Goal: Information Seeking & Learning: Learn about a topic

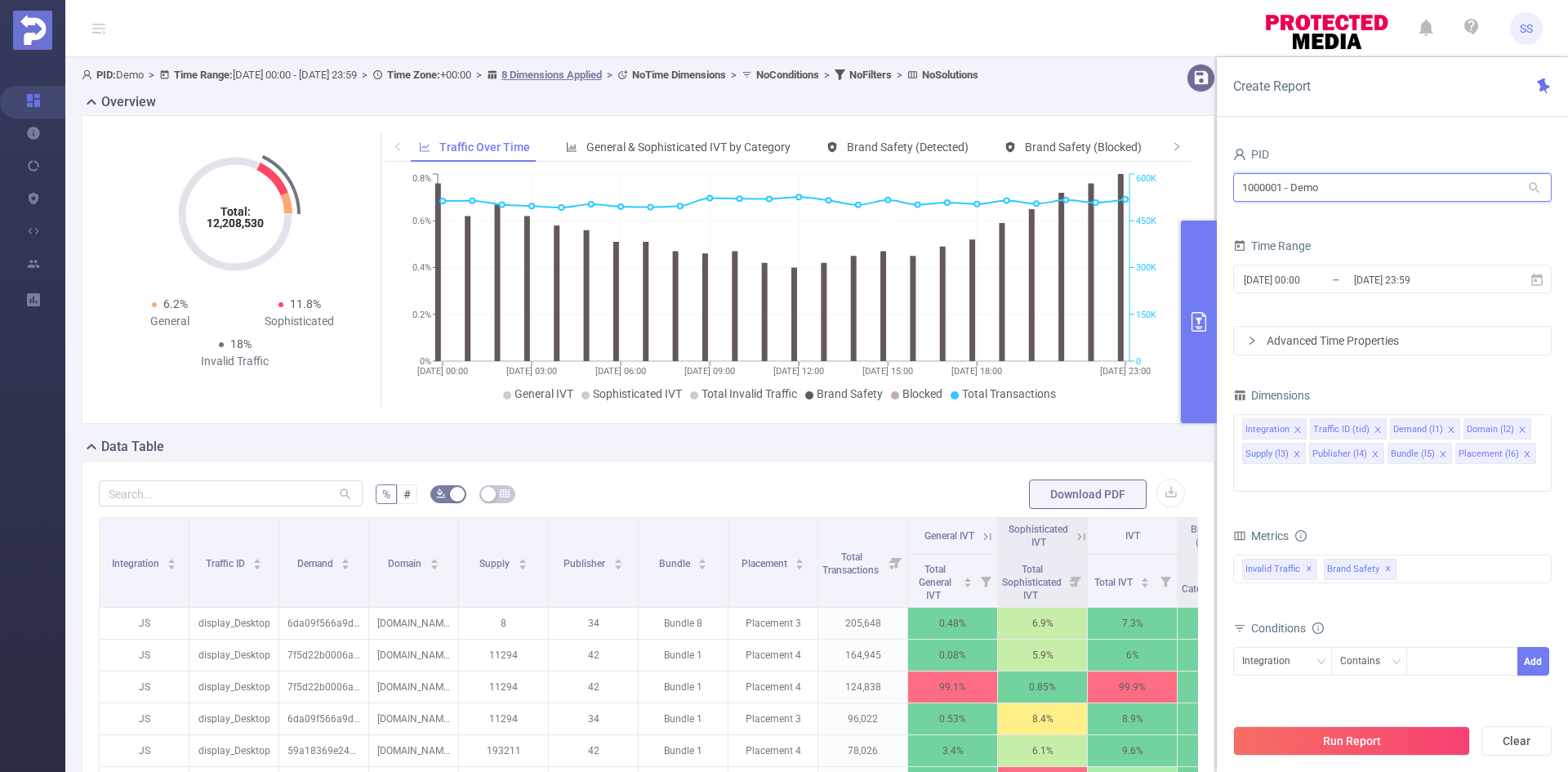
drag, startPoint x: 1384, startPoint y: 181, endPoint x: 1173, endPoint y: 173, distance: 211.2
click at [1173, 173] on section "PID: Demo > Time Range: [DATE] 00:00 - [DATE] 23:59 > Time Zone: +00:00 > 8 Dim…" at bounding box center [817, 588] width 1503 height 1062
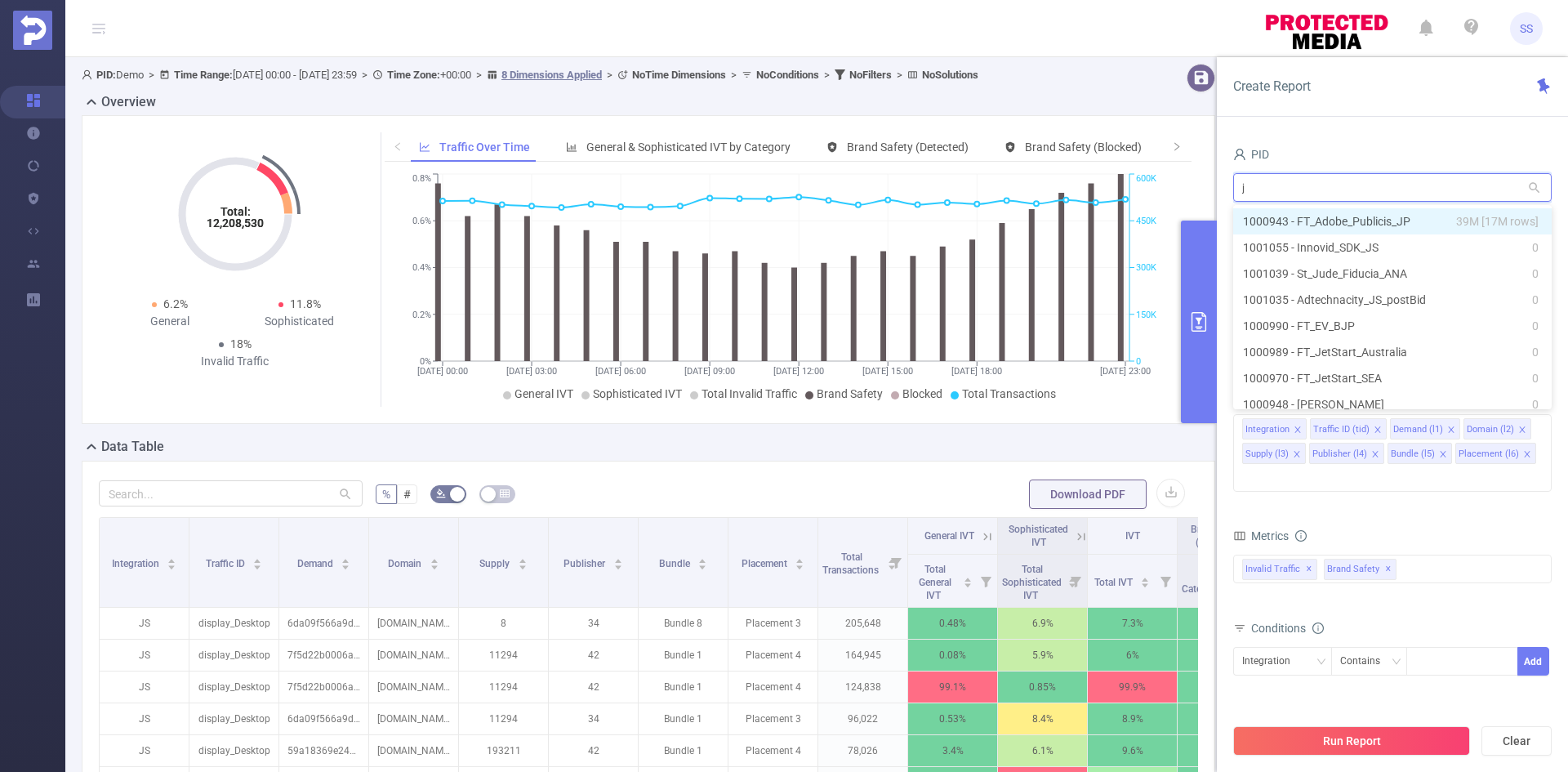
type input "jp"
click at [1452, 216] on li "1000943 - FT_Adobe_Publicis_JP 39M [17M rows]" at bounding box center [1393, 221] width 318 height 26
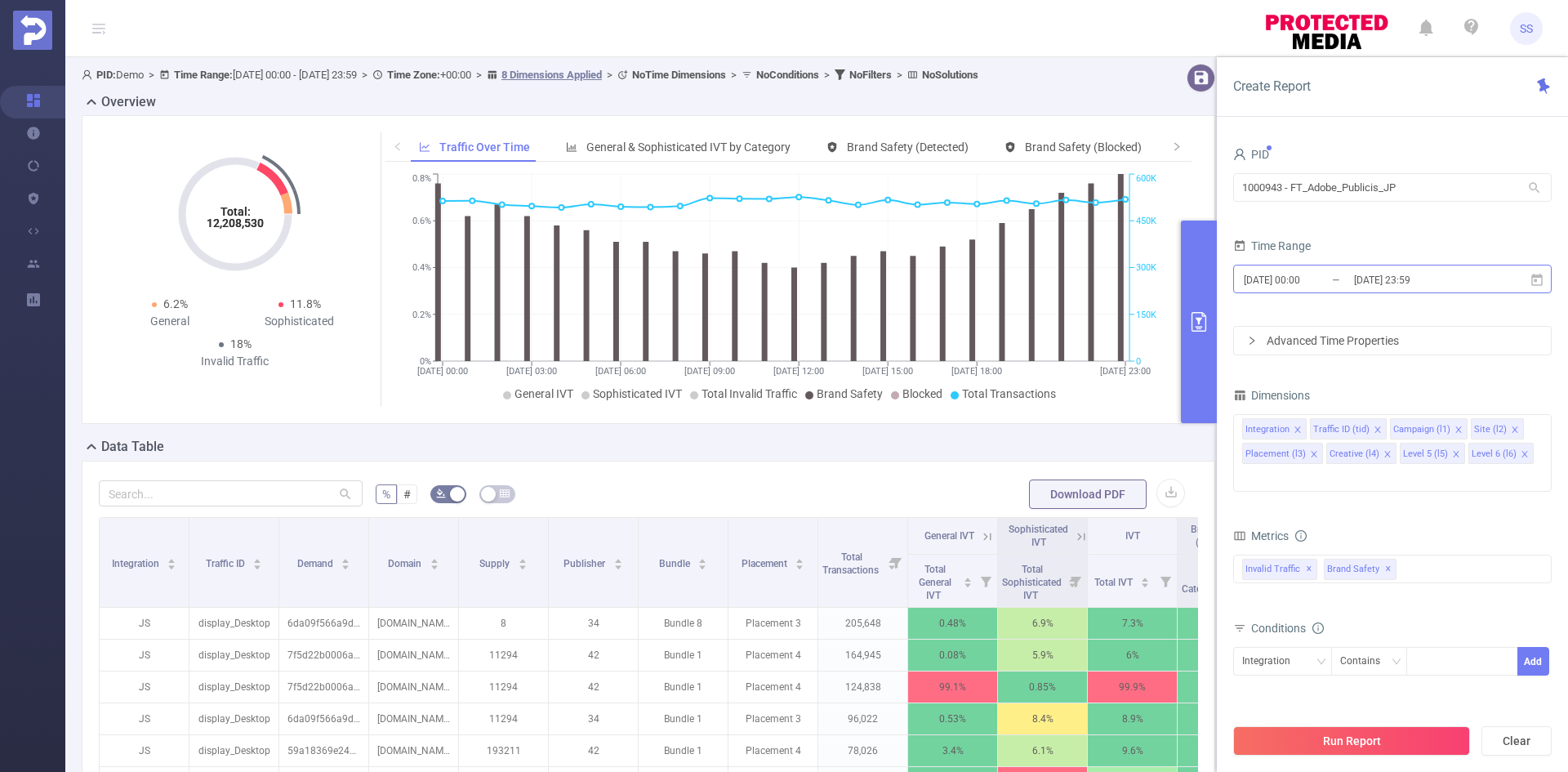
click at [1424, 281] on input "[DATE] 23:59" at bounding box center [1418, 280] width 132 height 22
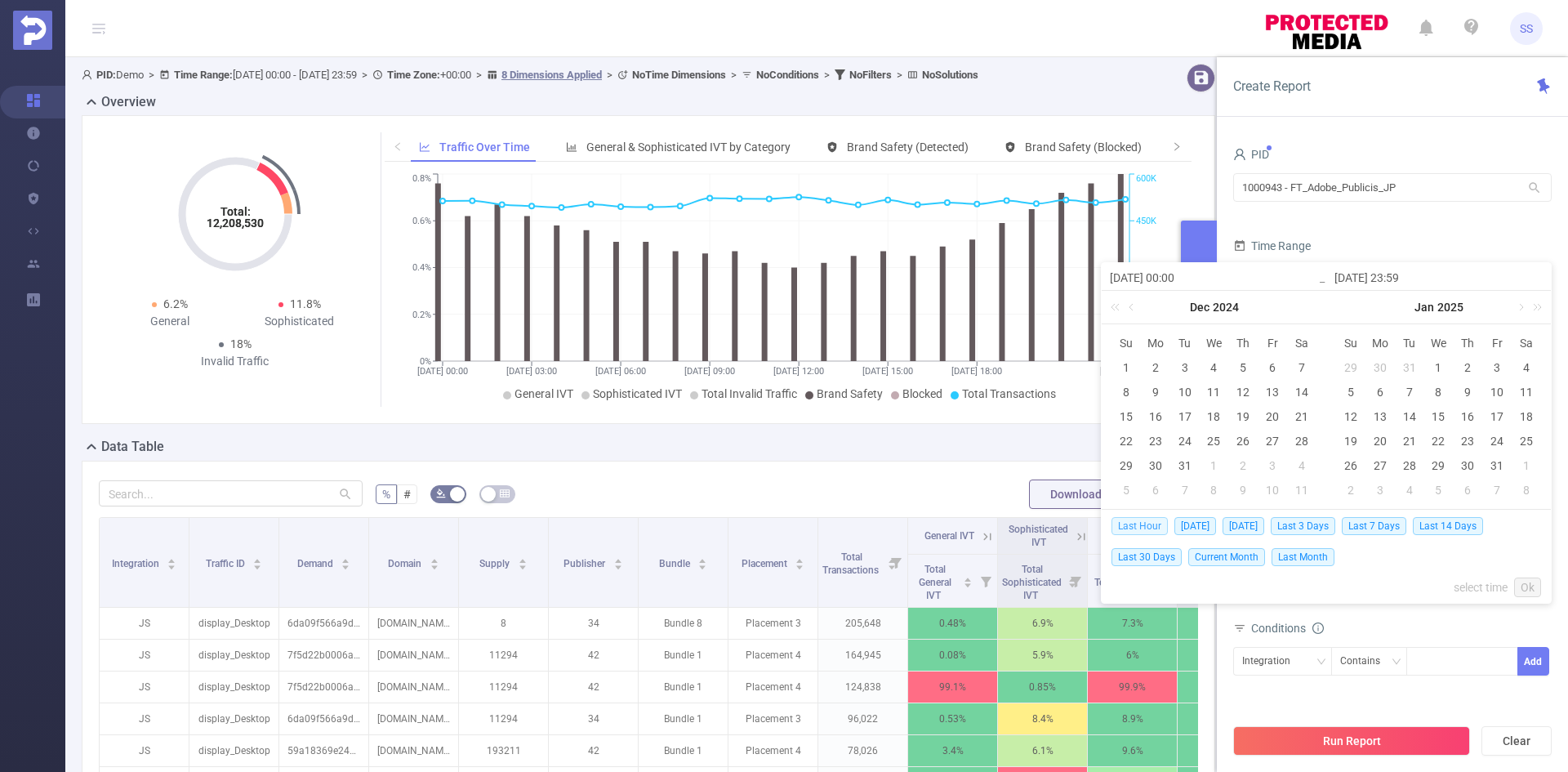
click at [1150, 529] on span "Last Hour" at bounding box center [1140, 525] width 56 height 18
type input "[DATE] 08:00"
type input "[DATE] 08:59"
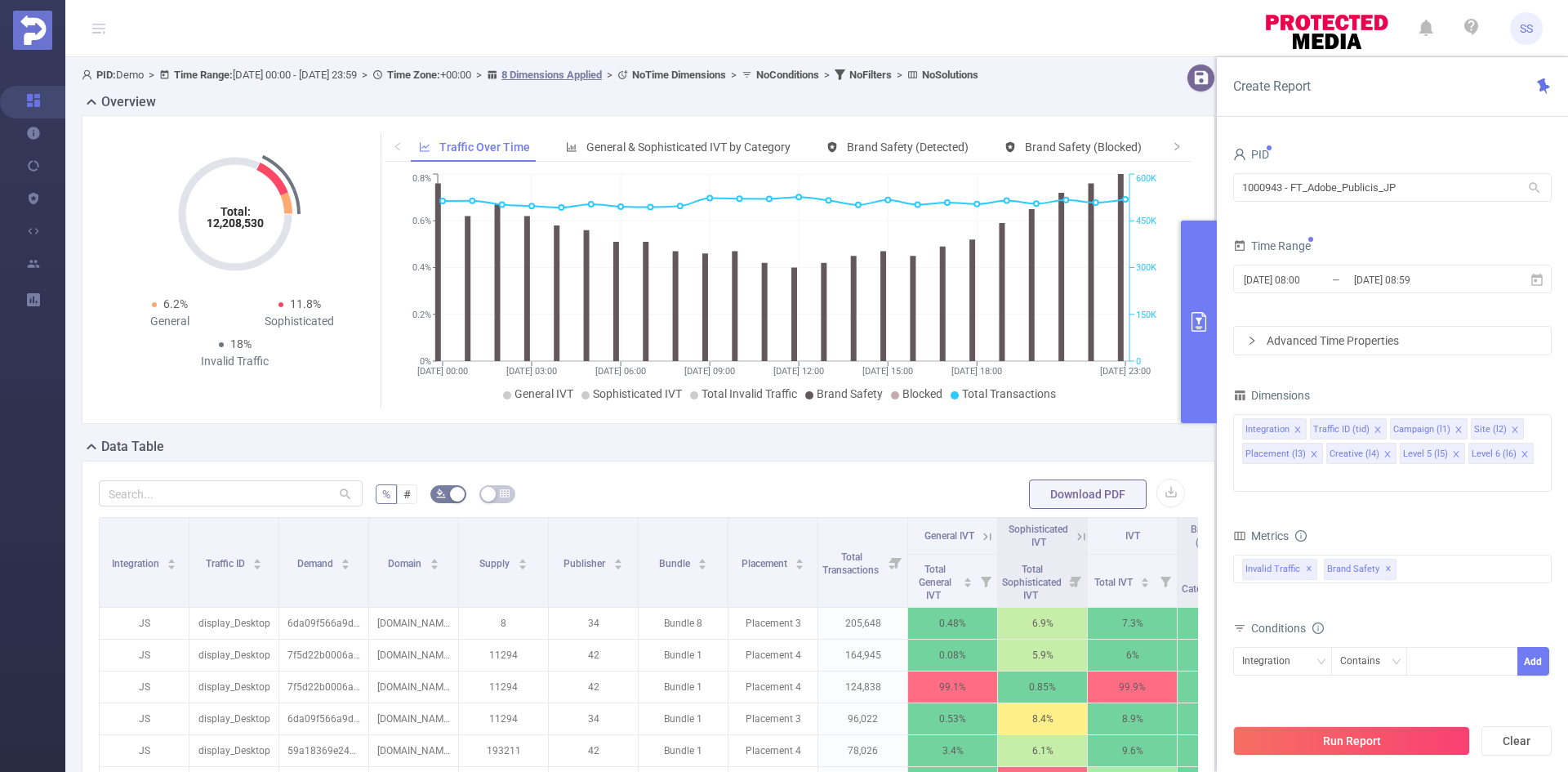
click at [1385, 742] on button "Run Report" at bounding box center [1352, 741] width 237 height 30
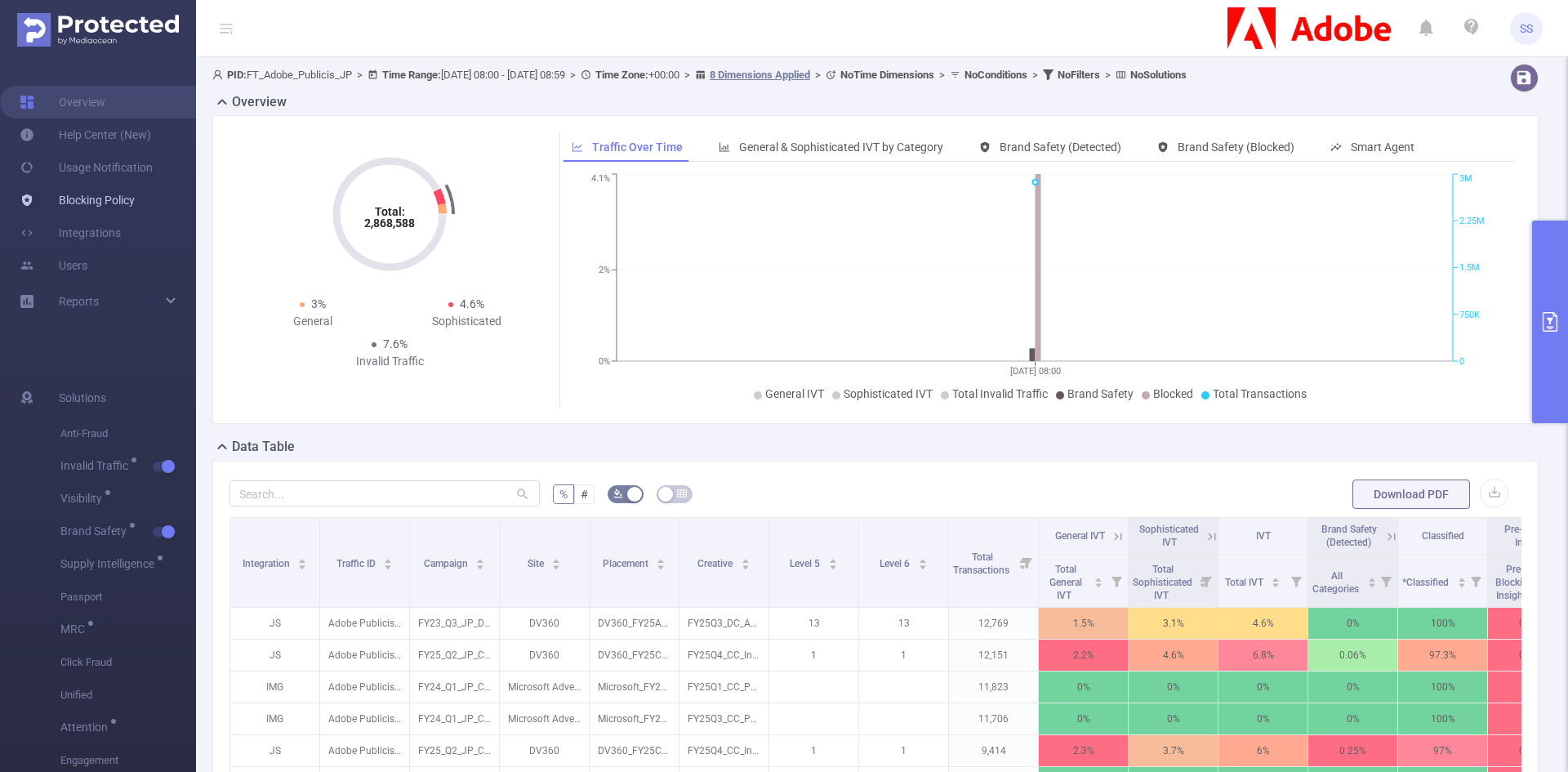
click at [105, 195] on link "Blocking Policy" at bounding box center [77, 200] width 115 height 32
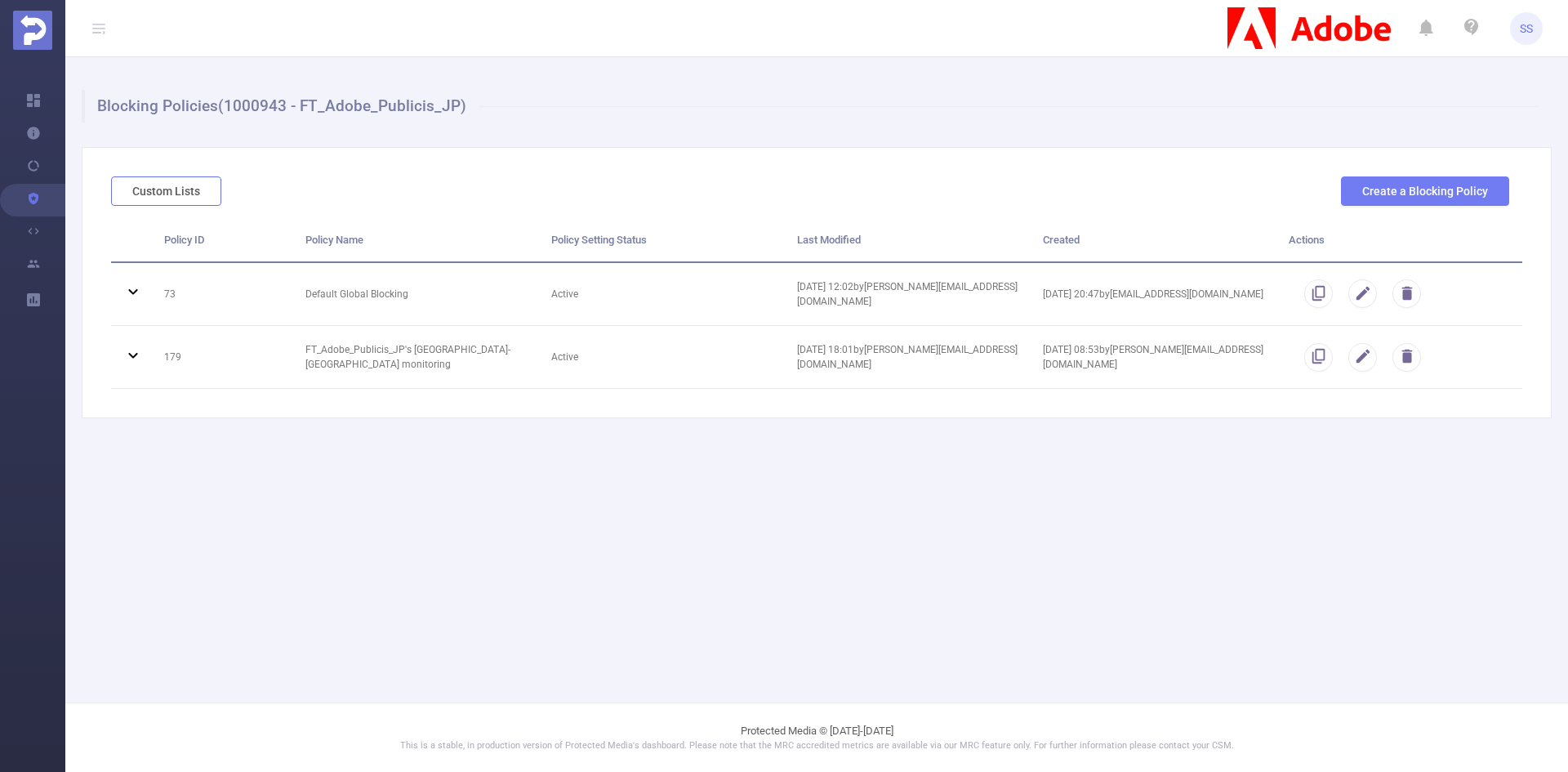
click at [191, 192] on button "Custom Lists" at bounding box center [167, 191] width 111 height 30
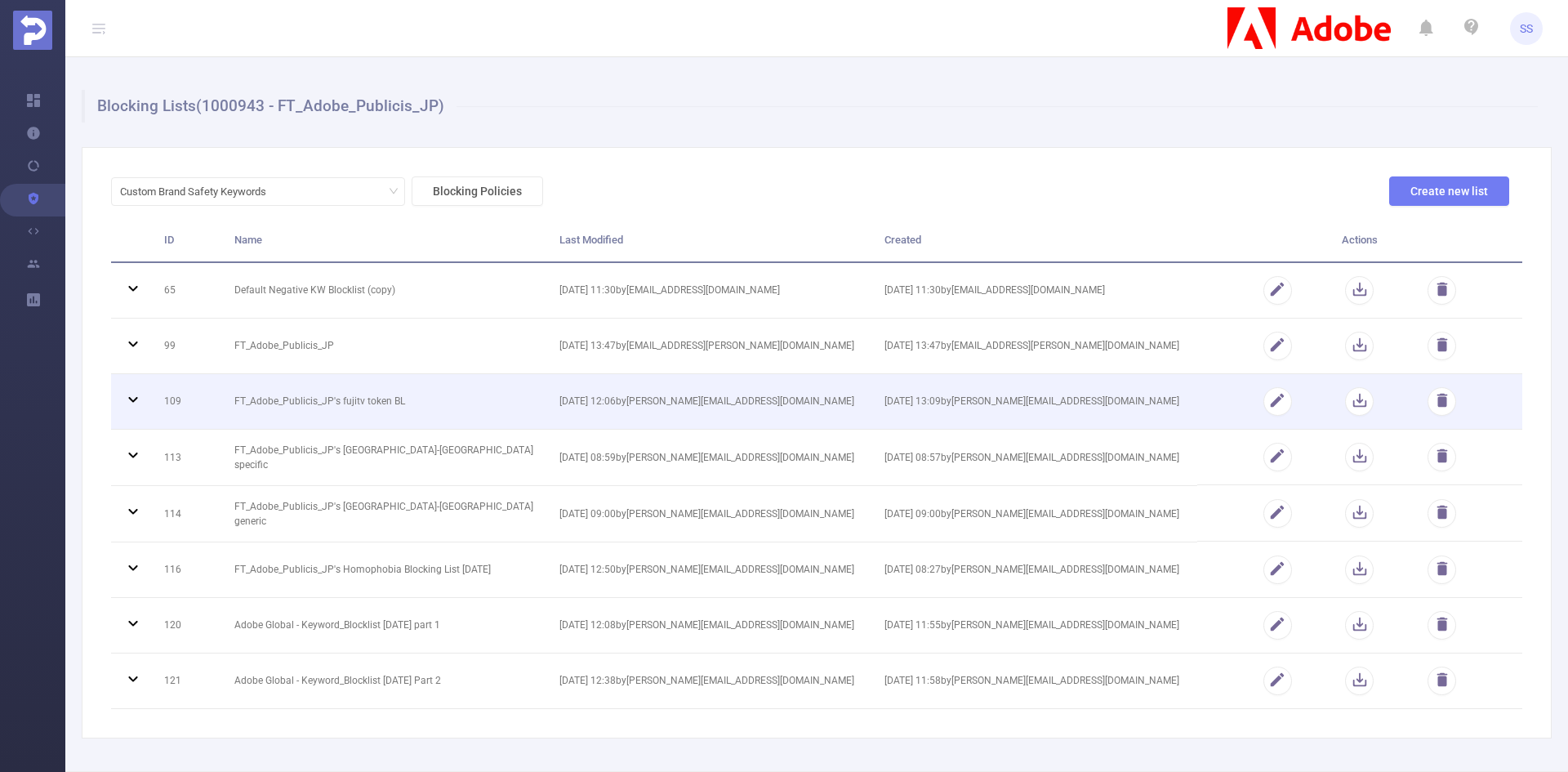
scroll to position [67, 0]
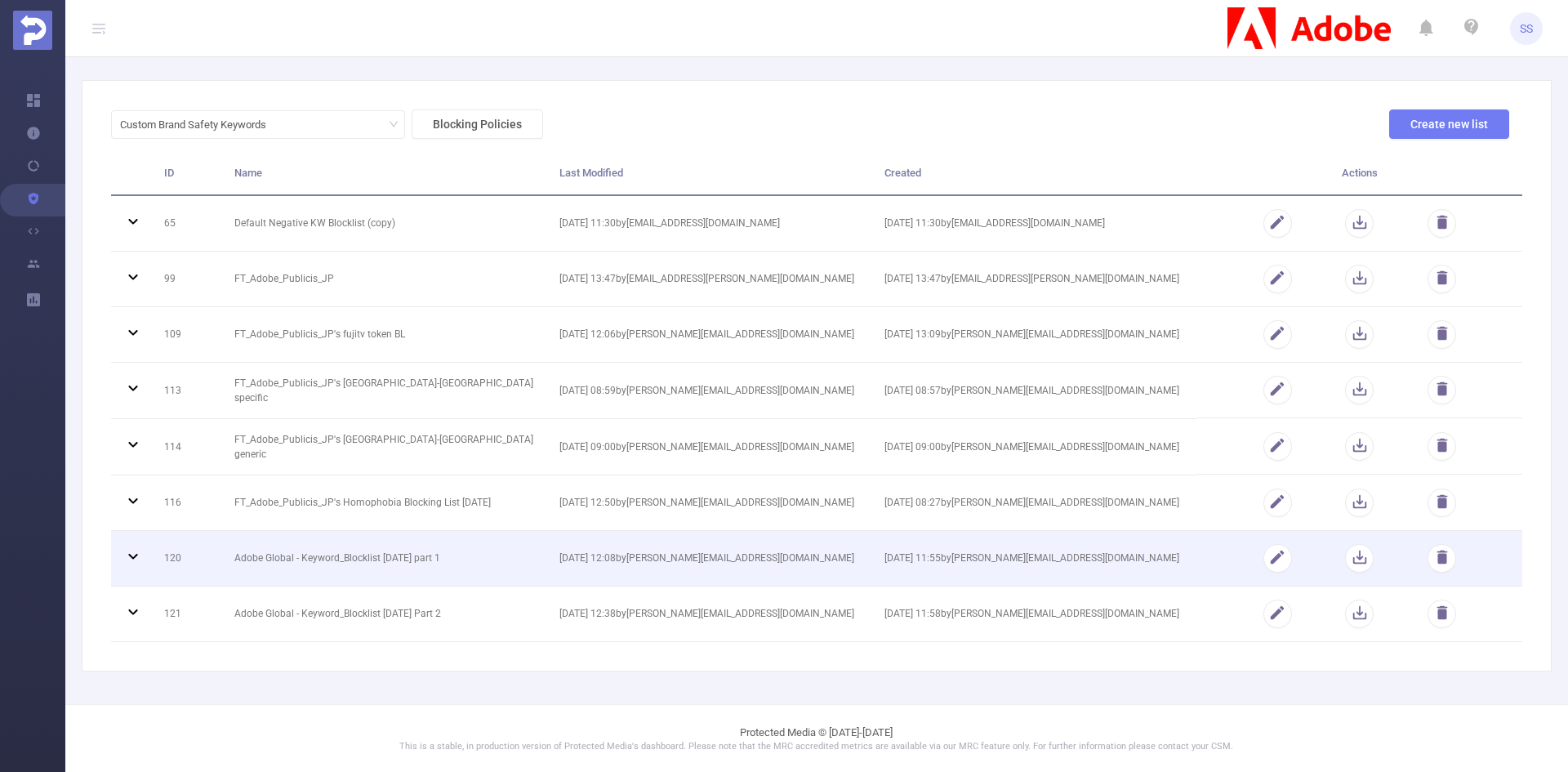
click at [379, 564] on td "Adobe Global - Keyword_Blocklist [DATE] part 1" at bounding box center [385, 558] width 325 height 55
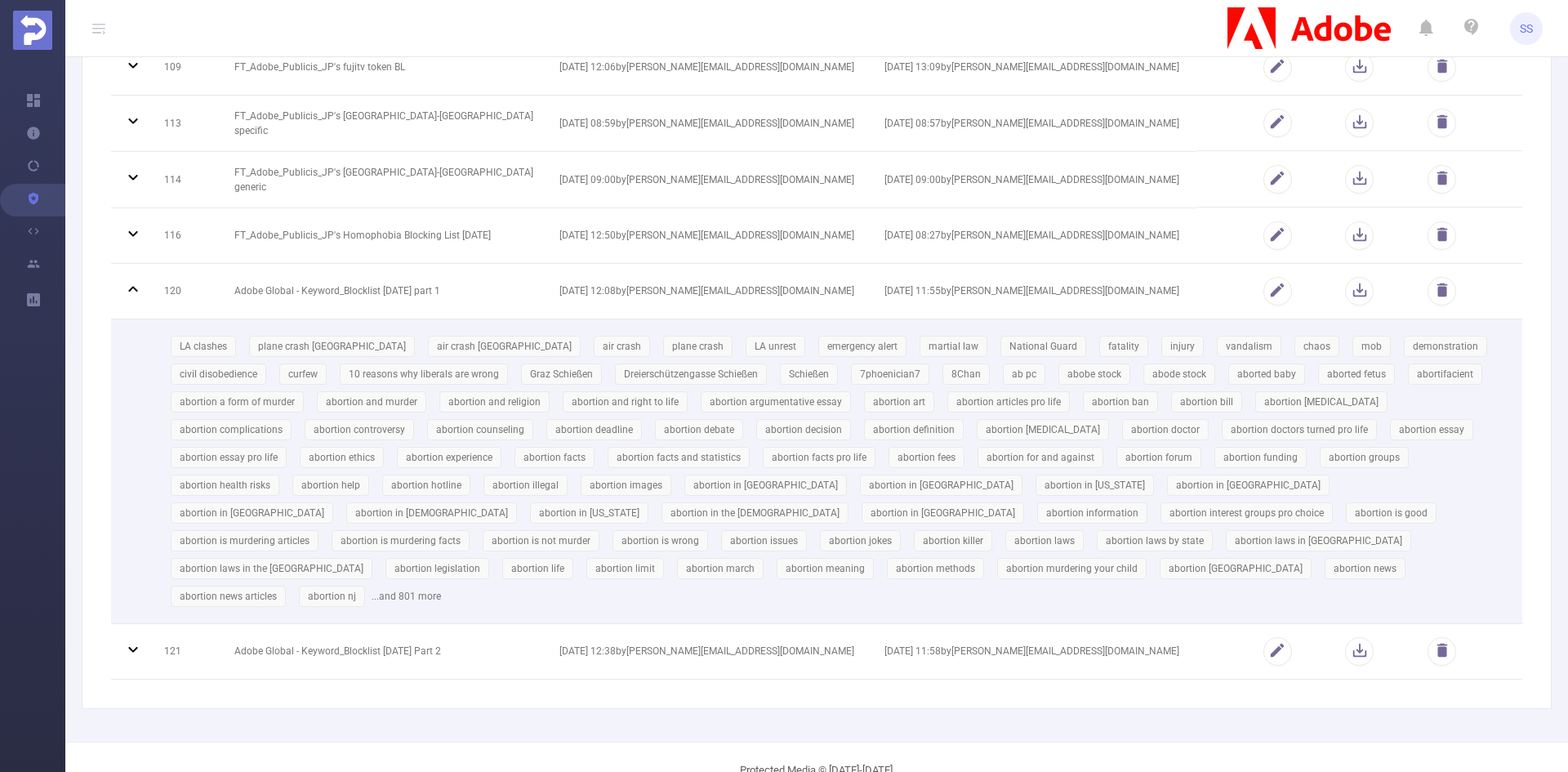
scroll to position [344, 0]
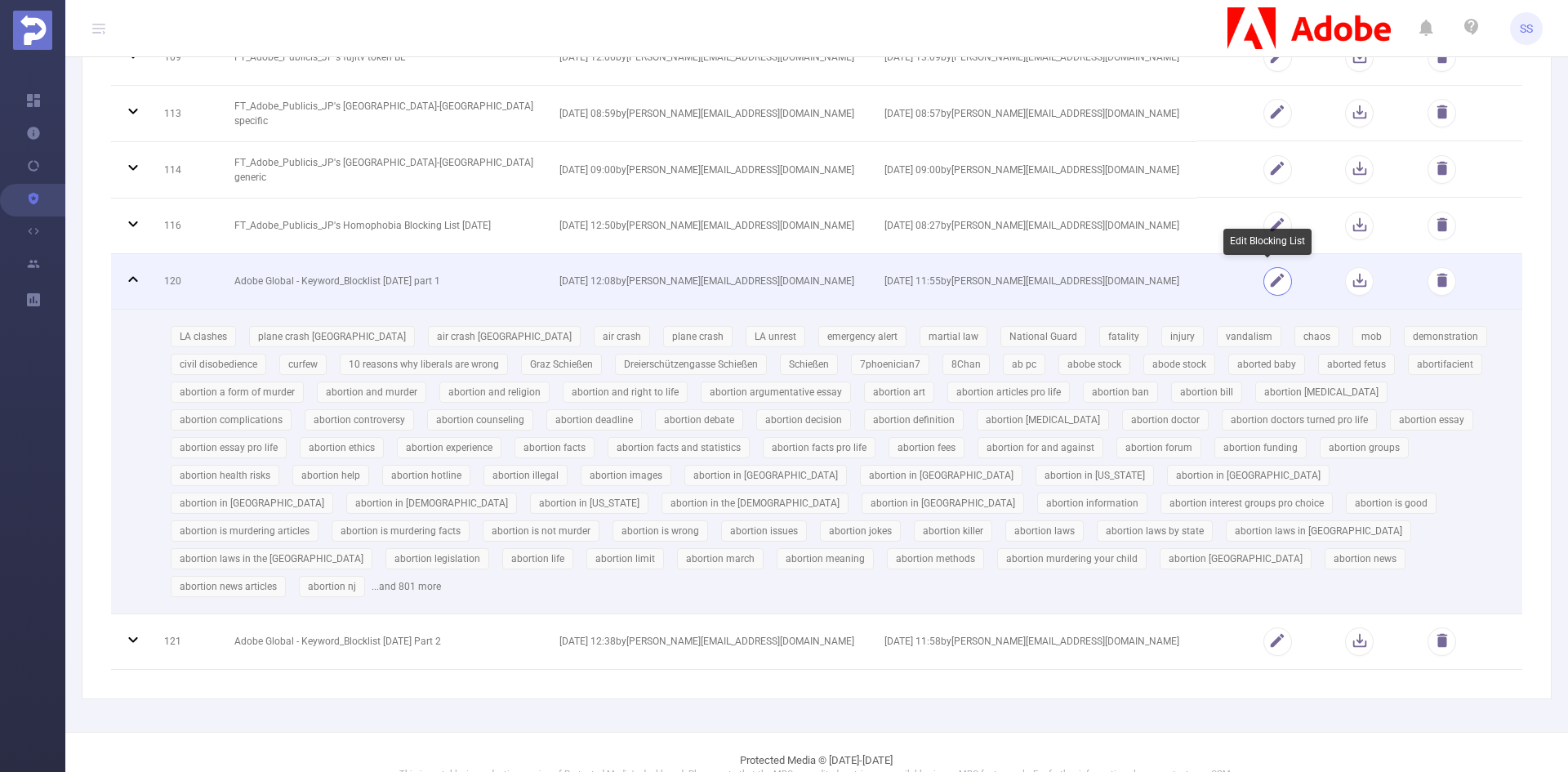
click at [1270, 277] on button "button" at bounding box center [1279, 282] width 29 height 29
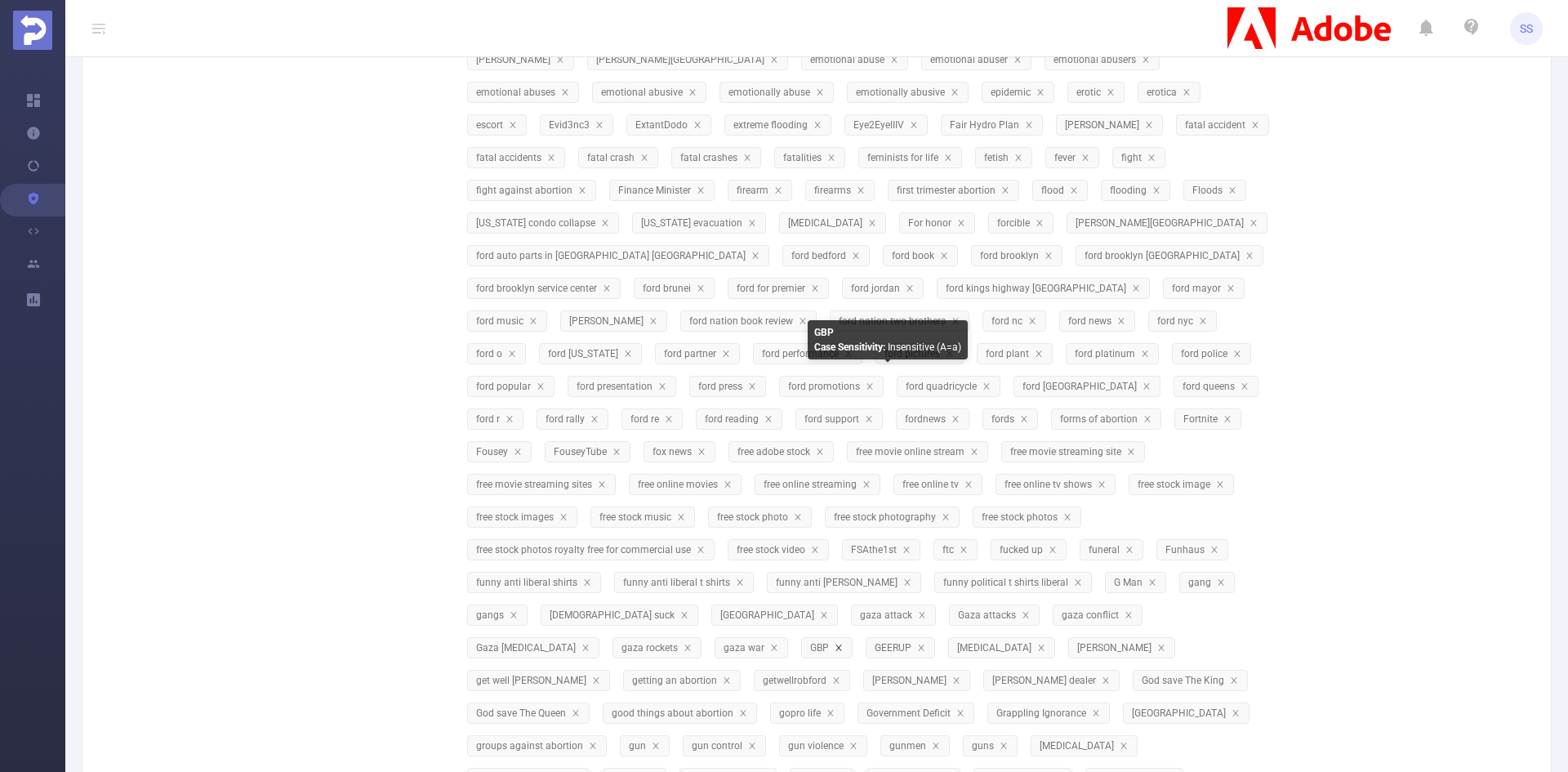
click at [841, 644] on icon "icon: close" at bounding box center [838, 647] width 6 height 6
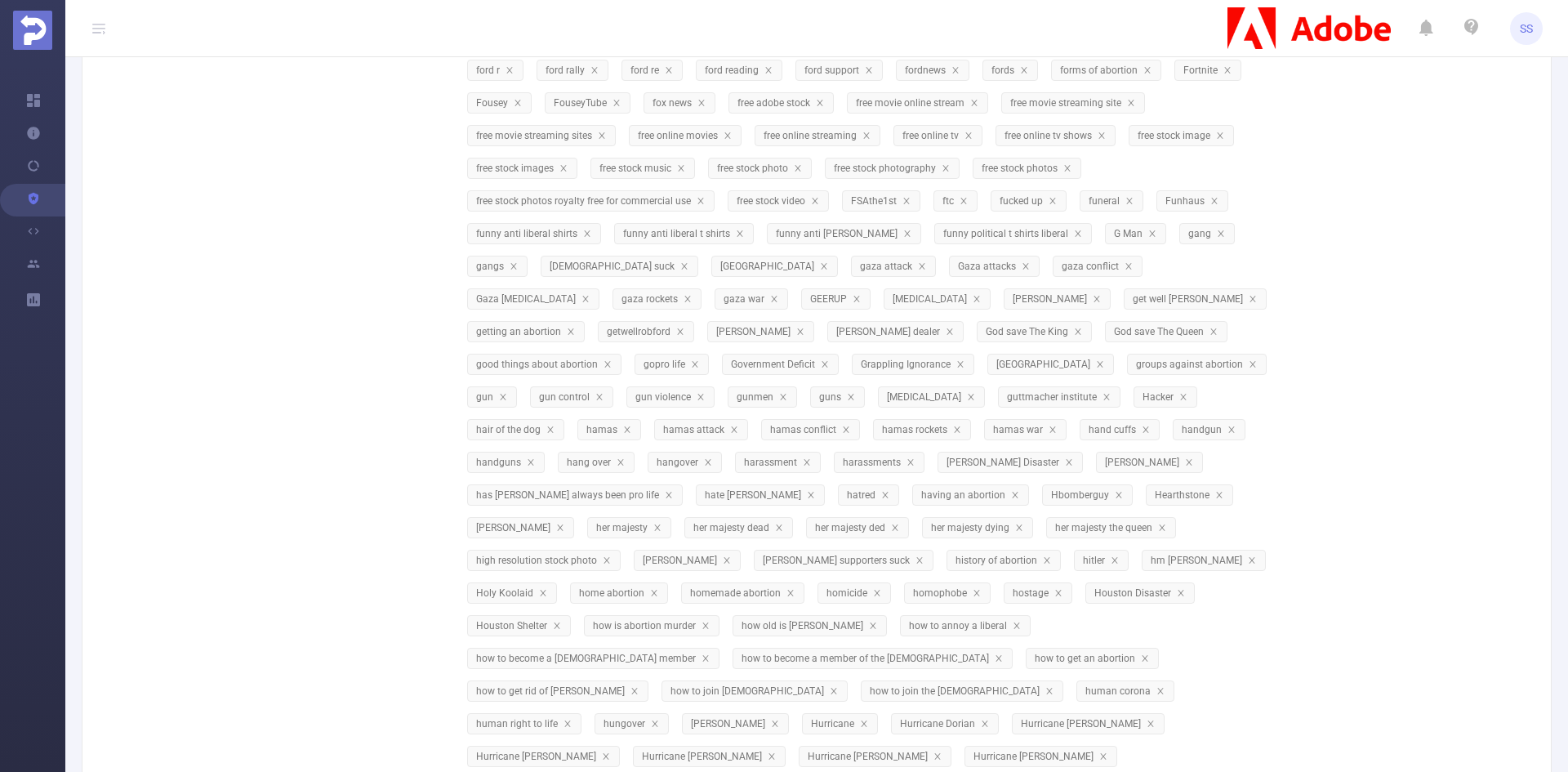
scroll to position [4311, 0]
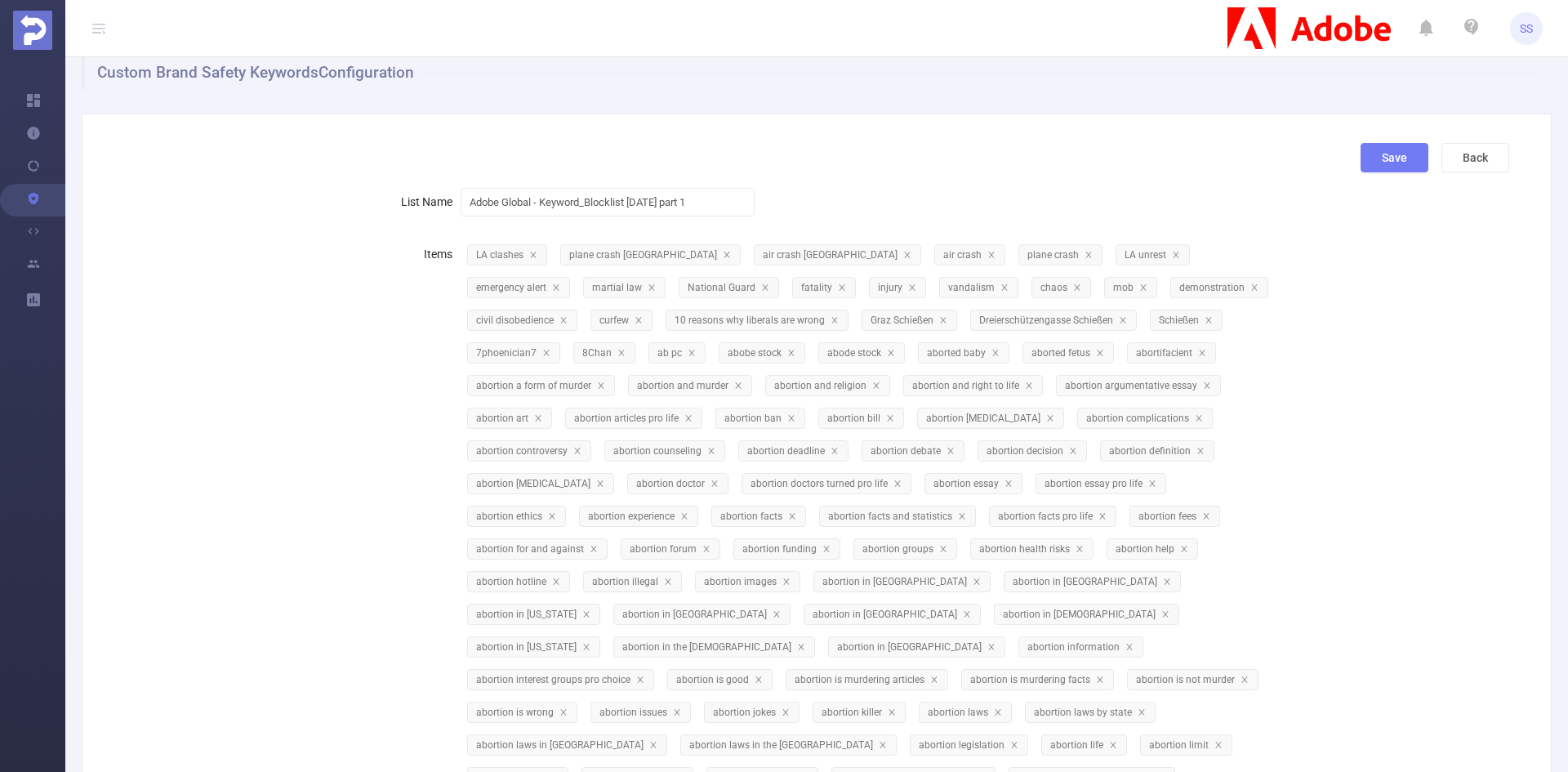
scroll to position [0, 0]
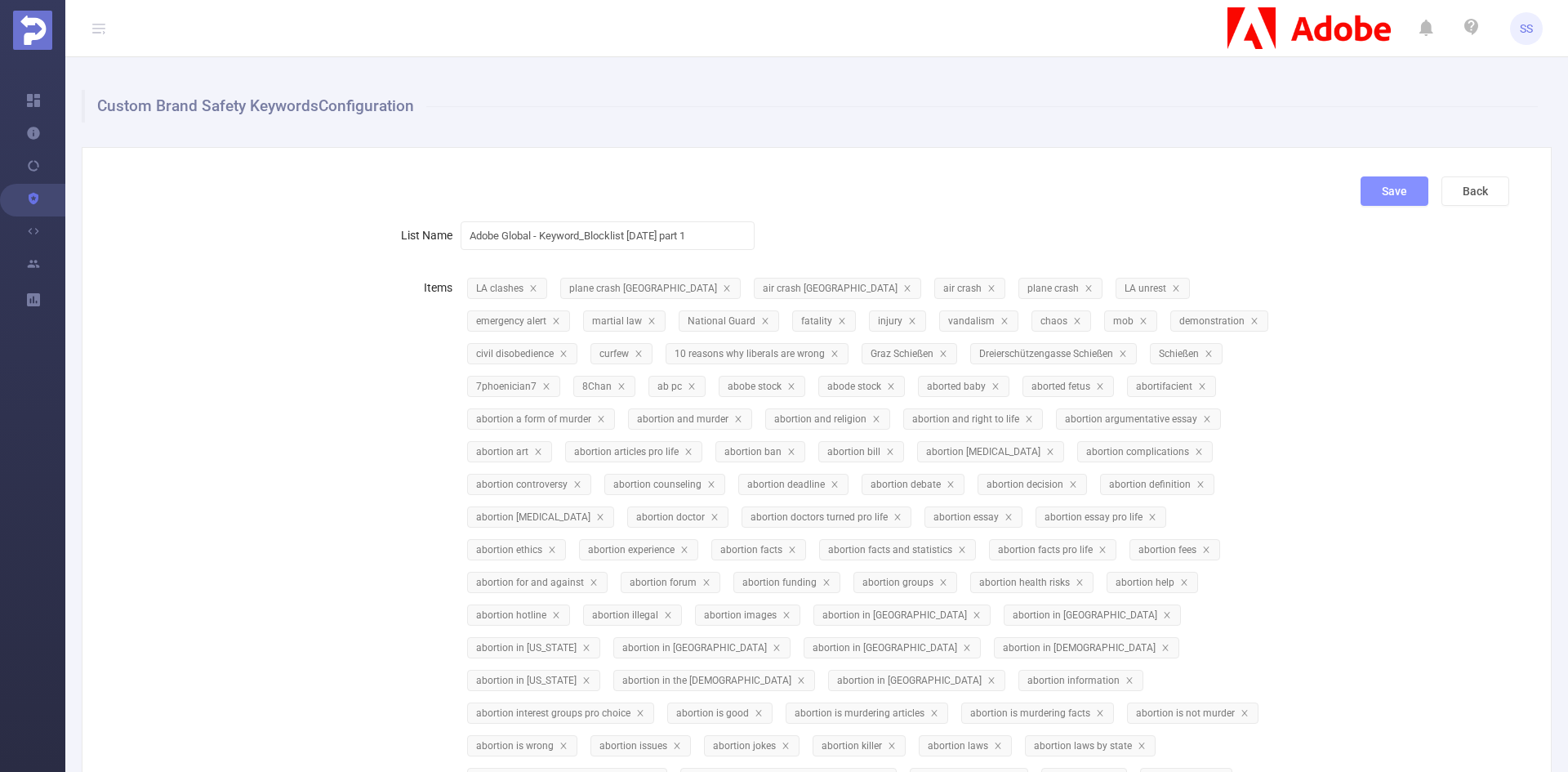
click at [1395, 197] on button "Save" at bounding box center [1395, 191] width 68 height 30
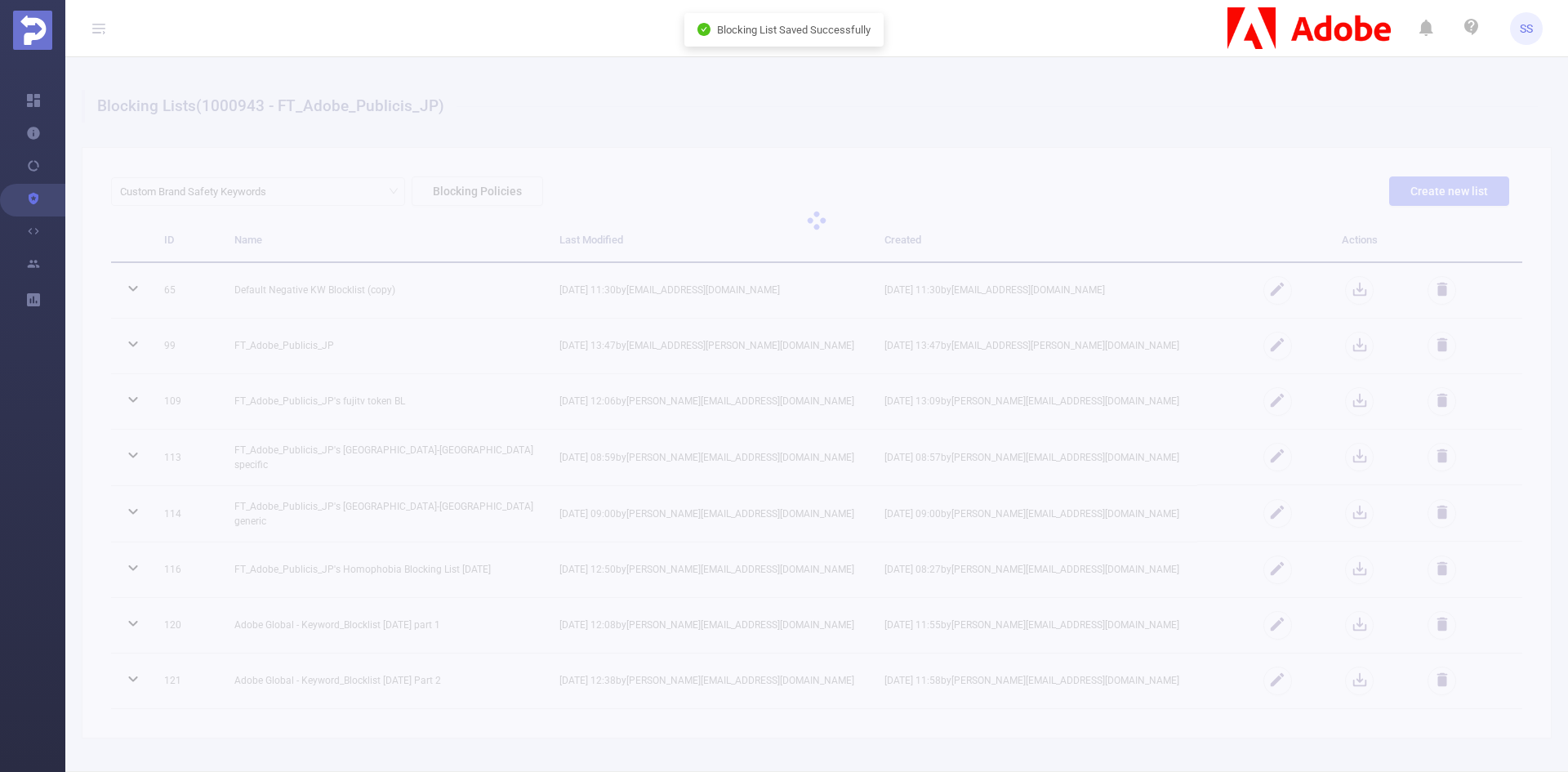
scroll to position [67, 0]
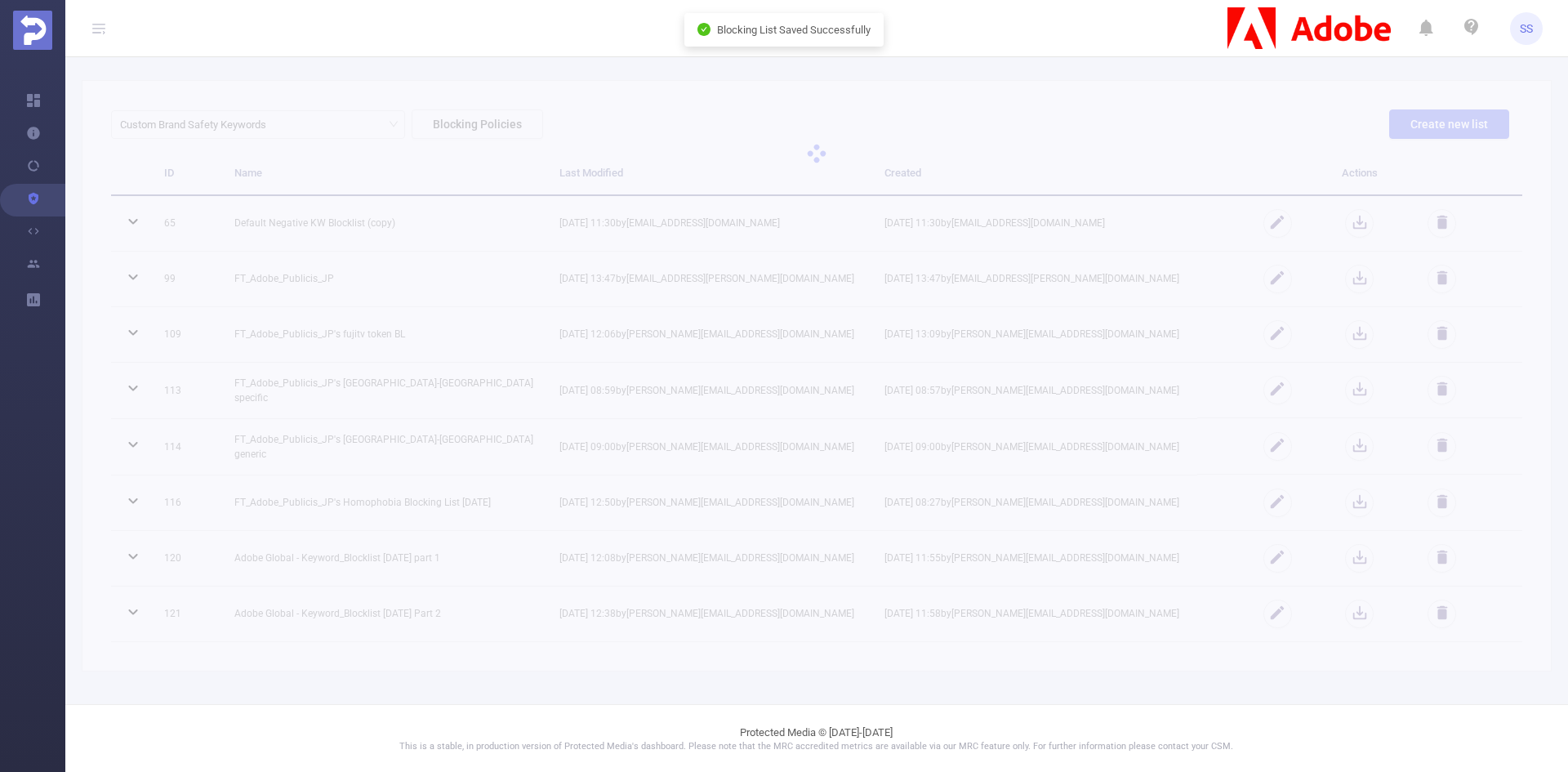
click at [750, 26] on p "Blocking List Saved Successfully" at bounding box center [794, 30] width 153 height 16
click at [760, 92] on div at bounding box center [817, 153] width 1503 height 327
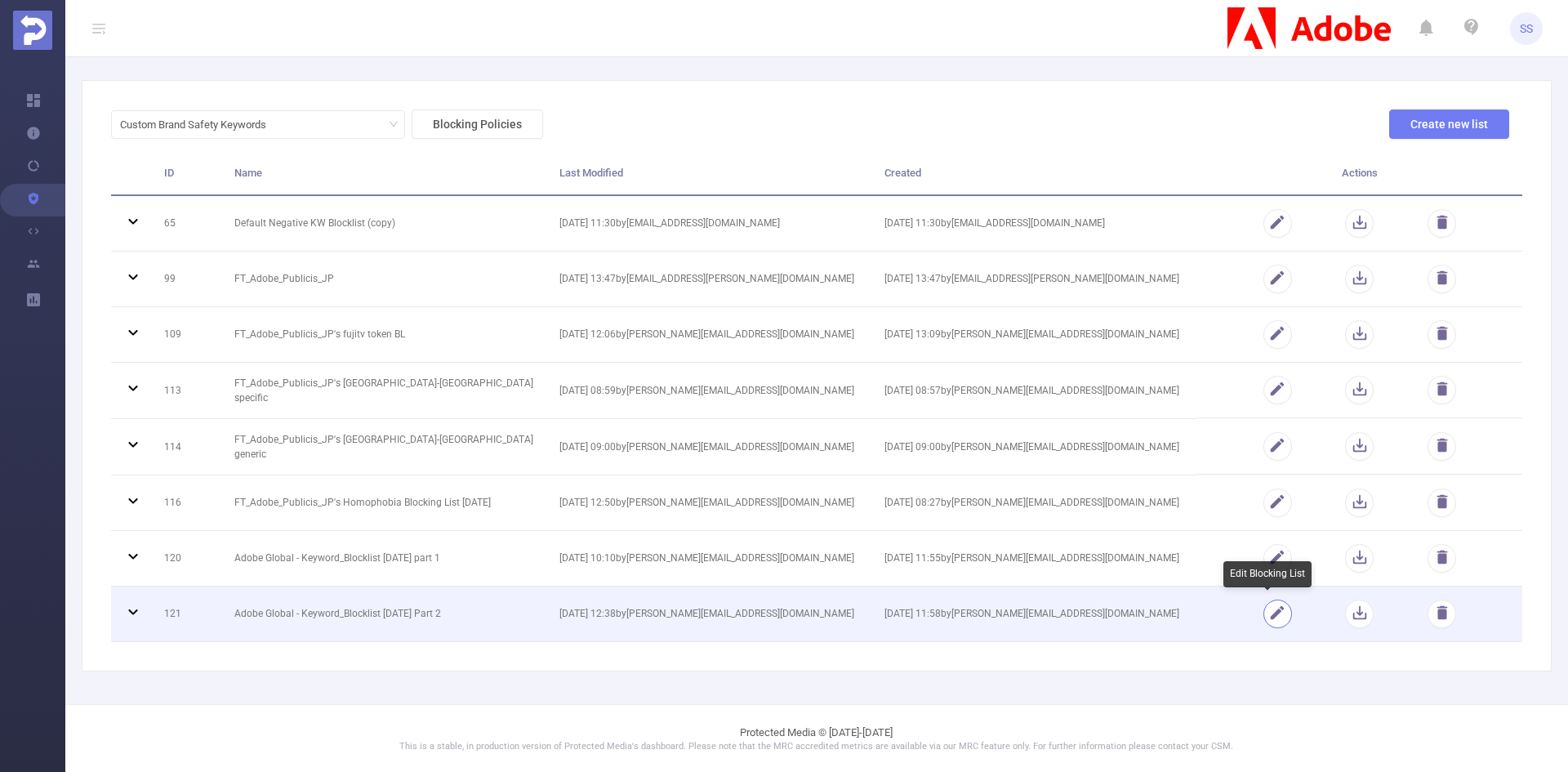
click at [1264, 609] on button "button" at bounding box center [1279, 614] width 29 height 29
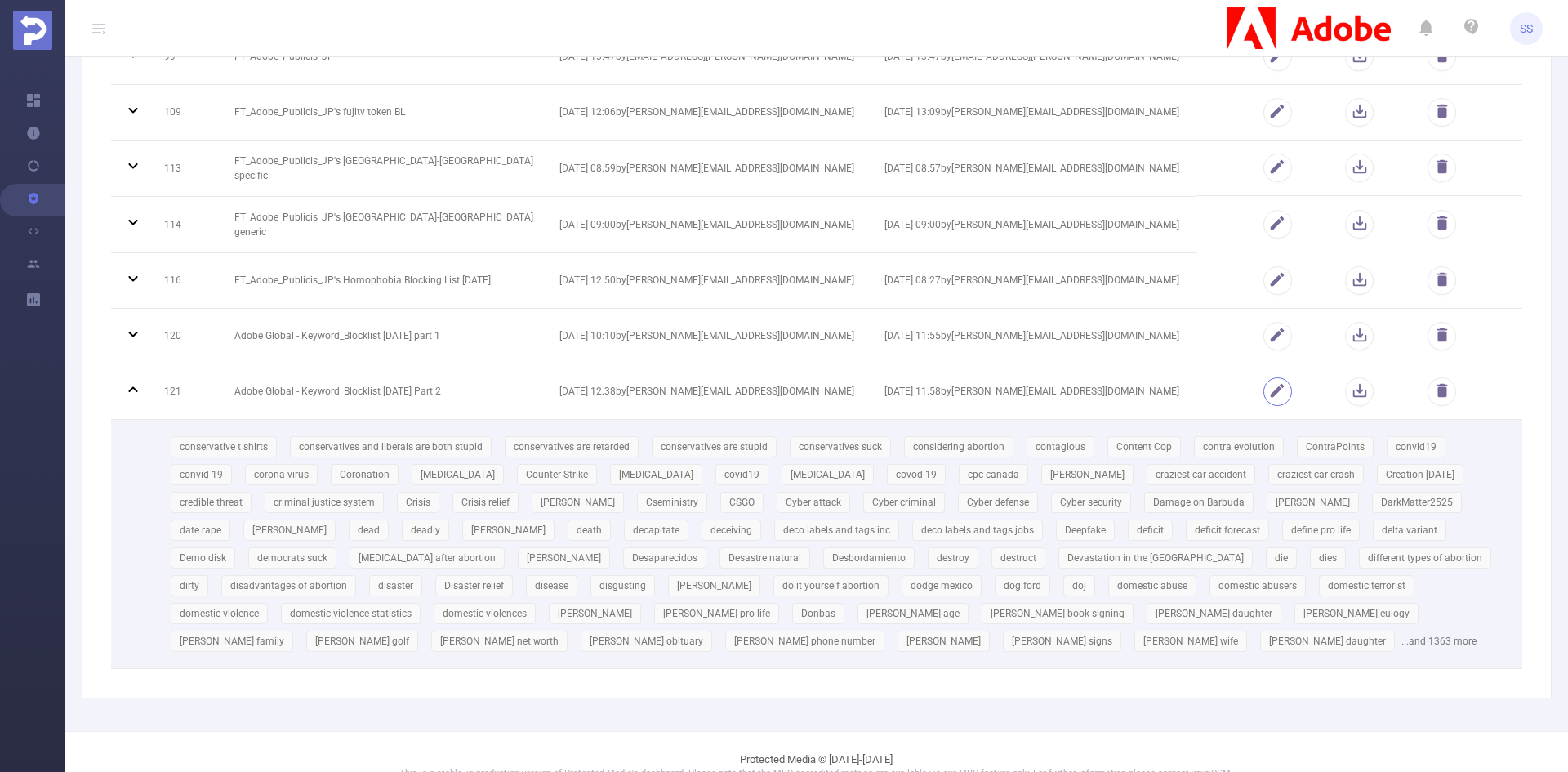
scroll to position [316, 0]
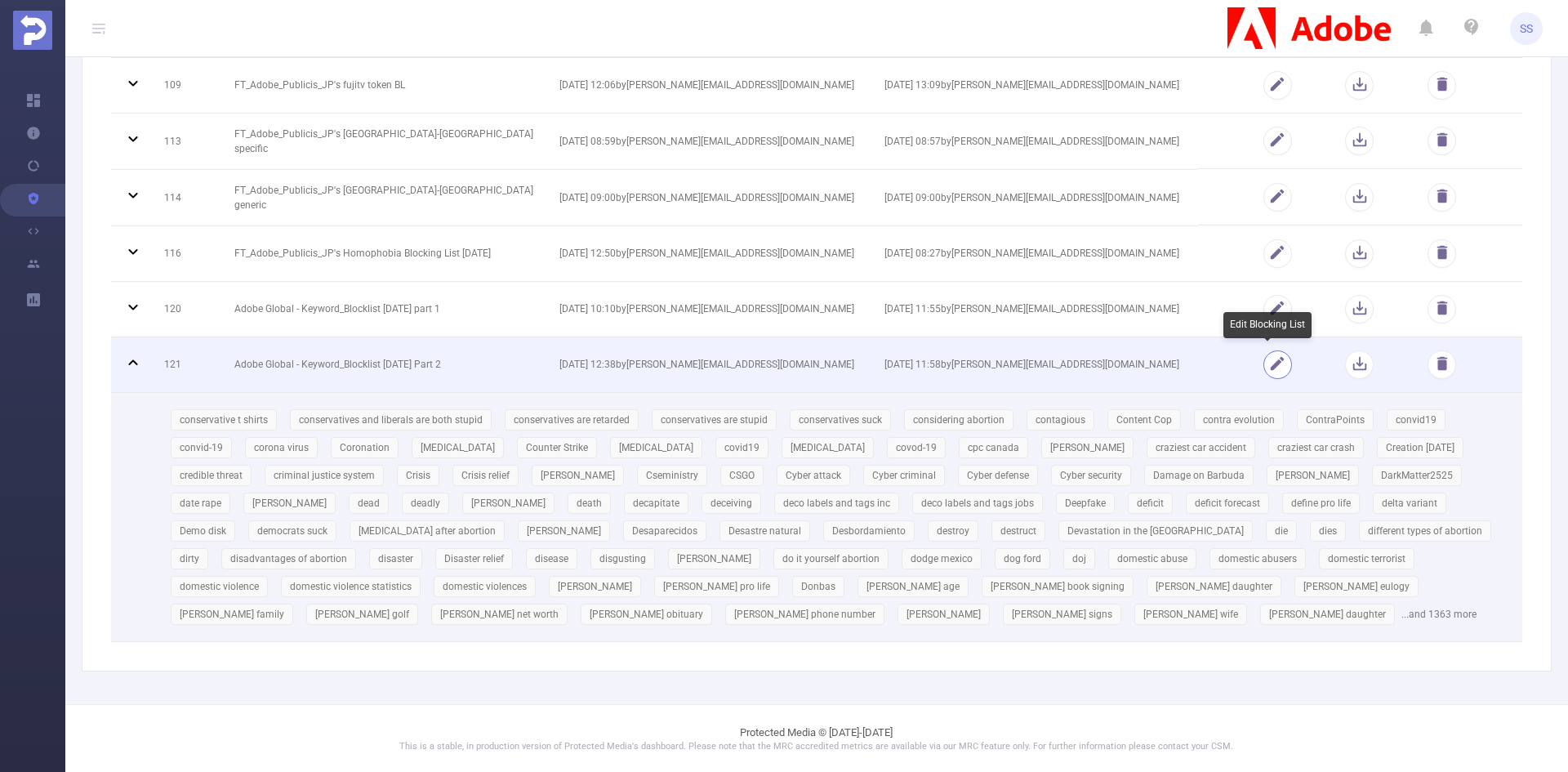
click at [1270, 367] on button "button" at bounding box center [1279, 365] width 29 height 29
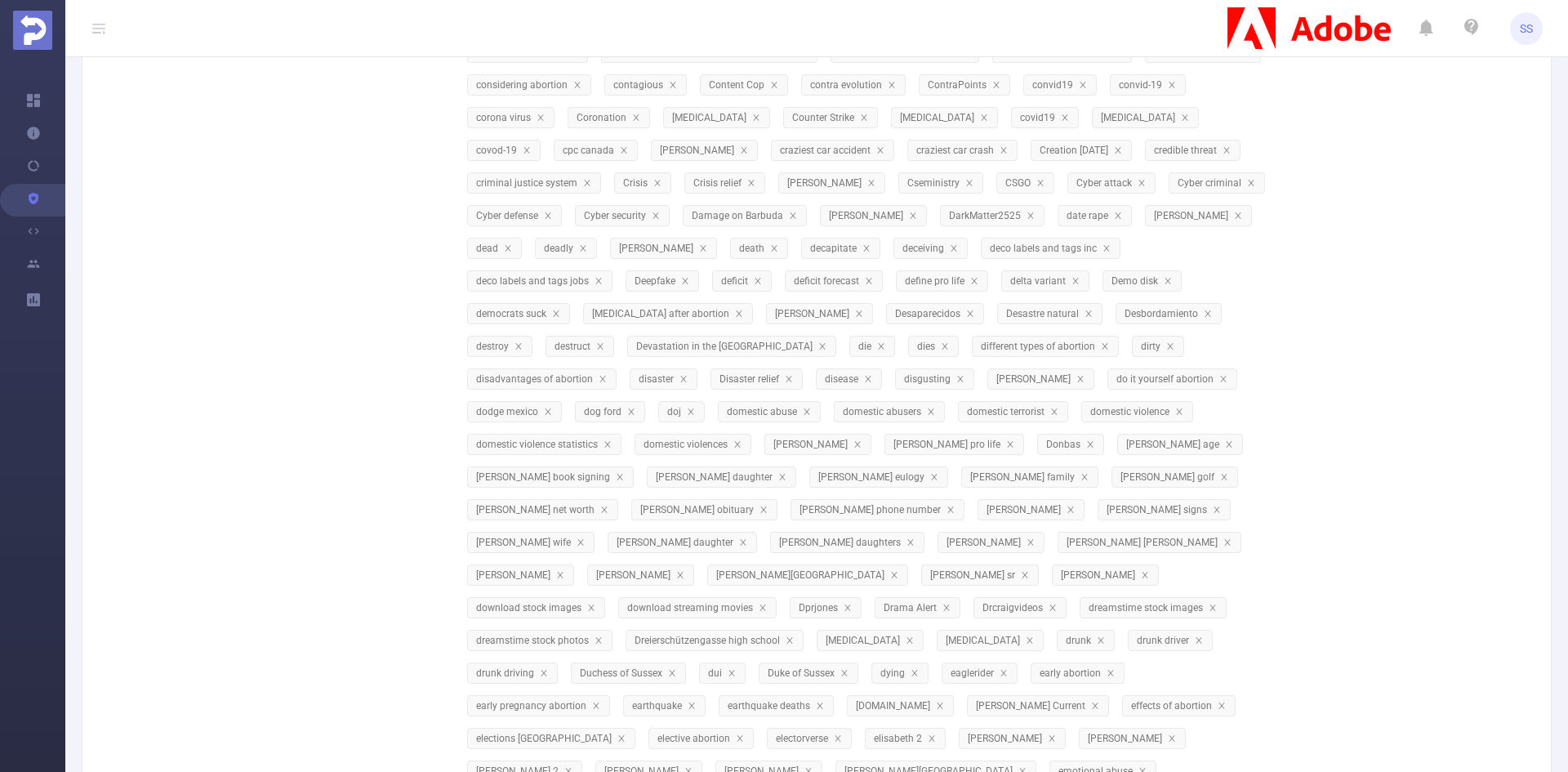
scroll to position [115, 0]
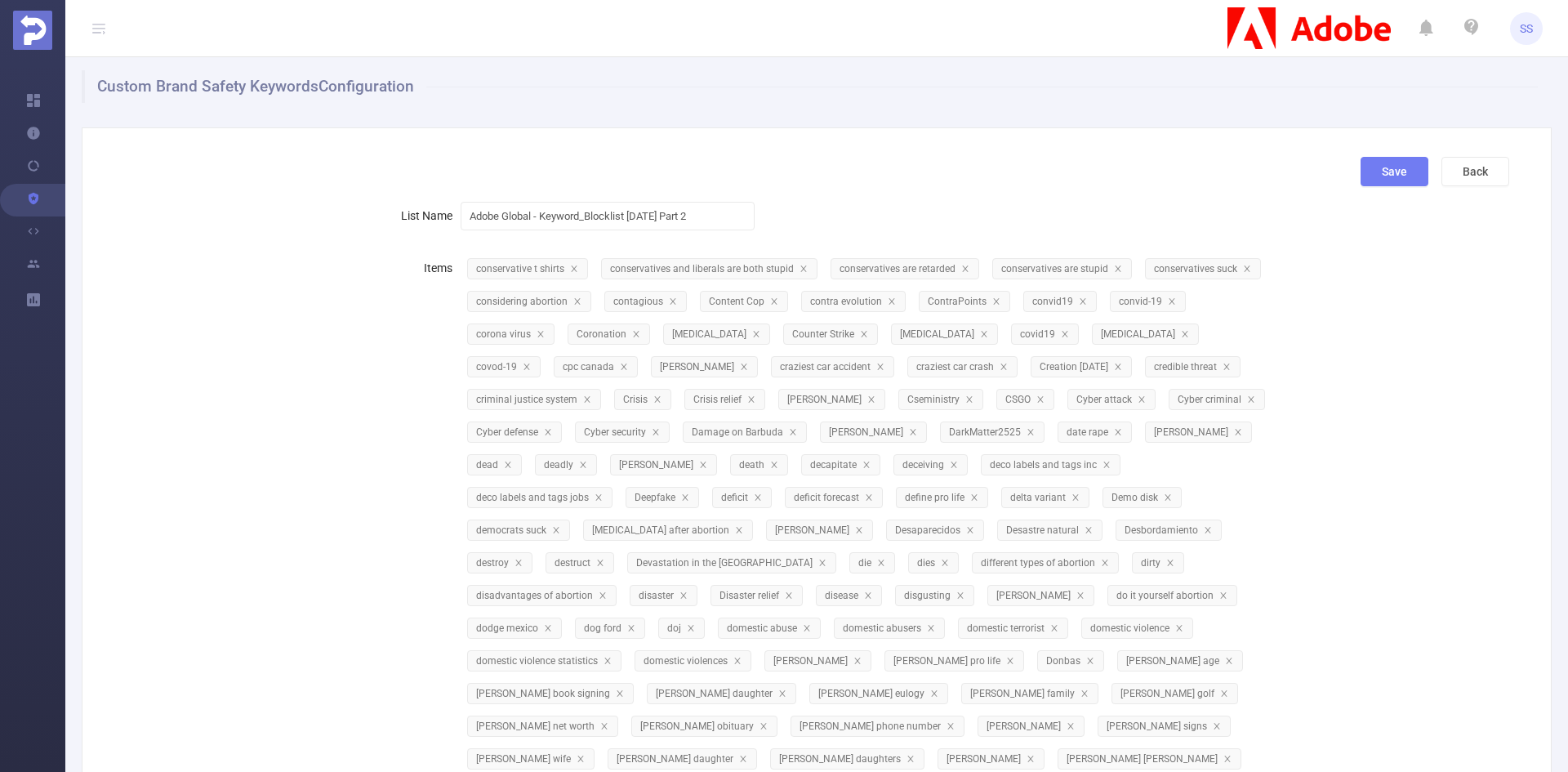
scroll to position [0, 0]
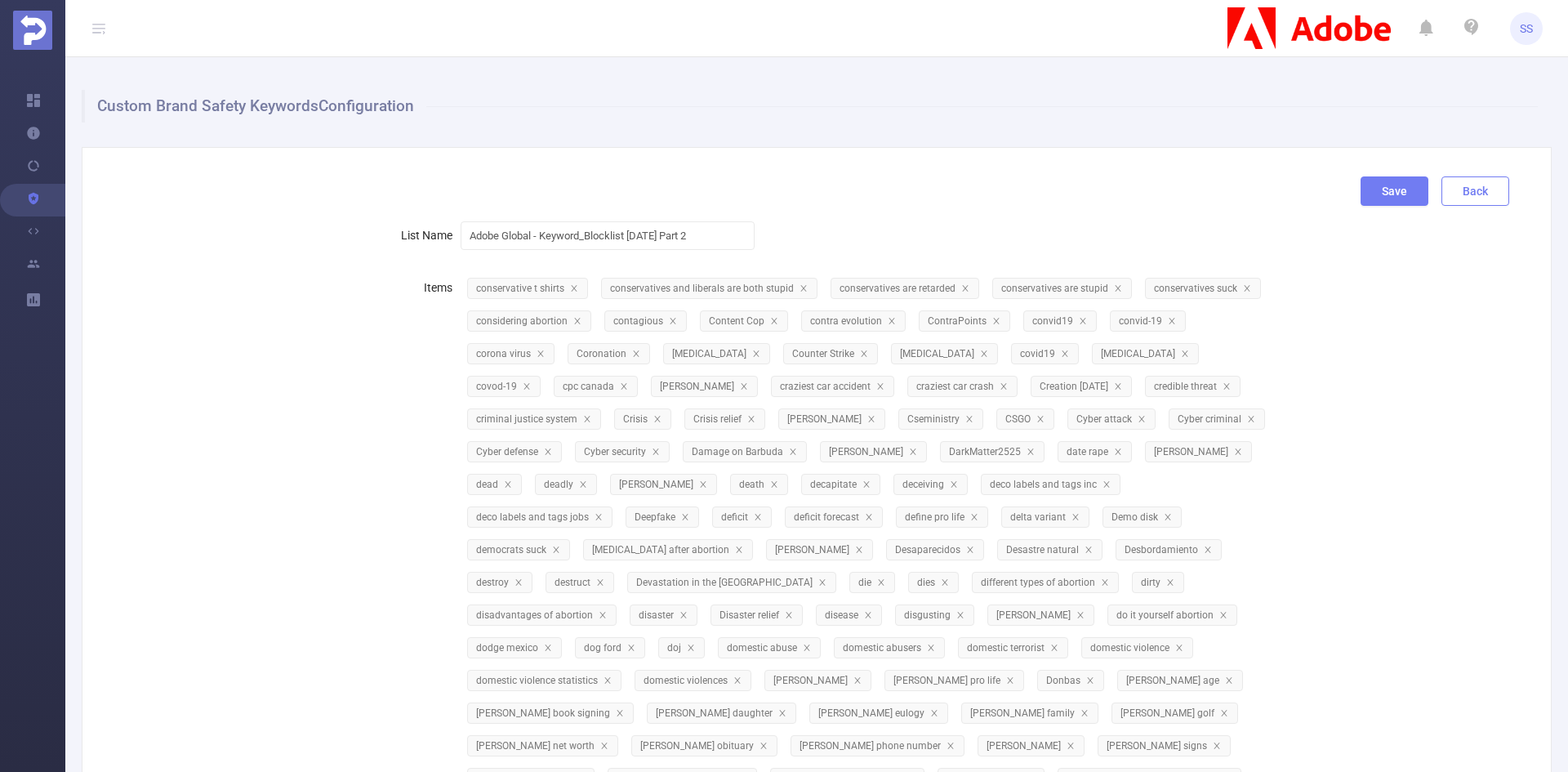
click at [1446, 194] on button "Back" at bounding box center [1476, 191] width 68 height 30
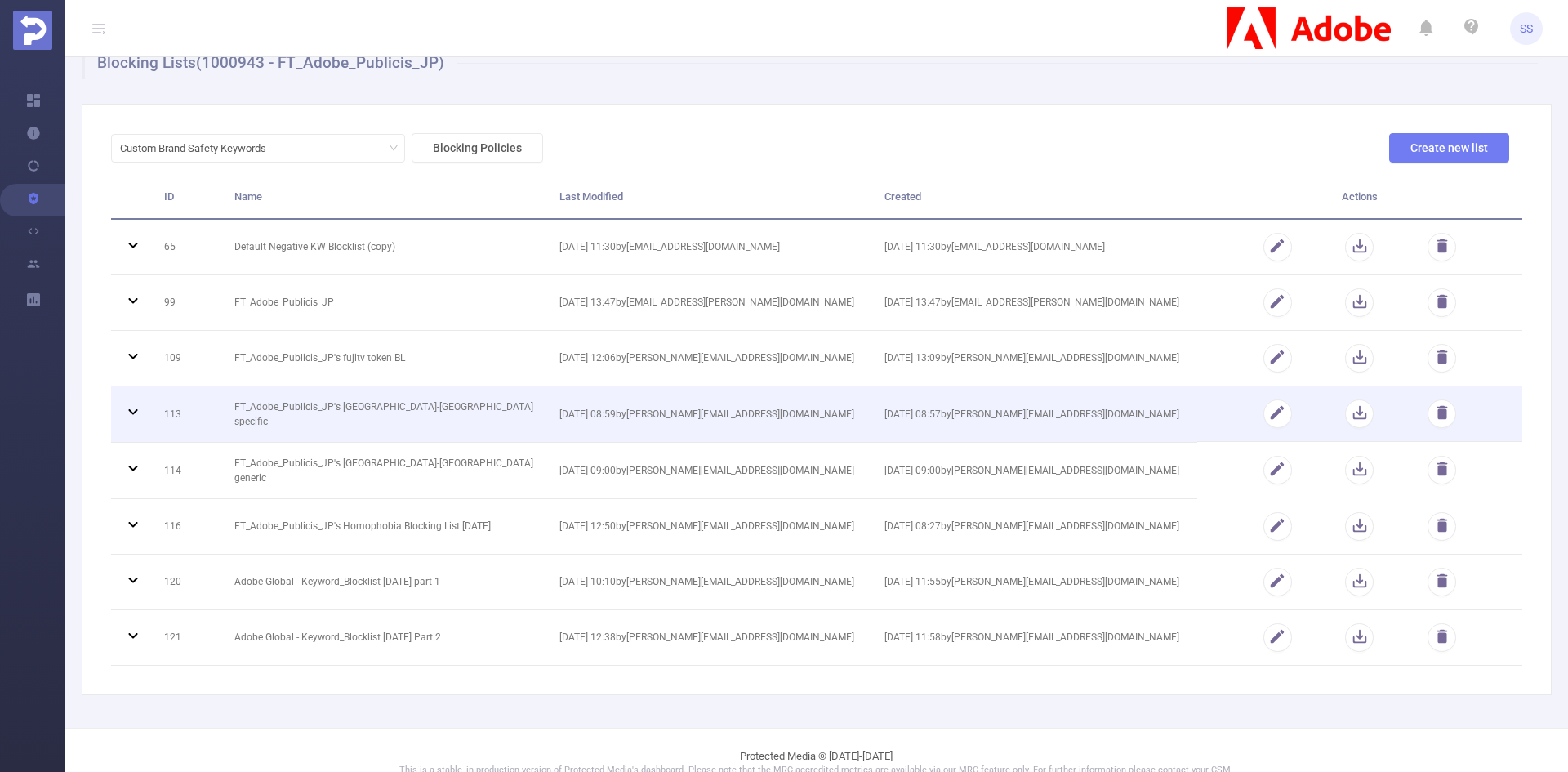
scroll to position [67, 0]
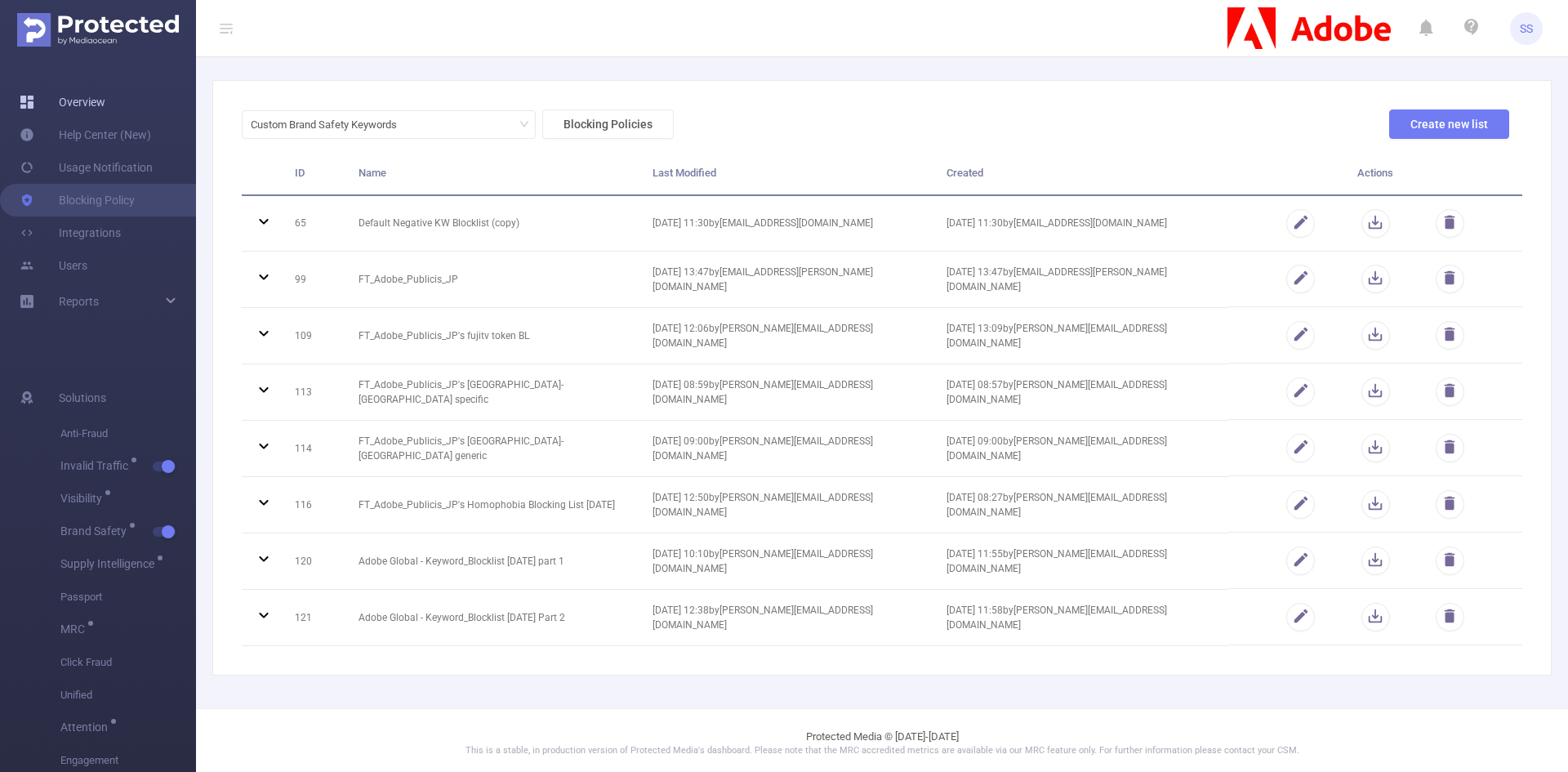
click at [76, 107] on link "Overview" at bounding box center [62, 102] width 86 height 32
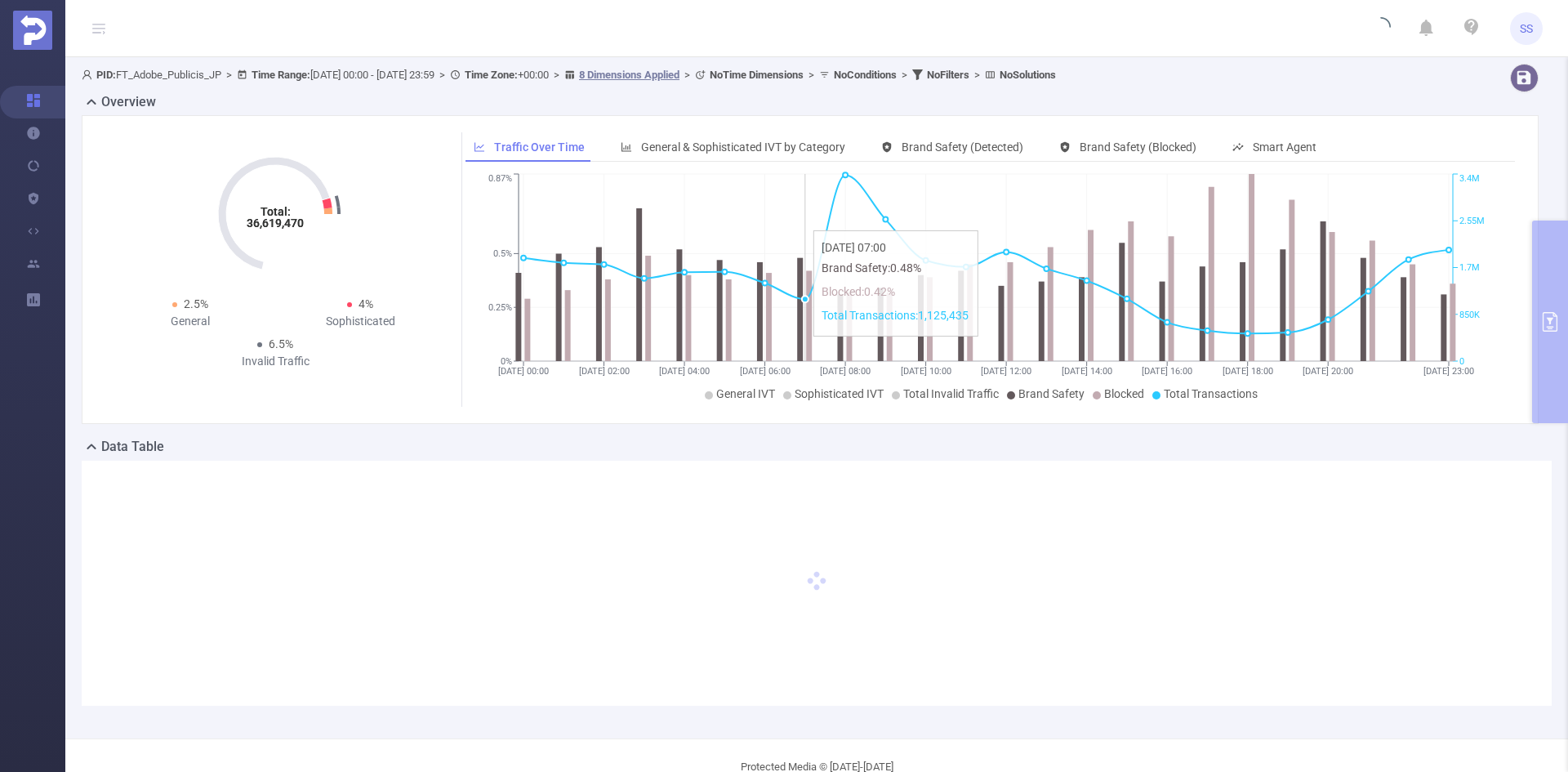
type input "[DATE] 00:00"
type input "[DATE] 23:59"
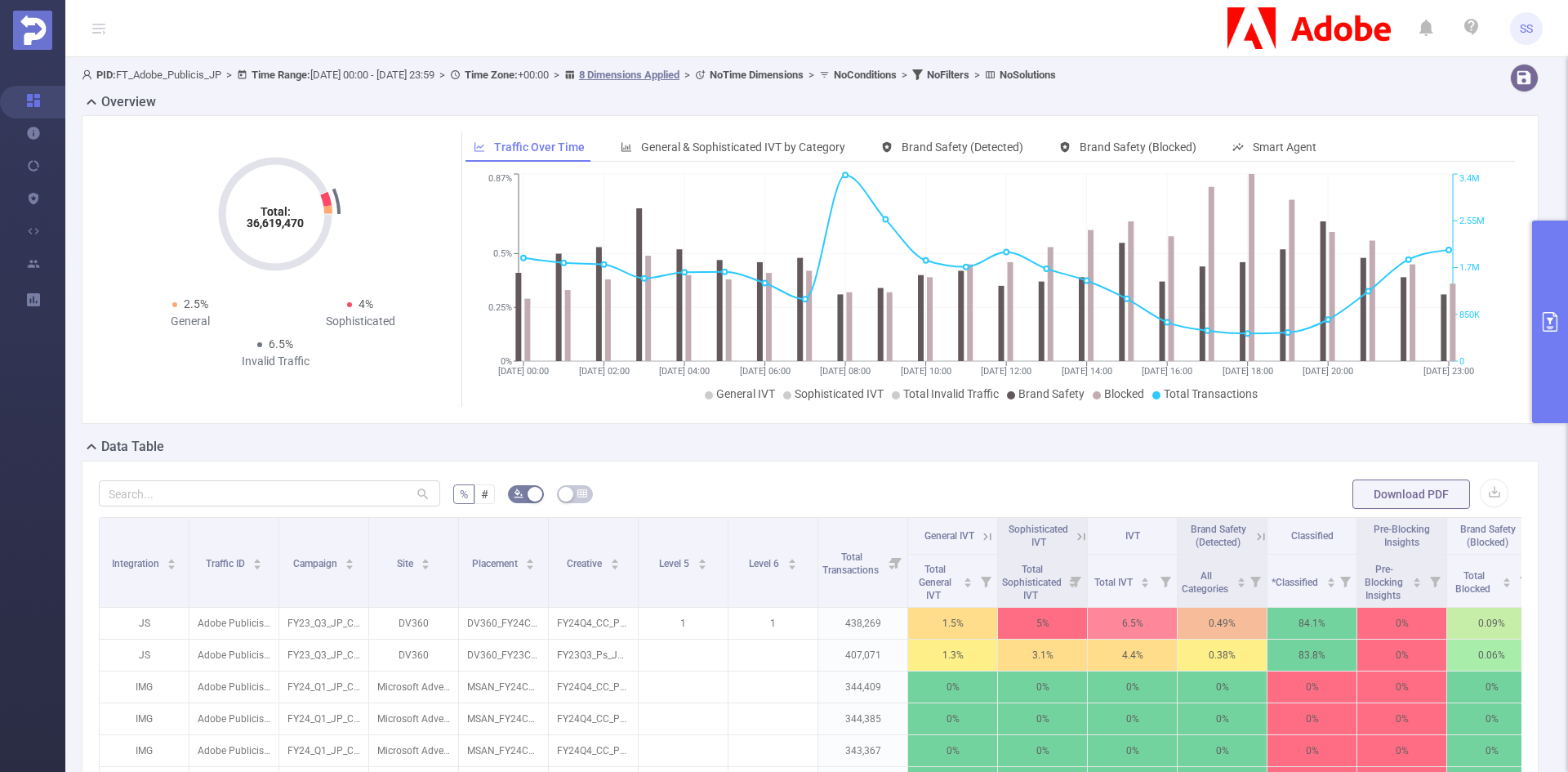
click at [1556, 324] on icon "primary" at bounding box center [1550, 322] width 20 height 20
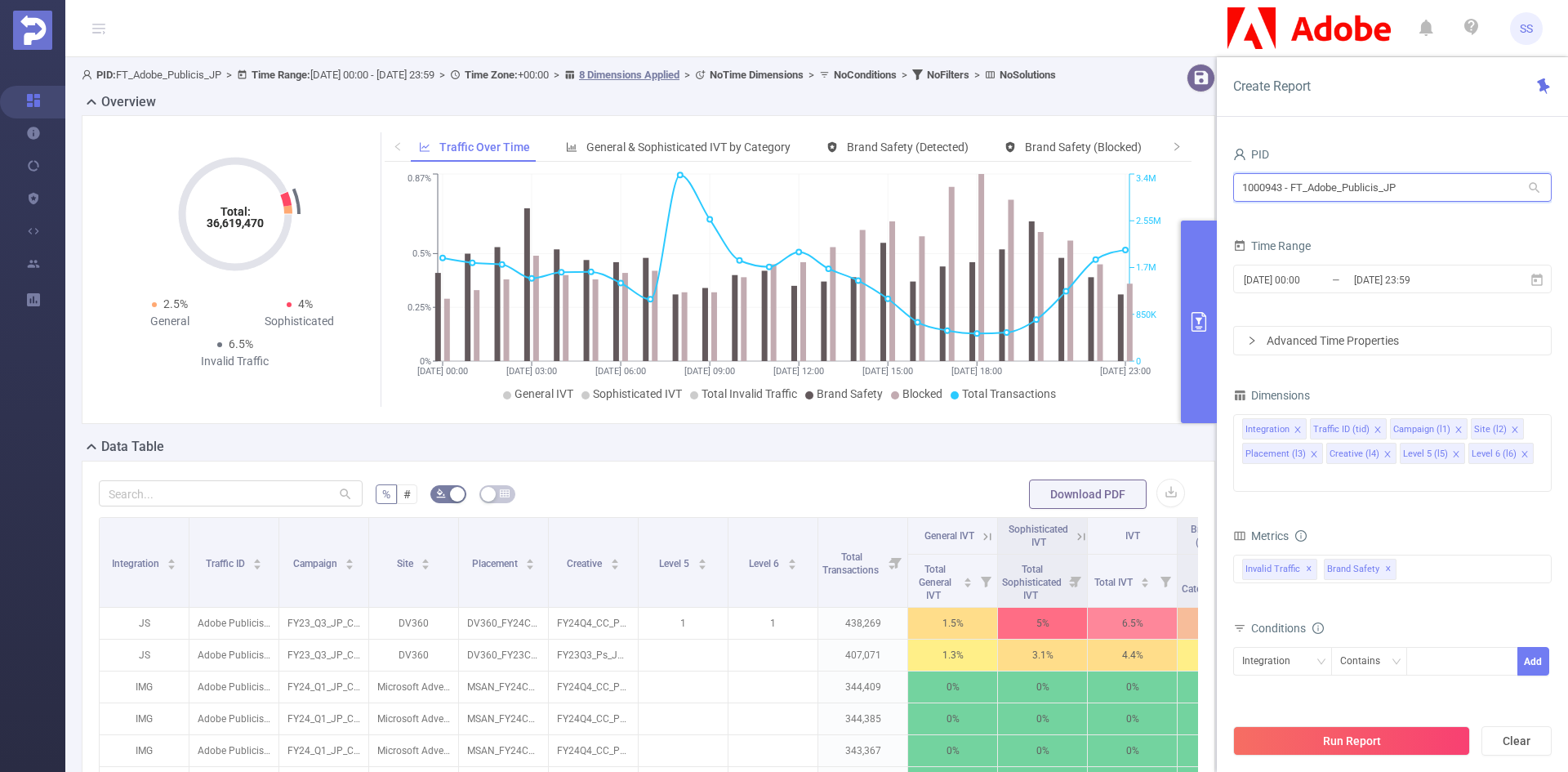
drag, startPoint x: 1439, startPoint y: 187, endPoint x: 1182, endPoint y: 187, distance: 257.0
click at [1182, 187] on section "PID: FT_Adobe_Publicis_JP > Time Range: [DATE] 00:00 - [DATE] 23:59 > Time Zone…" at bounding box center [817, 588] width 1503 height 1062
click at [1397, 289] on input "[DATE] 23:59" at bounding box center [1418, 280] width 132 height 22
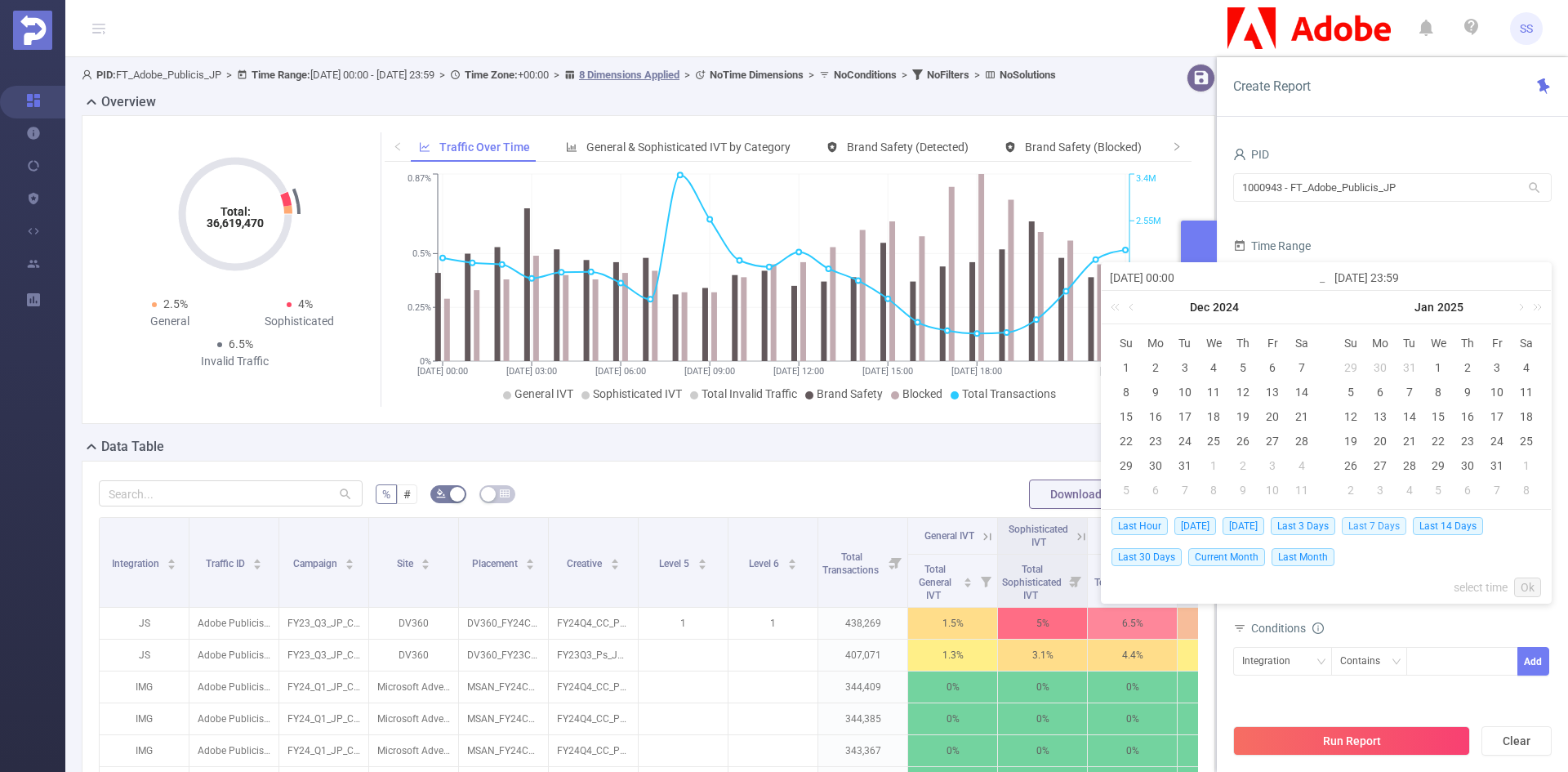
click at [1405, 525] on span "Last 7 Days" at bounding box center [1375, 525] width 65 height 18
type input "[DATE] 00:00"
type input "[DATE] 23:59"
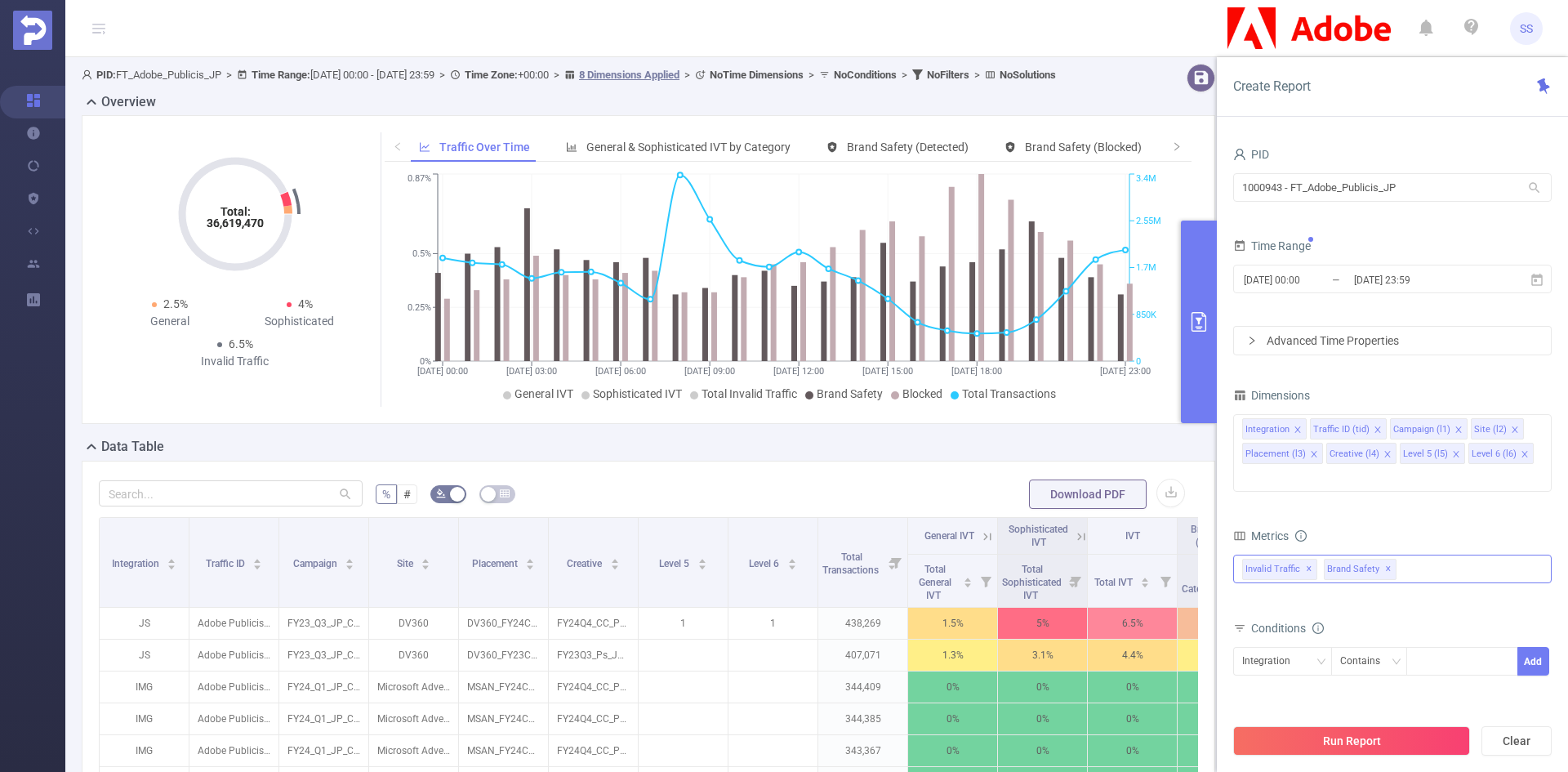
click at [1307, 559] on span "✕" at bounding box center [1309, 569] width 7 height 20
click at [1375, 424] on span at bounding box center [1378, 429] width 9 height 18
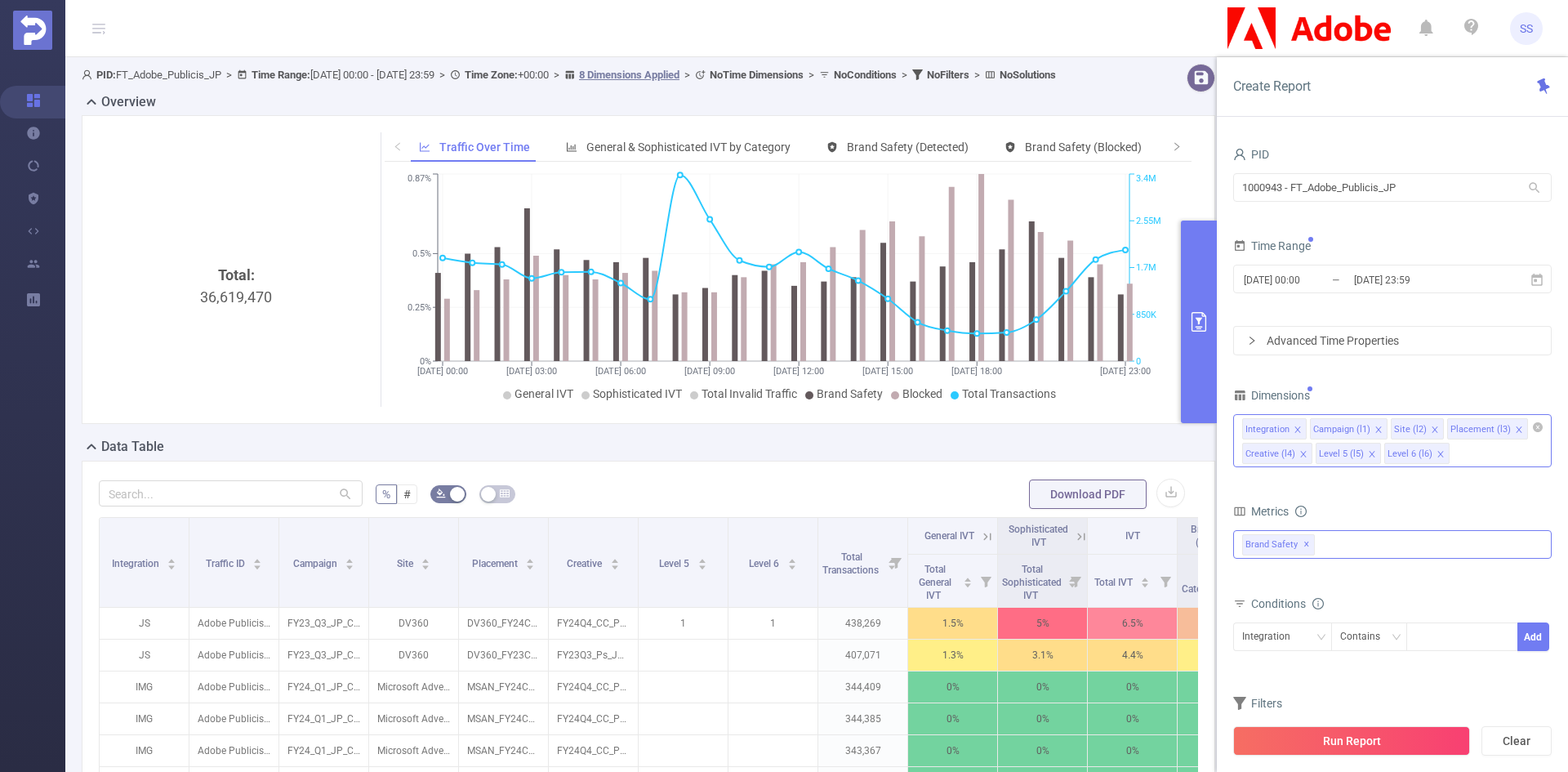
click at [1375, 432] on icon "icon: close" at bounding box center [1379, 430] width 9 height 9
click at [1353, 430] on icon "icon: close" at bounding box center [1354, 430] width 9 height 9
click at [1378, 429] on icon "icon: close" at bounding box center [1382, 430] width 9 height 9
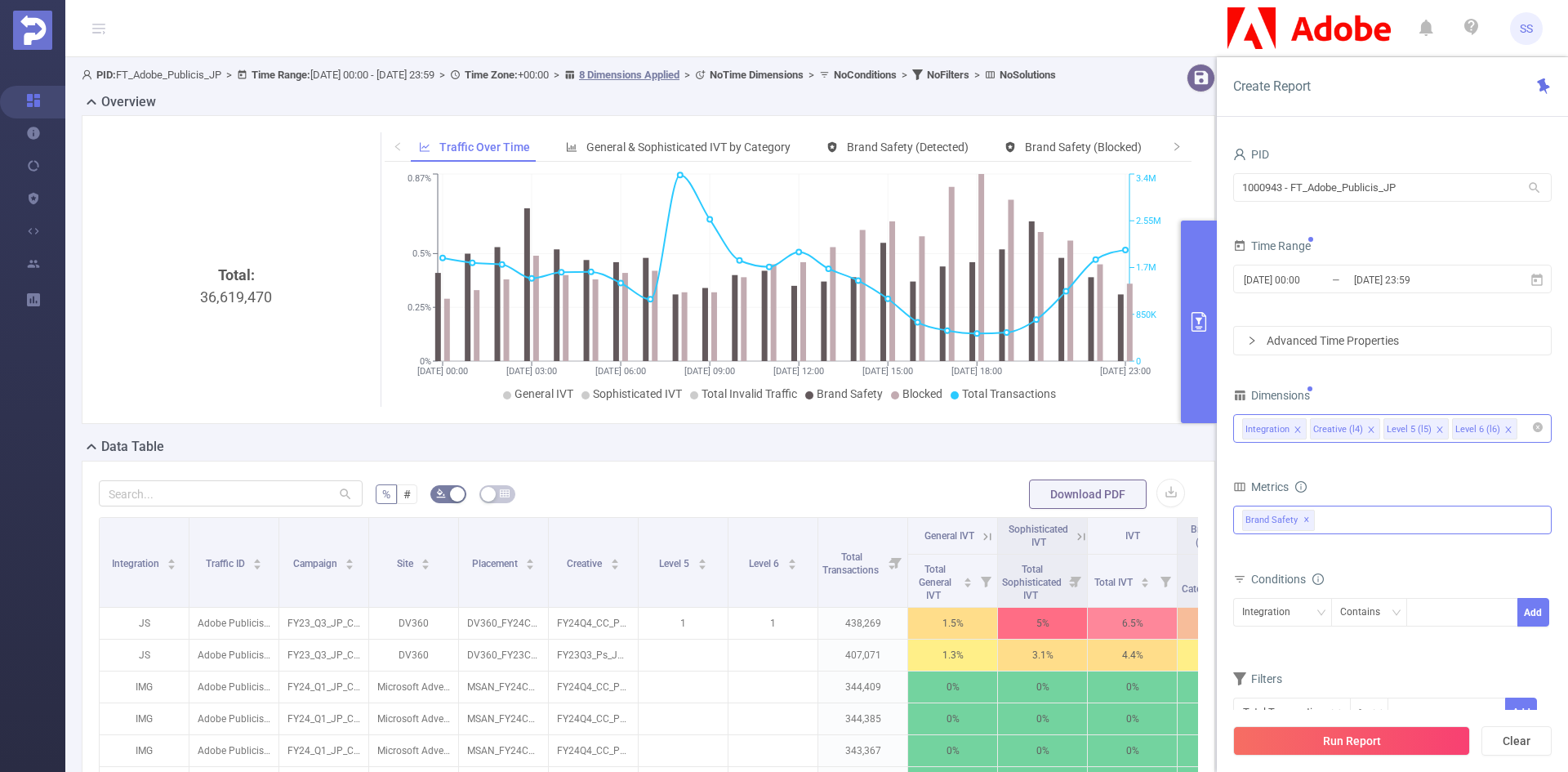
click at [1369, 428] on icon "icon: close" at bounding box center [1371, 430] width 9 height 9
click at [1363, 428] on icon "icon: close" at bounding box center [1367, 430] width 9 height 9
click at [1362, 428] on div "Integration" at bounding box center [1393, 428] width 300 height 27
type input "ho"
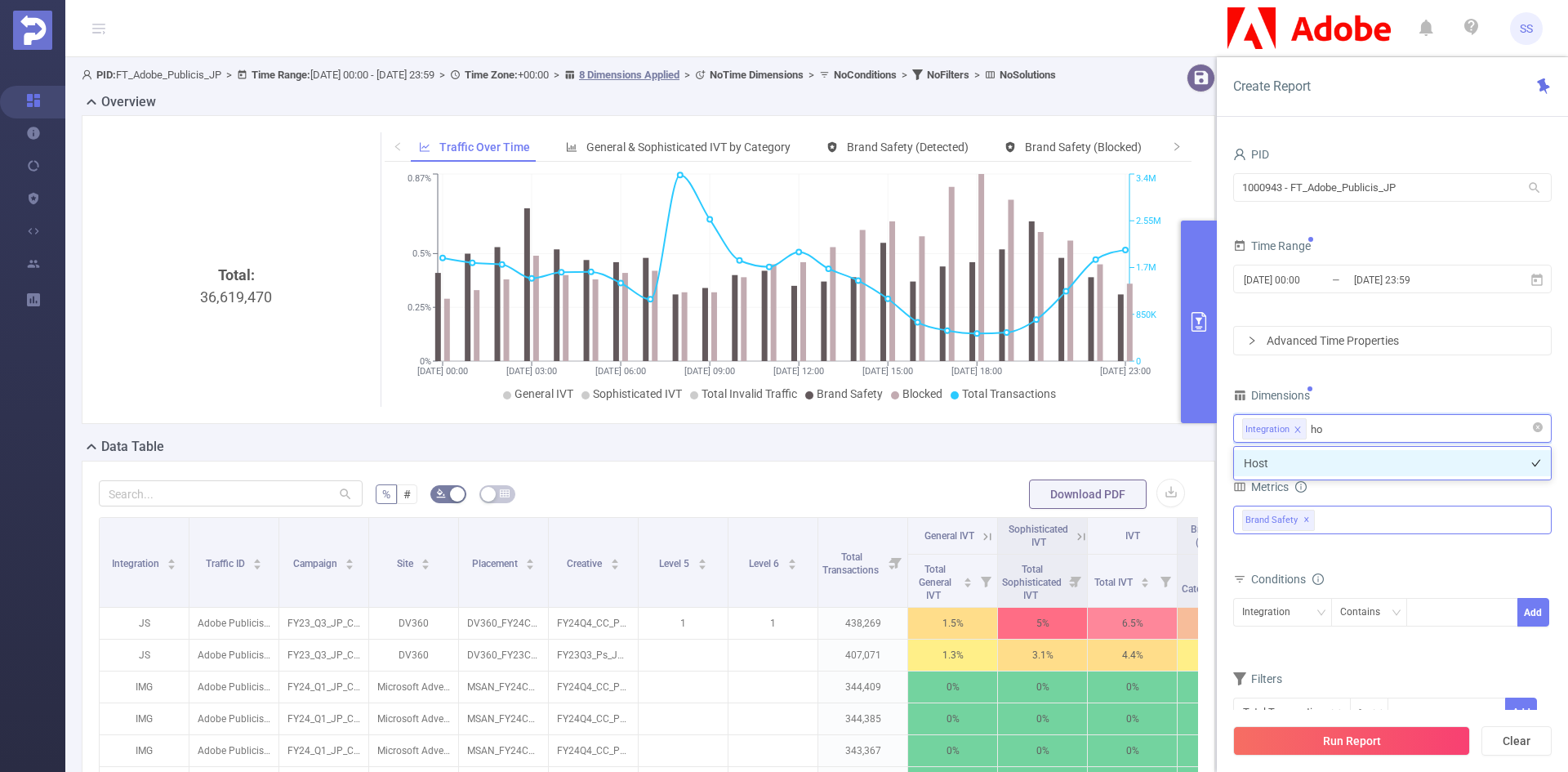
click at [1344, 460] on li "Host" at bounding box center [1393, 463] width 317 height 26
type input "app"
click at [1344, 460] on li "App" at bounding box center [1393, 463] width 317 height 26
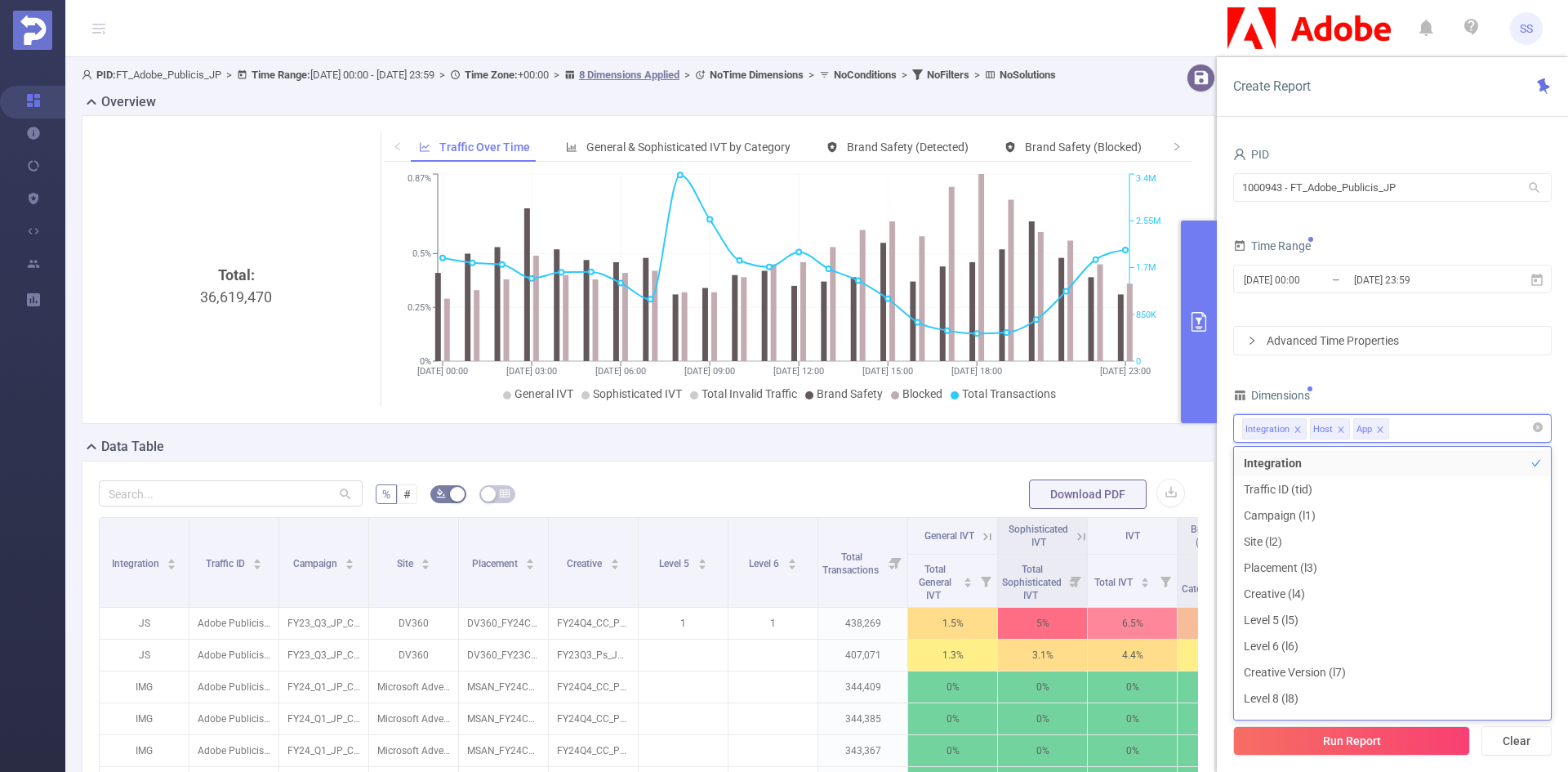
click at [1365, 386] on div "Dimensions" at bounding box center [1393, 397] width 318 height 27
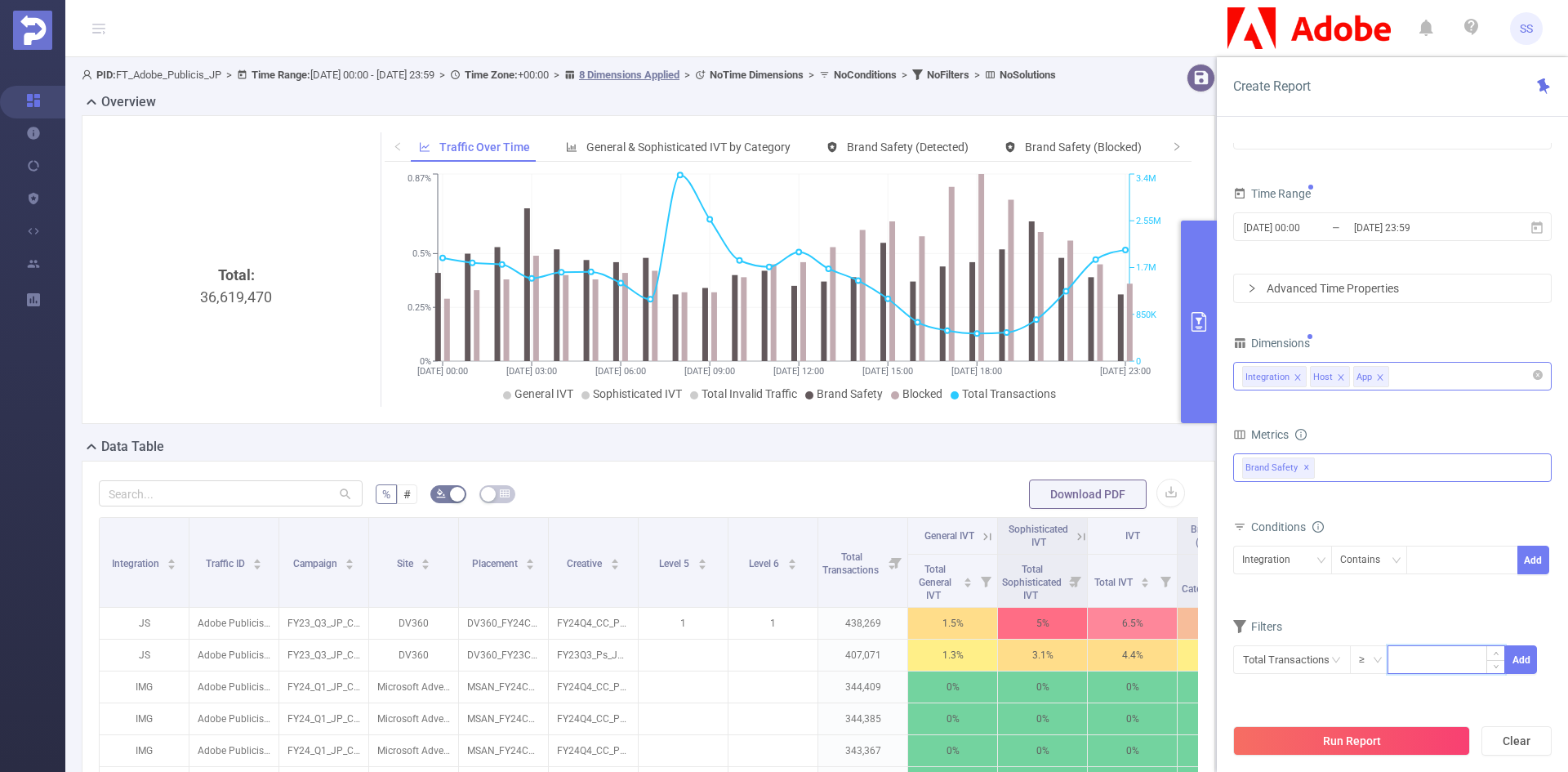
click at [1431, 661] on input at bounding box center [1446, 658] width 116 height 25
type input "10,000"
click at [1526, 663] on button "Add" at bounding box center [1521, 660] width 31 height 29
click at [1339, 695] on span "Total Transactions ≥ 10,000" at bounding box center [1317, 695] width 153 height 21
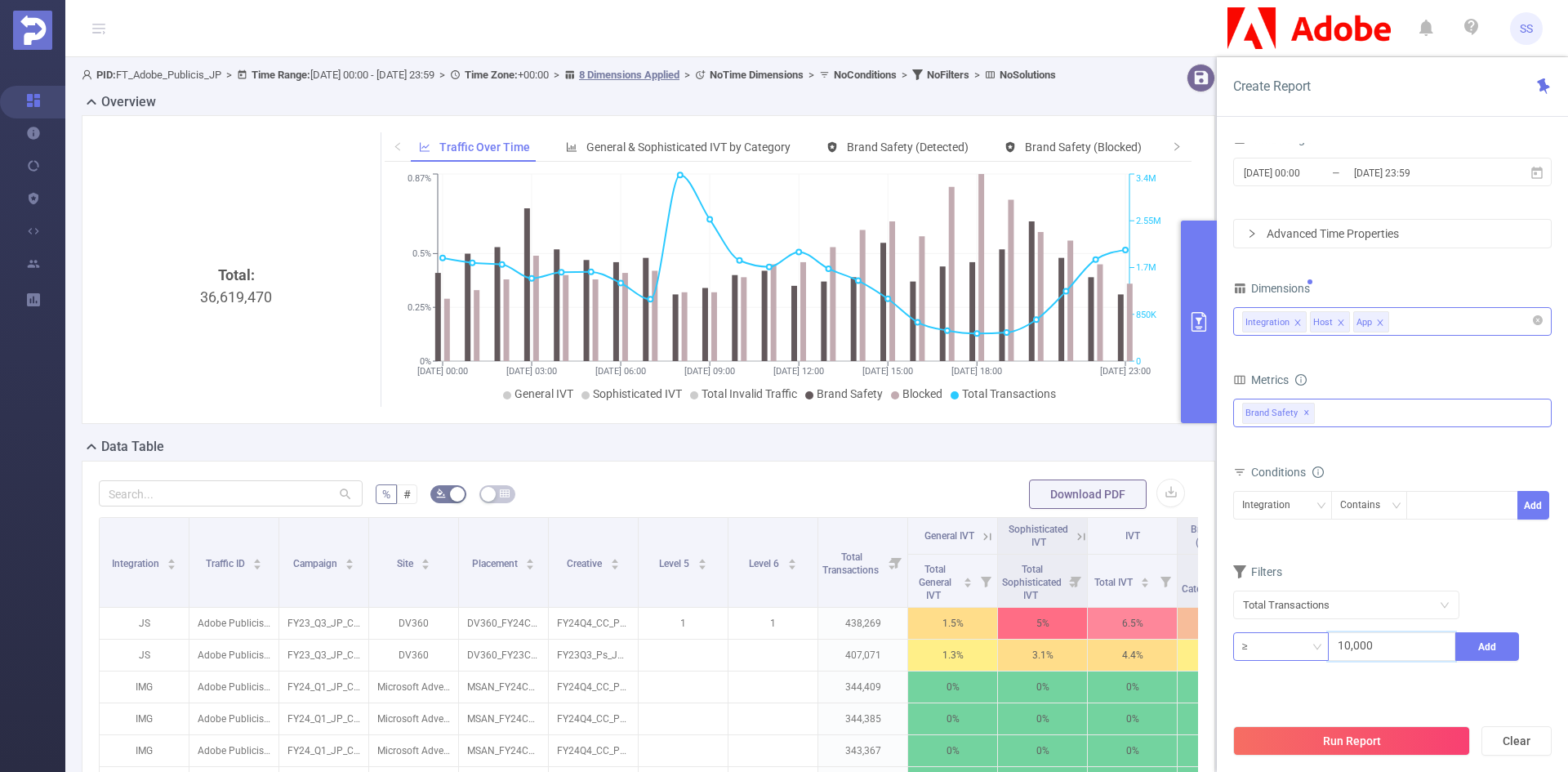
drag, startPoint x: 1396, startPoint y: 648, endPoint x: 1292, endPoint y: 647, distance: 104.0
click at [1292, 647] on span "≥ 10,000 Add" at bounding box center [1393, 647] width 318 height 29
type input "5,000"
click at [1479, 647] on button "Add" at bounding box center [1487, 647] width 64 height 29
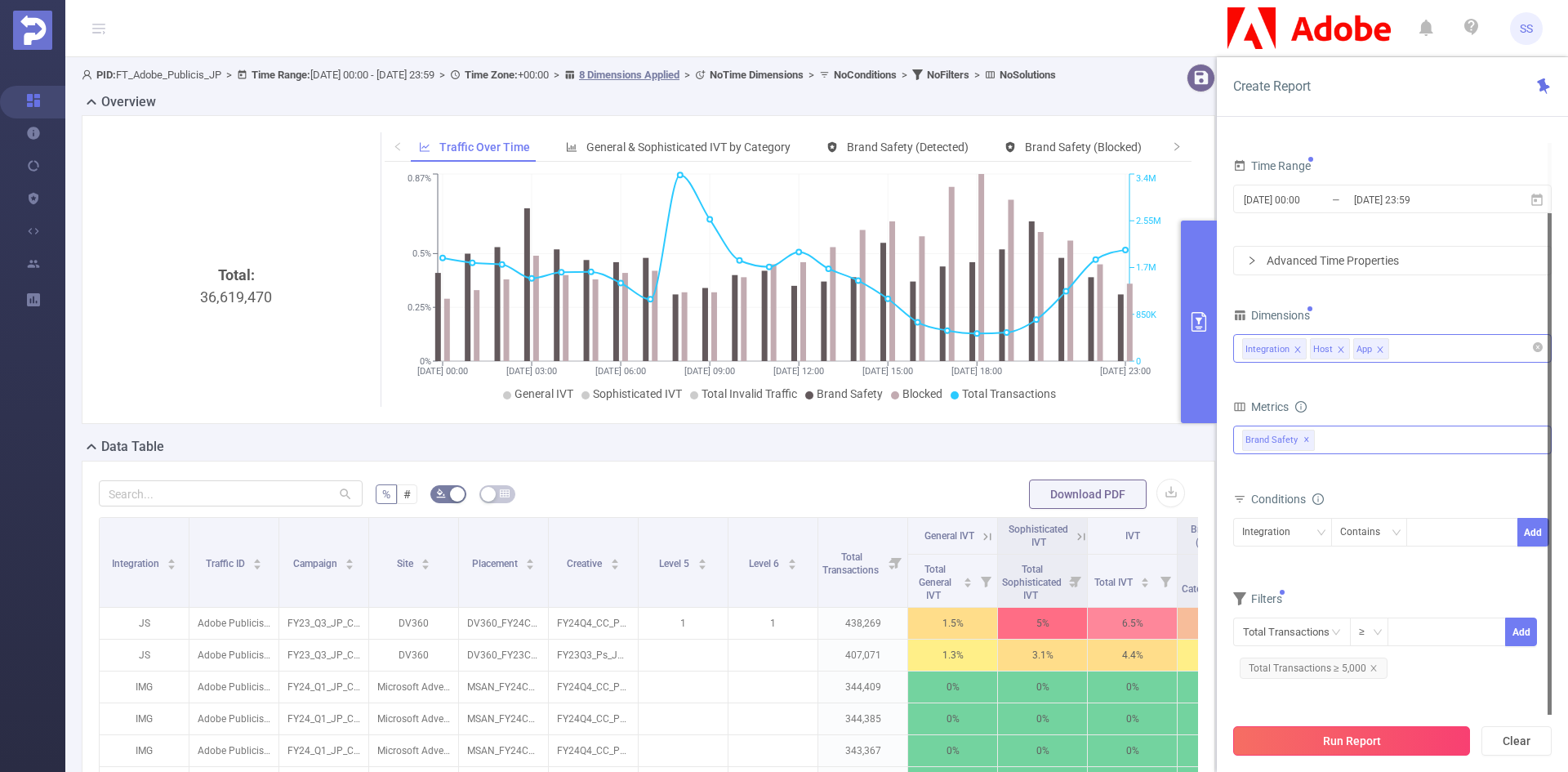
click at [1362, 741] on button "Run Report" at bounding box center [1352, 741] width 237 height 30
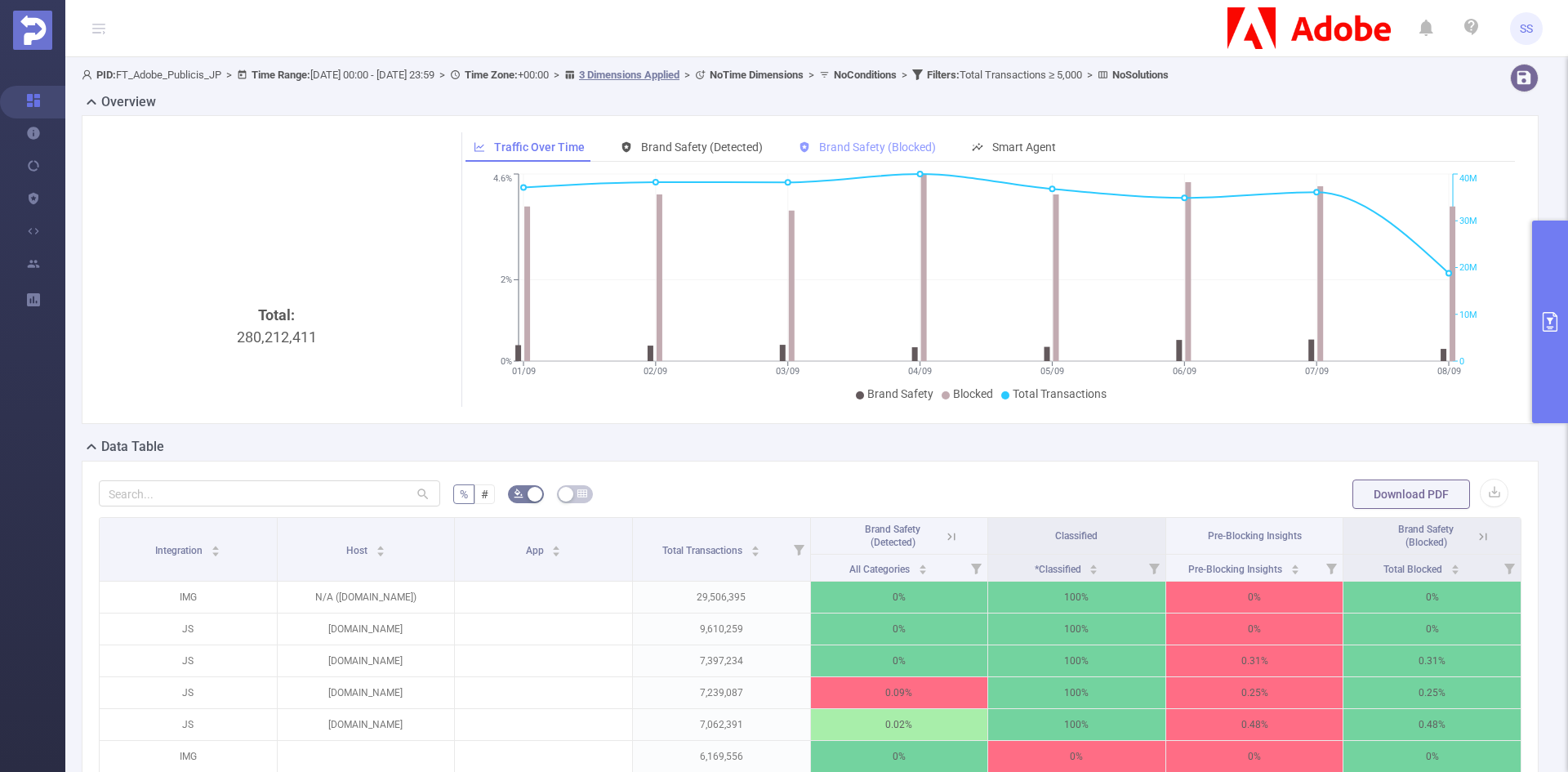
click at [913, 147] on span "Brand Safety (Blocked)" at bounding box center [877, 146] width 117 height 13
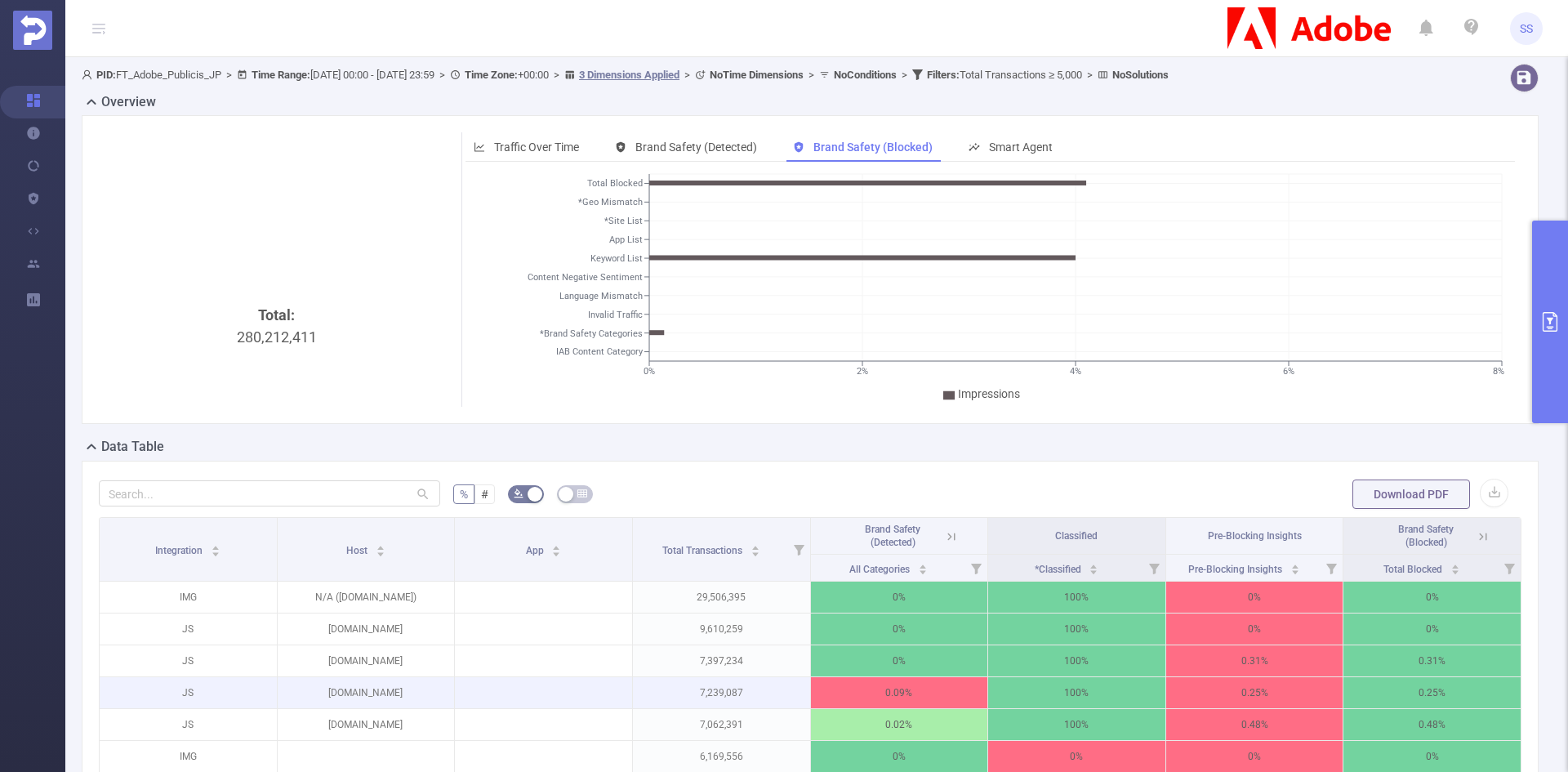
scroll to position [245, 0]
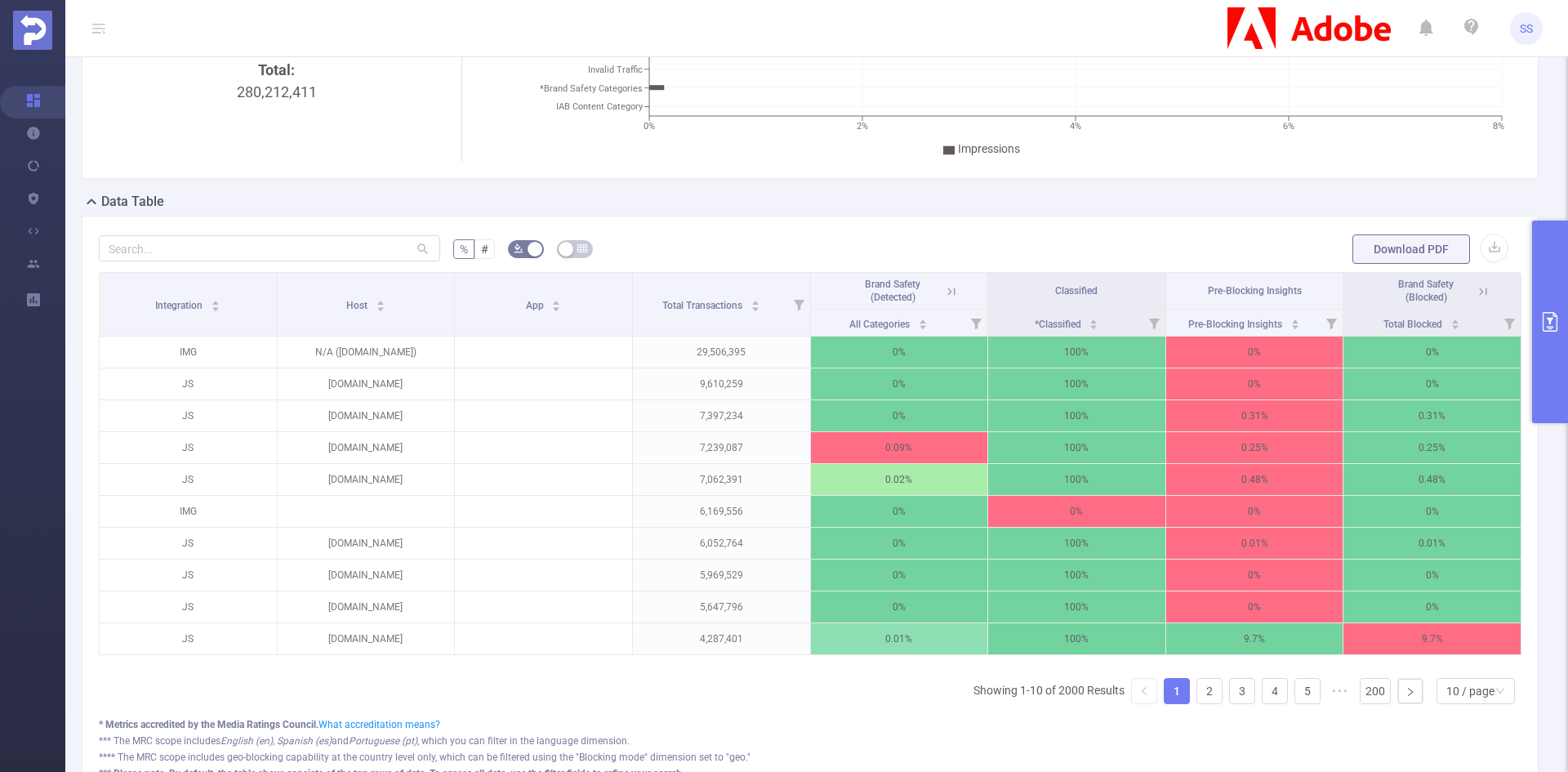
click at [1476, 295] on icon at bounding box center [1483, 291] width 14 height 14
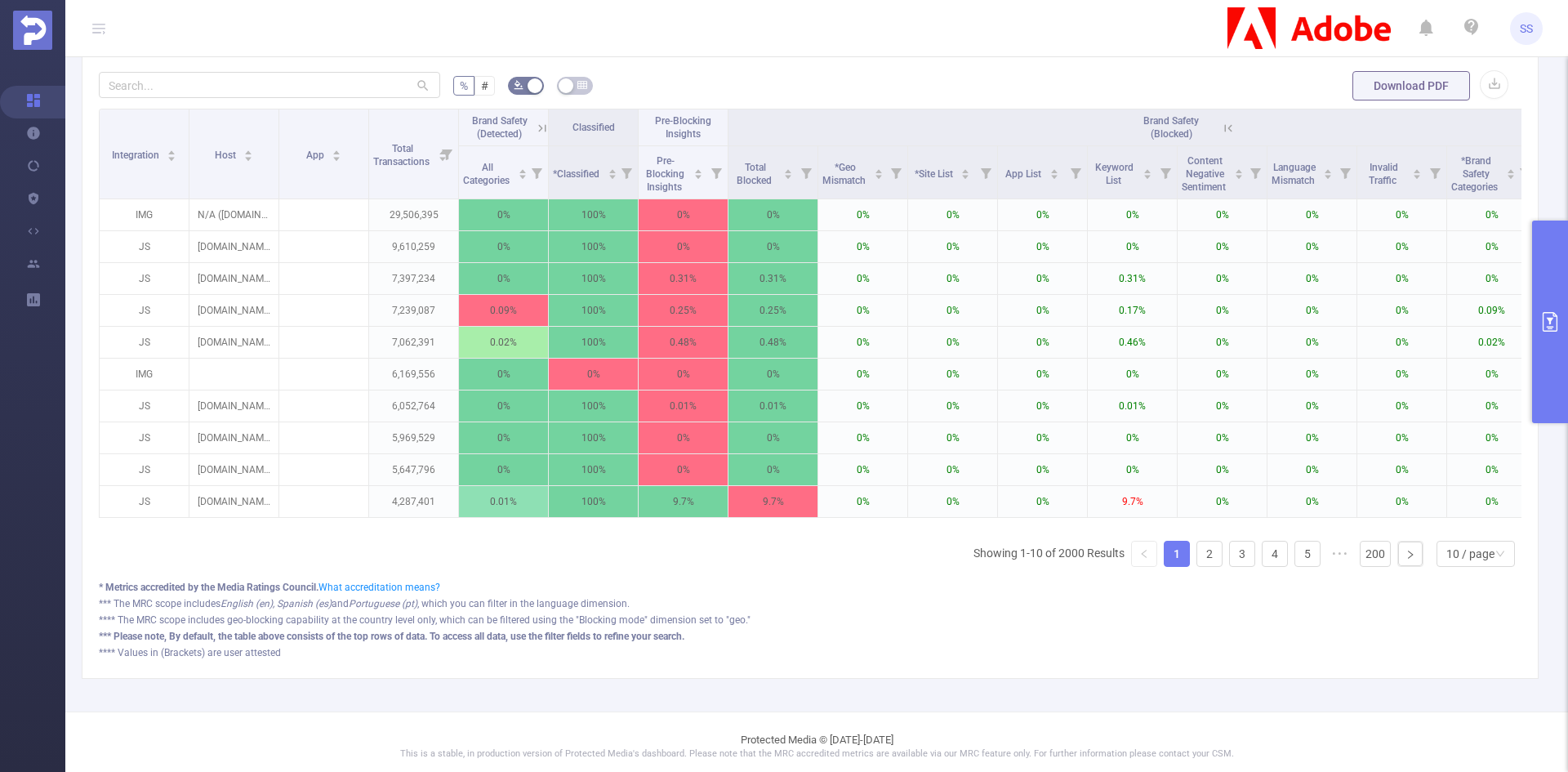
scroll to position [0, 121]
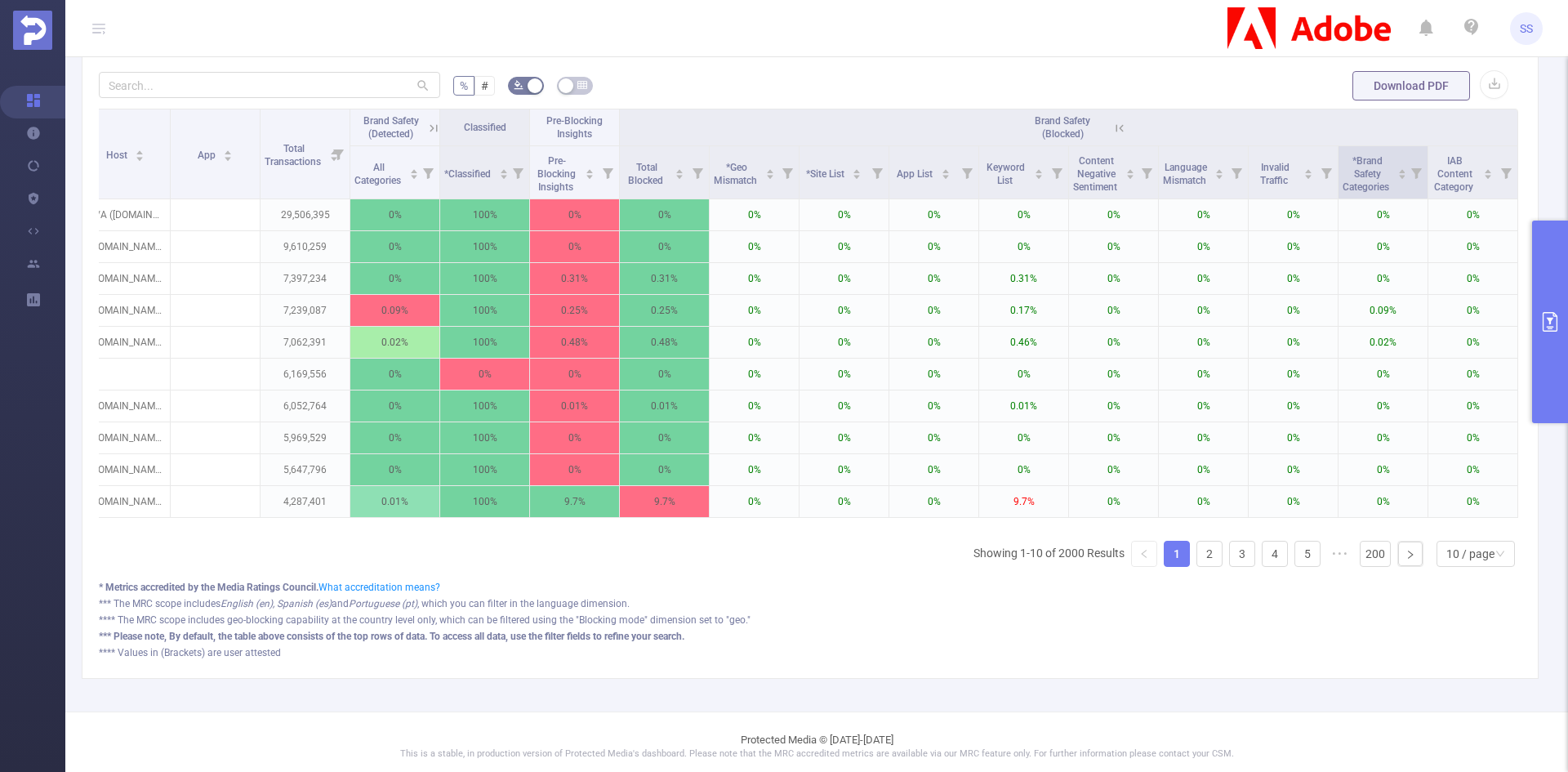
click at [1407, 180] on icon at bounding box center [1416, 172] width 23 height 52
drag, startPoint x: 1228, startPoint y: 243, endPoint x: 1291, endPoint y: 243, distance: 63.0
click at [1261, 243] on div at bounding box center [1254, 240] width 11 height 11
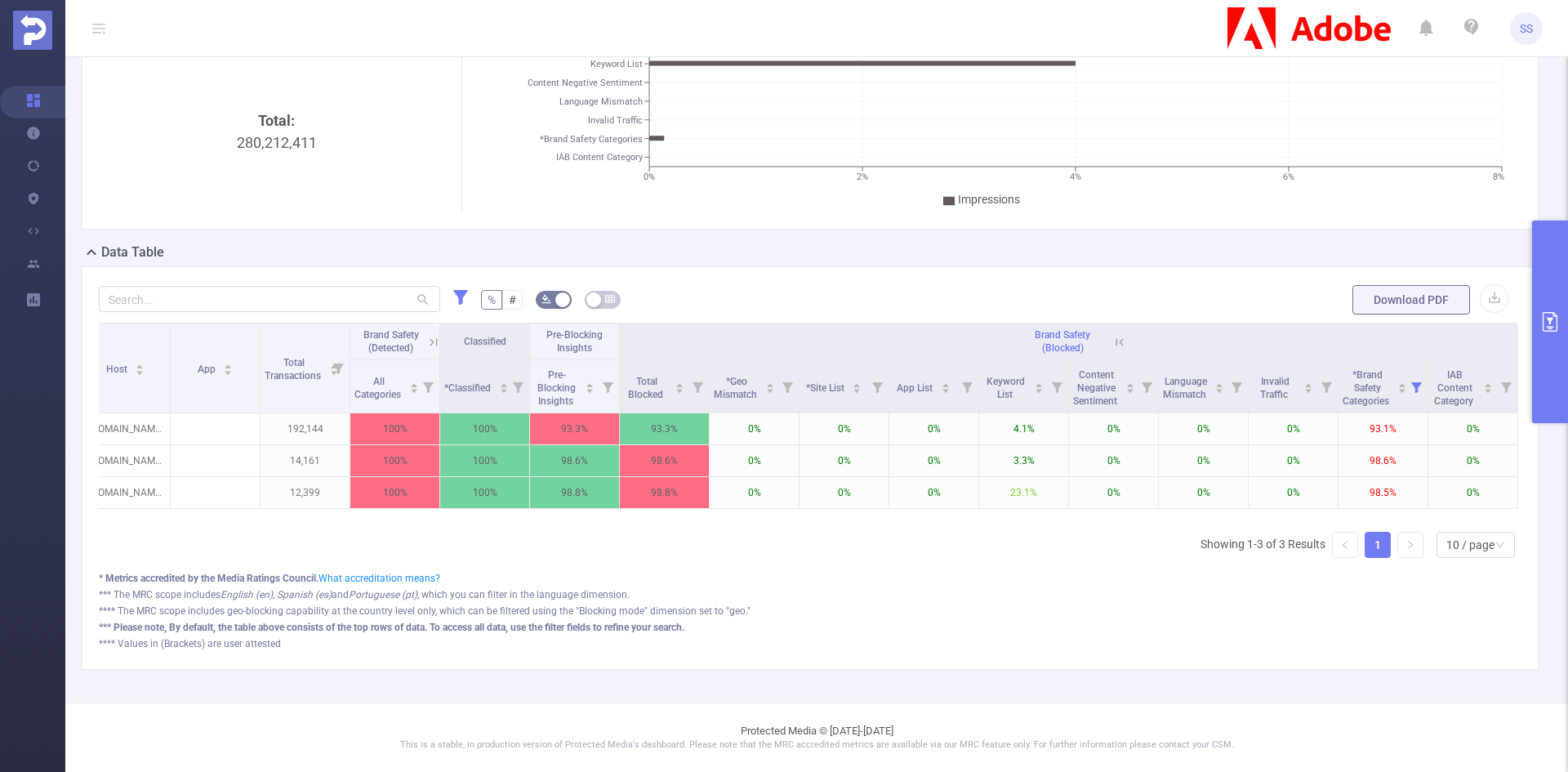
scroll to position [0, 0]
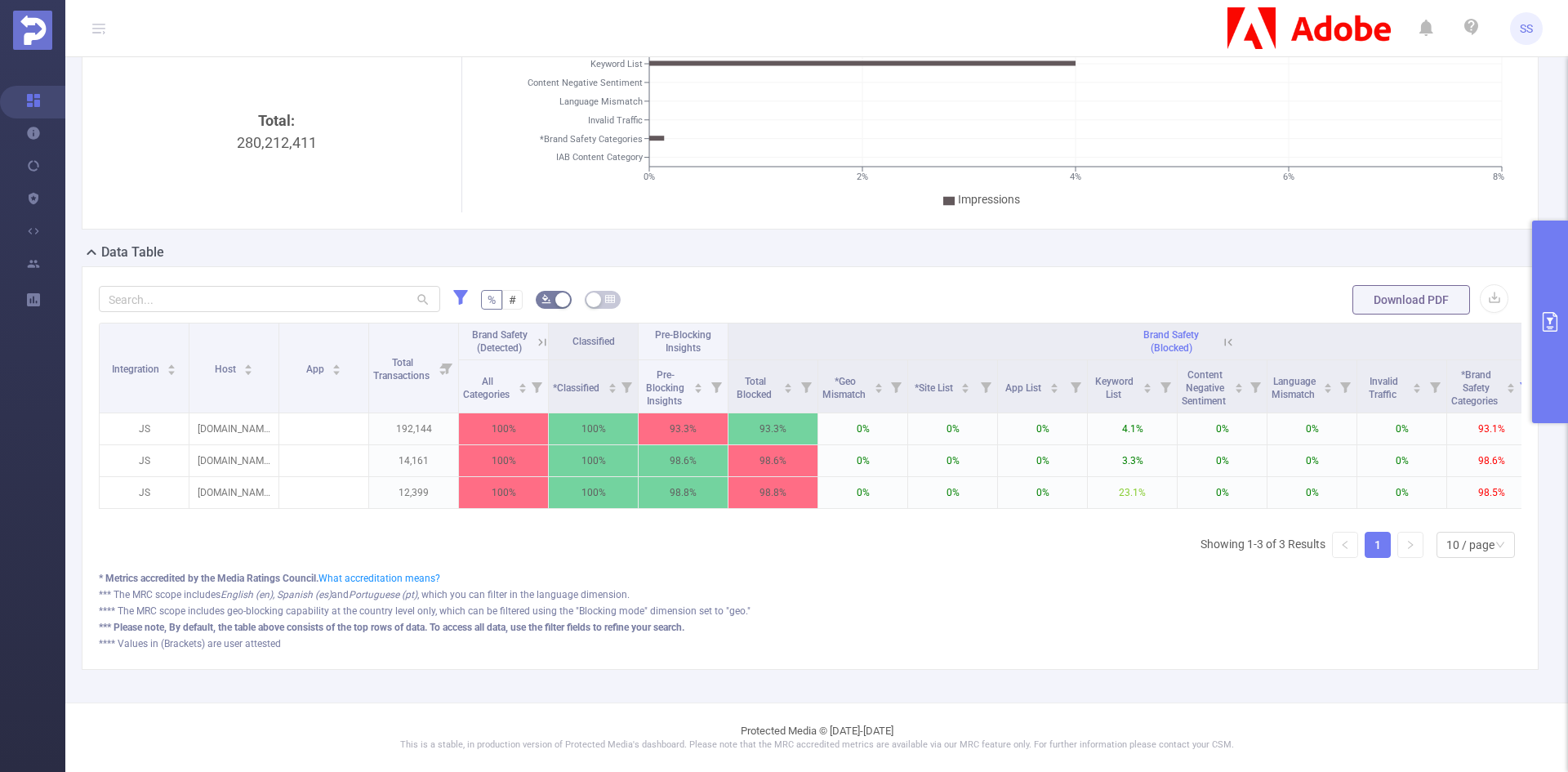
click at [546, 338] on icon at bounding box center [541, 341] width 8 height 8
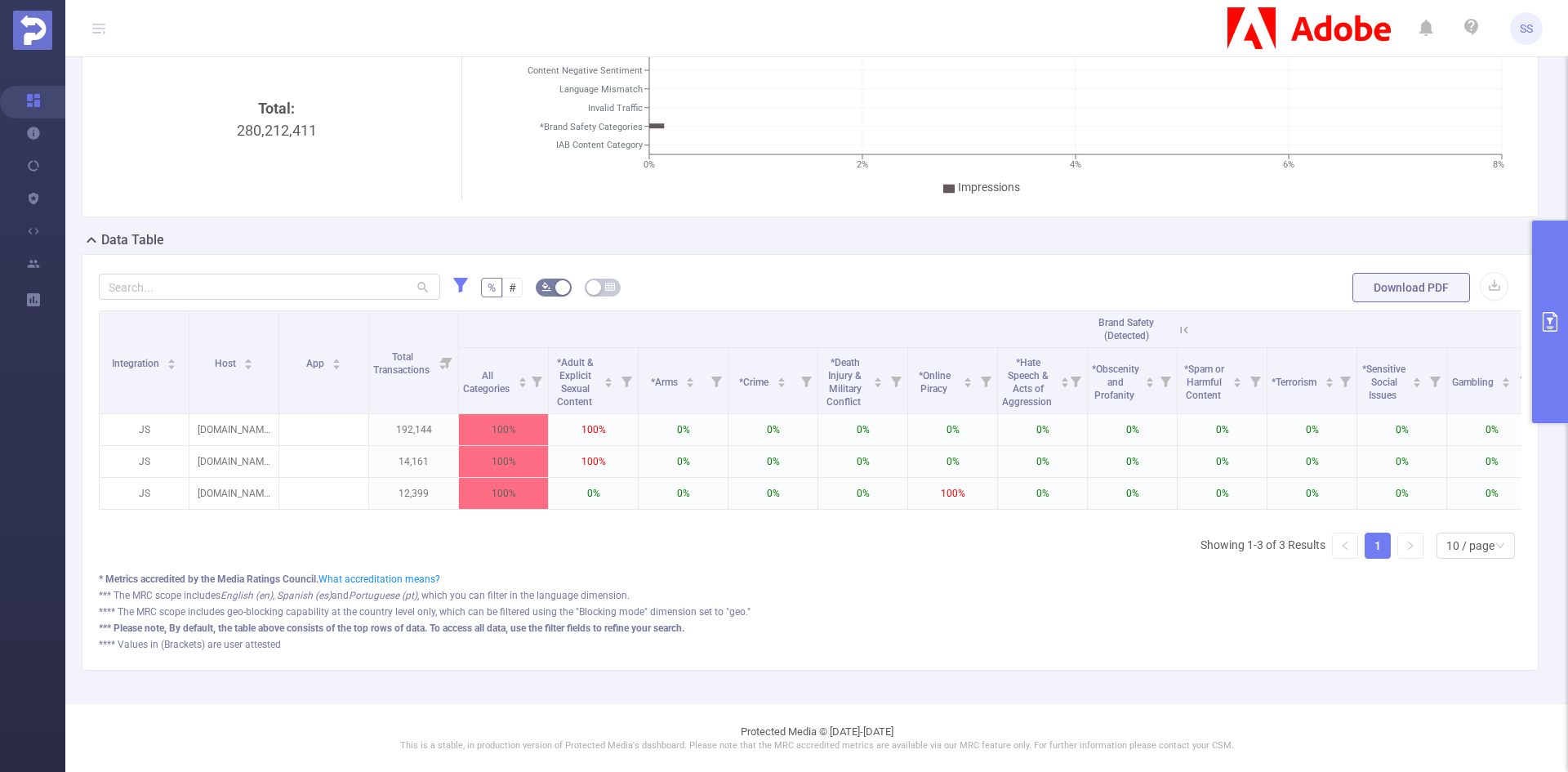
click at [1181, 334] on icon at bounding box center [1184, 329] width 14 height 14
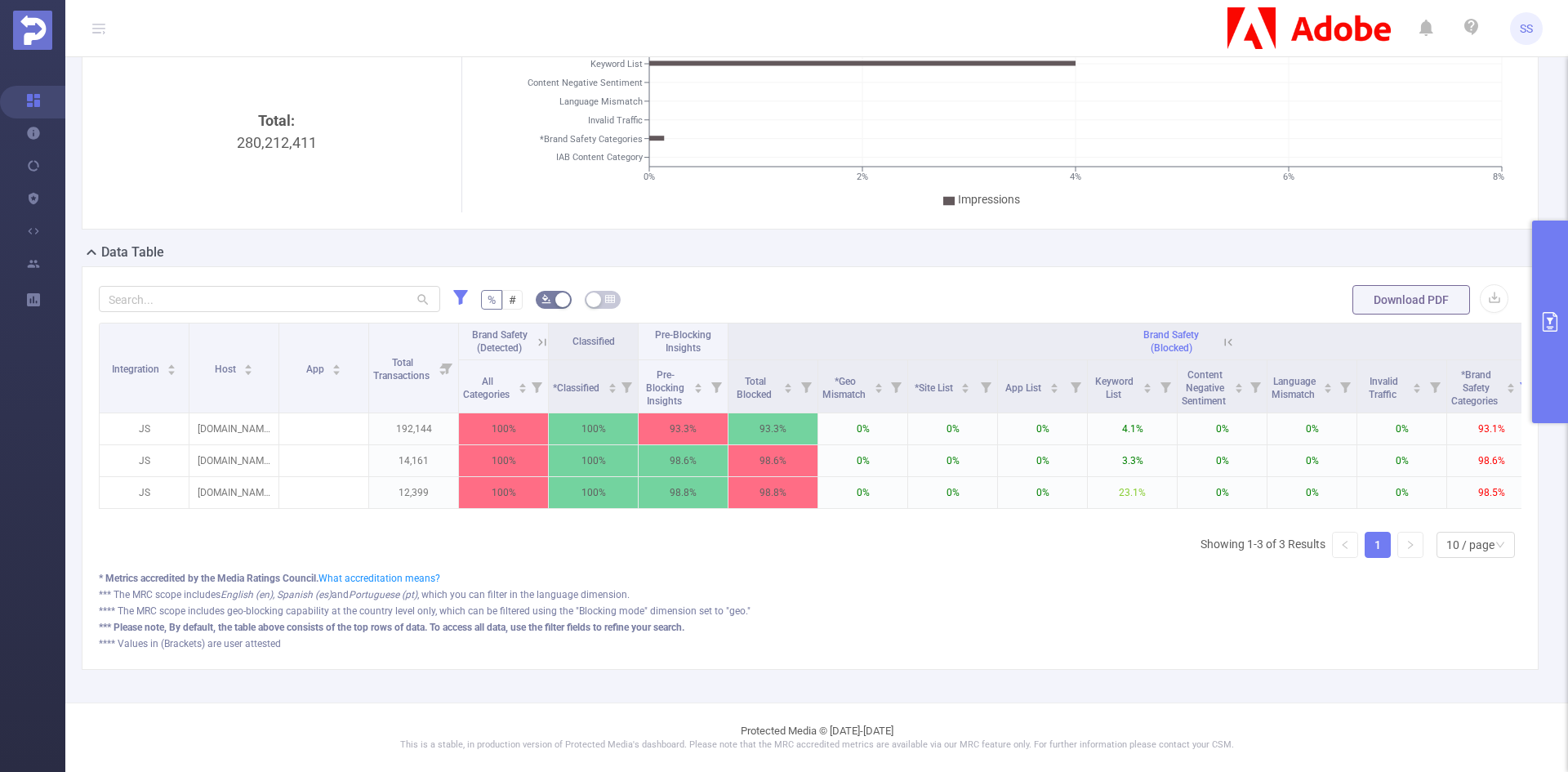
click at [1222, 335] on icon at bounding box center [1228, 341] width 14 height 14
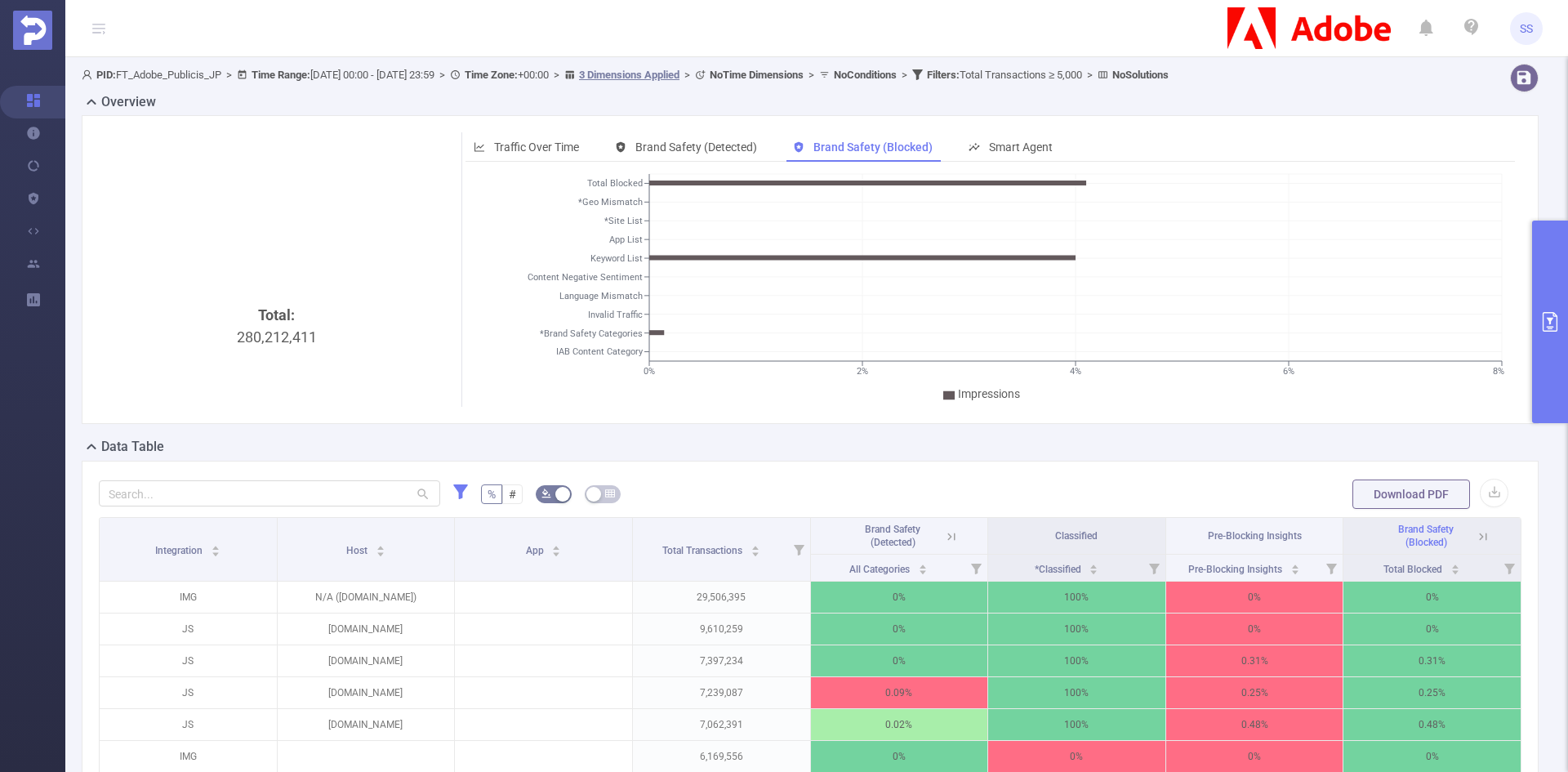
click at [1548, 329] on icon "primary" at bounding box center [1550, 322] width 20 height 20
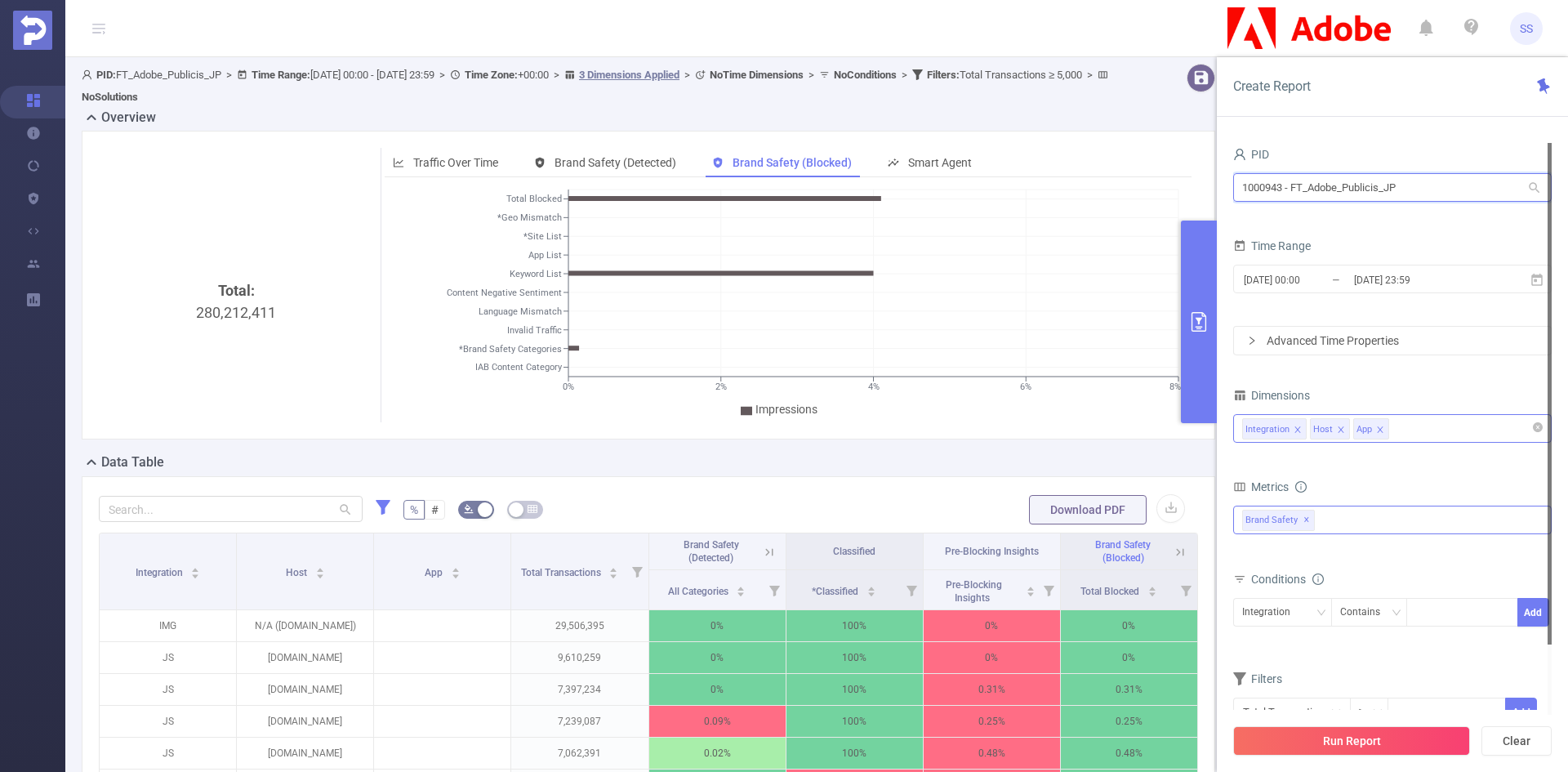
drag, startPoint x: 1409, startPoint y: 188, endPoint x: 1113, endPoint y: 186, distance: 296.0
click at [1113, 186] on section "PID: FT_Adobe_Publicis_JP > Time Range: [DATE] 00:00 - [DATE] 23:59 > Time Zone…" at bounding box center [817, 589] width 1503 height 1065
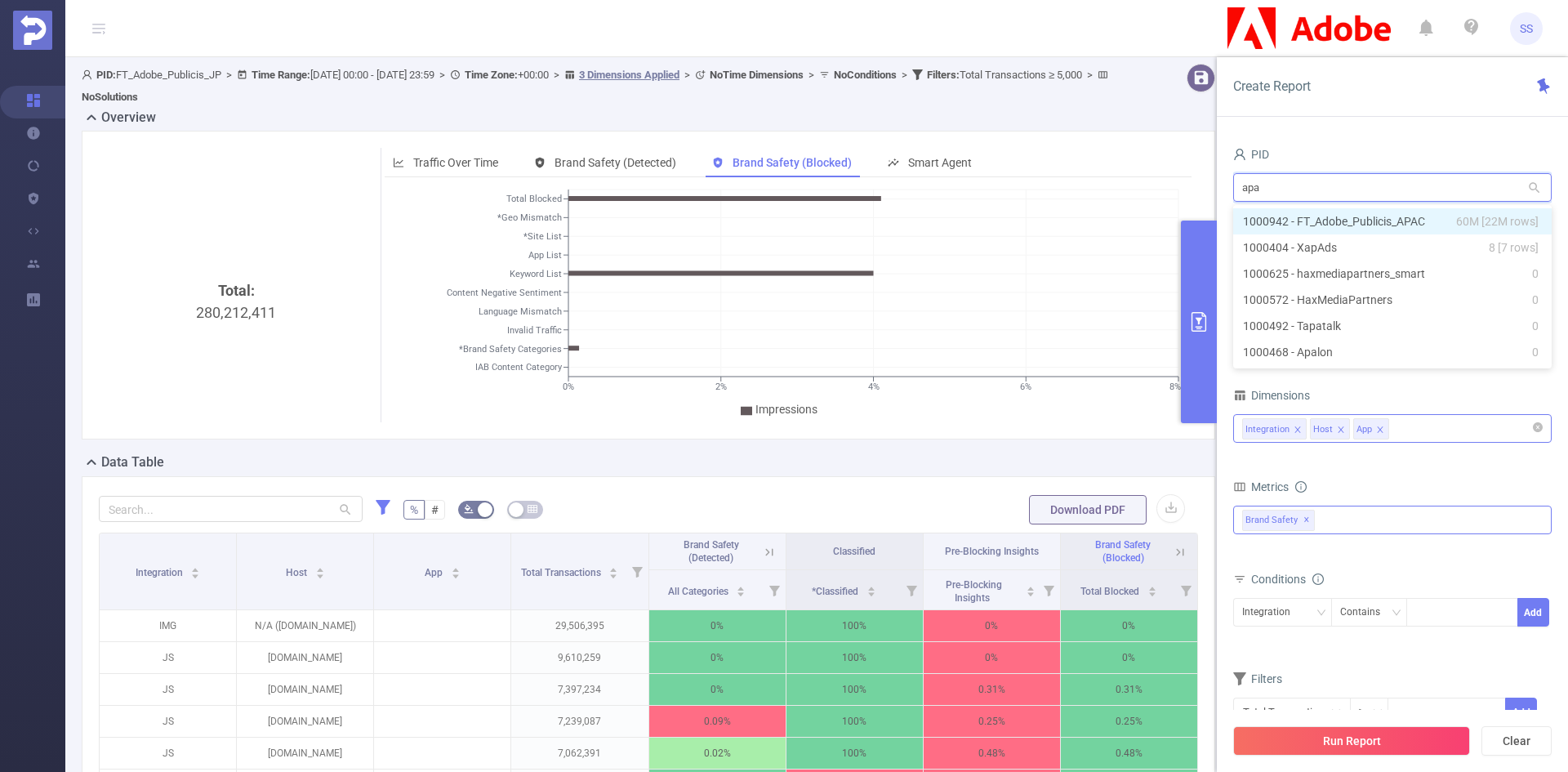
type input "apac"
click at [1384, 217] on li "1000942 - FT_Adobe_Publicis_APAC 60M [22M rows]" at bounding box center [1393, 221] width 318 height 26
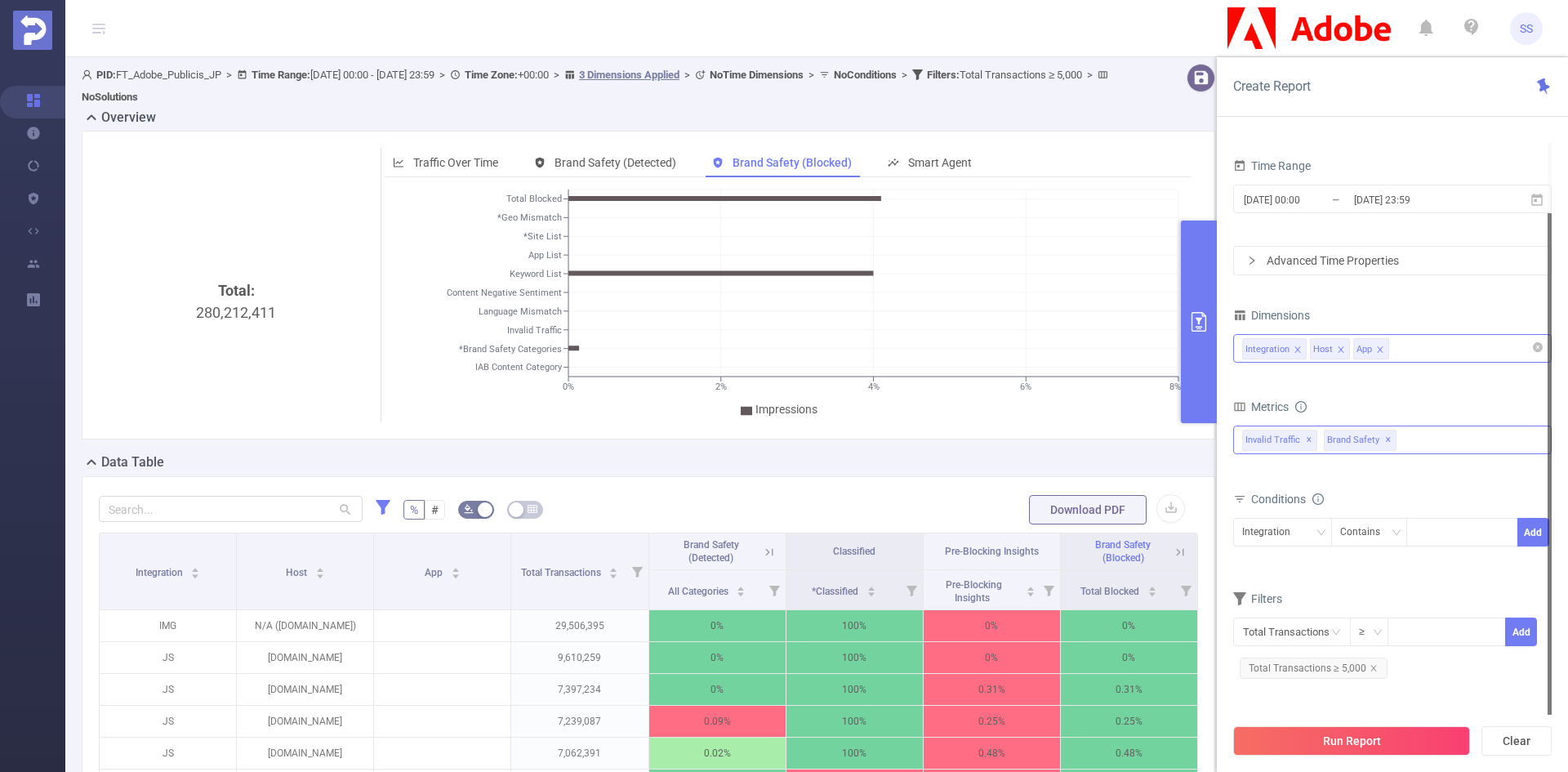
click at [1378, 748] on button "Run Report" at bounding box center [1352, 741] width 237 height 30
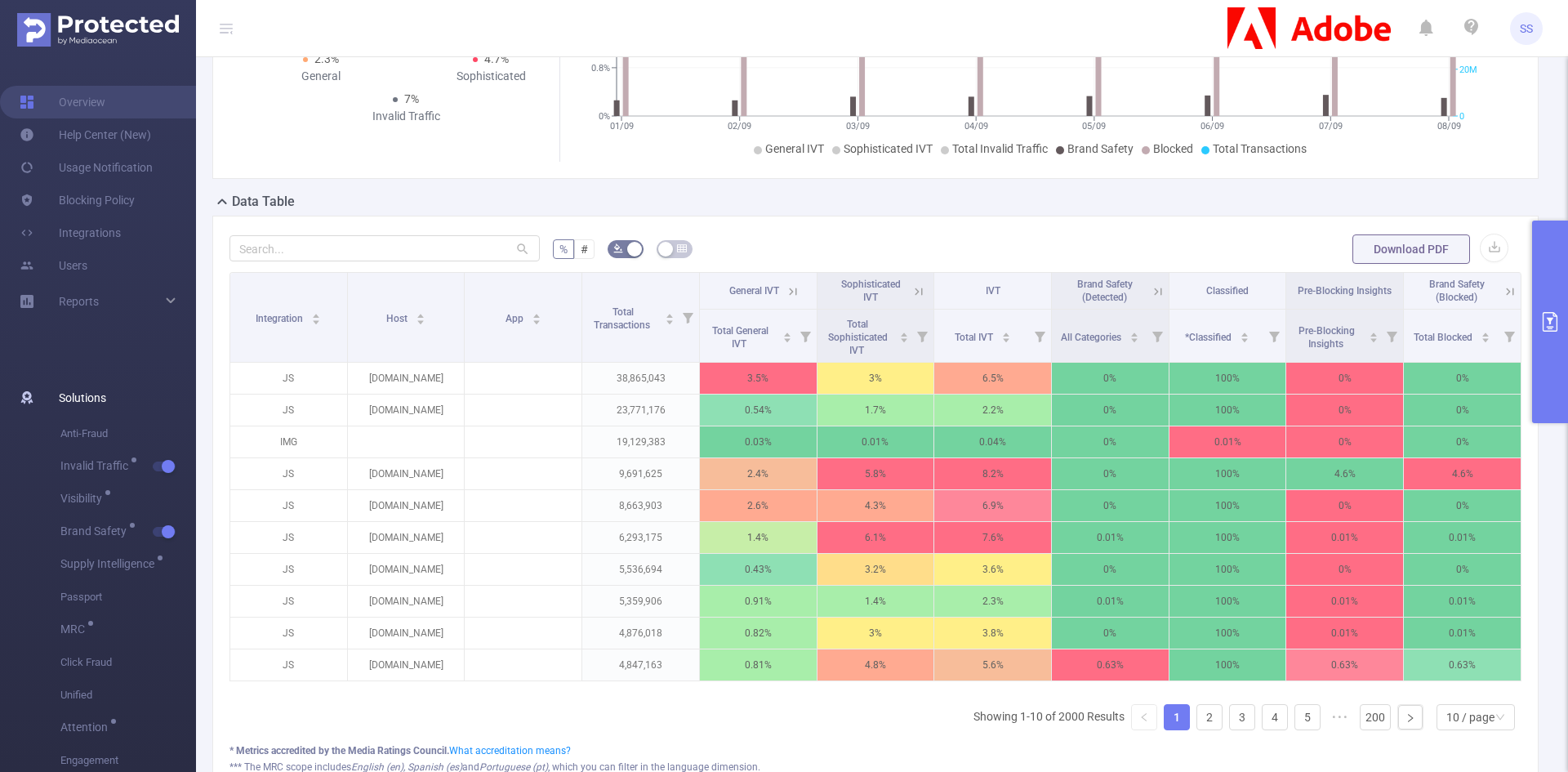
scroll to position [260, 0]
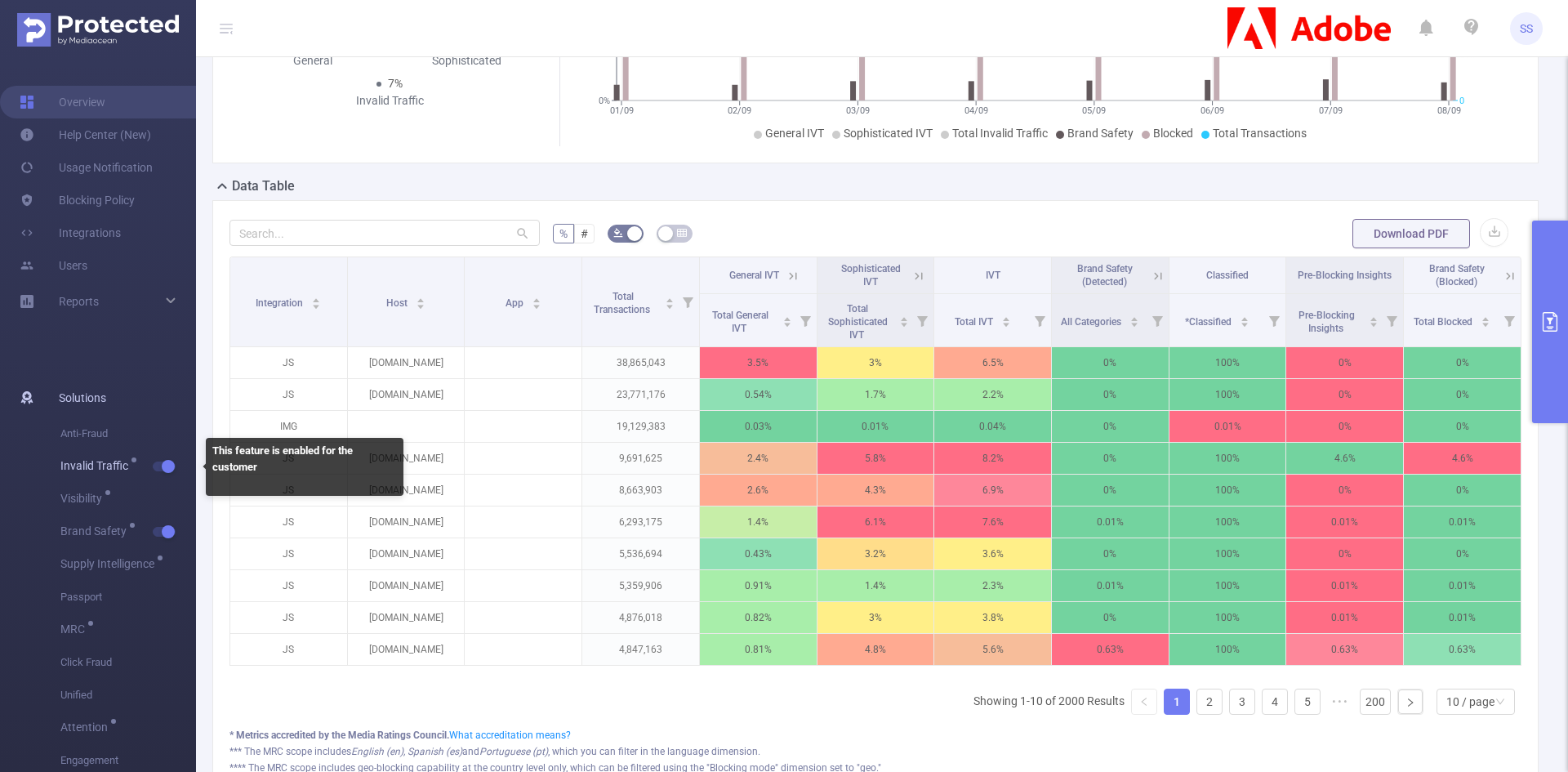
click at [153, 463] on button "button" at bounding box center [163, 466] width 23 height 10
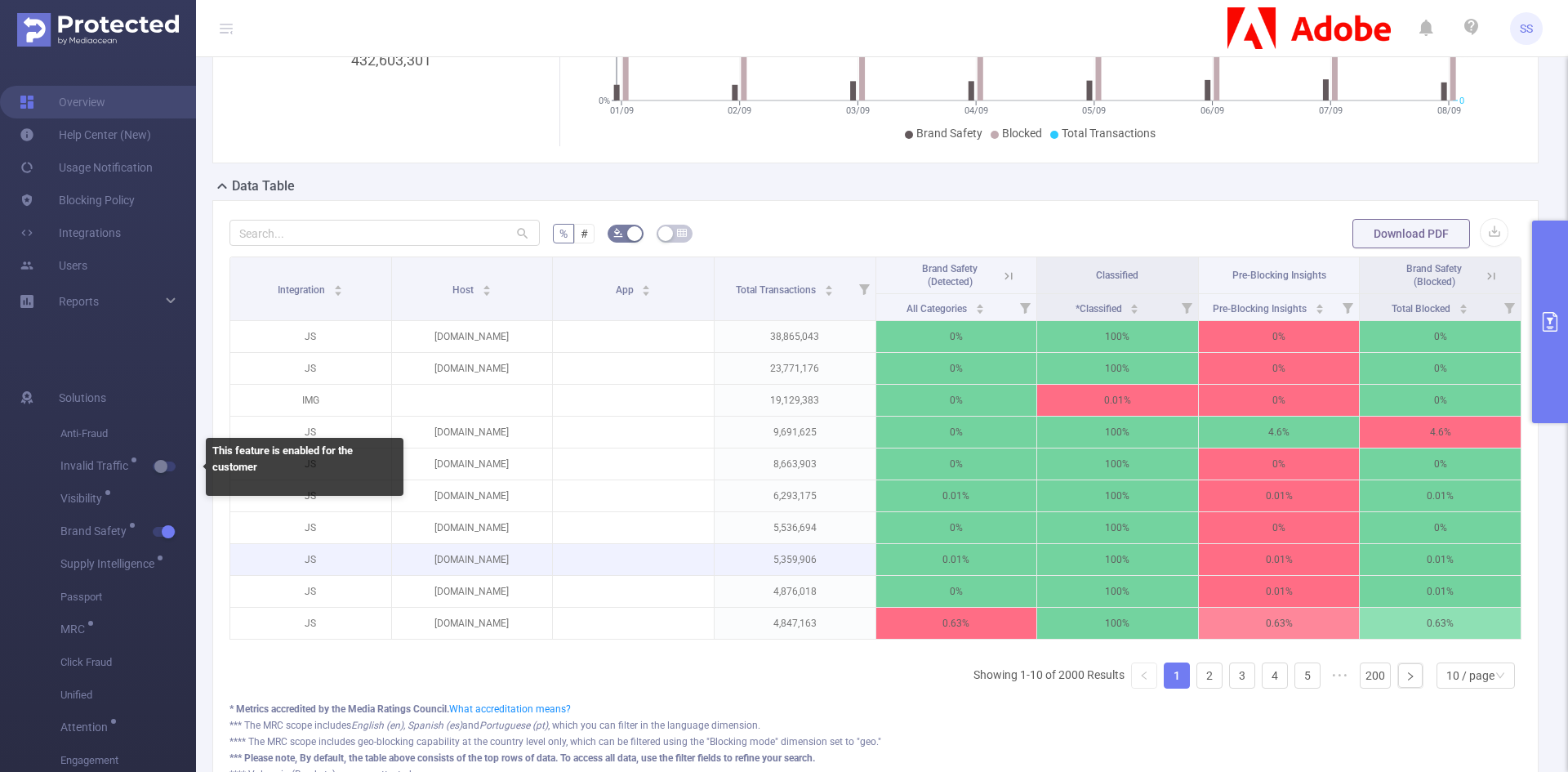
scroll to position [245, 0]
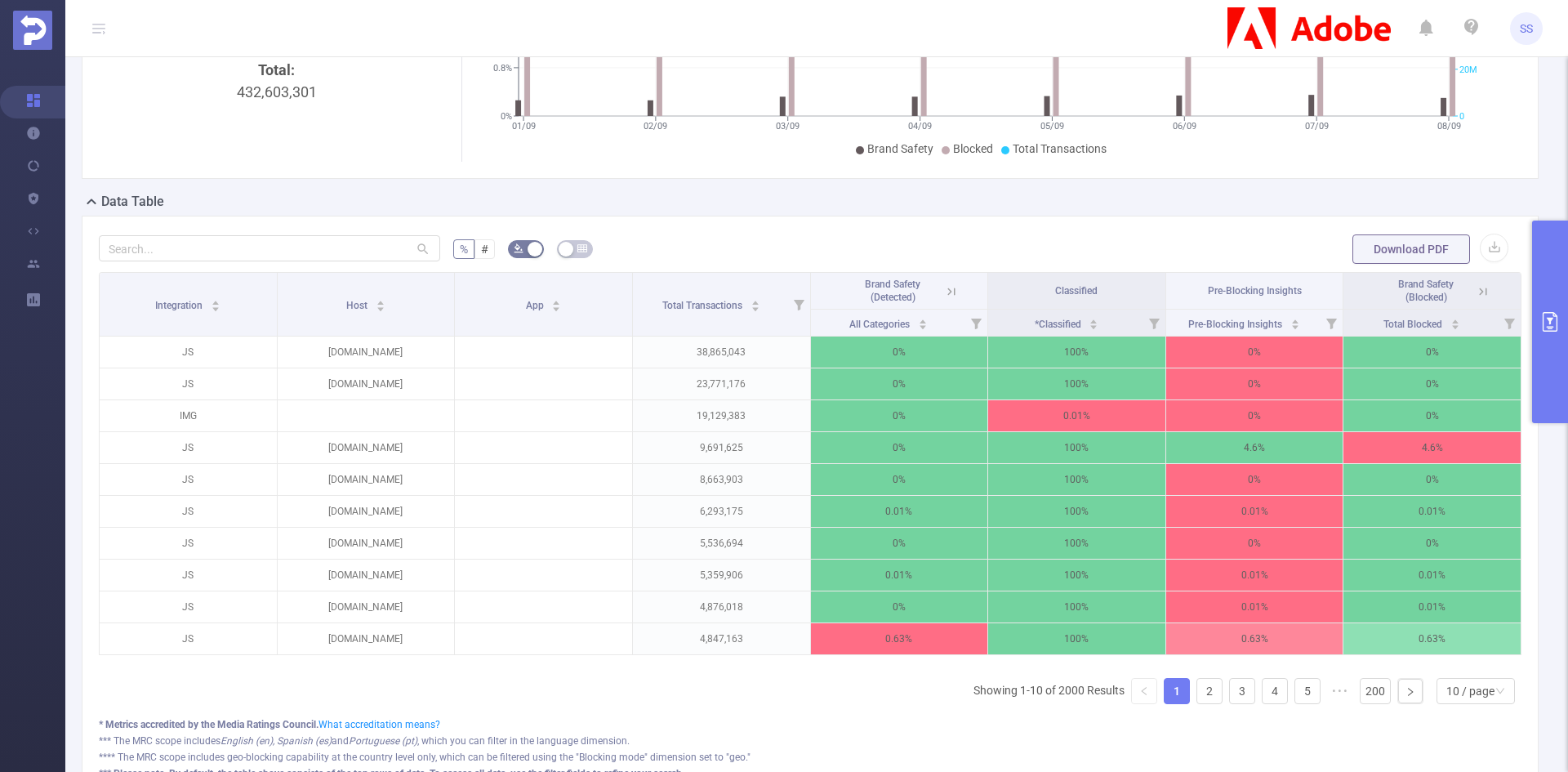
click at [1476, 290] on icon at bounding box center [1483, 291] width 14 height 14
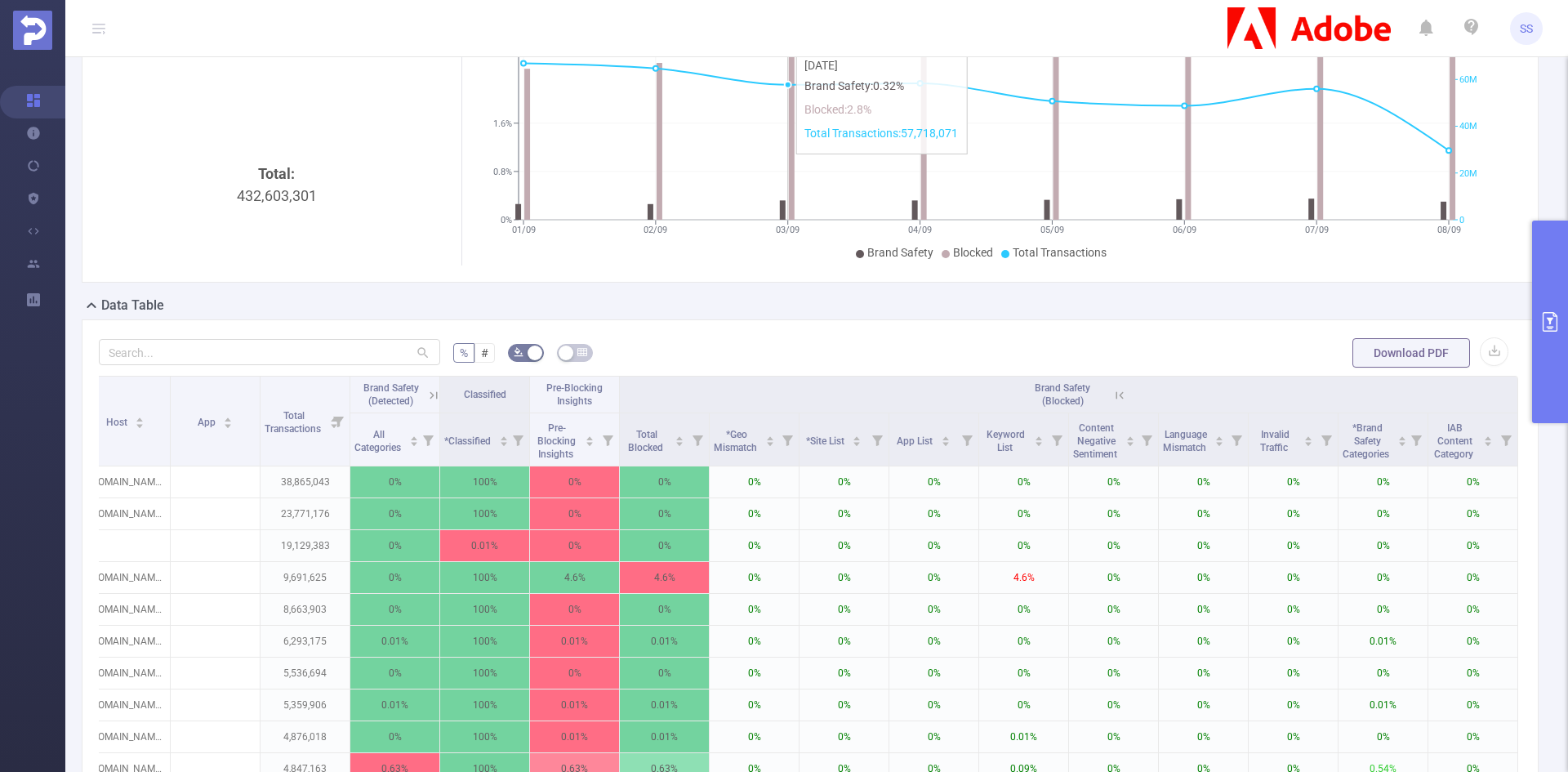
scroll to position [0, 0]
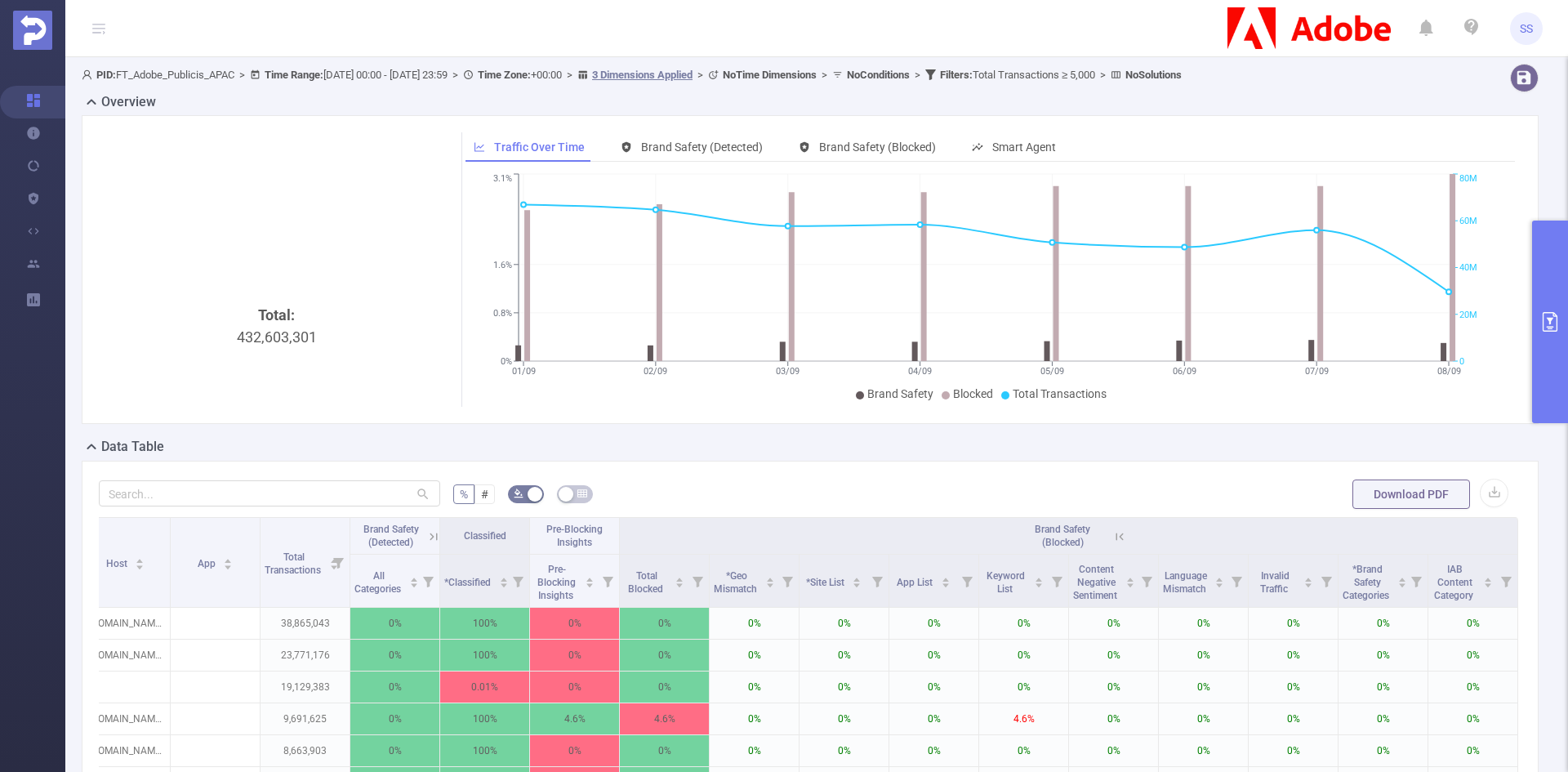
click at [872, 127] on div "Total: 432,603,301 Traffic Over Time Brand Safety (Detected) Brand Safety (Bloc…" at bounding box center [810, 269] width 1457 height 309
drag, startPoint x: 873, startPoint y: 140, endPoint x: 878, endPoint y: 151, distance: 12.1
click at [874, 140] on div "Brand Safety (Blocked)" at bounding box center [867, 147] width 153 height 31
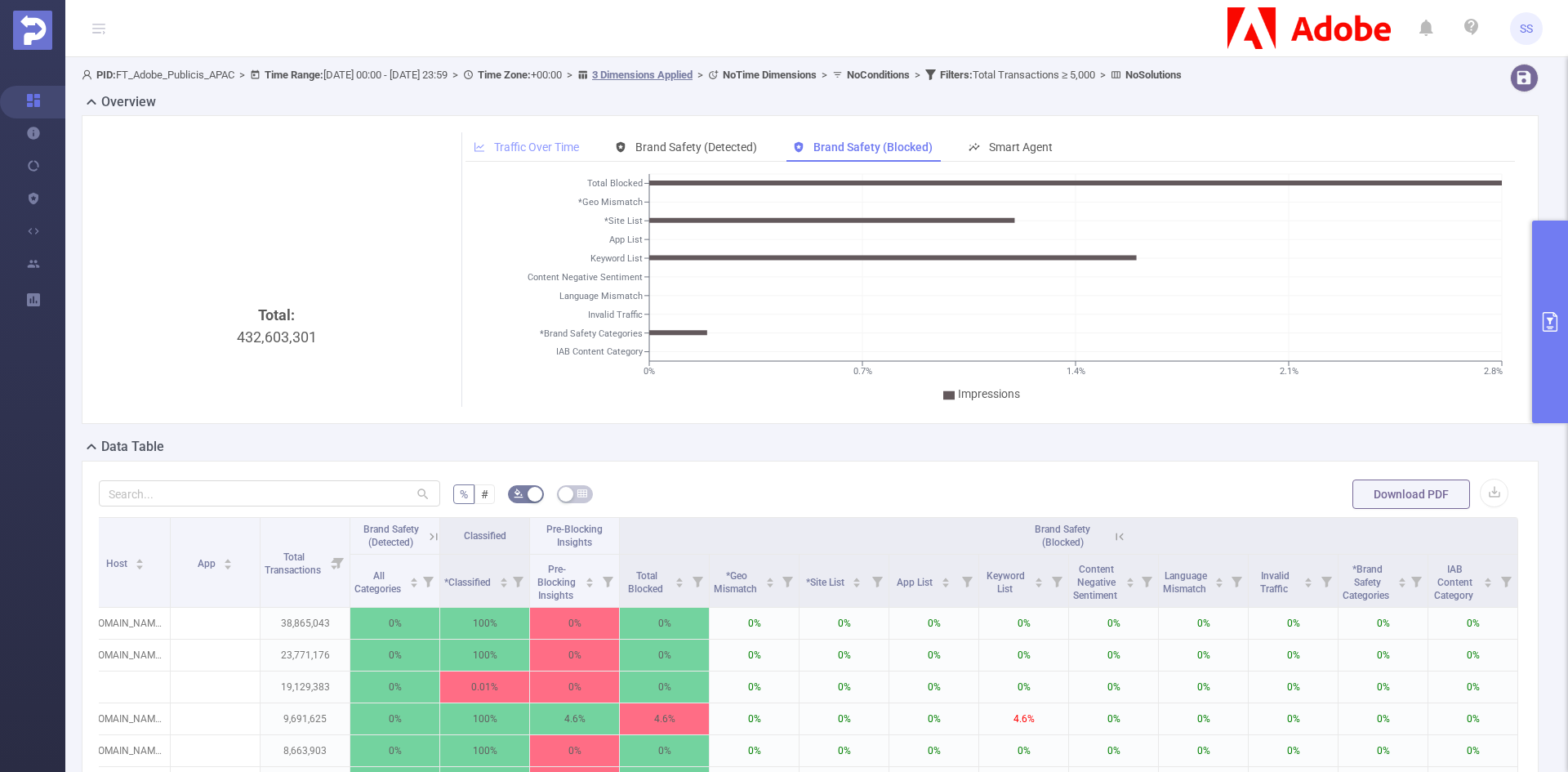
click at [542, 150] on span "Traffic Over Time" at bounding box center [537, 146] width 85 height 13
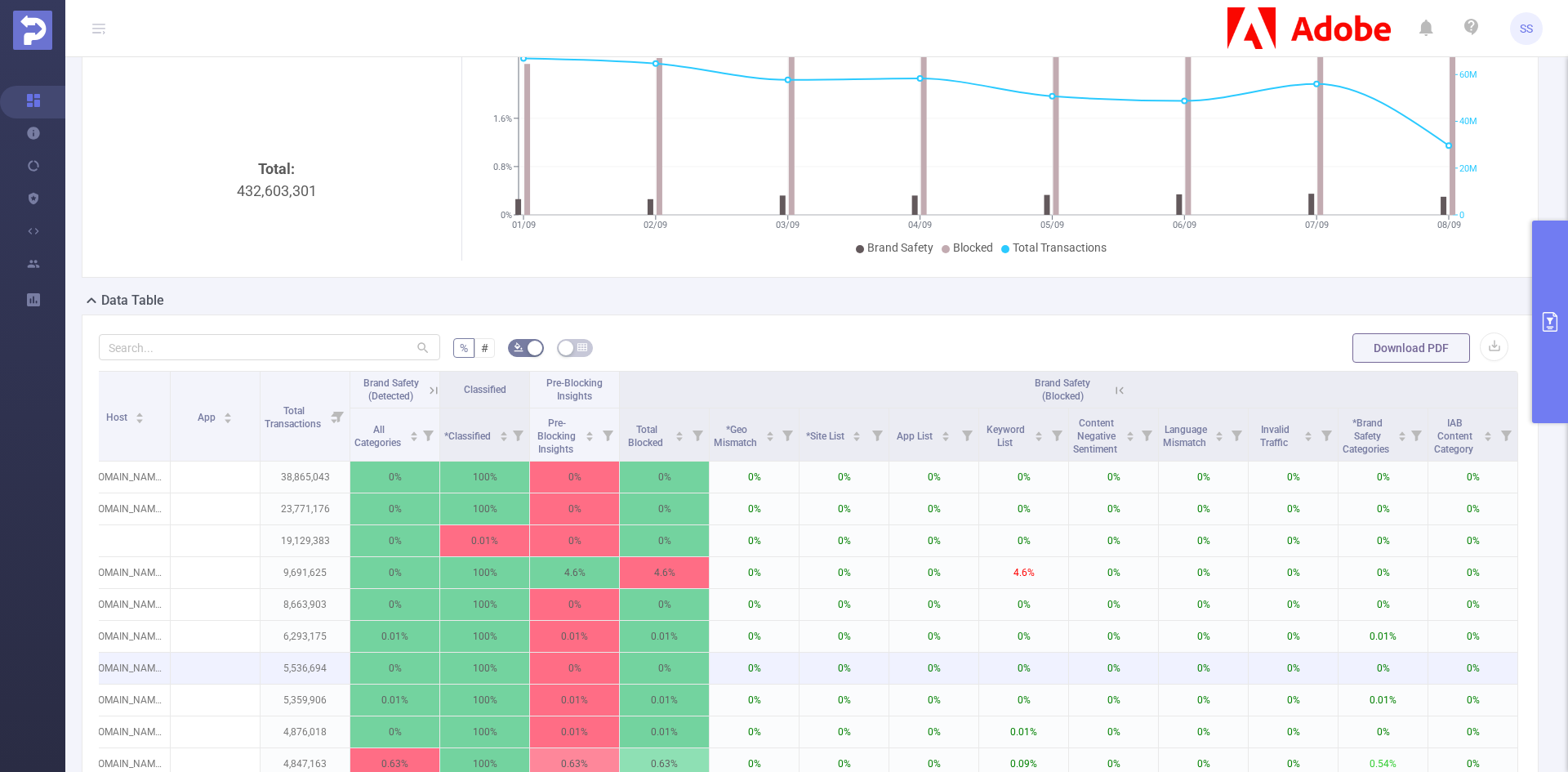
scroll to position [327, 0]
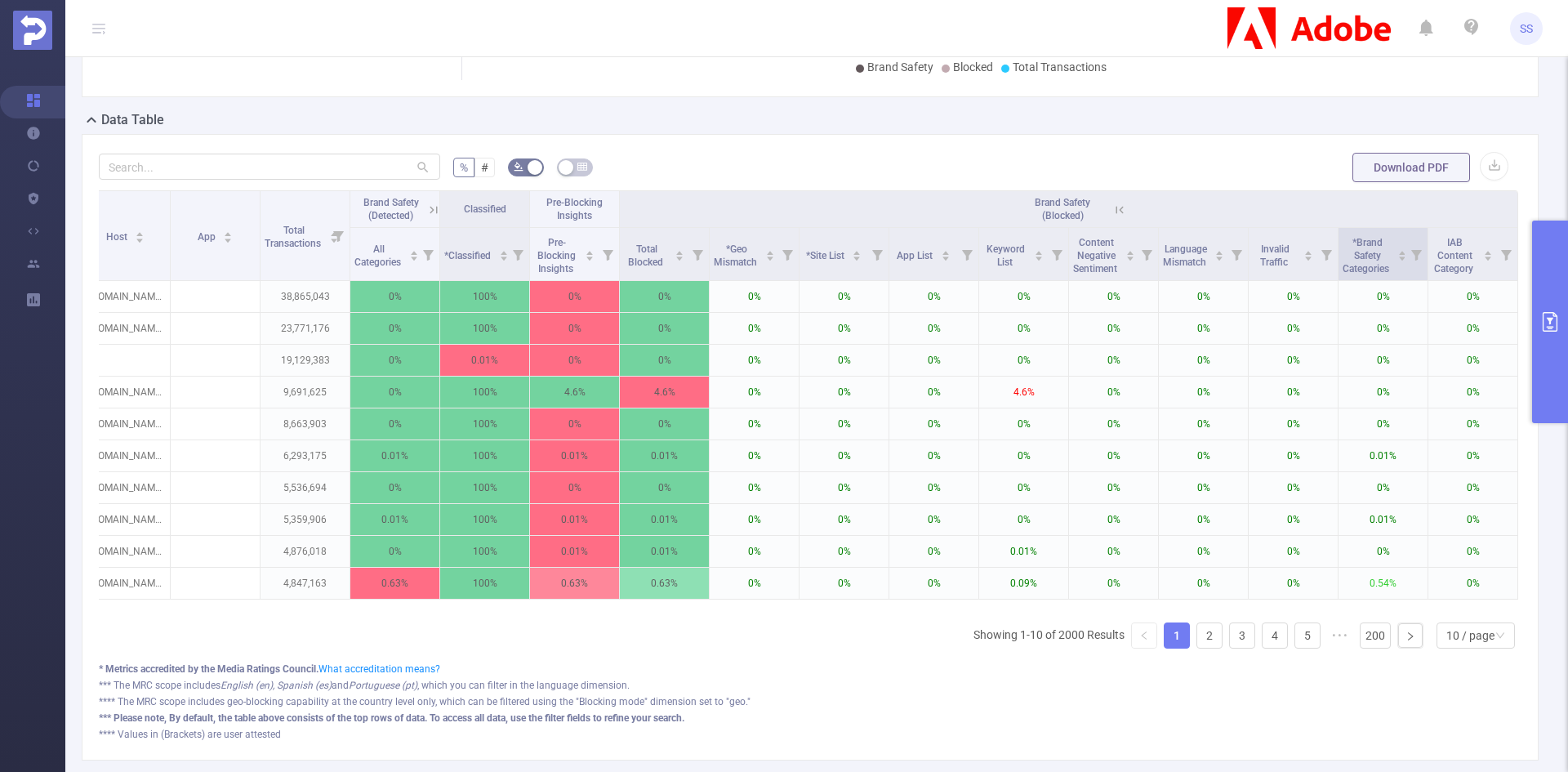
click at [1411, 259] on icon at bounding box center [1416, 255] width 10 height 10
drag, startPoint x: 1222, startPoint y: 320, endPoint x: 1248, endPoint y: 323, distance: 26.2
click at [1248, 323] on div at bounding box center [1245, 322] width 11 height 11
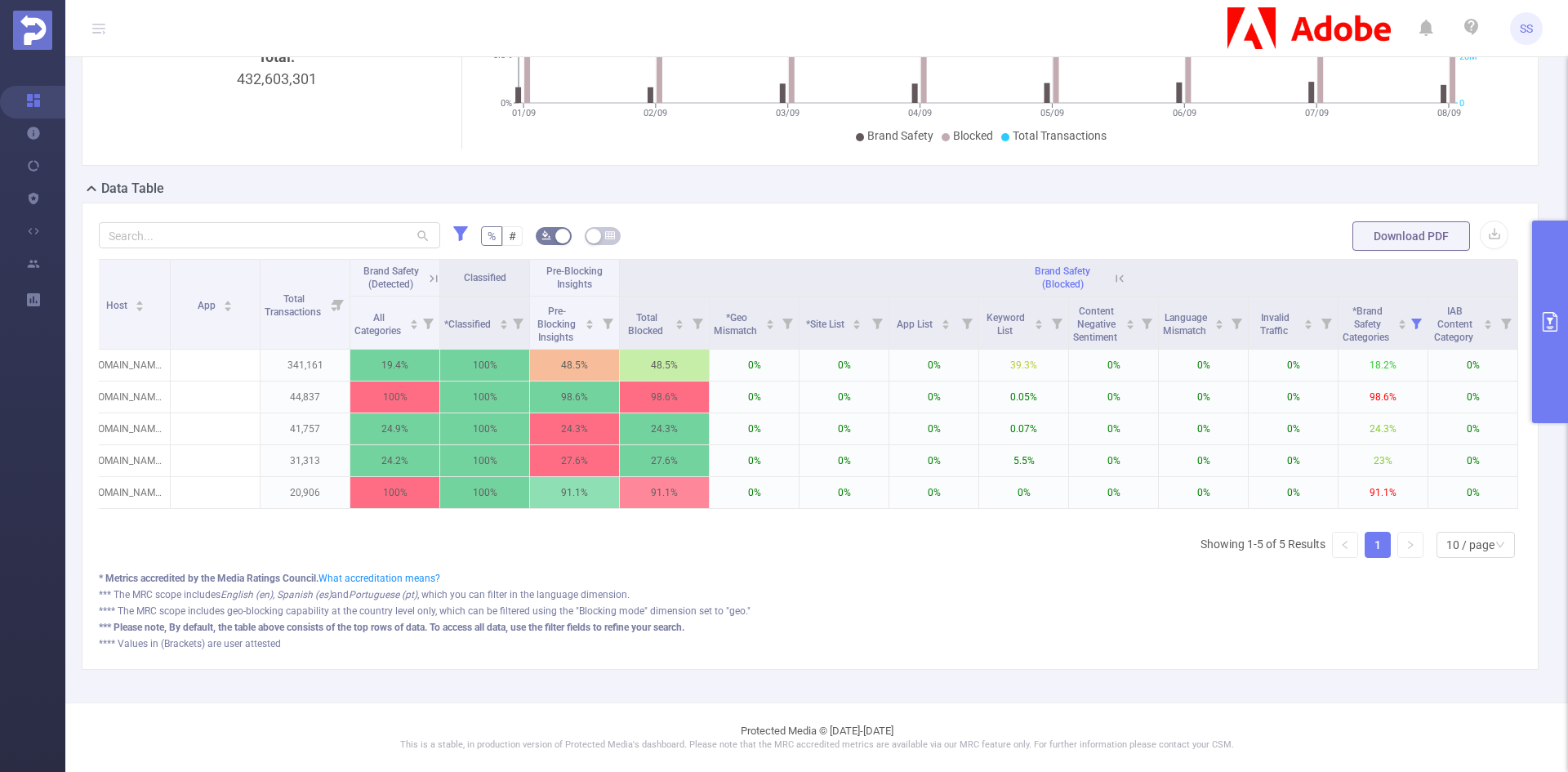
scroll to position [0, 0]
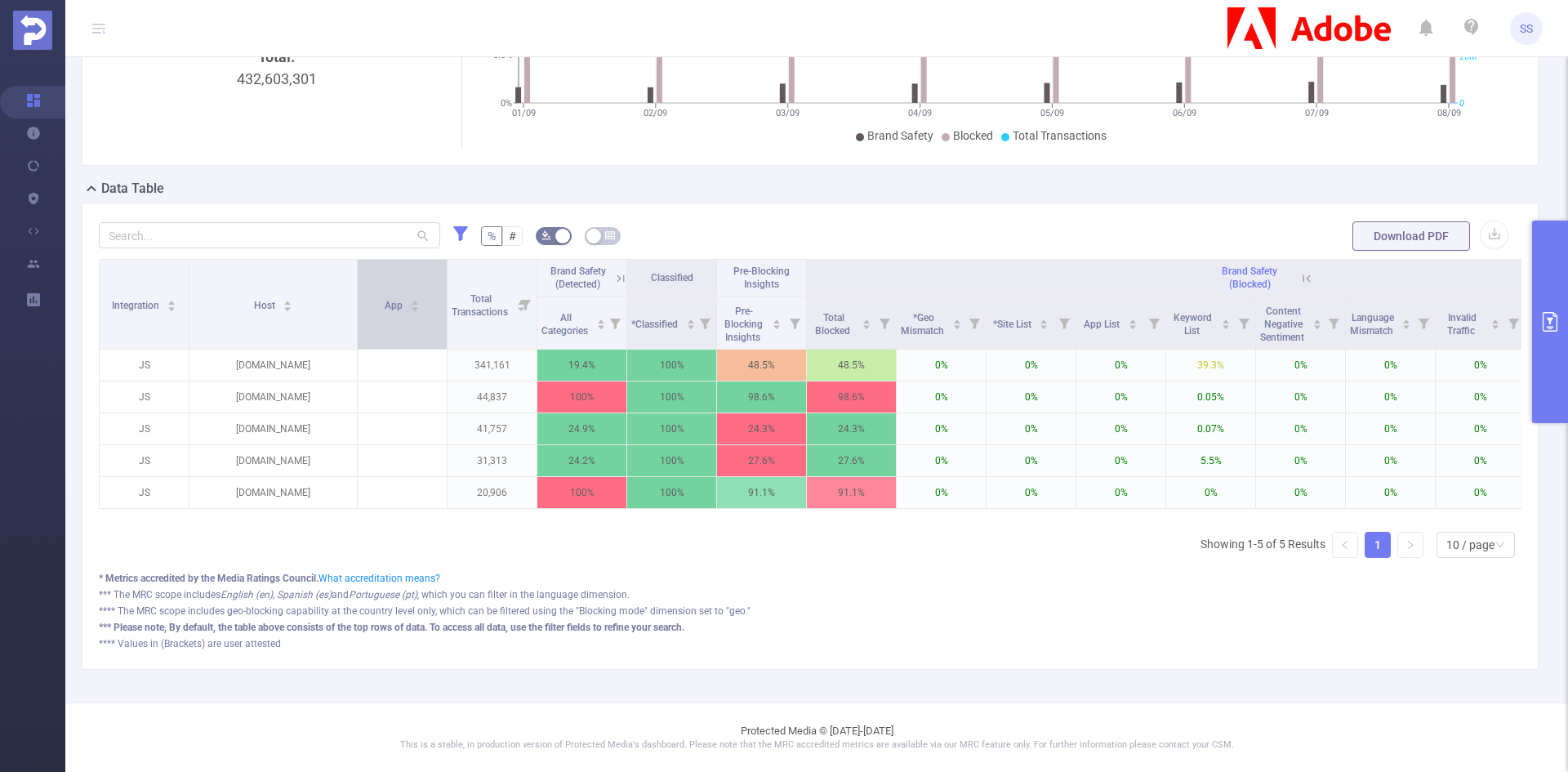
drag, startPoint x: 276, startPoint y: 303, endPoint x: 398, endPoint y: 324, distance: 123.8
click at [361, 324] on span at bounding box center [358, 304] width 9 height 89
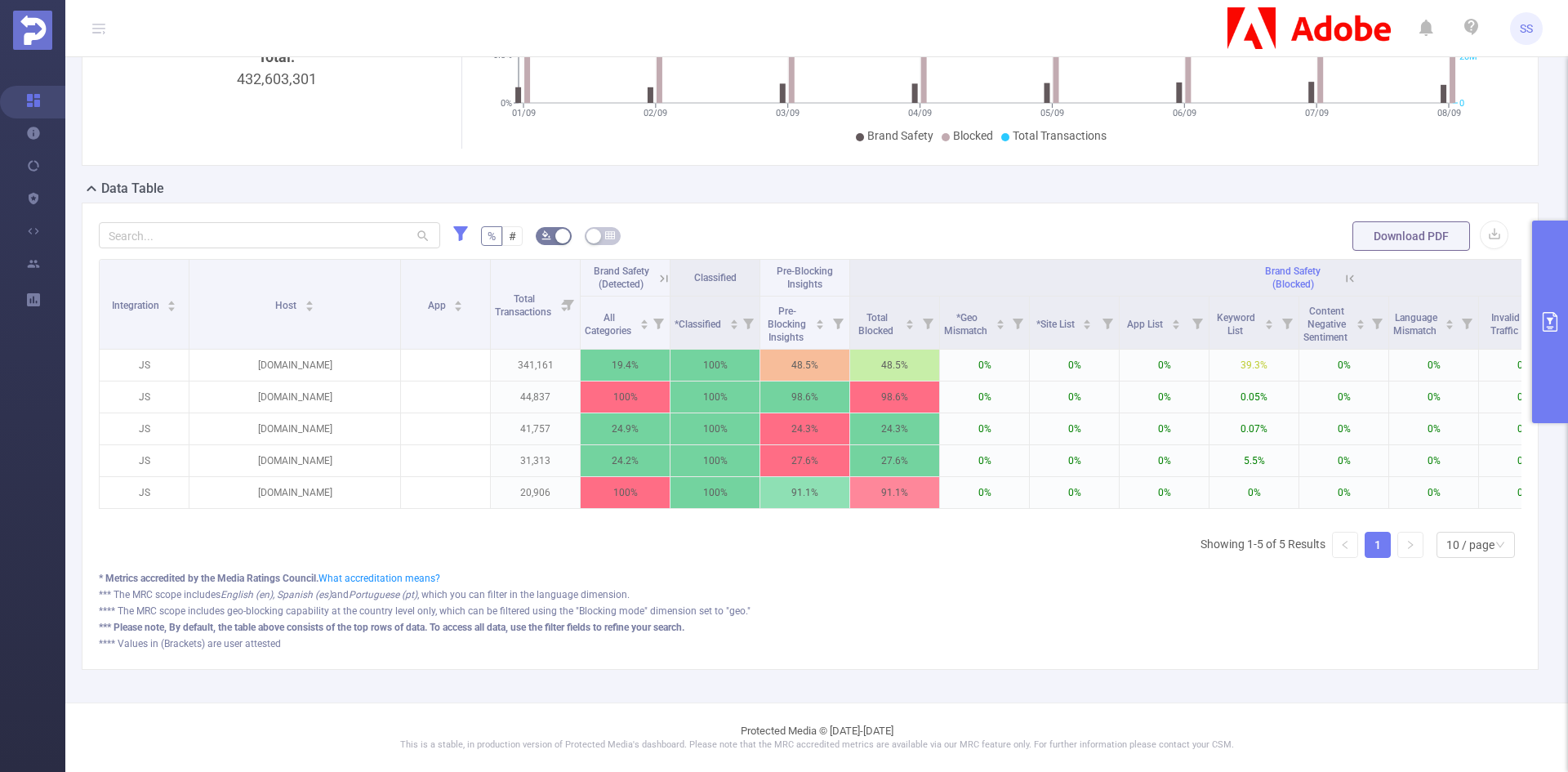
click at [667, 272] on icon at bounding box center [664, 278] width 14 height 14
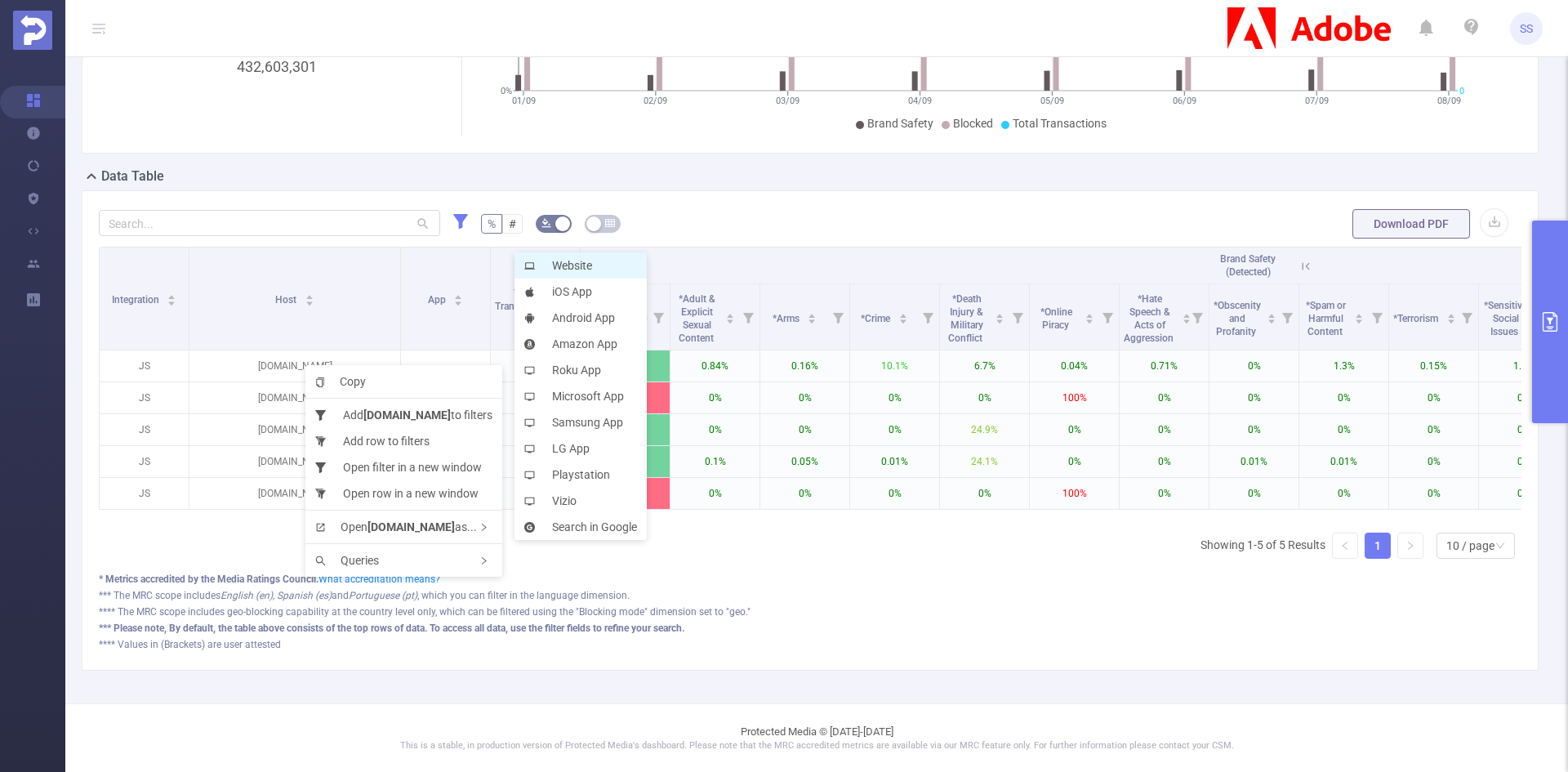
click at [583, 265] on li "Website" at bounding box center [581, 266] width 132 height 26
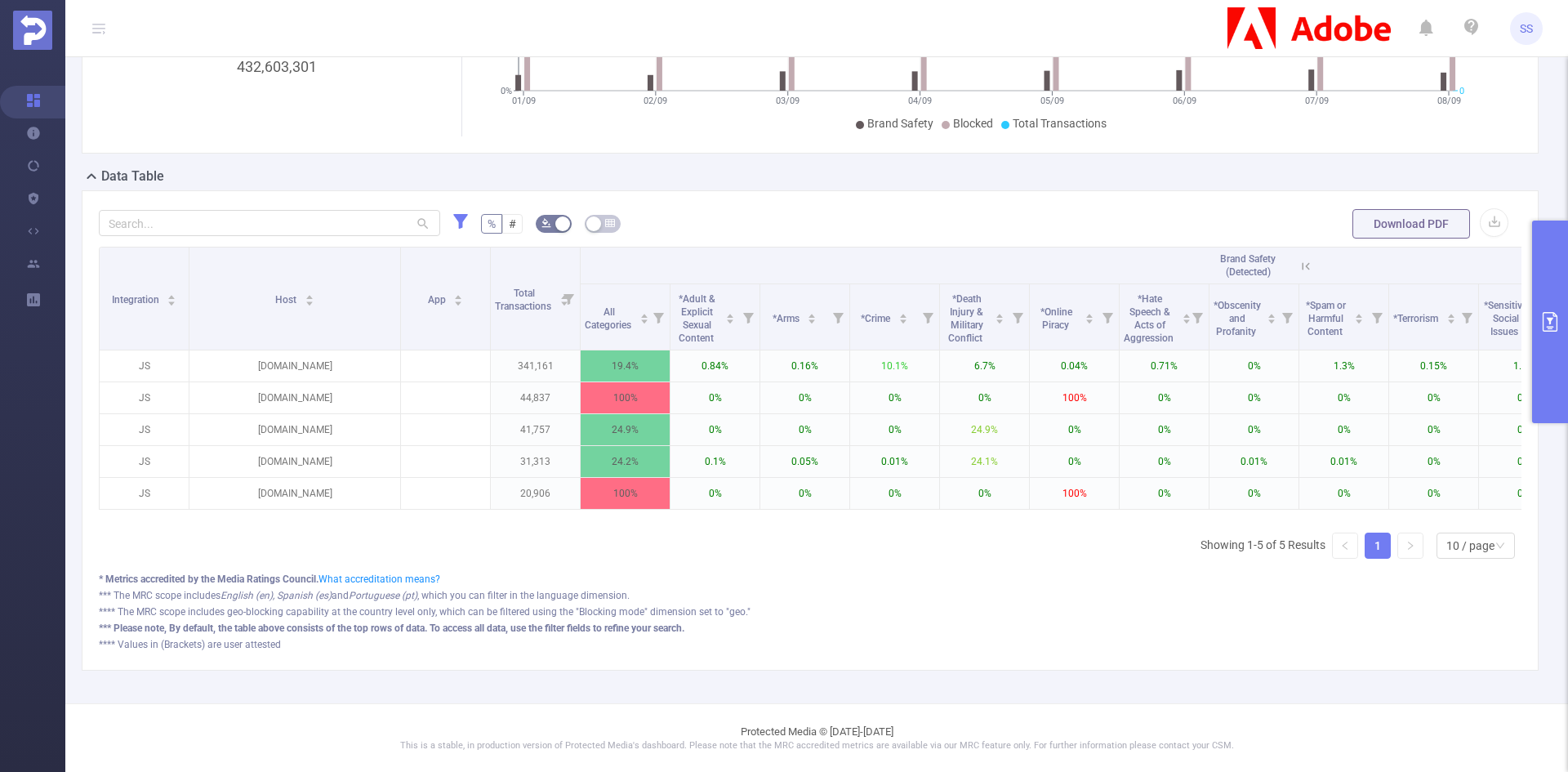
drag, startPoint x: 694, startPoint y: 518, endPoint x: 987, endPoint y: 520, distance: 293.0
click at [995, 519] on div "Integration Host App Total Transactions Brand Safety (Detected) Classified Pre-…" at bounding box center [810, 383] width 1423 height 273
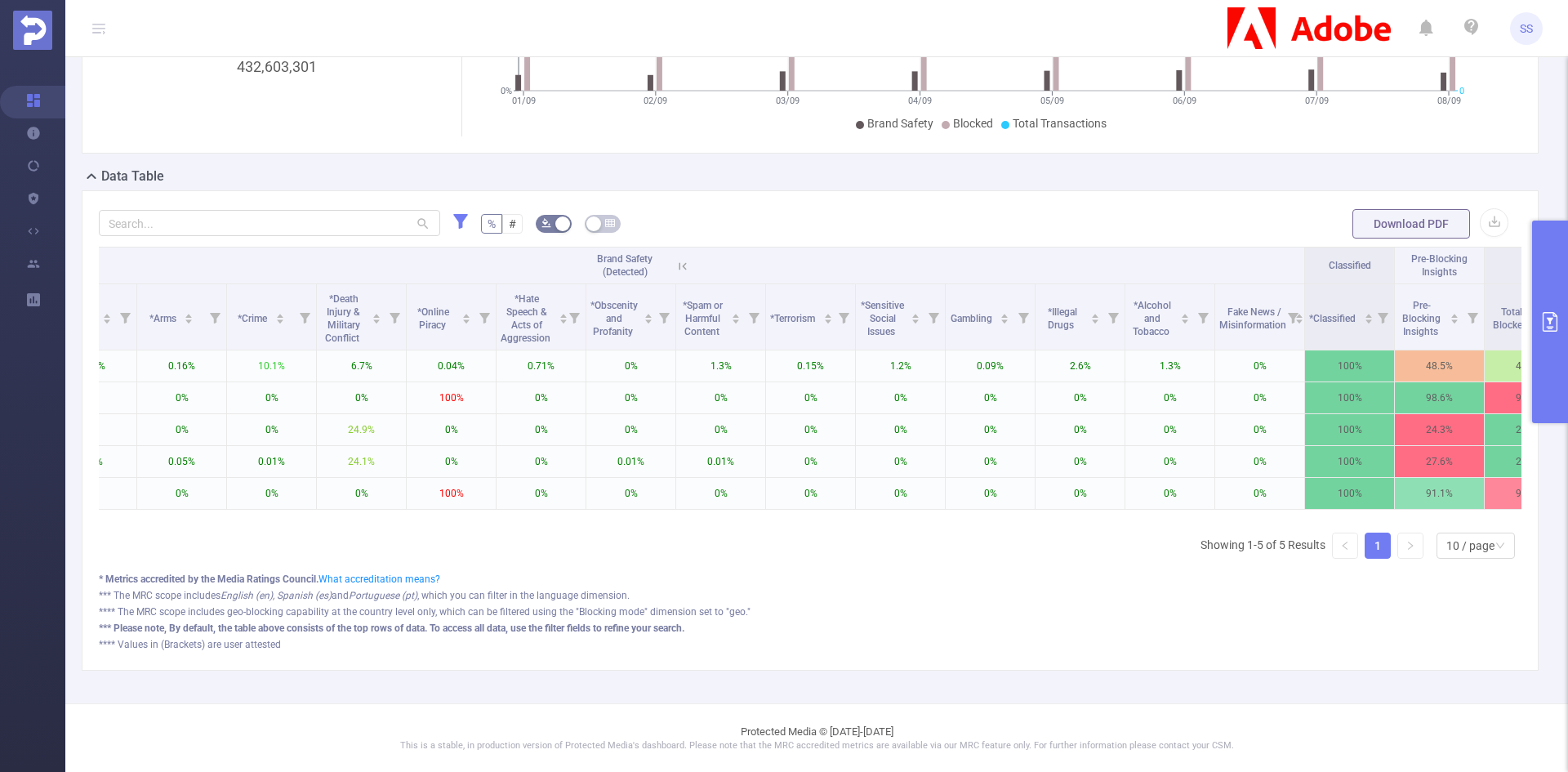
scroll to position [0, 702]
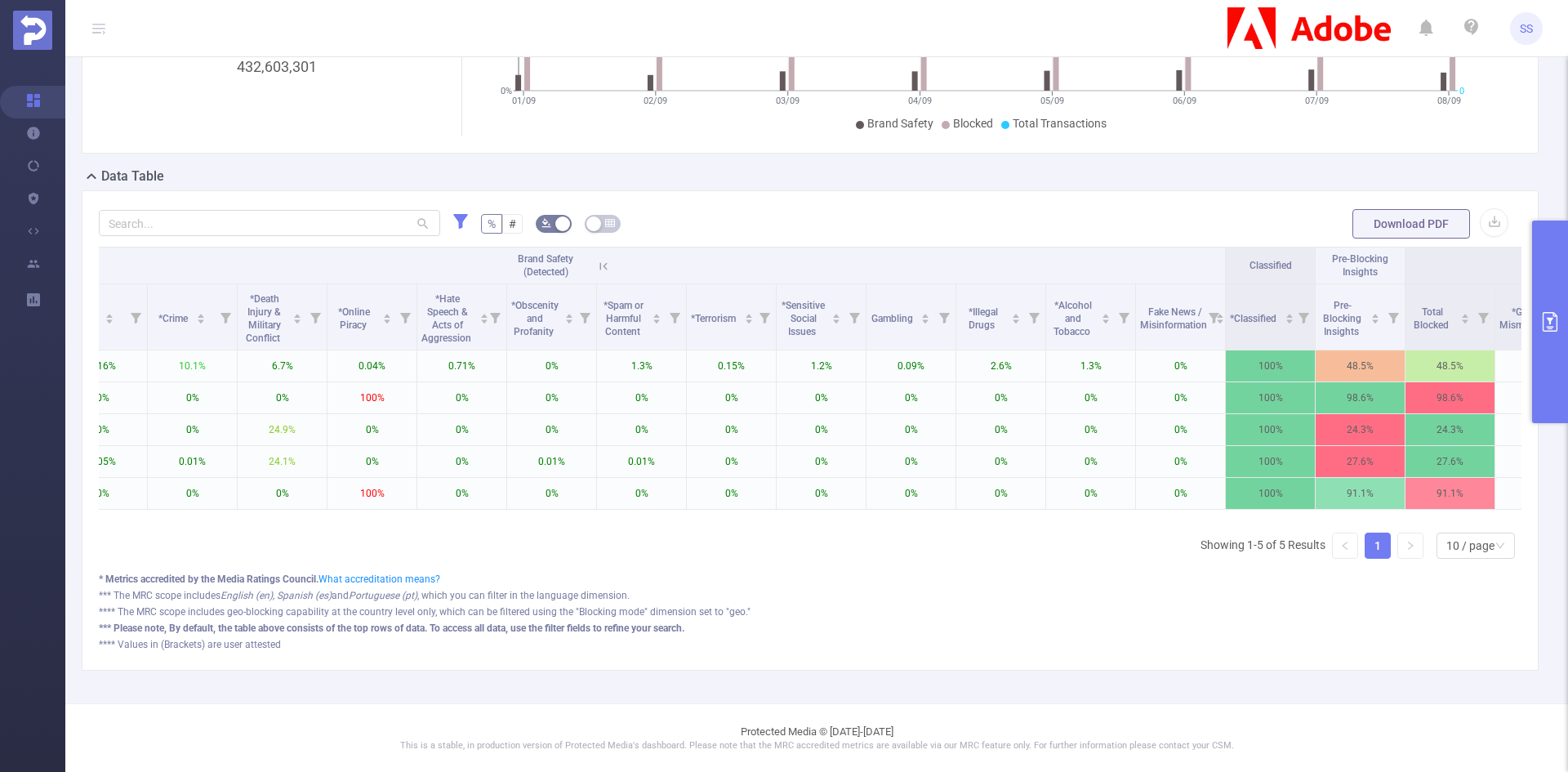
click at [608, 263] on icon at bounding box center [604, 266] width 8 height 8
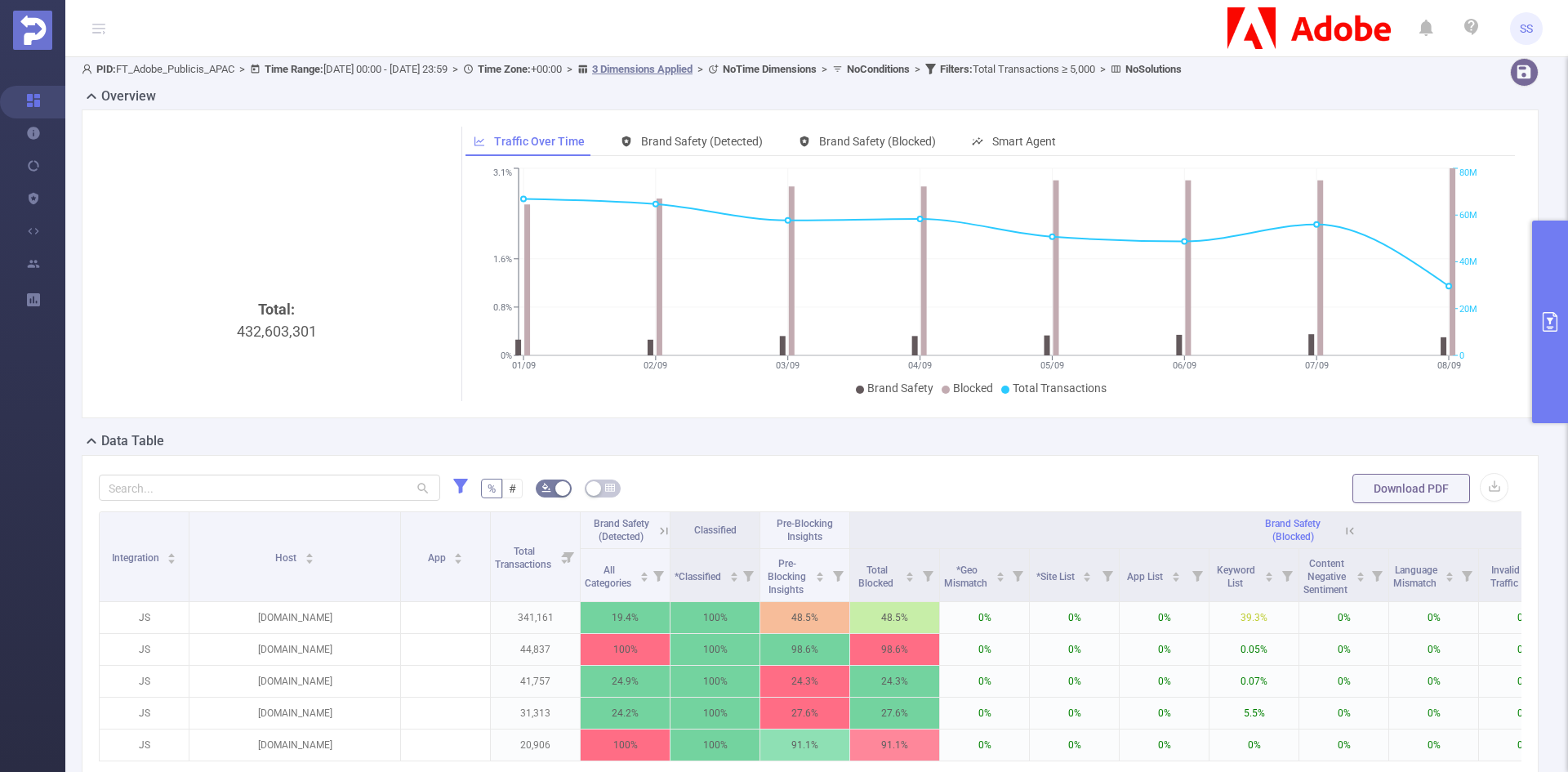
scroll to position [0, 0]
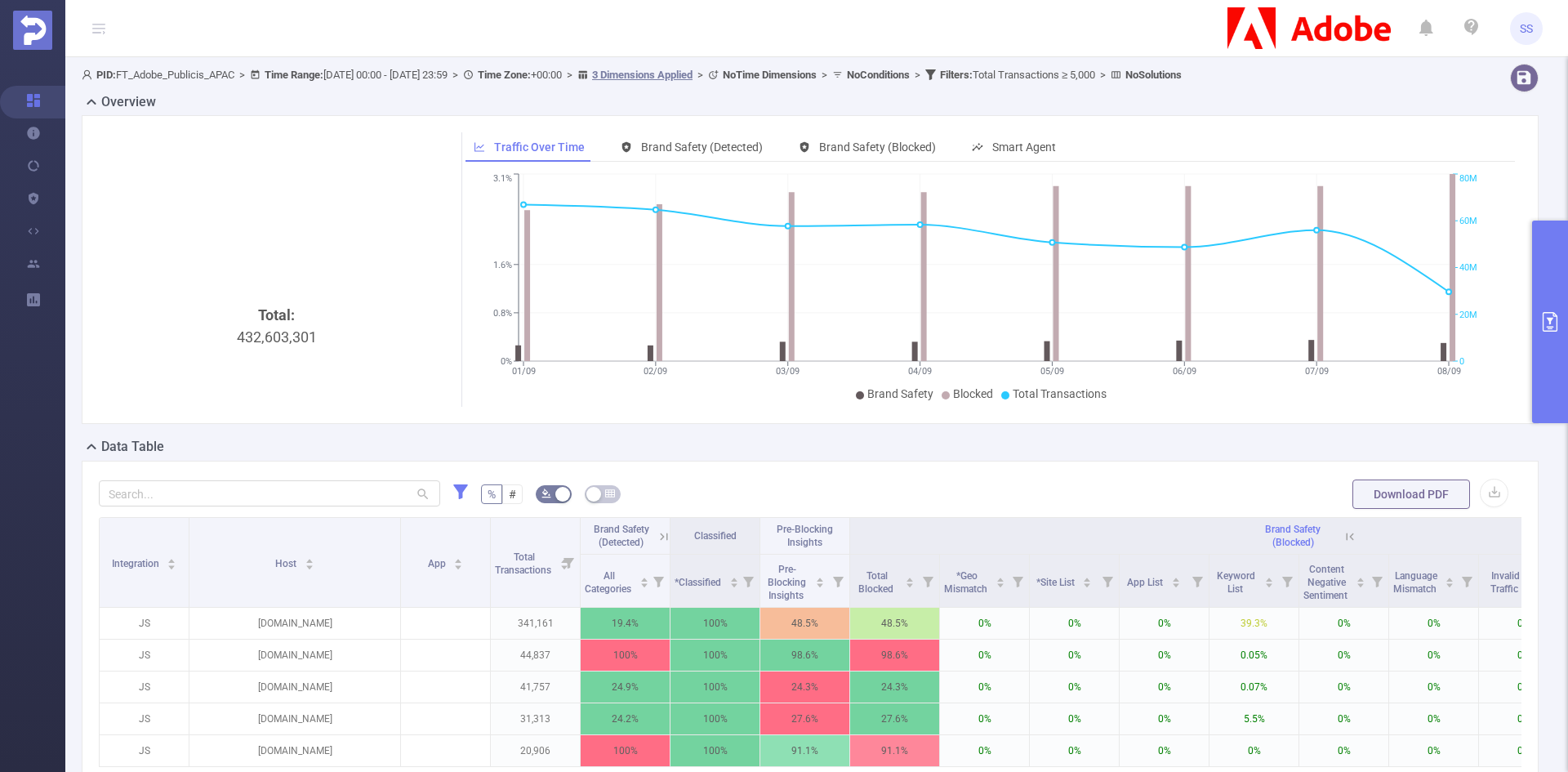
drag, startPoint x: 1525, startPoint y: 288, endPoint x: 1539, endPoint y: 292, distance: 14.6
click at [1527, 289] on div "Total: 432,603,301 Traffic Over Time Brand Safety (Detected) Brand Safety (Bloc…" at bounding box center [810, 269] width 1470 height 309
click at [1543, 292] on button "primary" at bounding box center [1550, 322] width 36 height 203
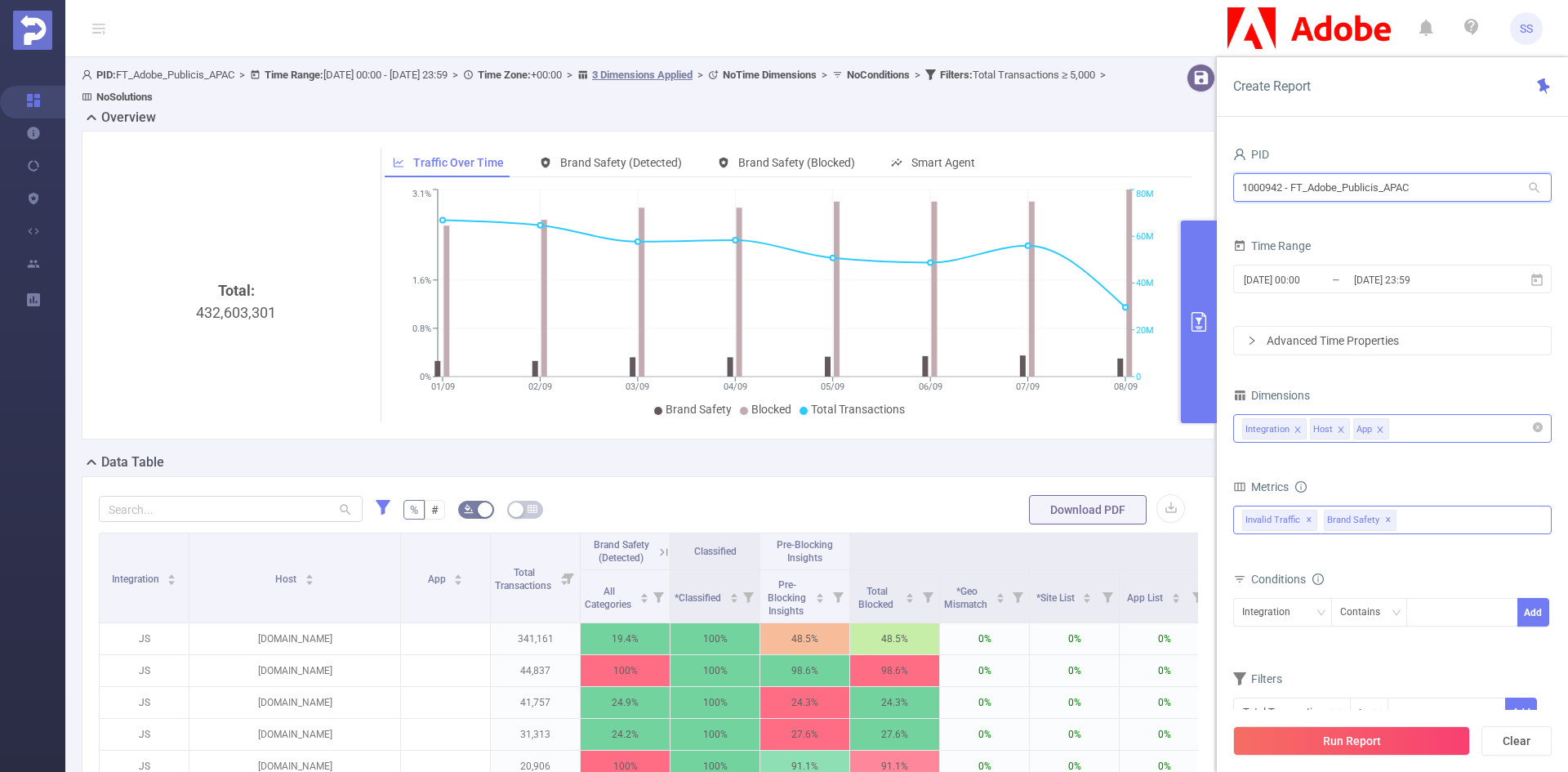
drag, startPoint x: 1446, startPoint y: 180, endPoint x: 1191, endPoint y: 194, distance: 255.4
click at [1189, 192] on section "PID: FT_Adobe_Publicis_APAC > Time Range: [DATE] 00:00 - [DATE] 23:59 > Time Zo…" at bounding box center [817, 517] width 1503 height 919
type input "eme"
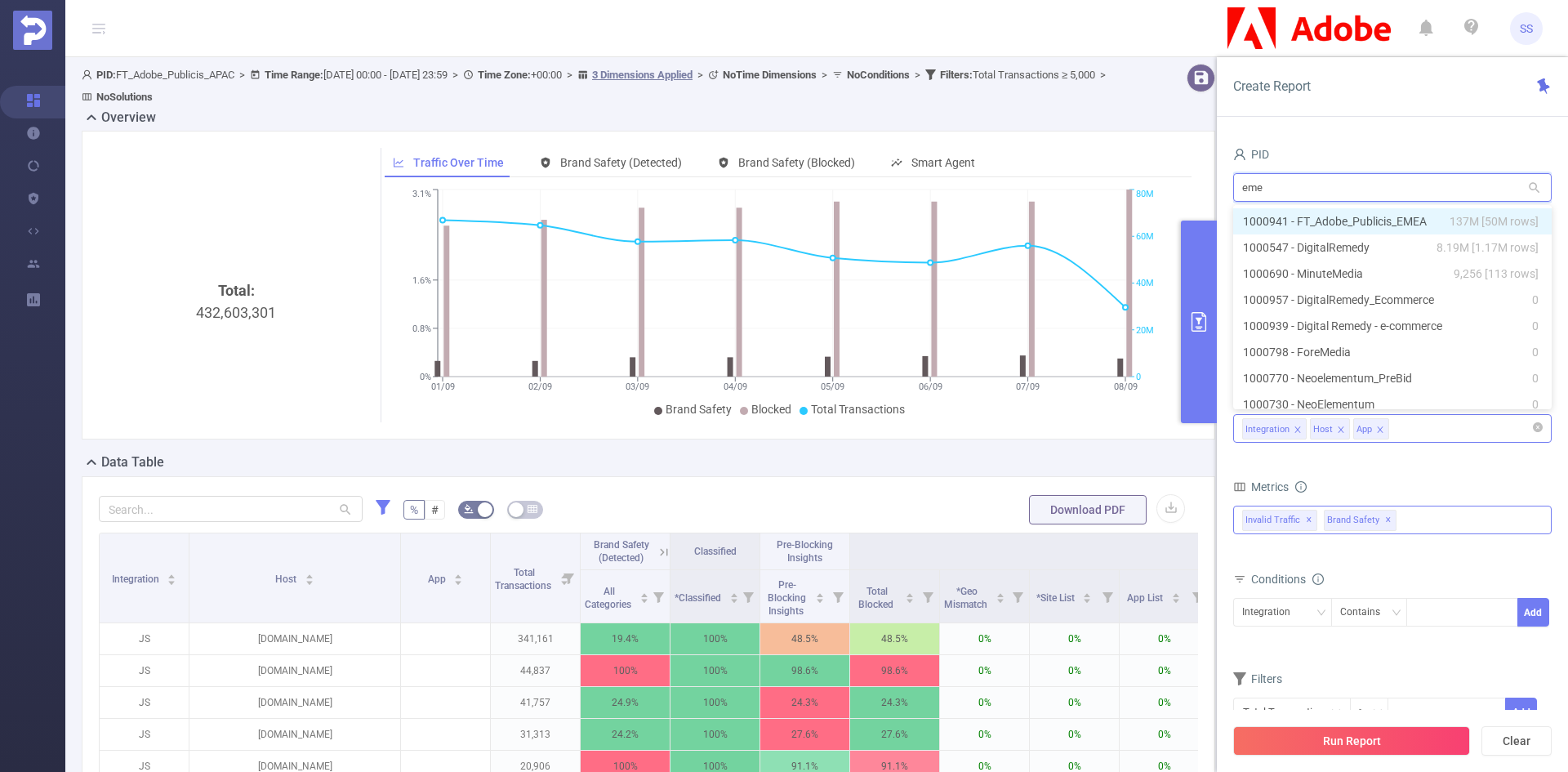
click at [1366, 213] on li "1000941 - FT_Adobe_Publicis_EMEA 137M [50M rows]" at bounding box center [1393, 221] width 318 height 26
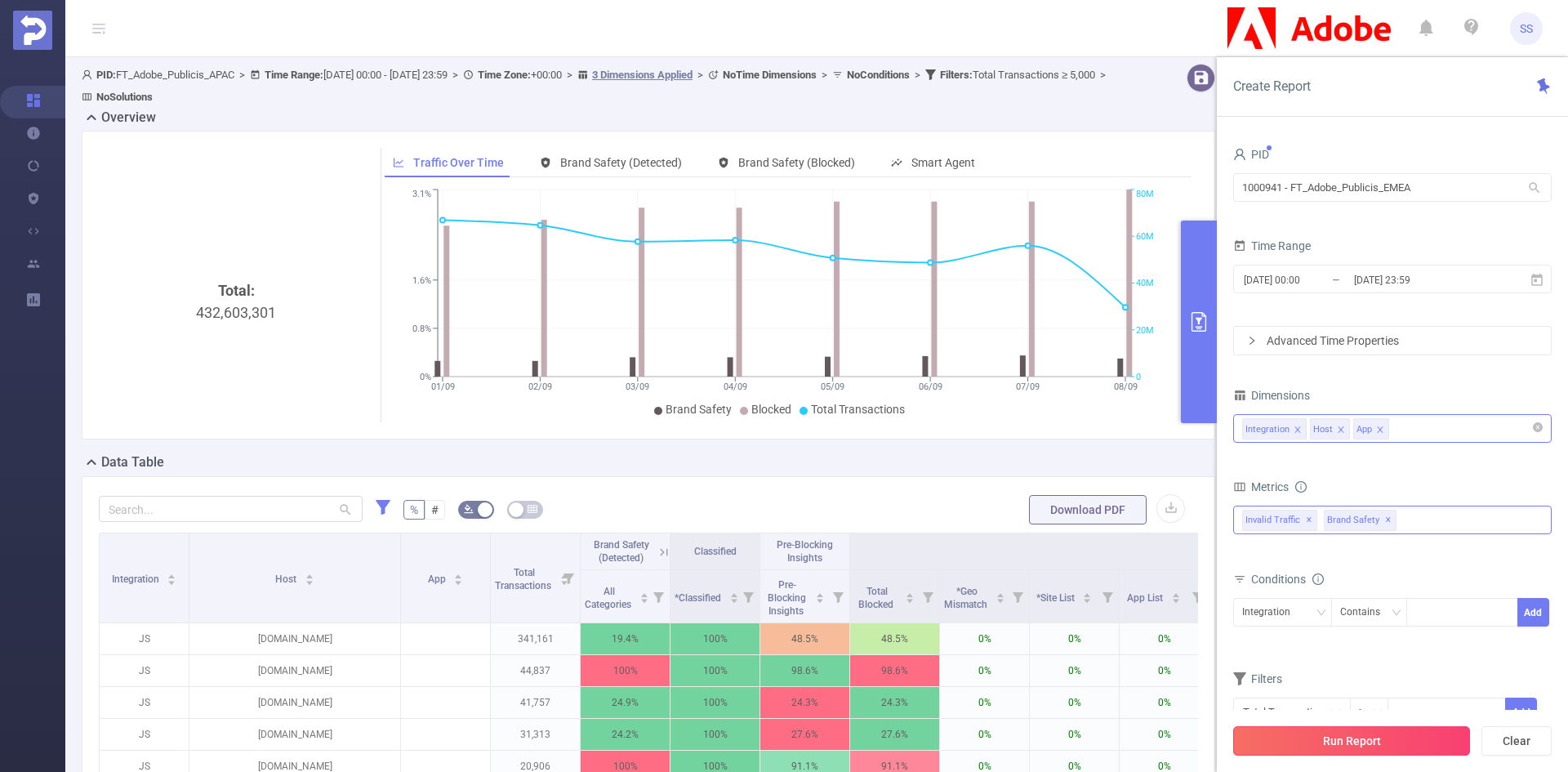
click at [1426, 739] on button "Run Report" at bounding box center [1352, 741] width 237 height 30
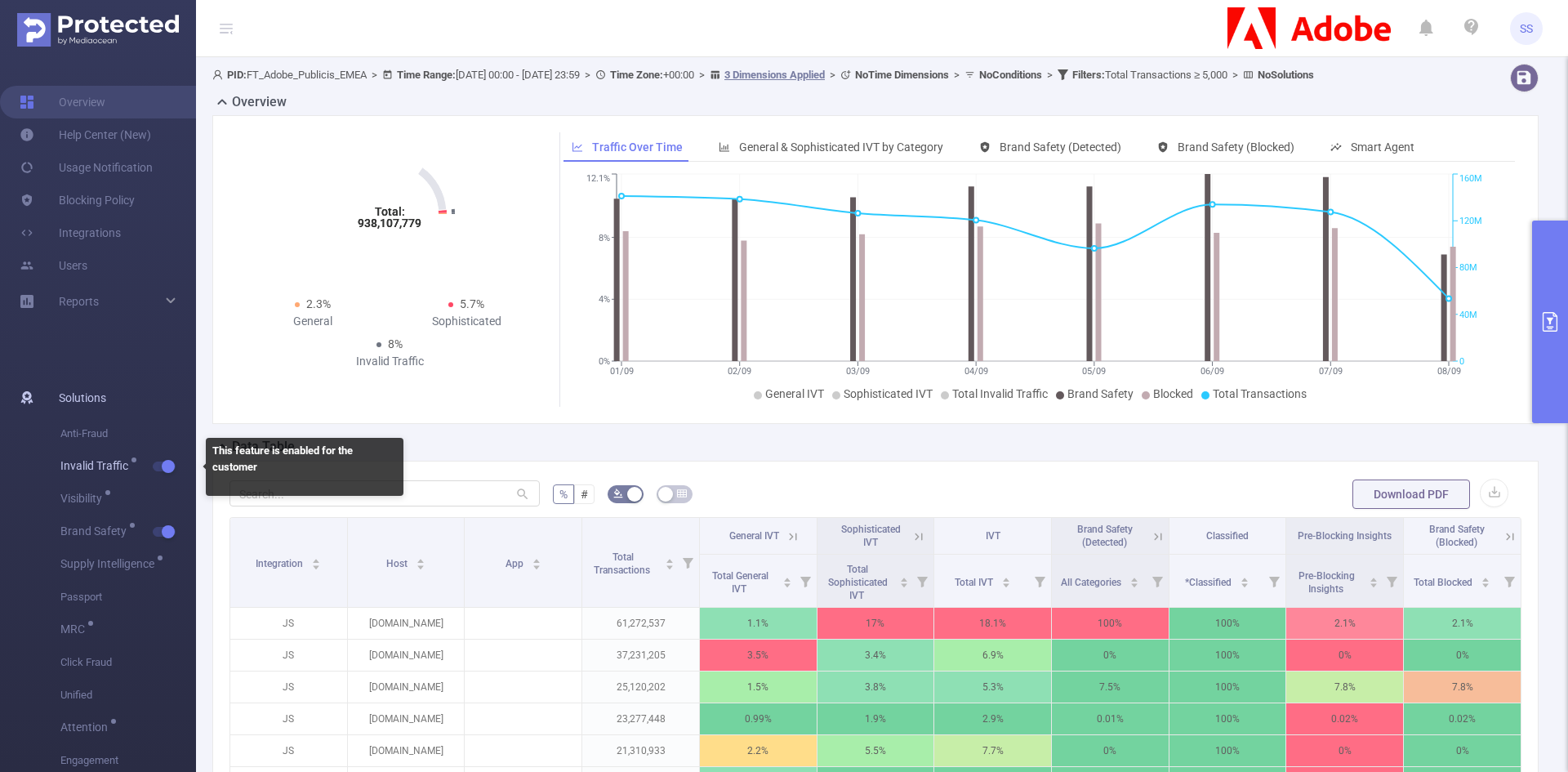
click at [160, 463] on span "button" at bounding box center [166, 466] width 21 height 9
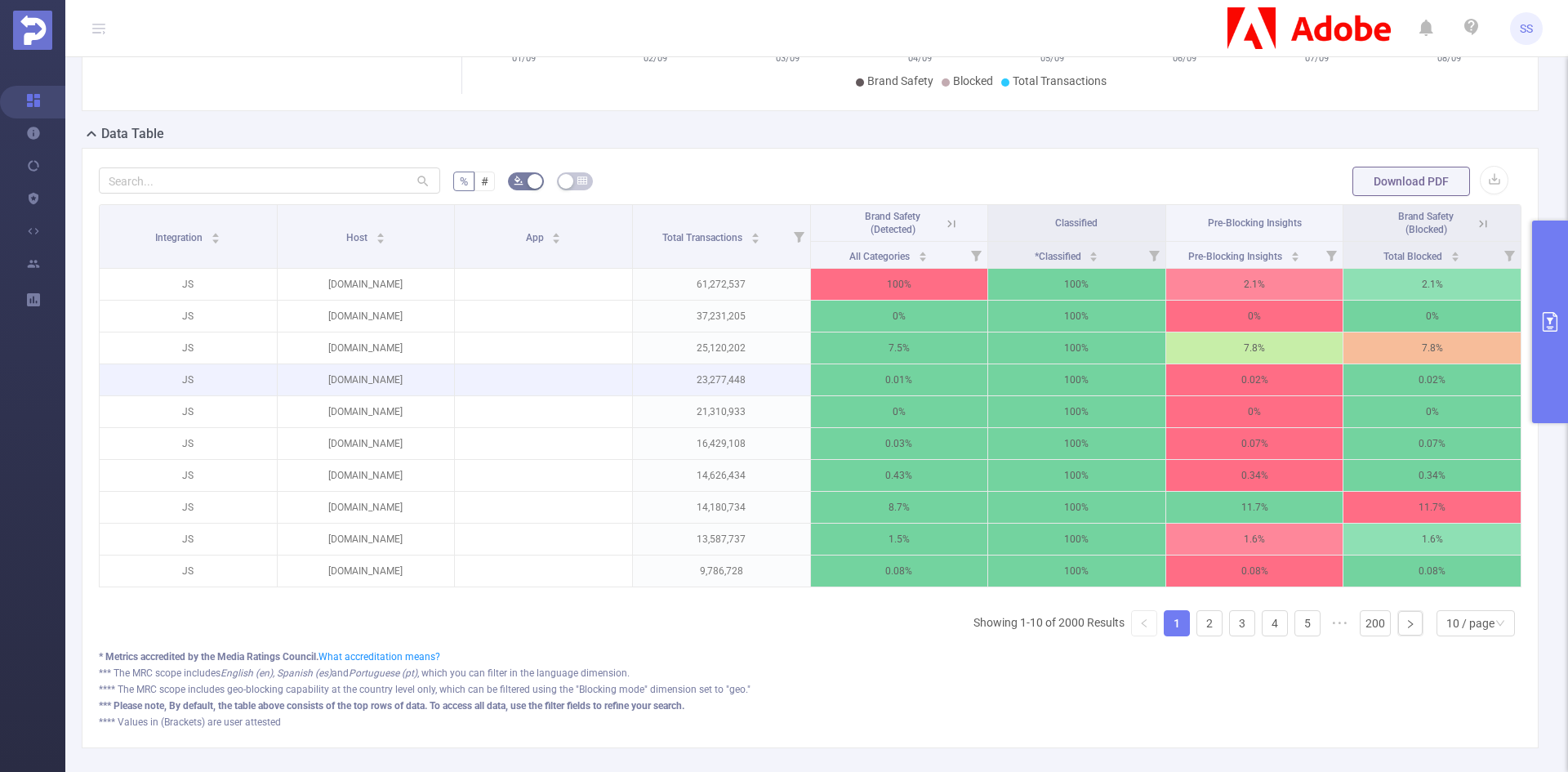
scroll to position [327, 0]
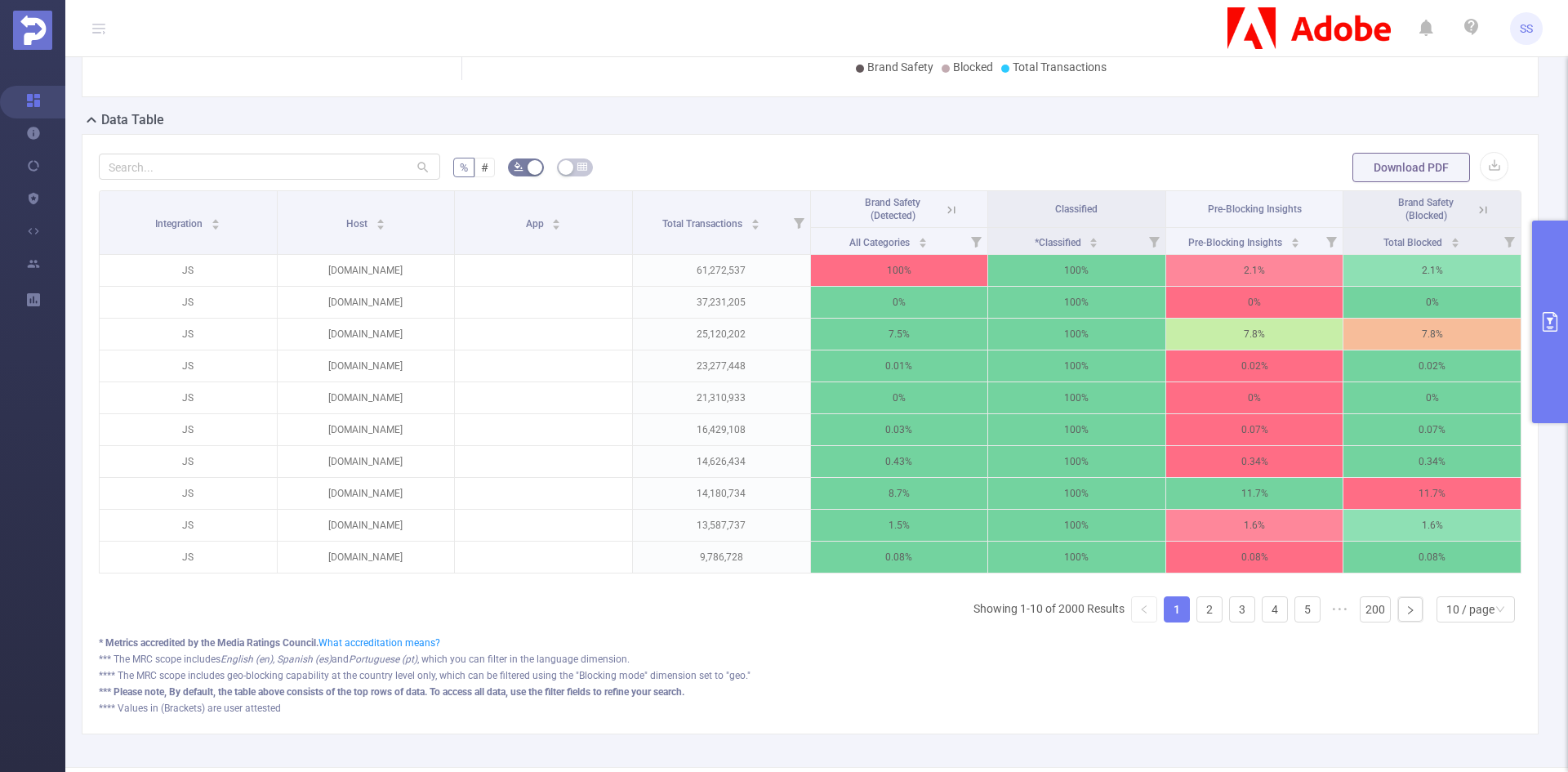
click at [1477, 210] on icon at bounding box center [1483, 209] width 14 height 14
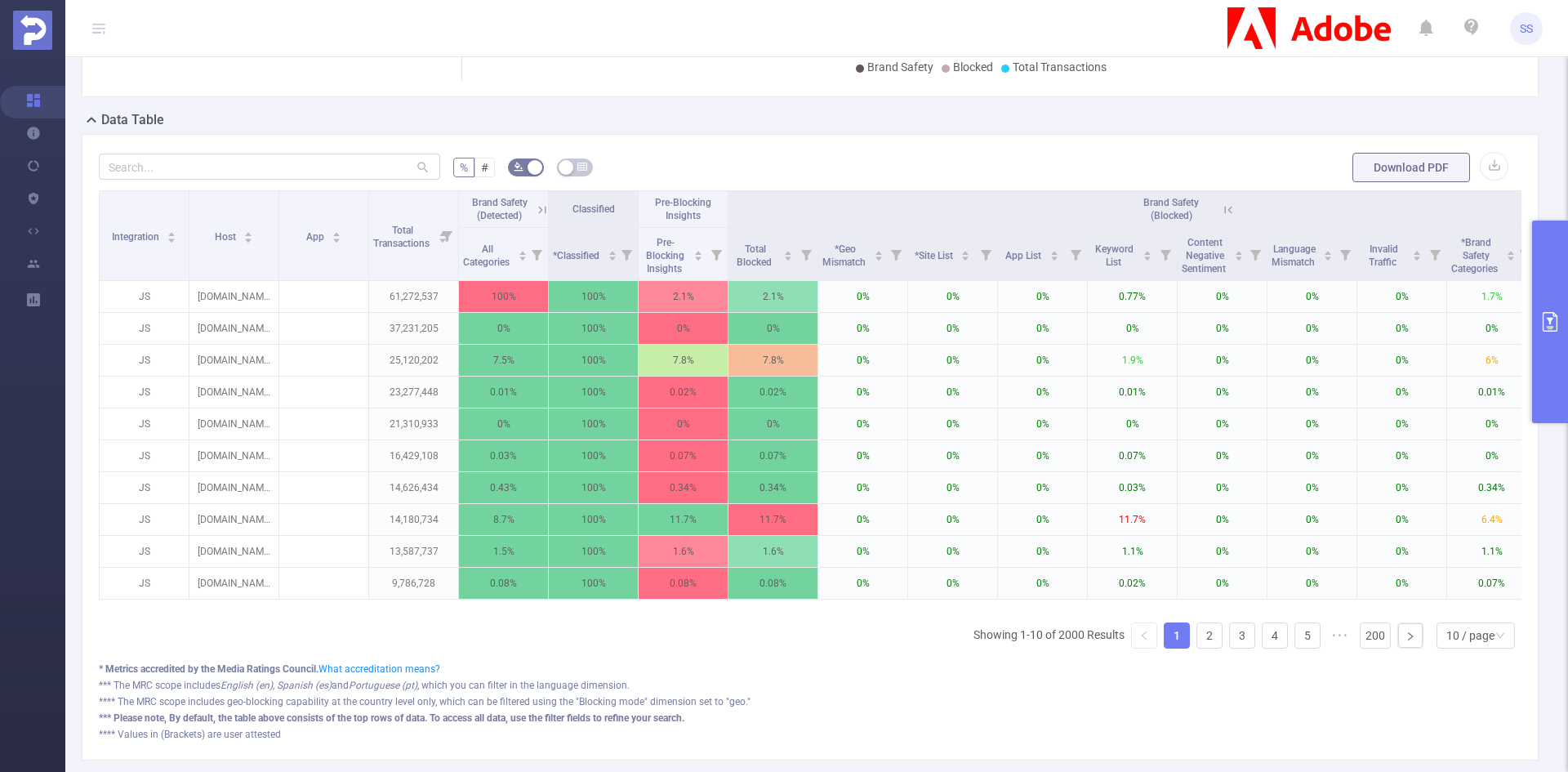
scroll to position [0, 121]
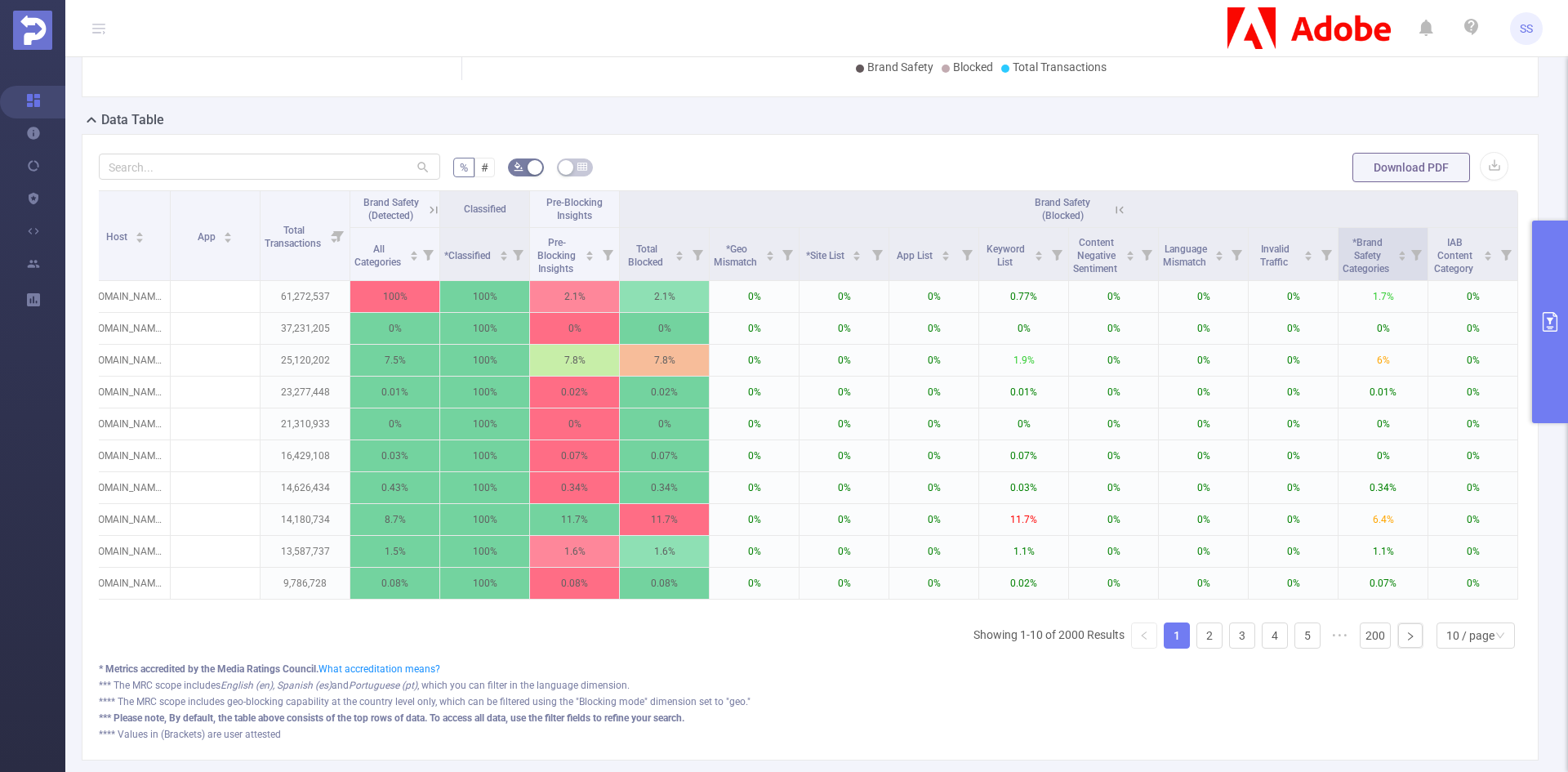
click at [1405, 268] on icon at bounding box center [1416, 254] width 23 height 52
drag, startPoint x: 1222, startPoint y: 325, endPoint x: 1264, endPoint y: 322, distance: 42.1
click at [1261, 322] on div at bounding box center [1254, 322] width 11 height 11
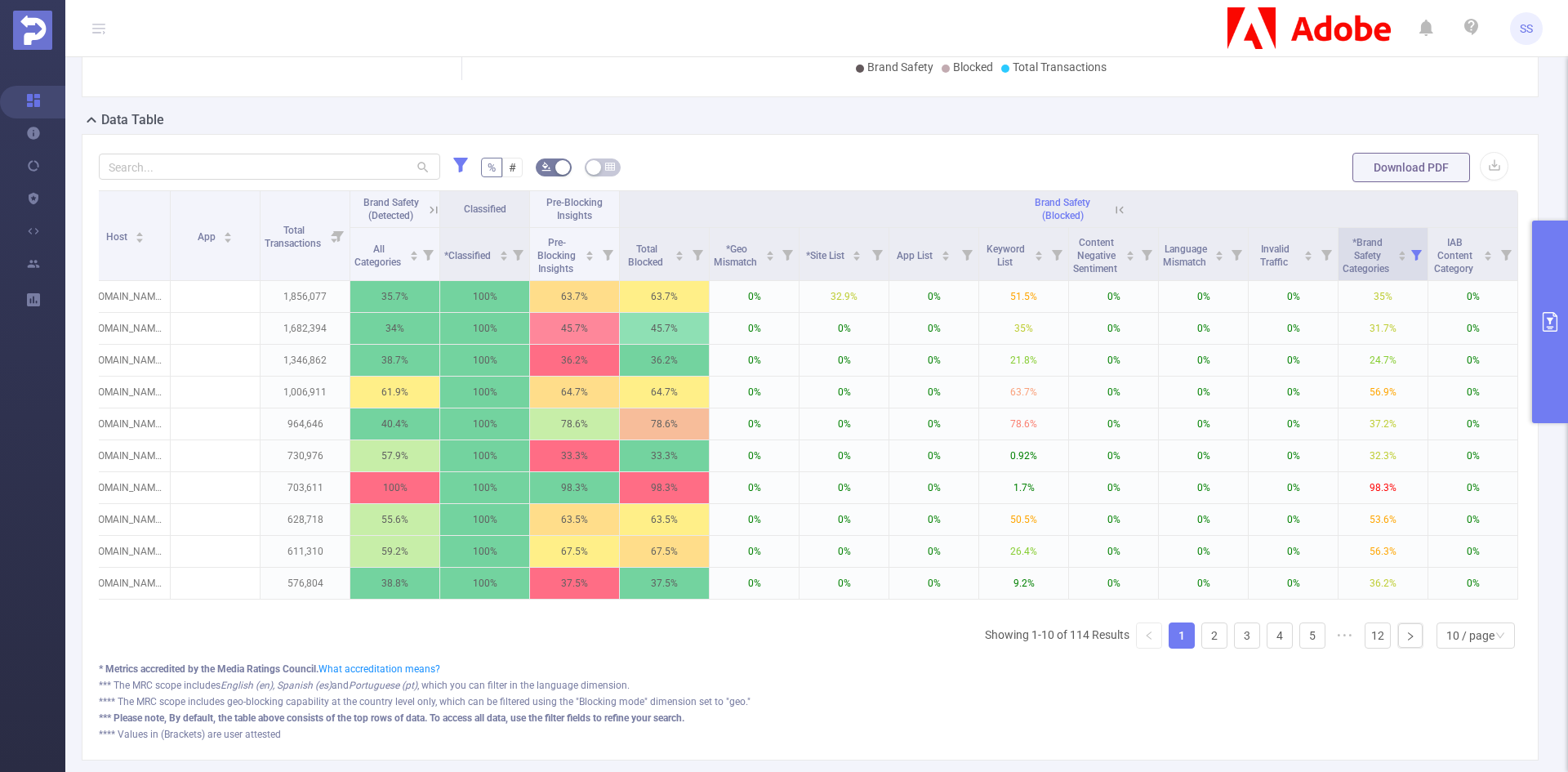
click at [1409, 273] on icon at bounding box center [1416, 254] width 23 height 52
drag, startPoint x: 1262, startPoint y: 321, endPoint x: 1284, endPoint y: 321, distance: 22.0
click at [1284, 321] on div at bounding box center [1284, 322] width 11 height 11
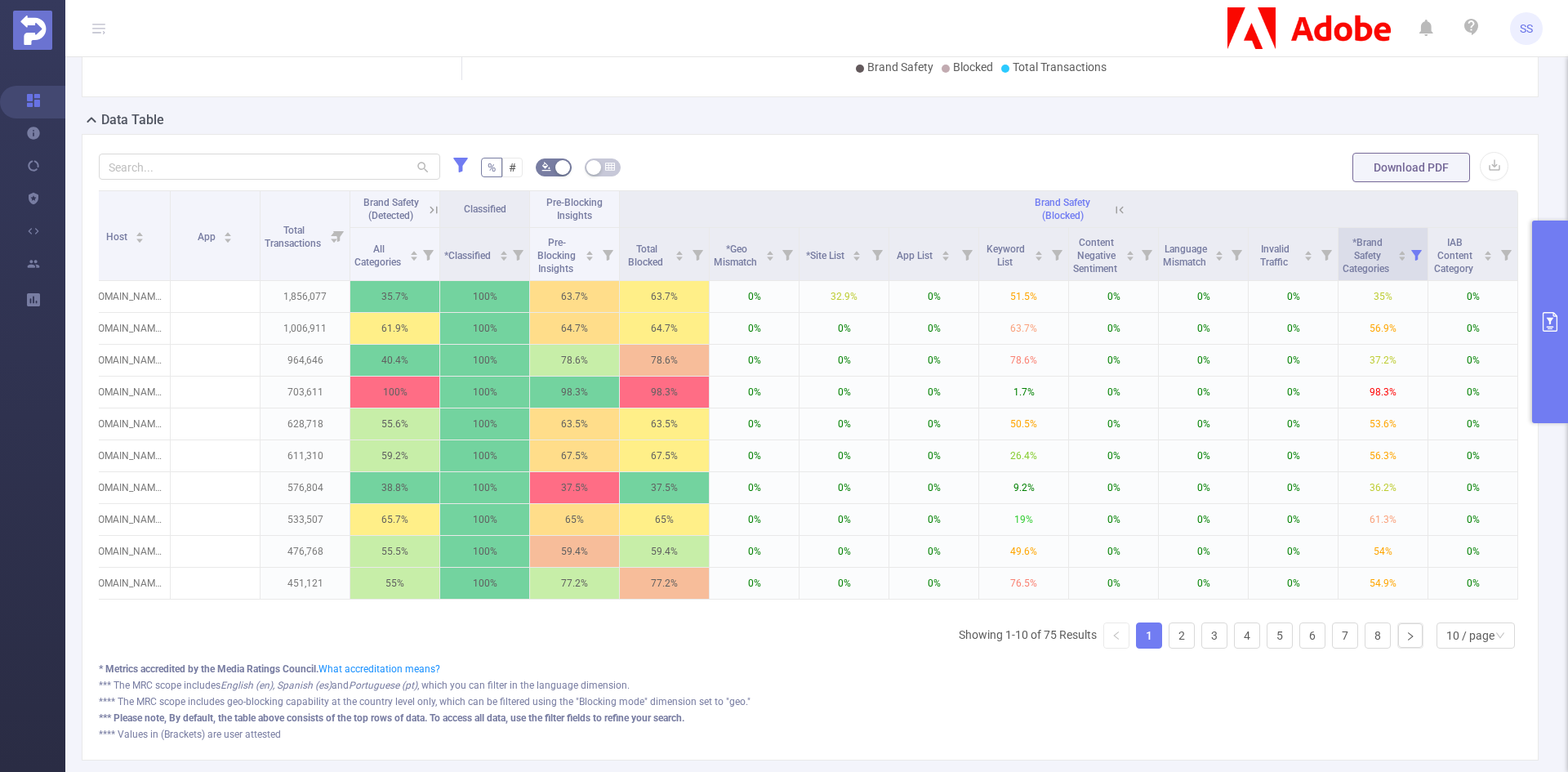
click at [1405, 245] on icon at bounding box center [1416, 254] width 23 height 52
drag, startPoint x: 1284, startPoint y: 323, endPoint x: 1302, endPoint y: 323, distance: 18.0
click at [1302, 323] on div at bounding box center [1297, 322] width 11 height 11
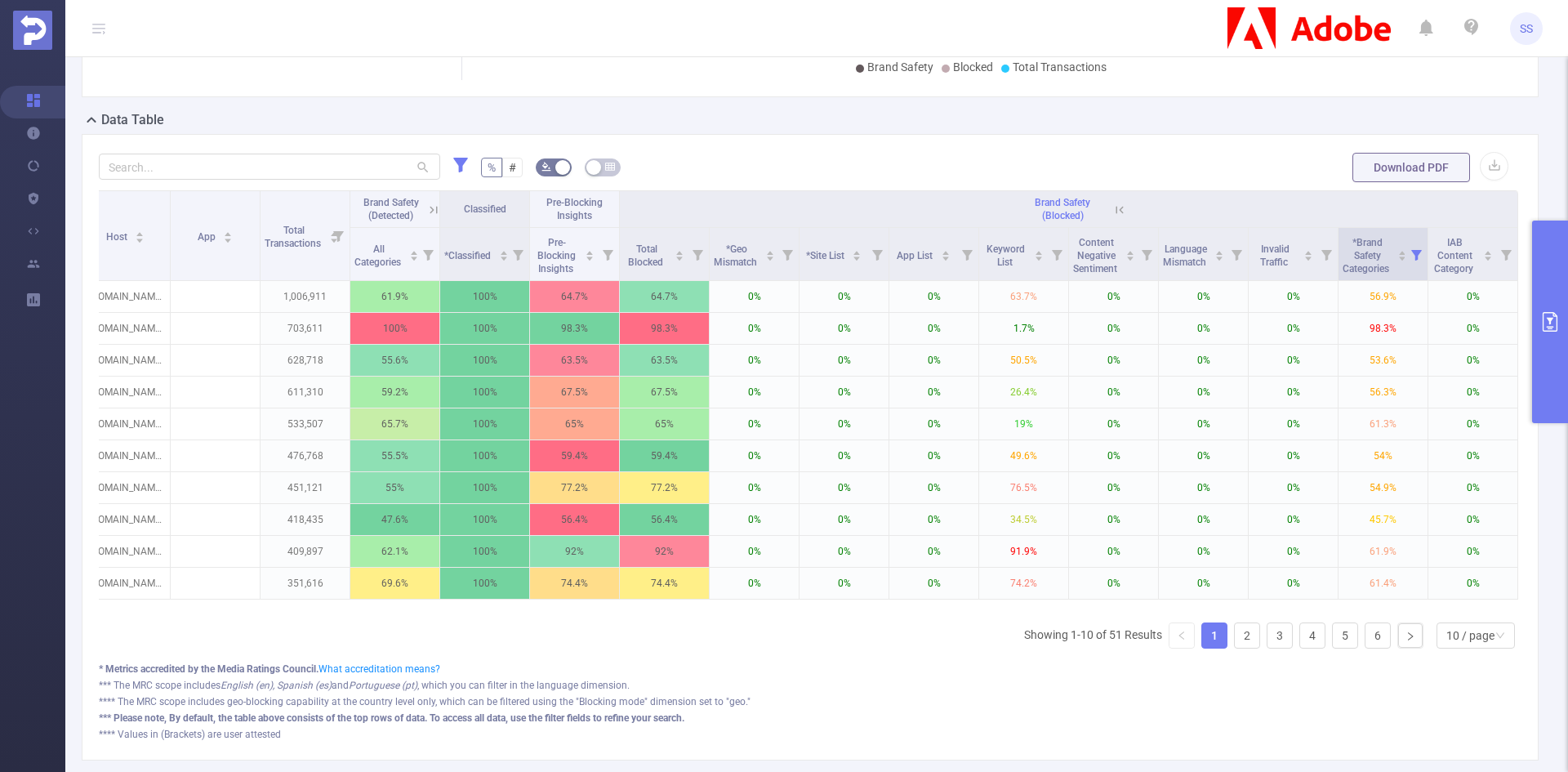
click at [1411, 254] on icon at bounding box center [1416, 255] width 10 height 10
drag, startPoint x: 1302, startPoint y: 317, endPoint x: 1329, endPoint y: 322, distance: 27.5
click at [1329, 322] on div at bounding box center [1329, 322] width 11 height 11
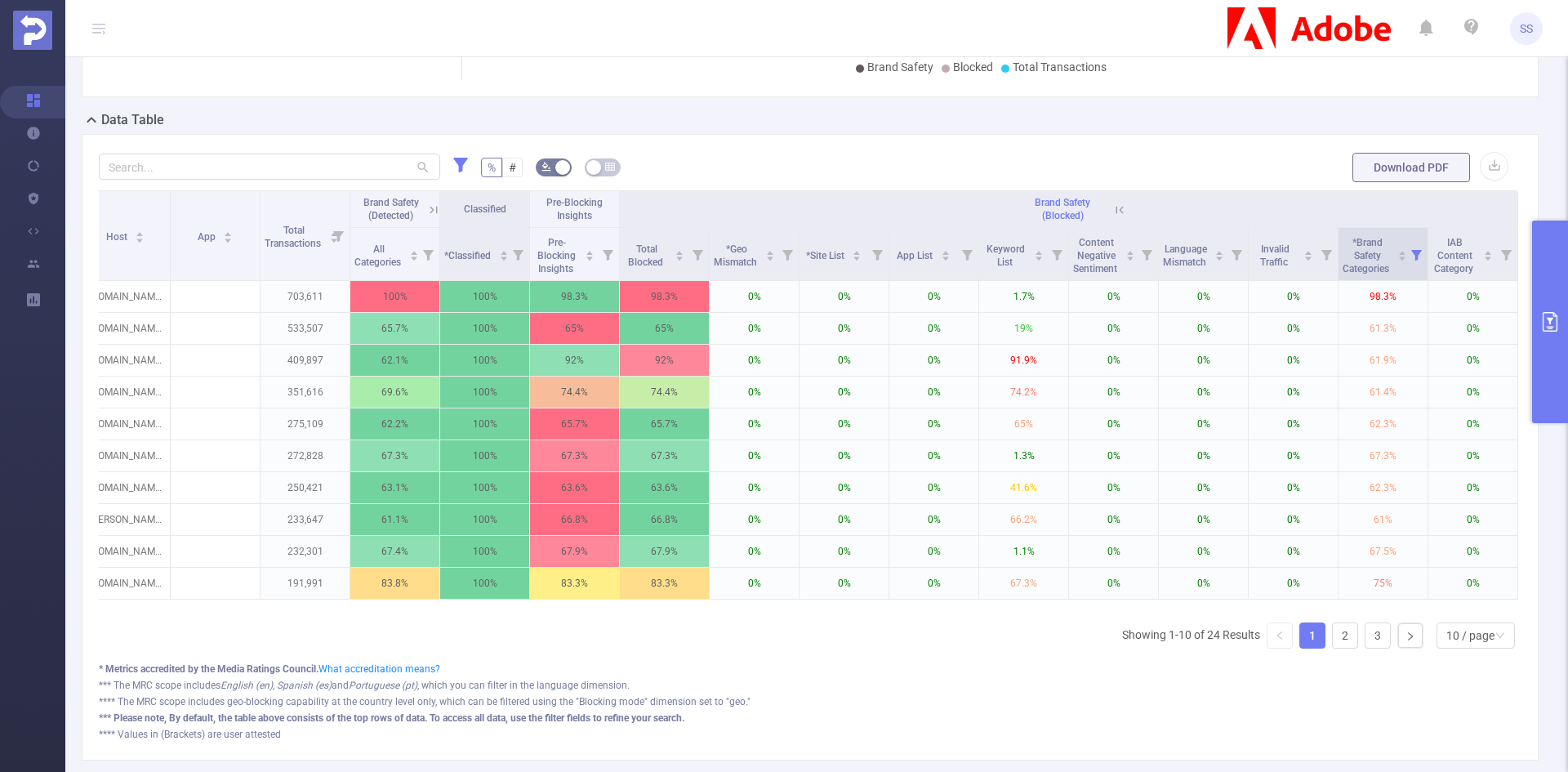
click at [1409, 263] on icon at bounding box center [1416, 254] width 23 height 52
drag, startPoint x: 1335, startPoint y: 322, endPoint x: 1356, endPoint y: 323, distance: 21.0
click at [1351, 323] on div at bounding box center [1345, 322] width 11 height 11
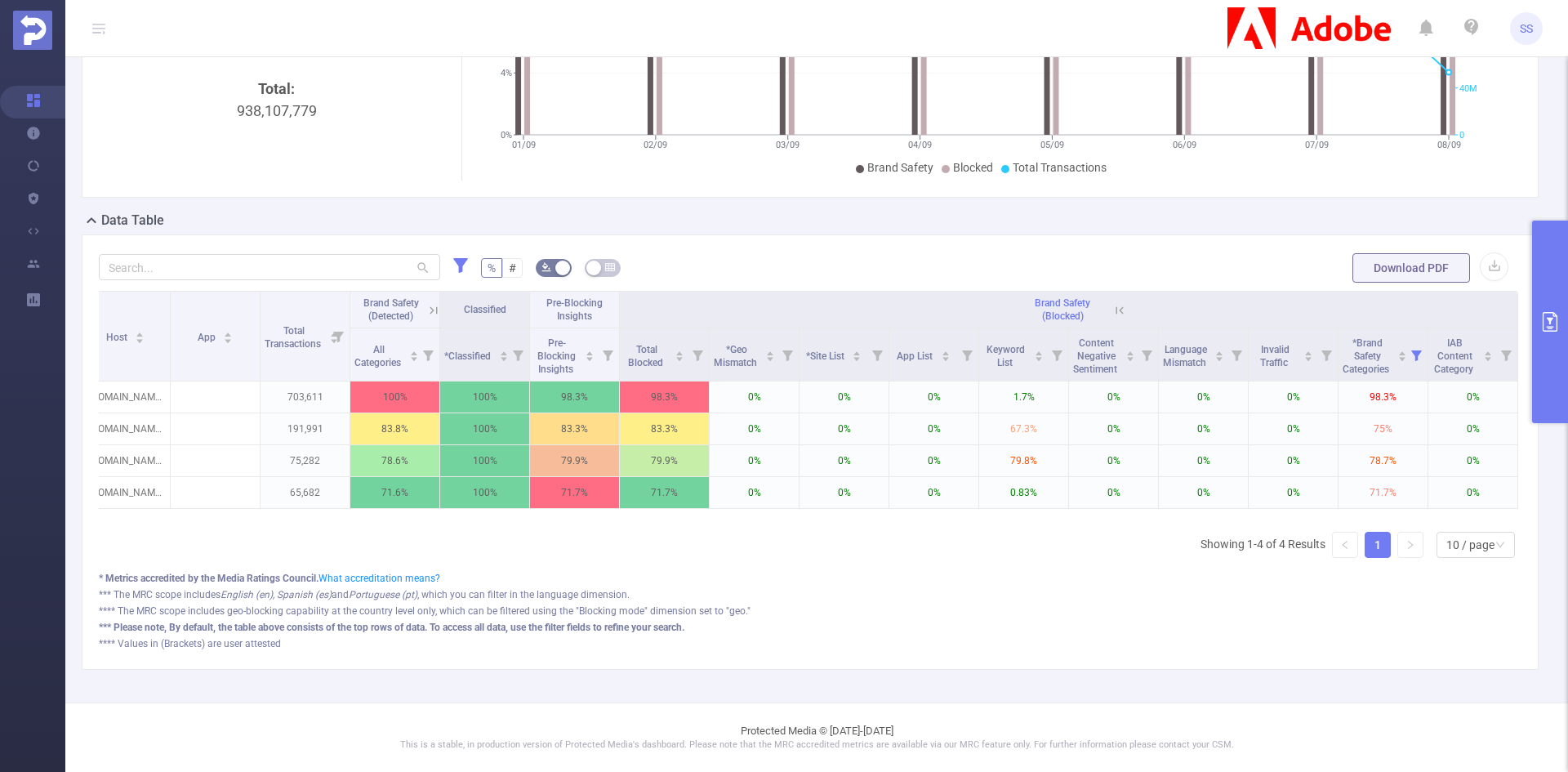
scroll to position [0, 0]
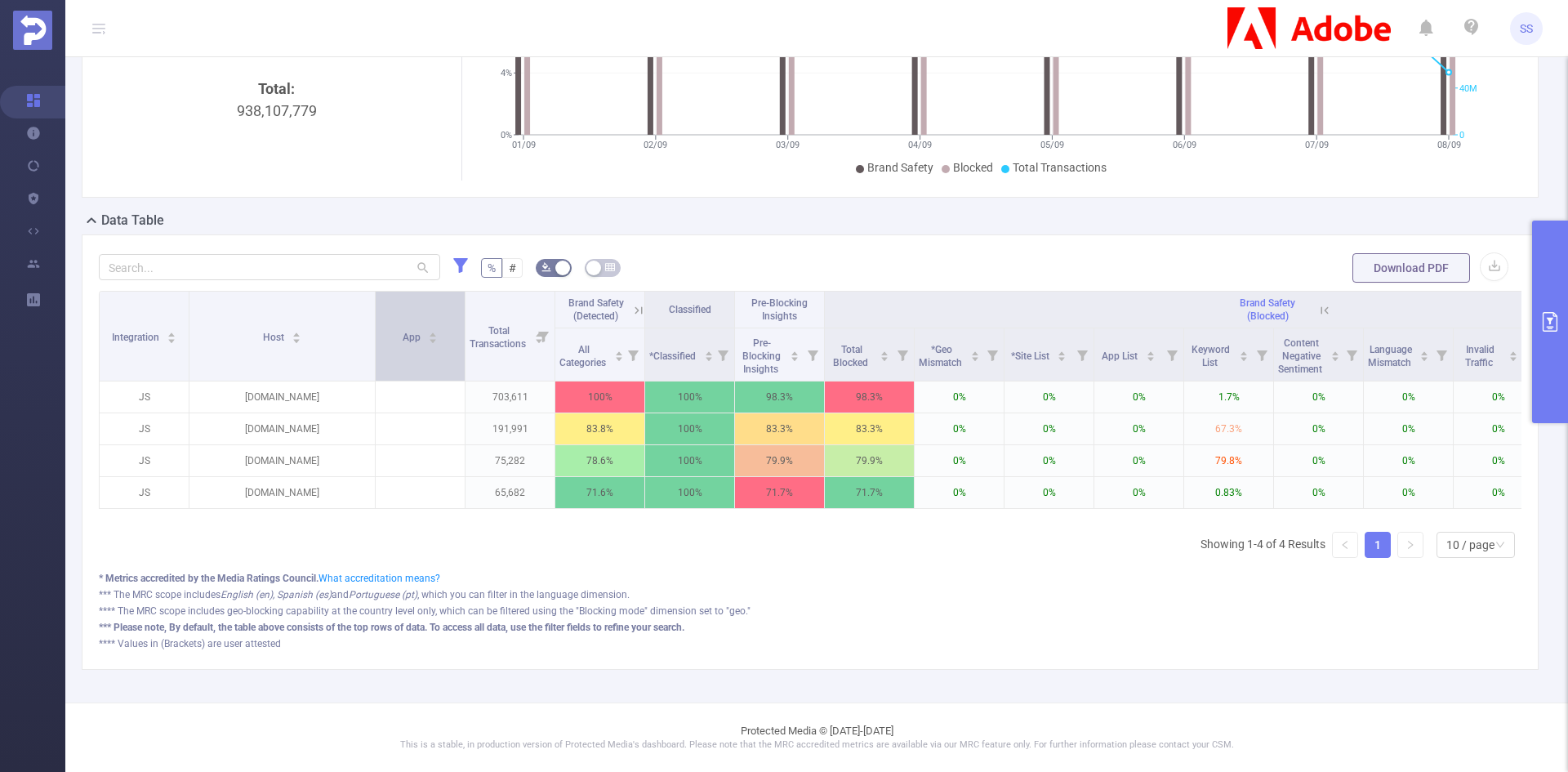
drag, startPoint x: 275, startPoint y: 343, endPoint x: 372, endPoint y: 365, distance: 99.5
click at [372, 365] on span at bounding box center [375, 336] width 9 height 89
drag, startPoint x: 398, startPoint y: 505, endPoint x: 729, endPoint y: 507, distance: 331.0
click at [729, 507] on div "Integration Host App Total Transactions Brand Safety (Detected) Classified Pre-…" at bounding box center [810, 405] width 1423 height 228
click at [634, 303] on icon at bounding box center [638, 310] width 14 height 14
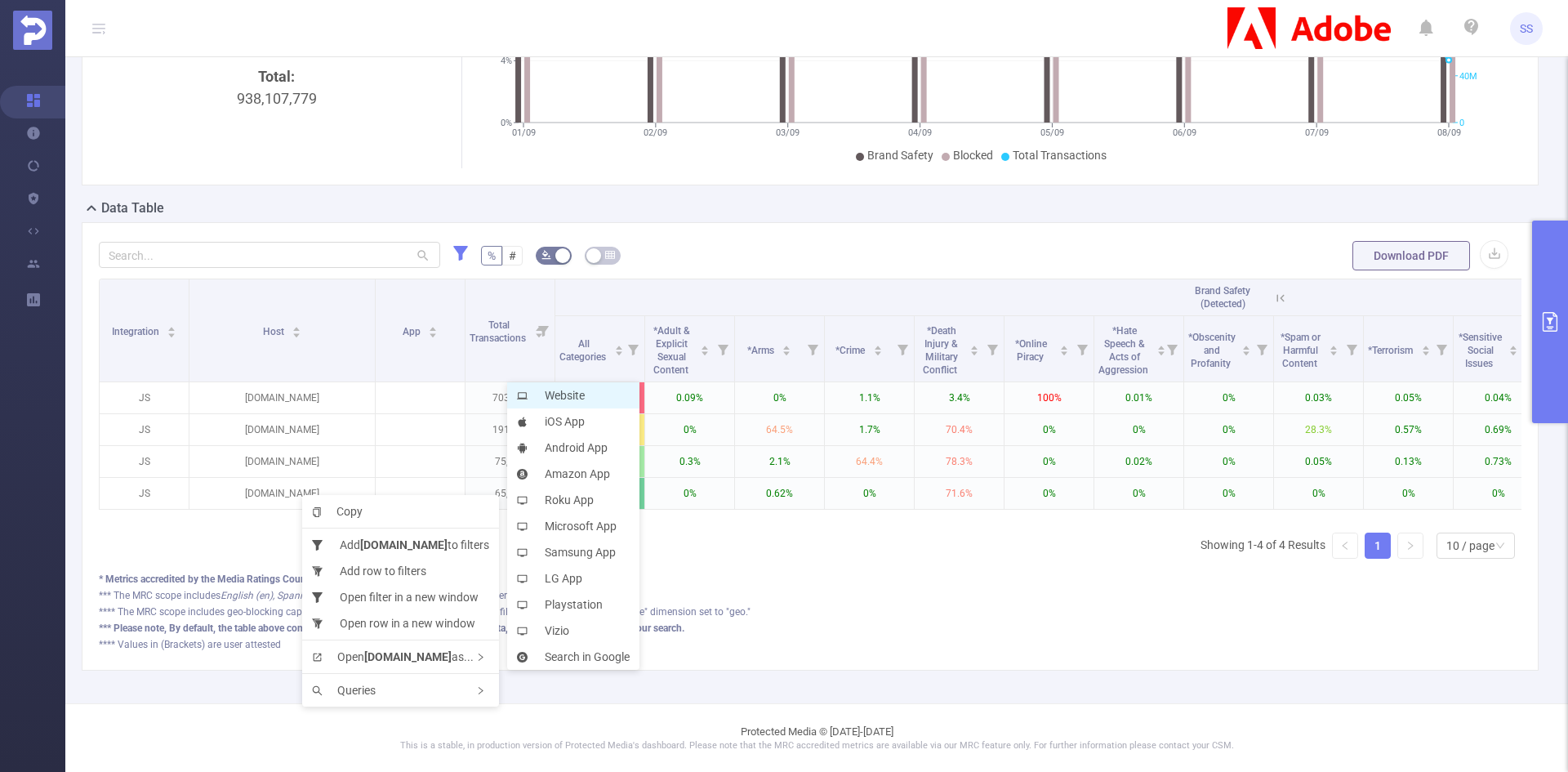
click at [588, 393] on li "Website" at bounding box center [573, 395] width 132 height 26
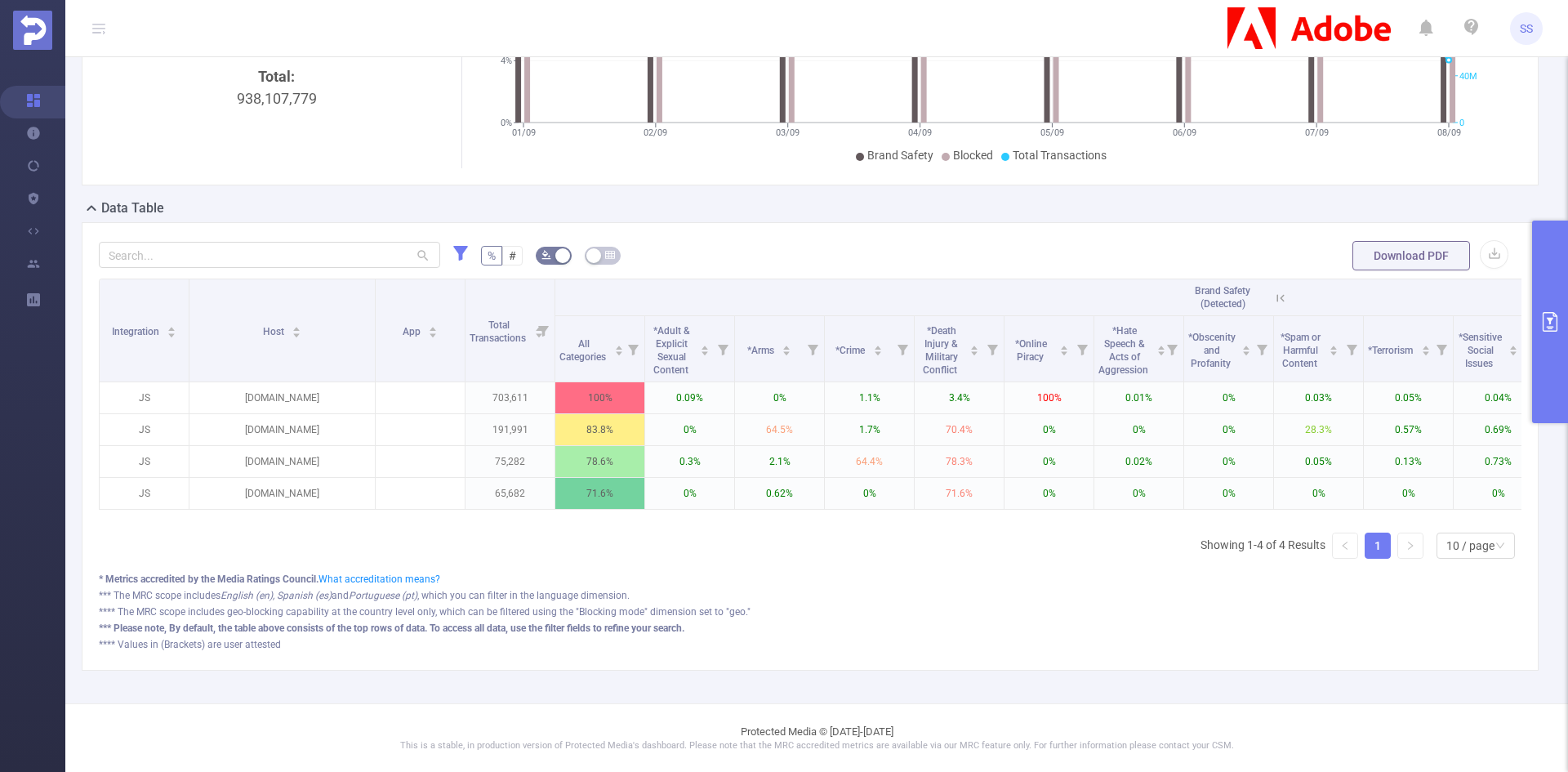
click at [1285, 295] on icon at bounding box center [1281, 297] width 8 height 8
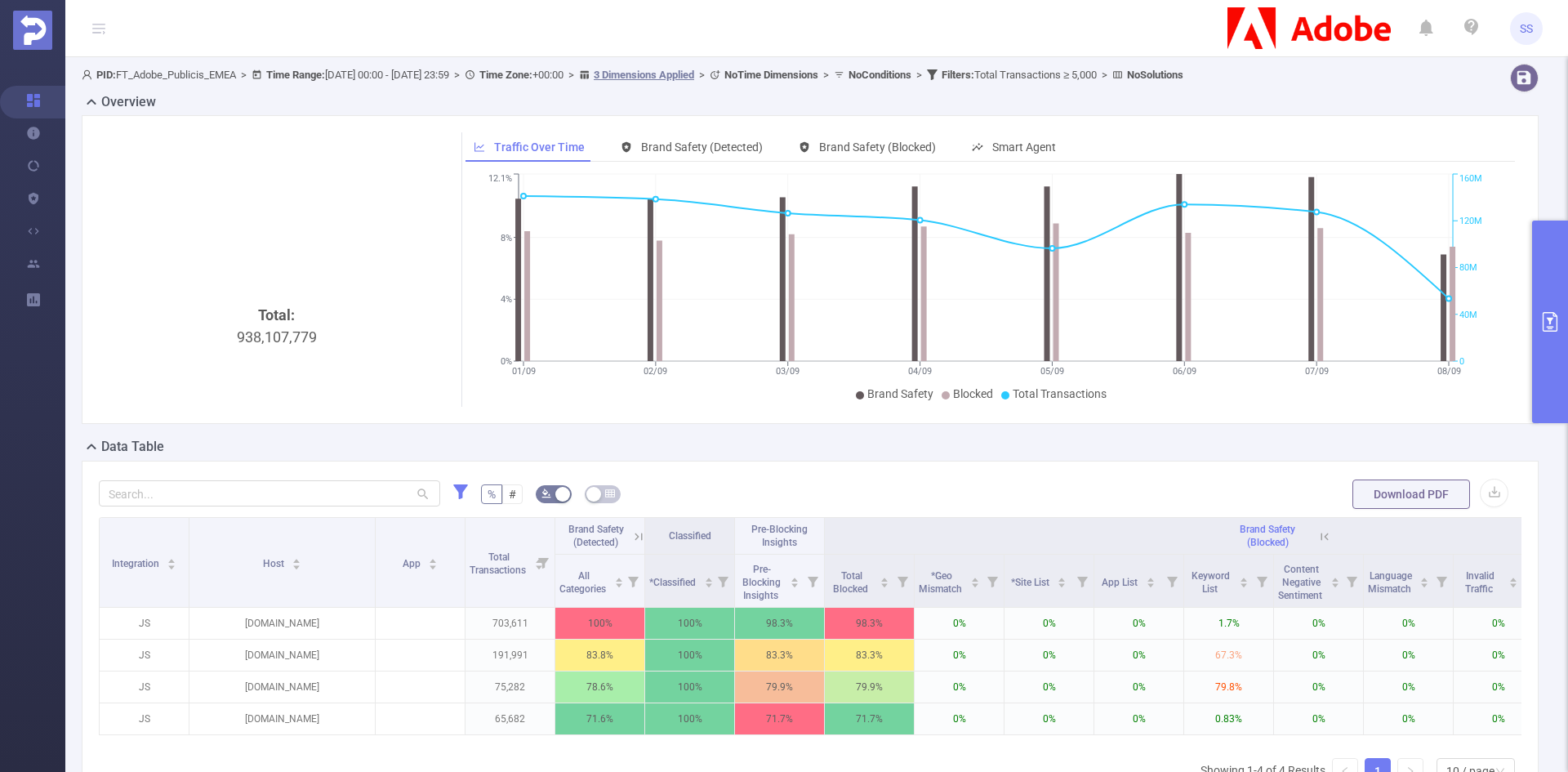
click at [1567, 358] on button "primary" at bounding box center [1550, 322] width 36 height 203
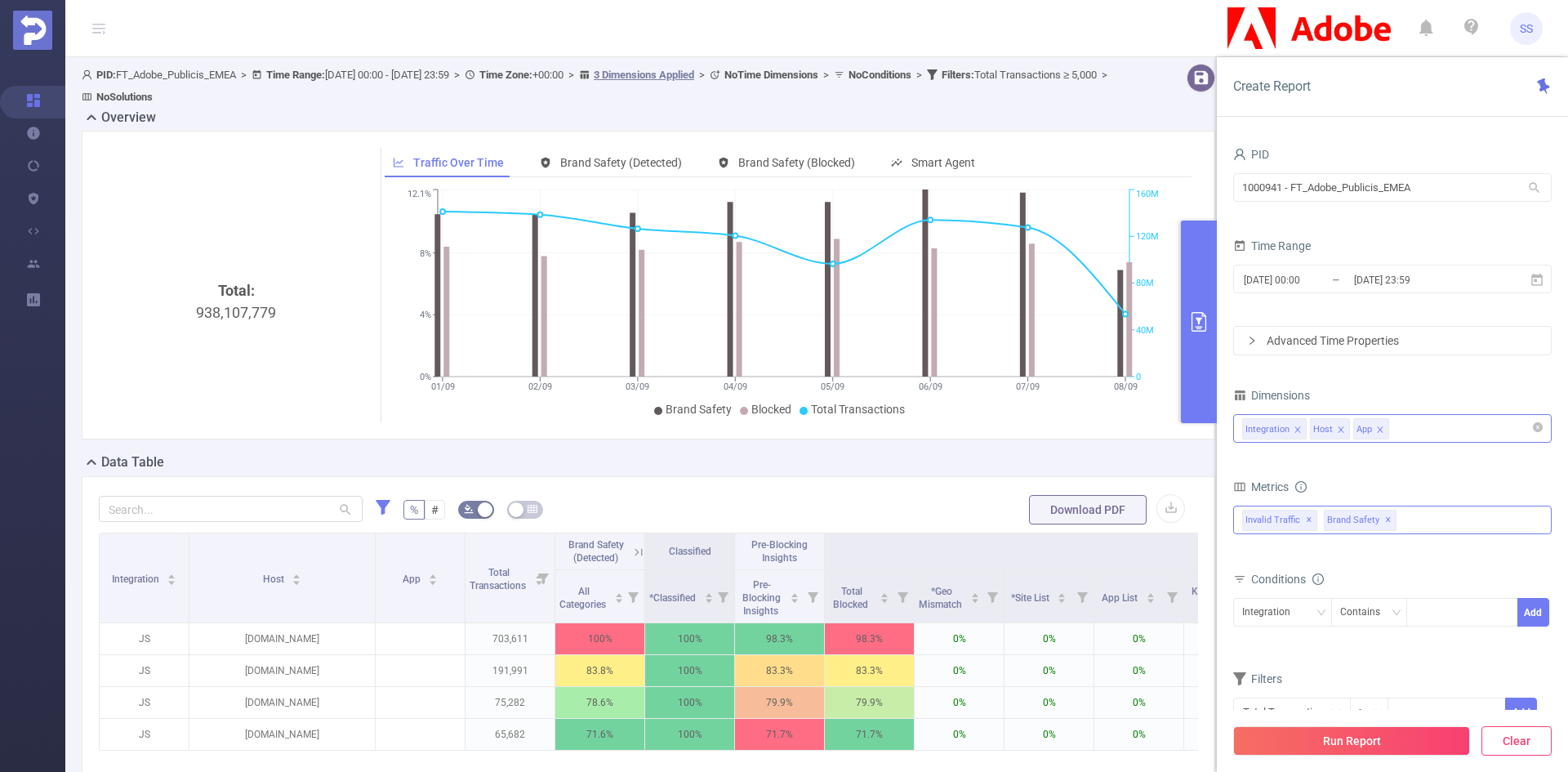
click at [1526, 749] on button "Clear" at bounding box center [1517, 741] width 71 height 30
type input "[DATE] 09:00"
type input "[DATE] 09:59"
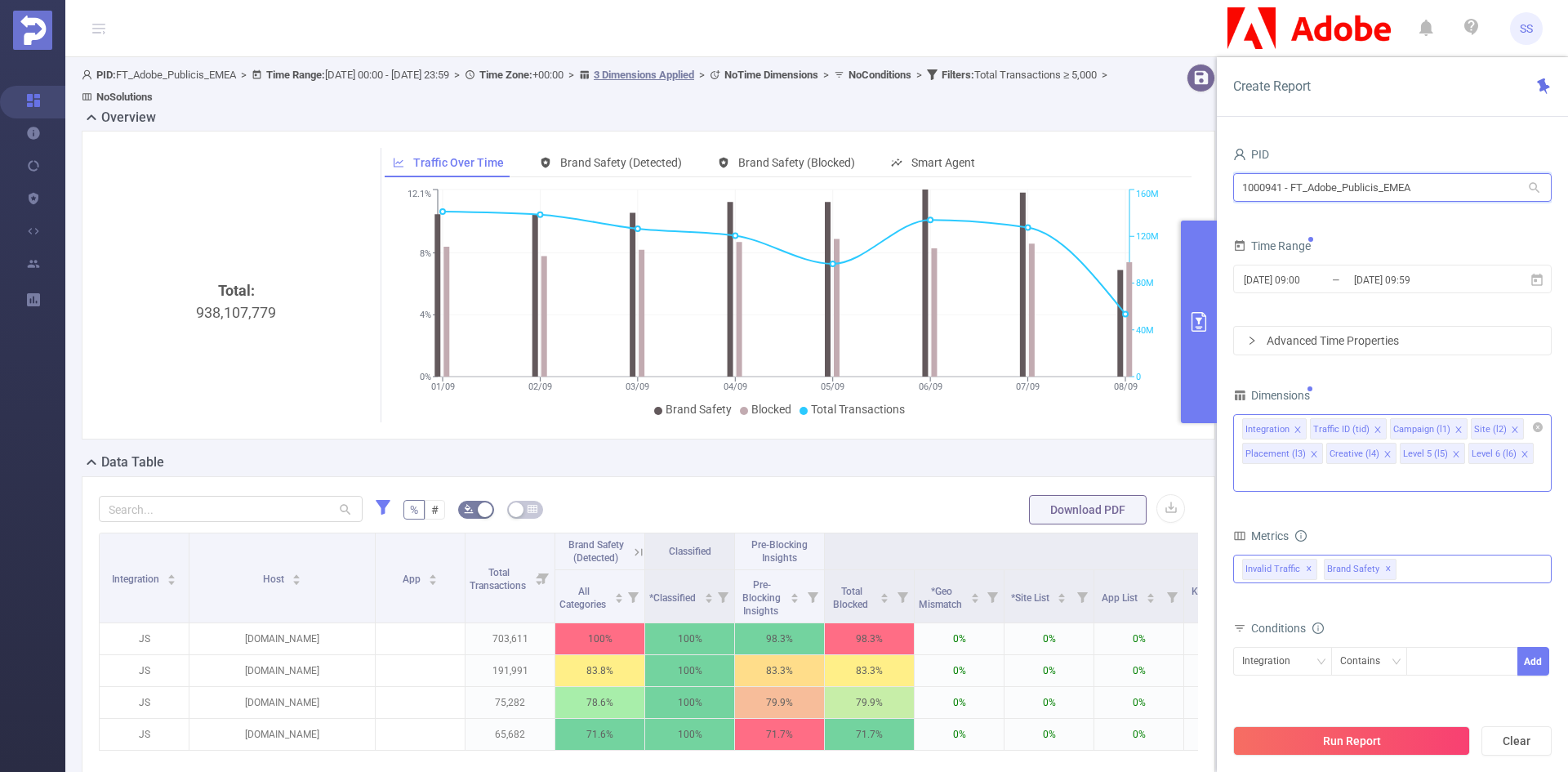
drag, startPoint x: 1418, startPoint y: 180, endPoint x: 1206, endPoint y: 168, distance: 212.3
click at [1206, 168] on section "PID: FT_Adobe_Publicis_EMEA > Time Range: [DATE] 00:00 - [DATE] 23:59 > Time Zo…" at bounding box center [817, 500] width 1503 height 887
type input "cou"
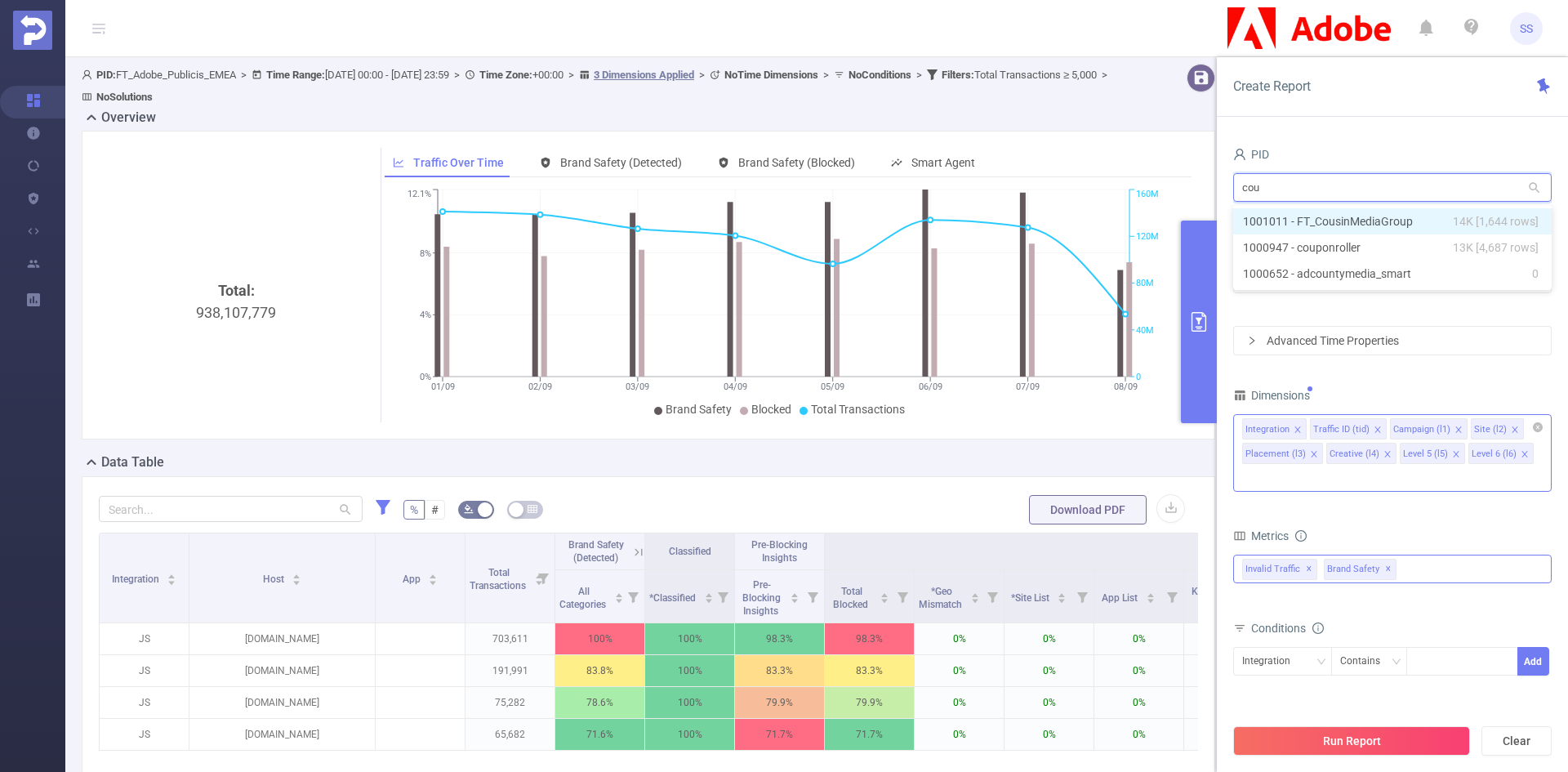
click at [1350, 220] on li "1001011 - FT_CousinMediaGroup 14K [1,644 rows]" at bounding box center [1393, 221] width 318 height 26
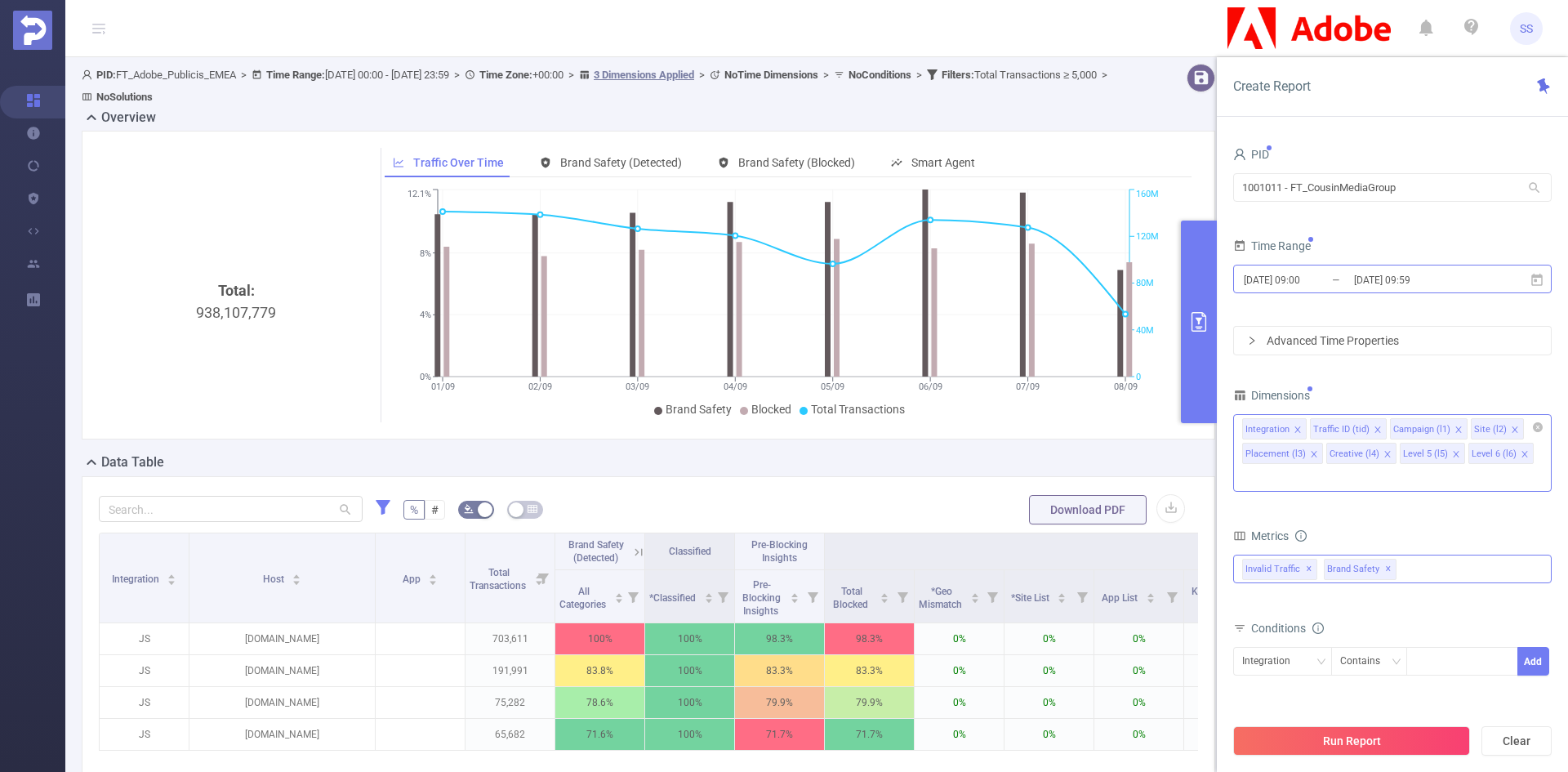
click at [1387, 284] on input "[DATE] 09:59" at bounding box center [1418, 280] width 132 height 22
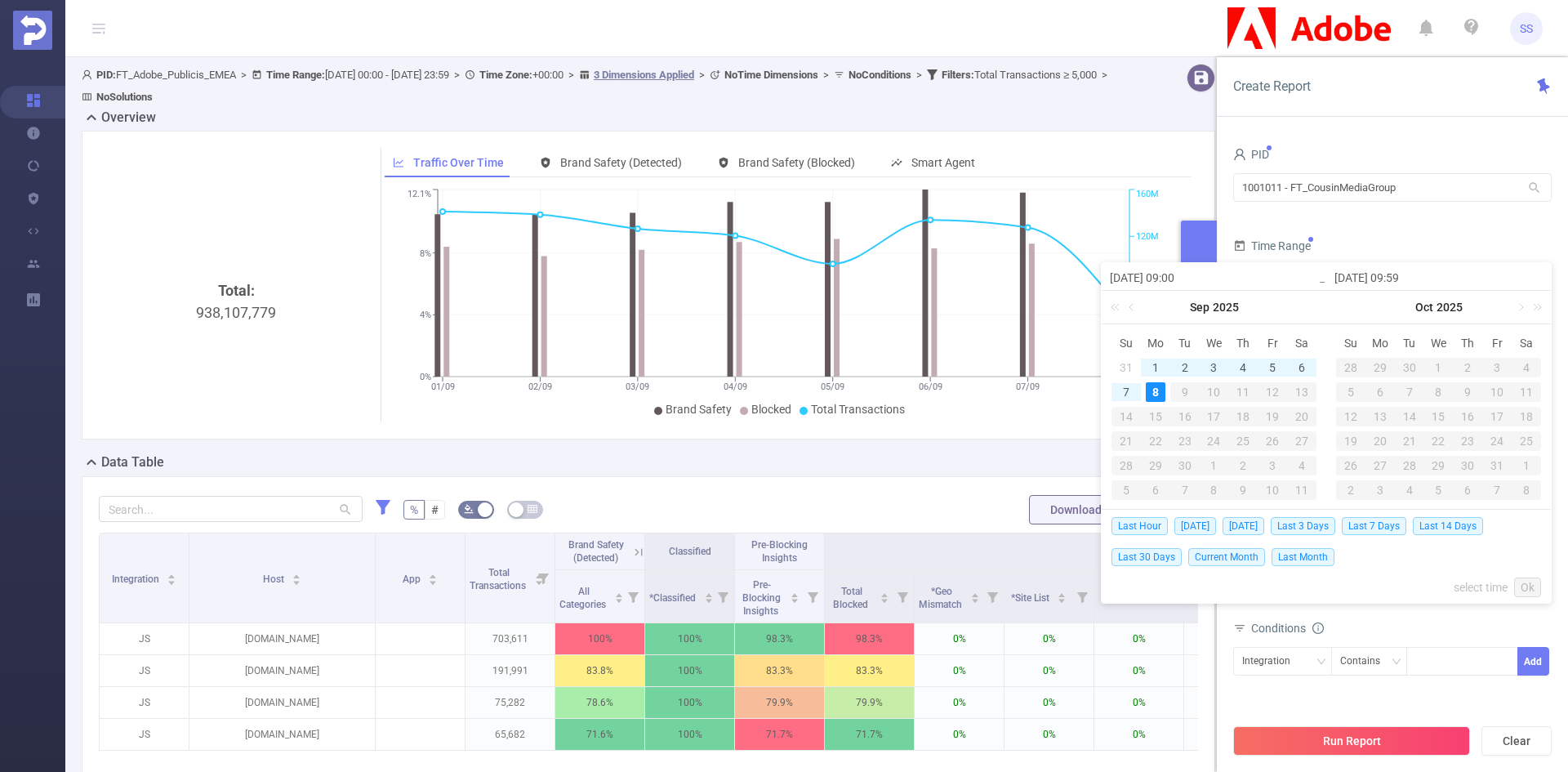
click at [1158, 557] on span "Last 30 Days" at bounding box center [1147, 557] width 71 height 18
type input "[DATE] 00:00"
type input "[DATE] 23:59"
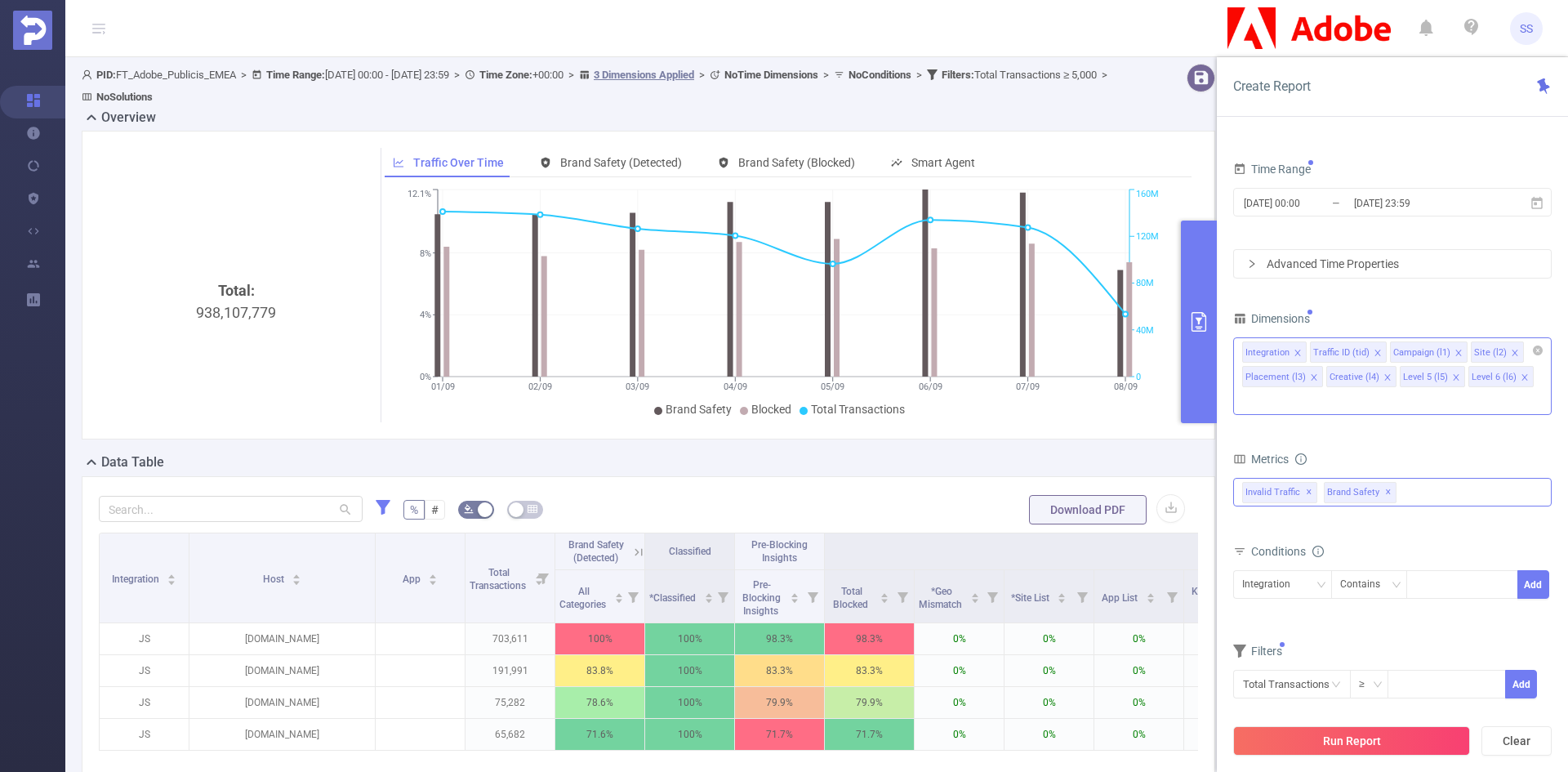
click at [1385, 483] on span "✕" at bounding box center [1388, 492] width 7 height 20
click at [1364, 735] on button "Run Report" at bounding box center [1352, 741] width 237 height 30
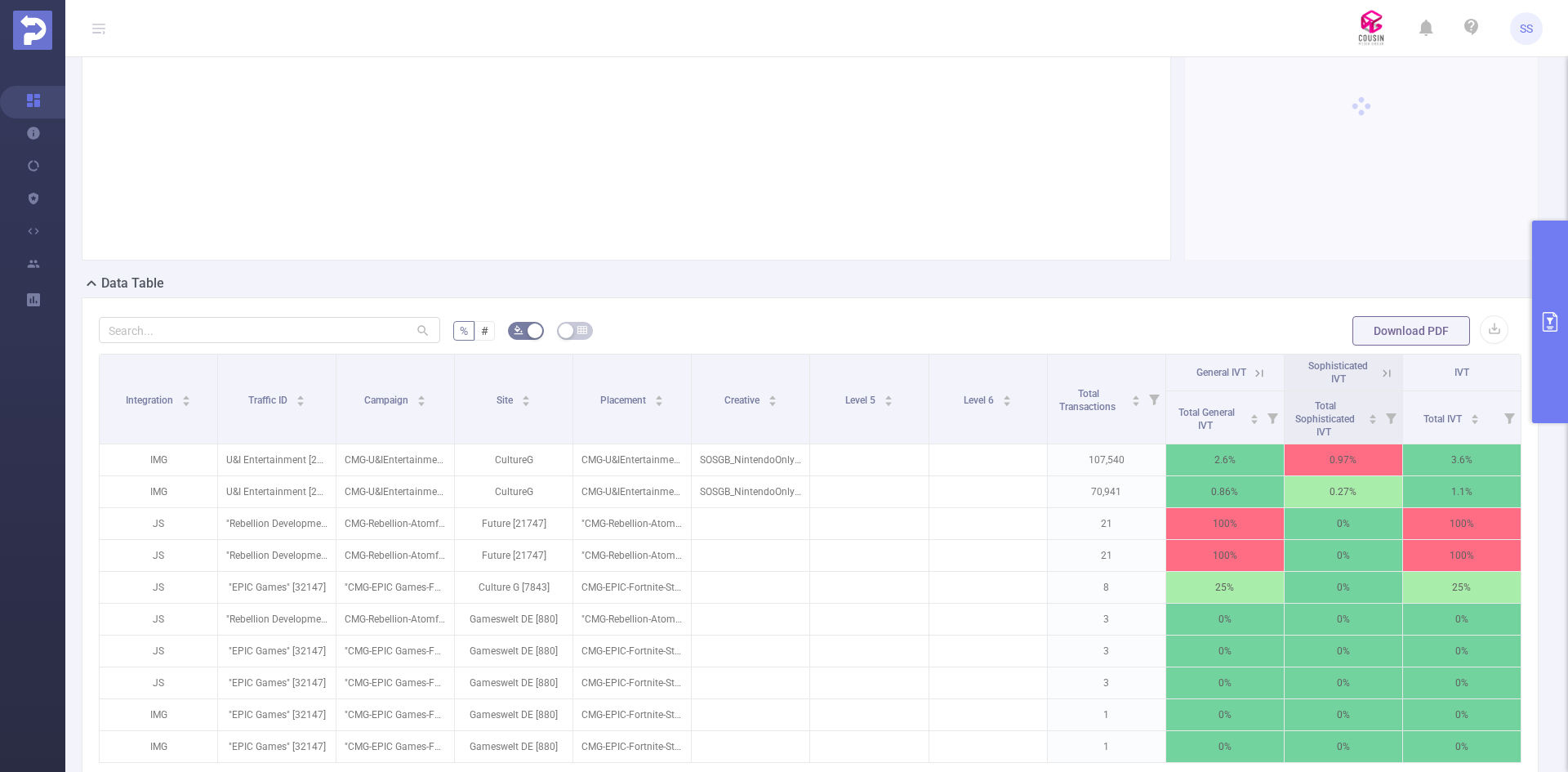
scroll to position [245, 0]
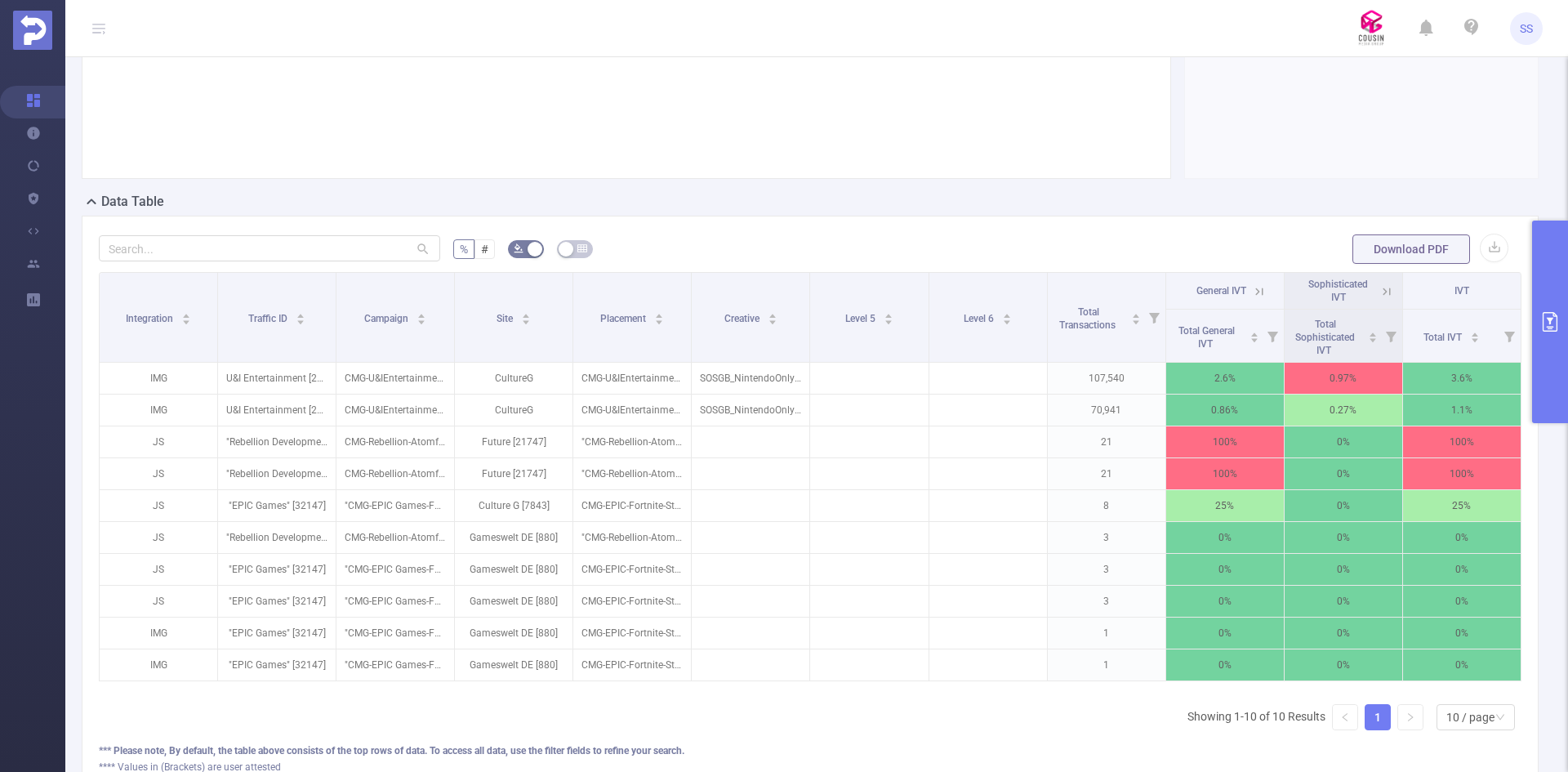
click at [1252, 293] on icon at bounding box center [1259, 291] width 14 height 14
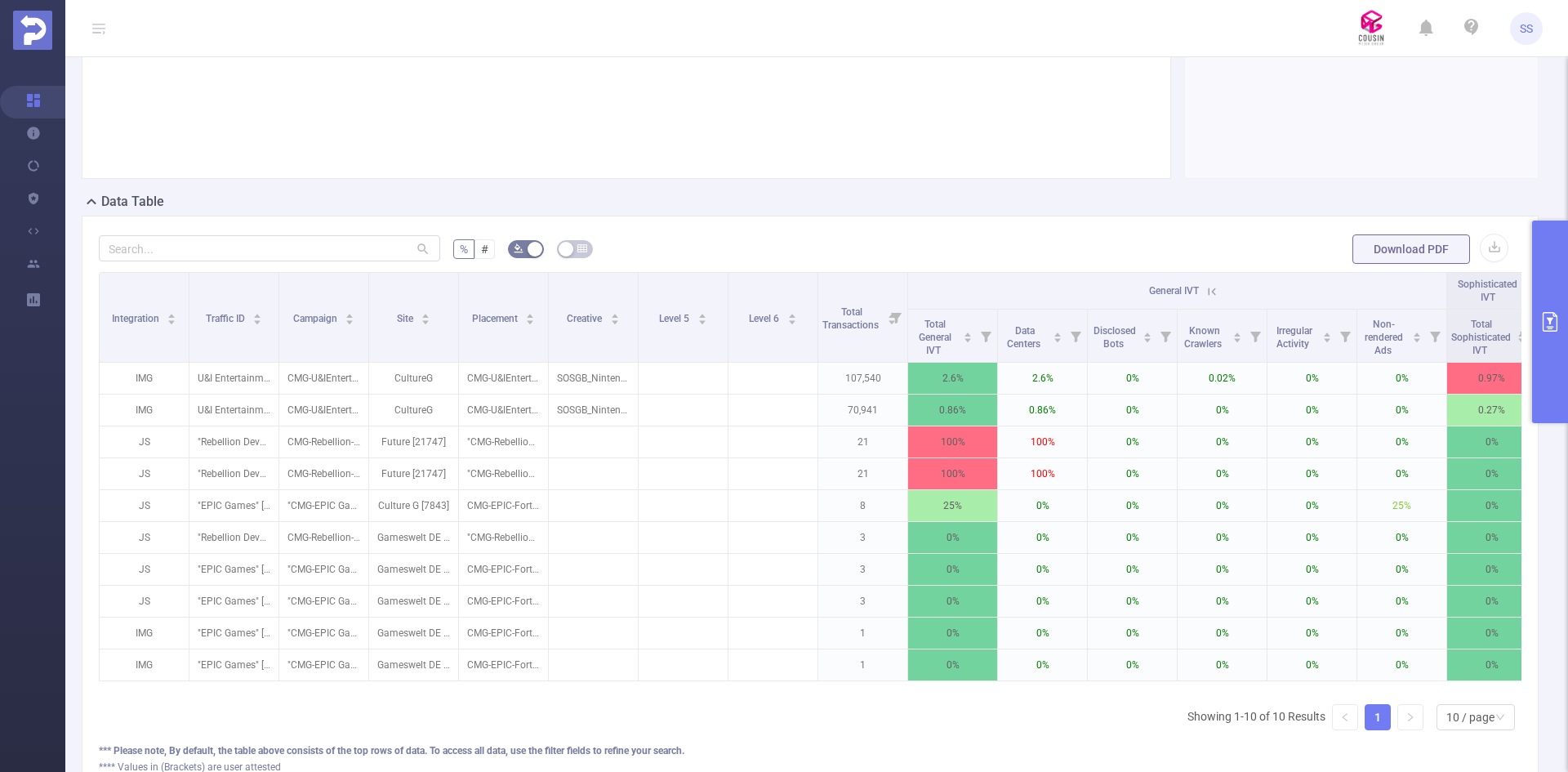
click at [1216, 292] on icon at bounding box center [1211, 291] width 14 height 14
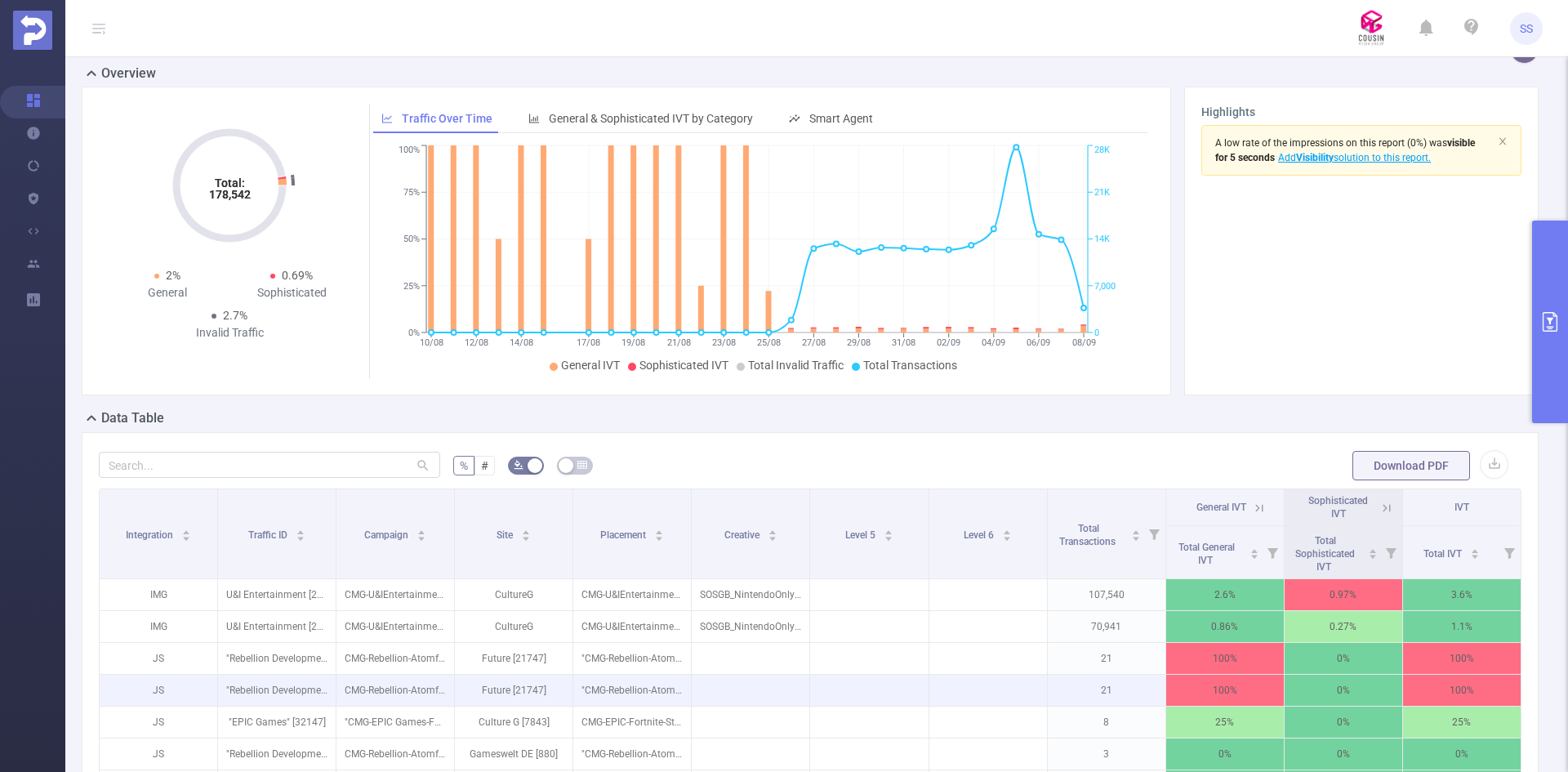
scroll to position [0, 0]
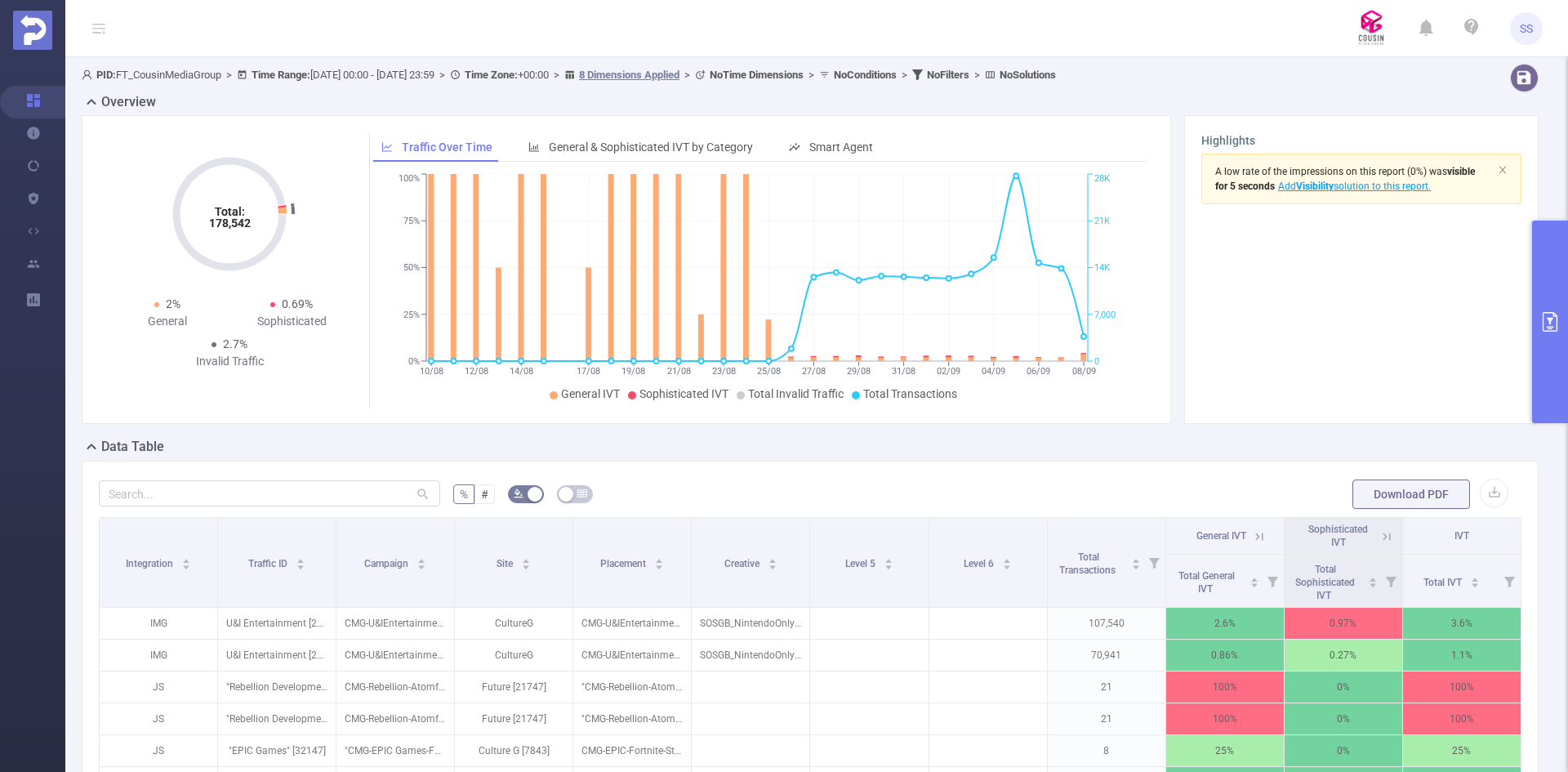
click at [1535, 339] on button "primary" at bounding box center [1550, 322] width 36 height 203
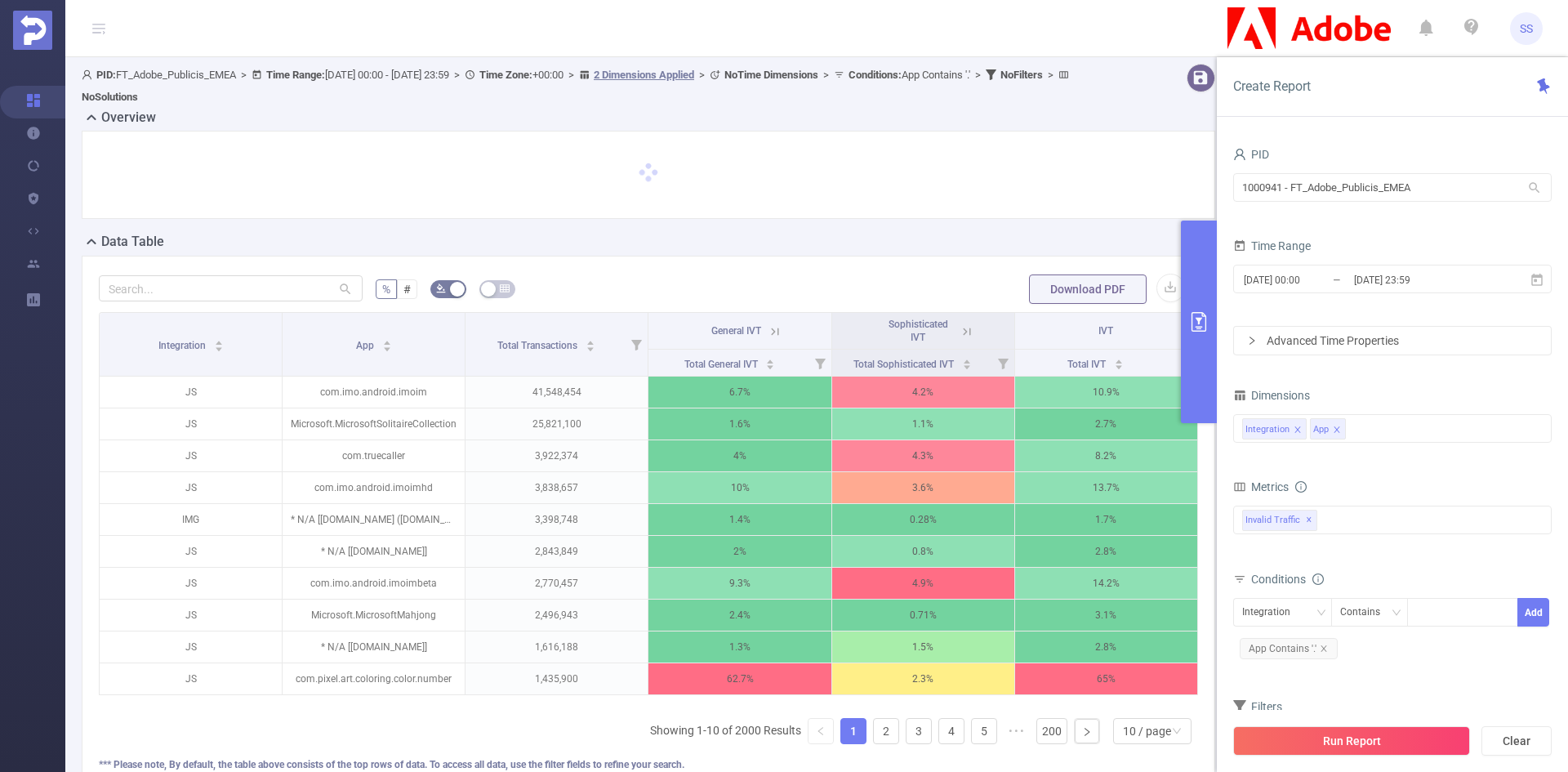
click at [1210, 337] on button "primary" at bounding box center [1199, 322] width 36 height 203
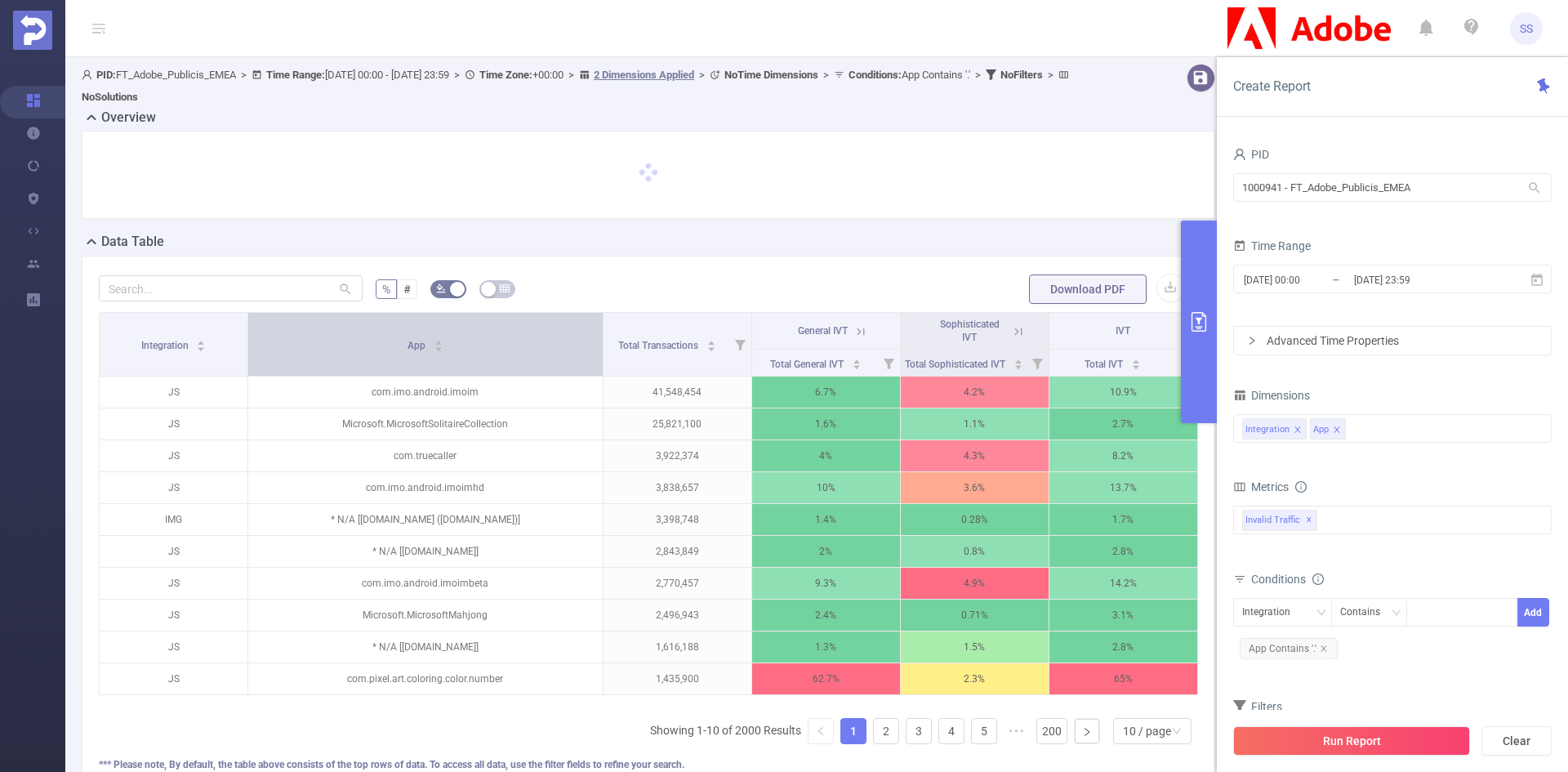
drag, startPoint x: 461, startPoint y: 358, endPoint x: 552, endPoint y: 386, distance: 95.2
click at [552, 376] on th "App" at bounding box center [426, 345] width 355 height 64
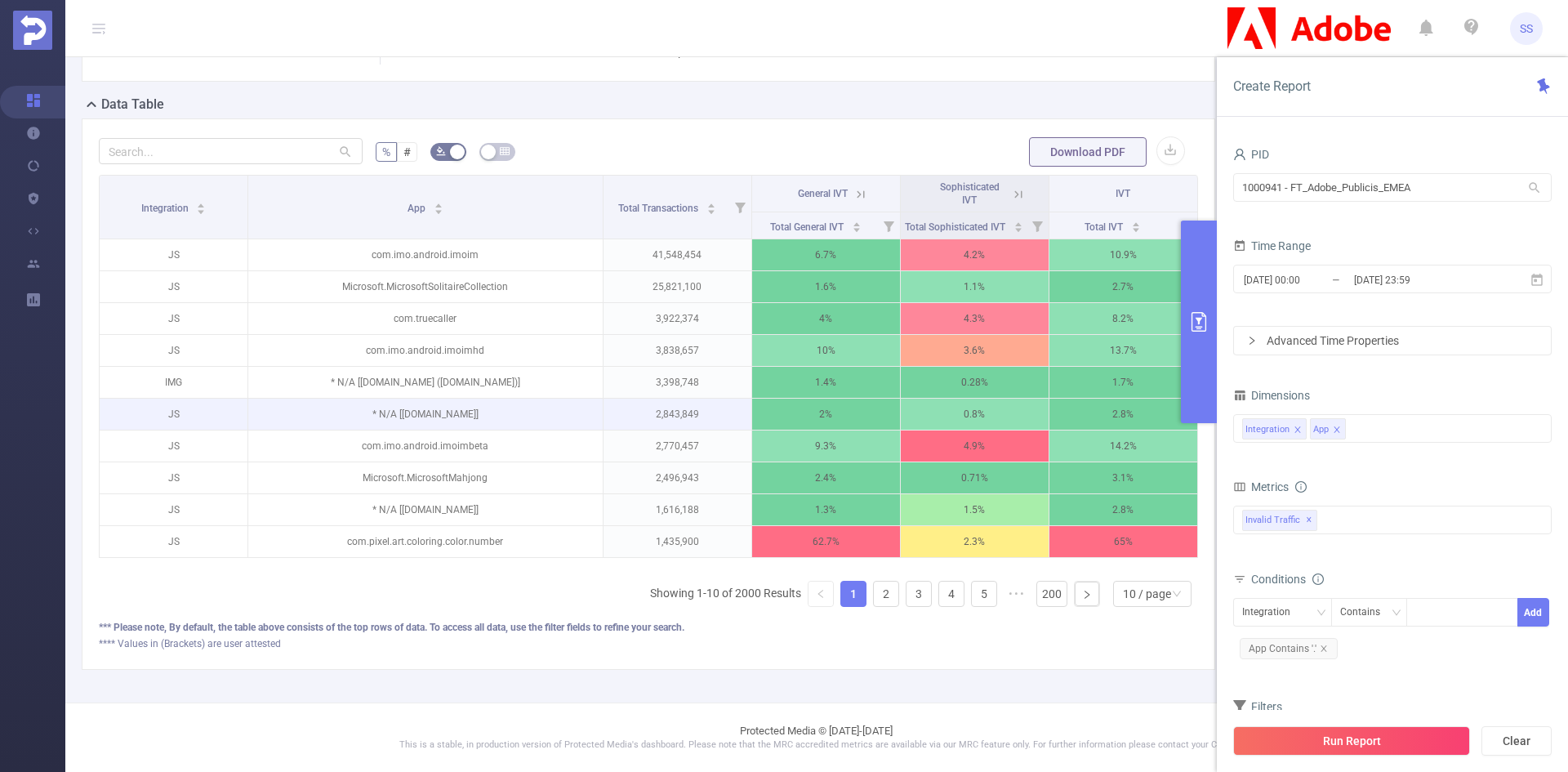
scroll to position [383, 0]
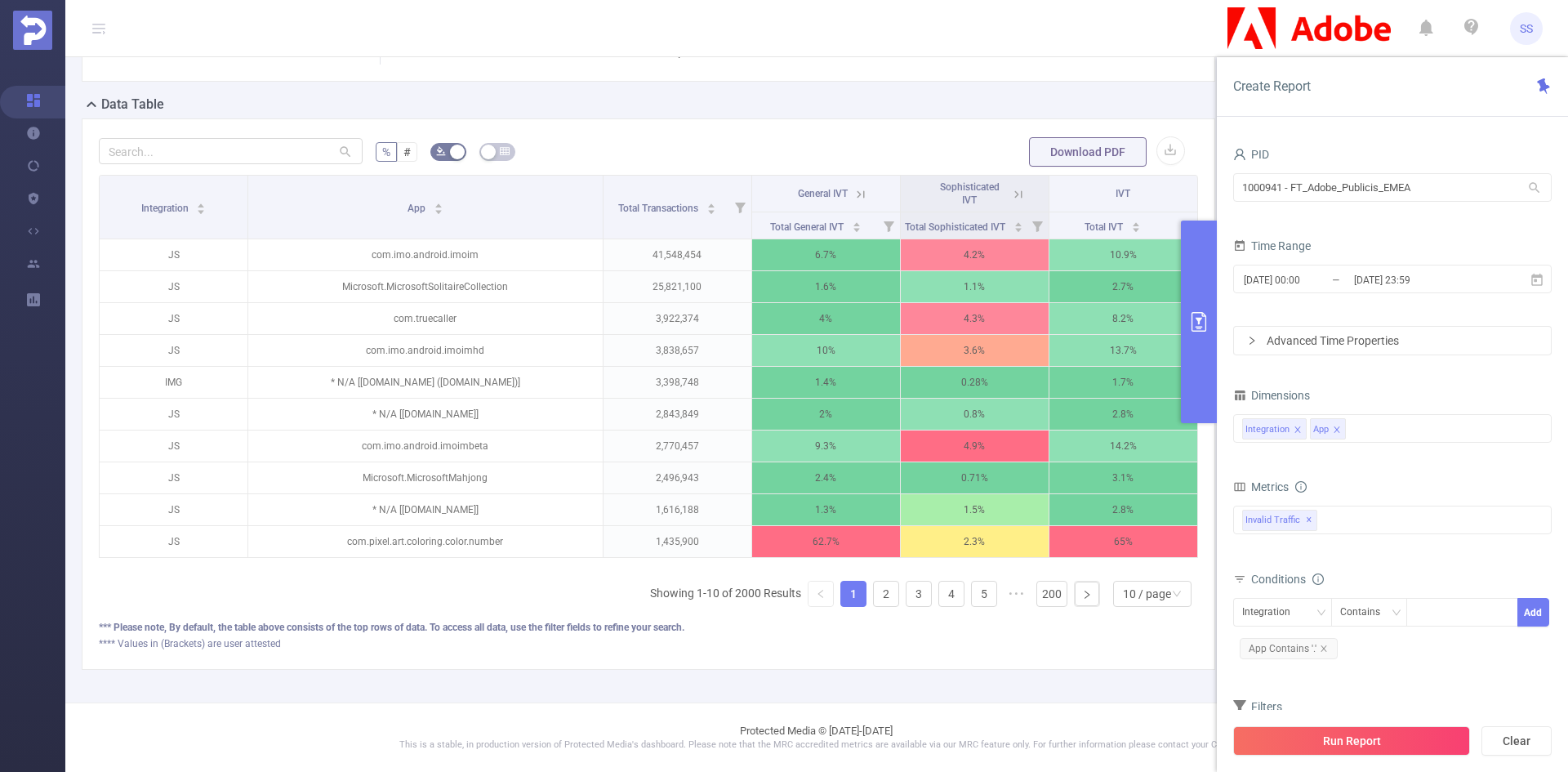
click at [854, 187] on icon at bounding box center [861, 194] width 14 height 14
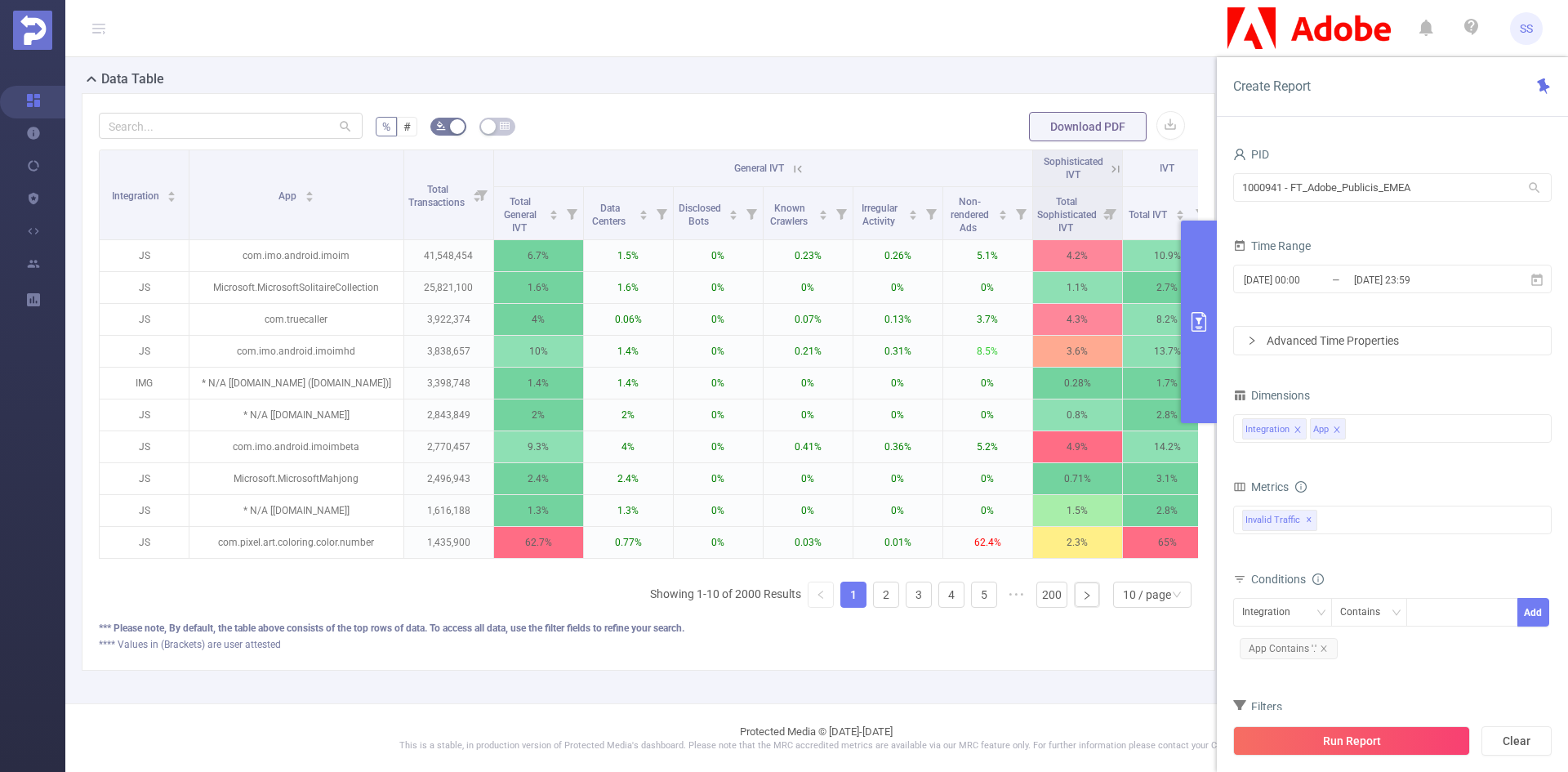
click at [802, 165] on icon at bounding box center [798, 169] width 14 height 14
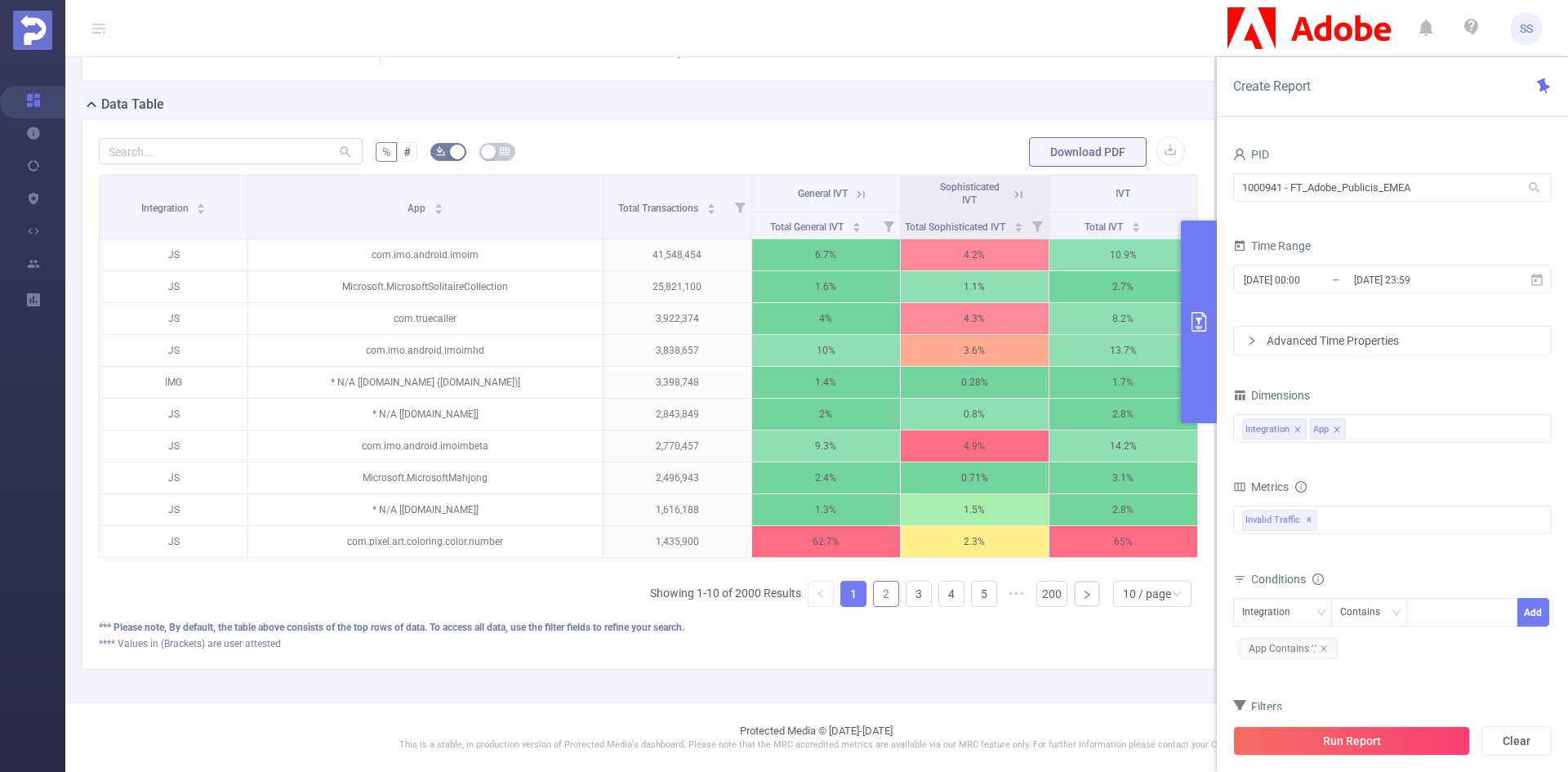
click at [877, 593] on link "2" at bounding box center [886, 593] width 25 height 25
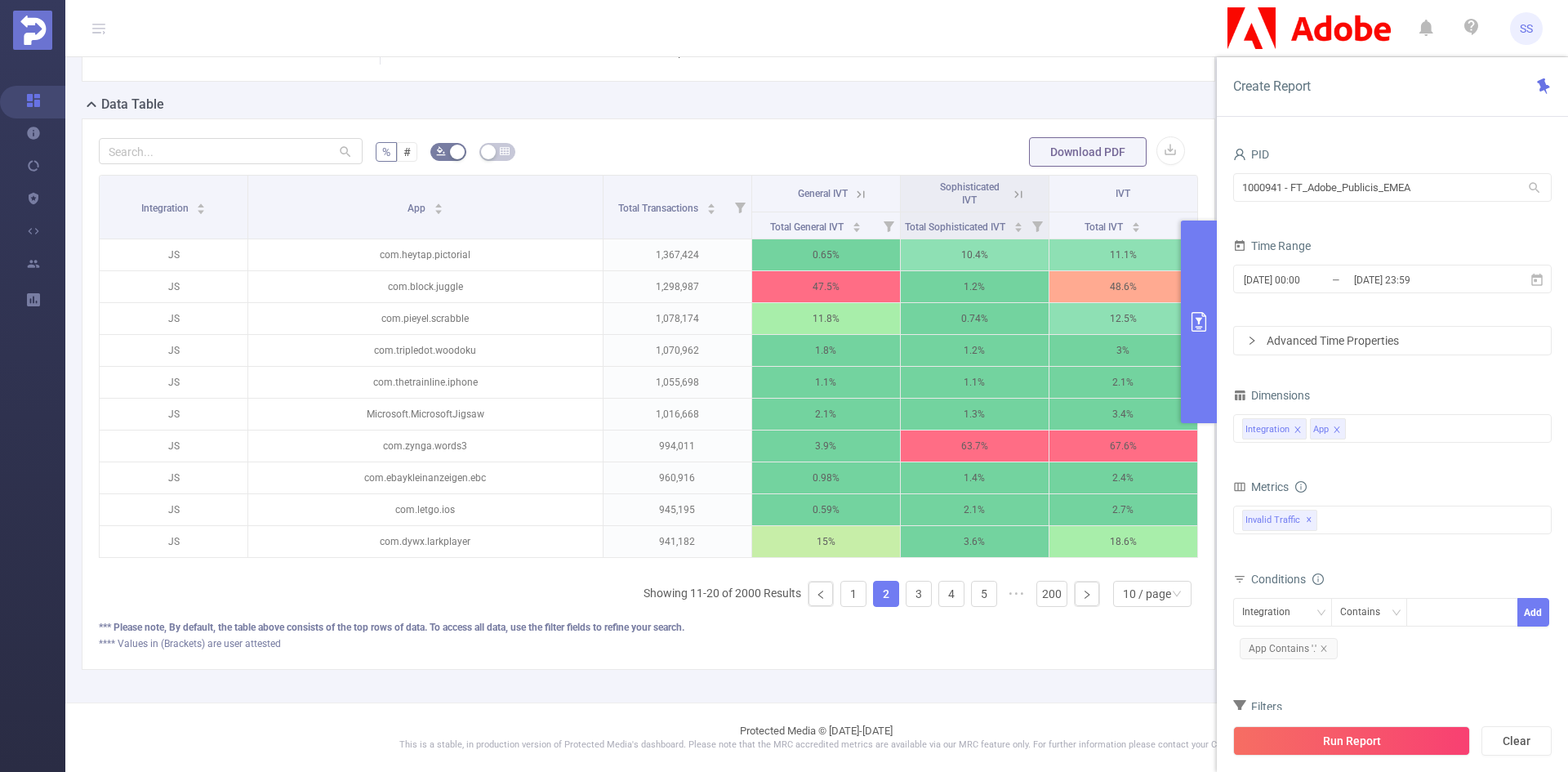
click at [1011, 187] on icon at bounding box center [1018, 194] width 14 height 14
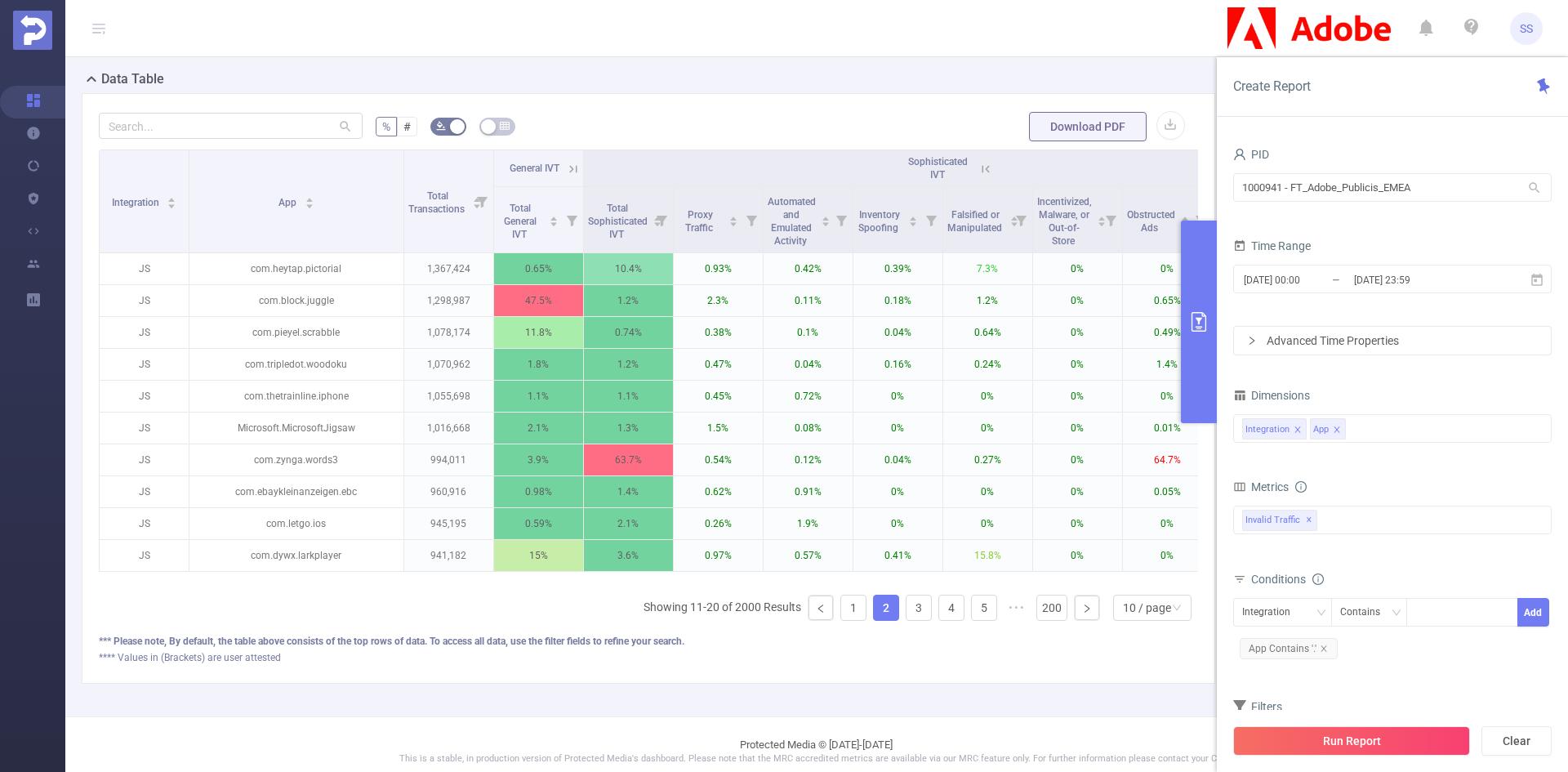
click at [987, 174] on icon at bounding box center [986, 169] width 14 height 14
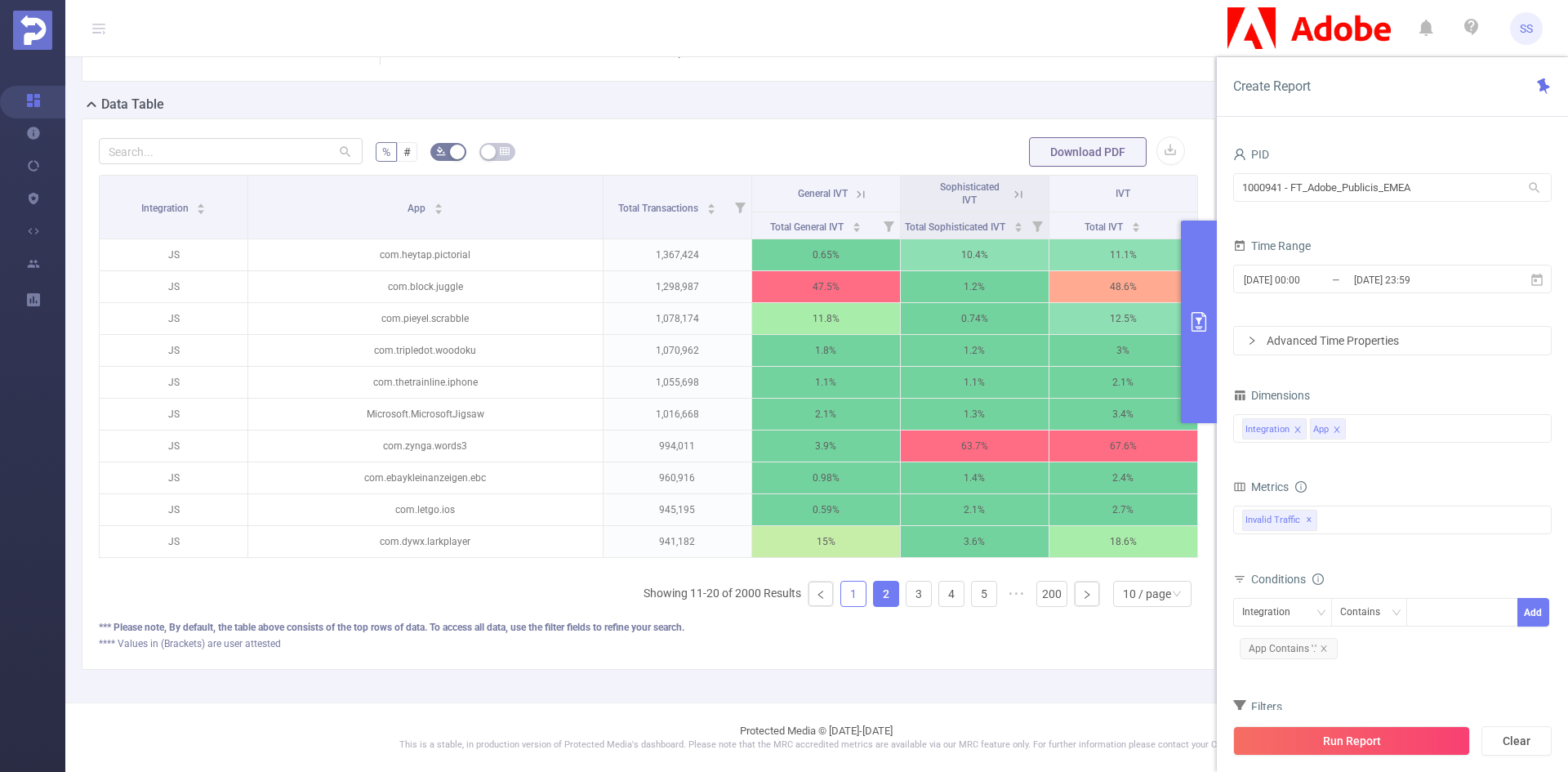
click at [841, 603] on link "1" at bounding box center [853, 593] width 25 height 25
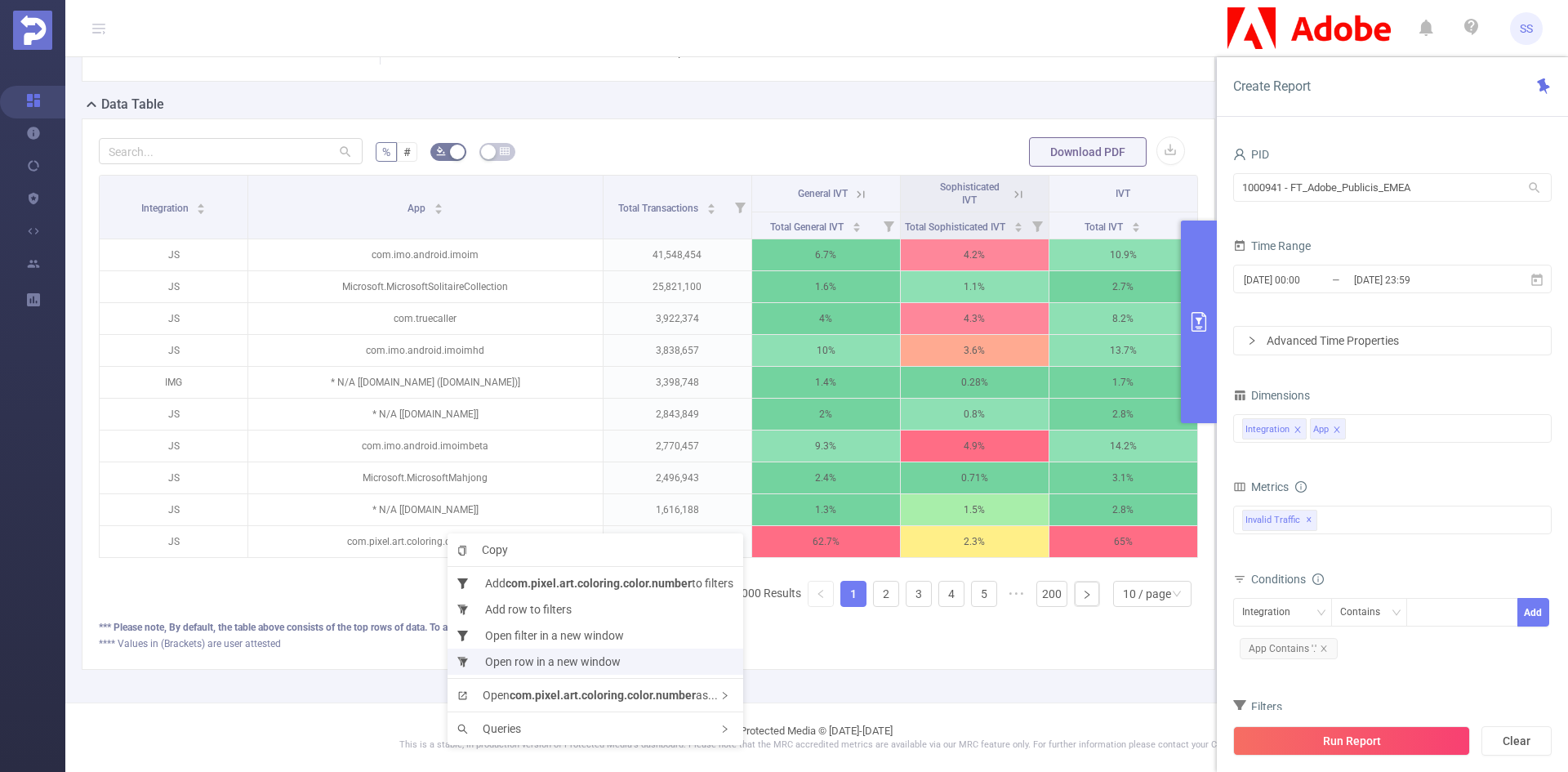
click at [586, 664] on li "Open row in a new window" at bounding box center [595, 661] width 295 height 26
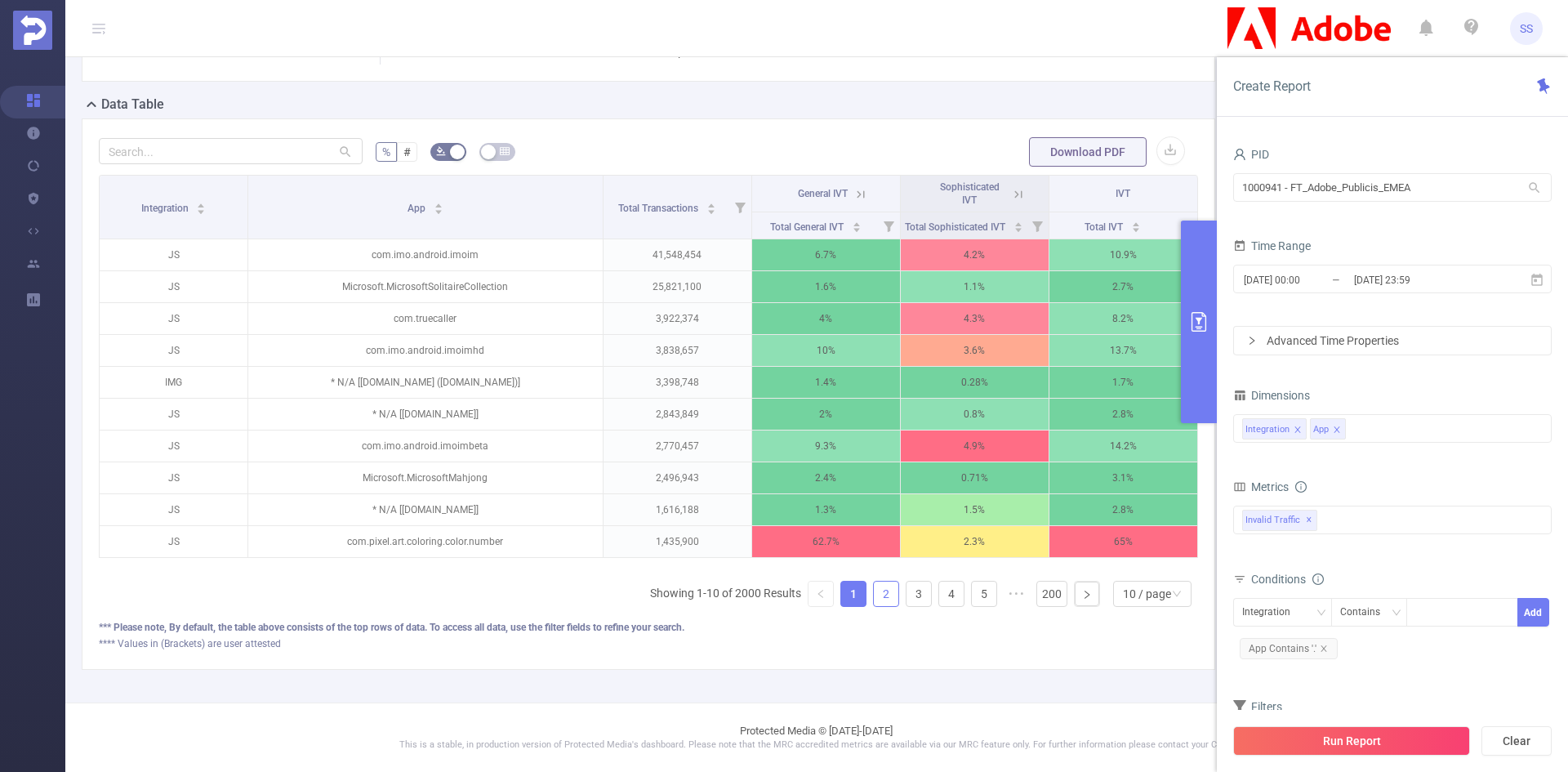
click at [874, 597] on link "2" at bounding box center [886, 593] width 25 height 25
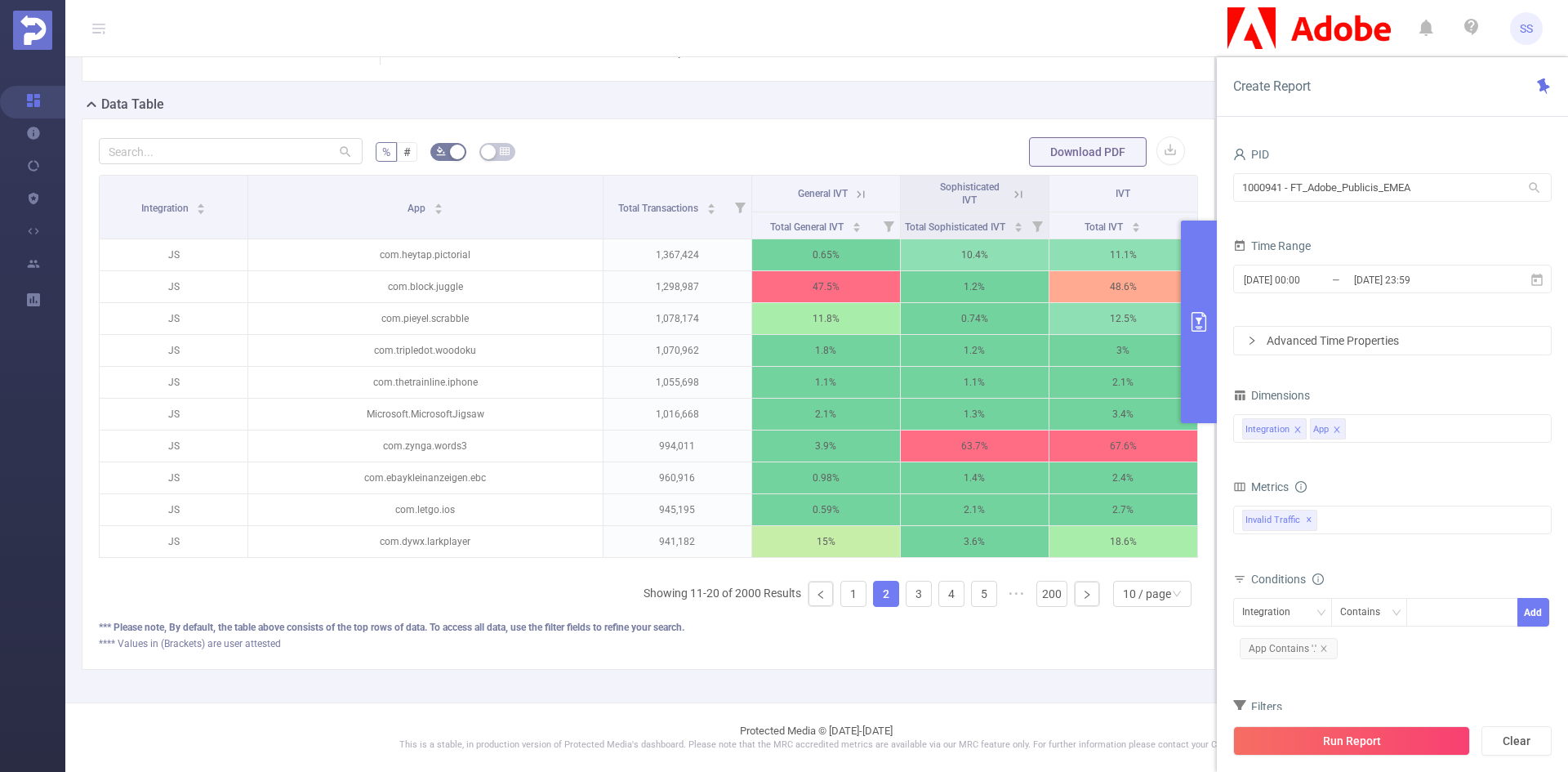
click at [1013, 187] on icon at bounding box center [1018, 194] width 14 height 14
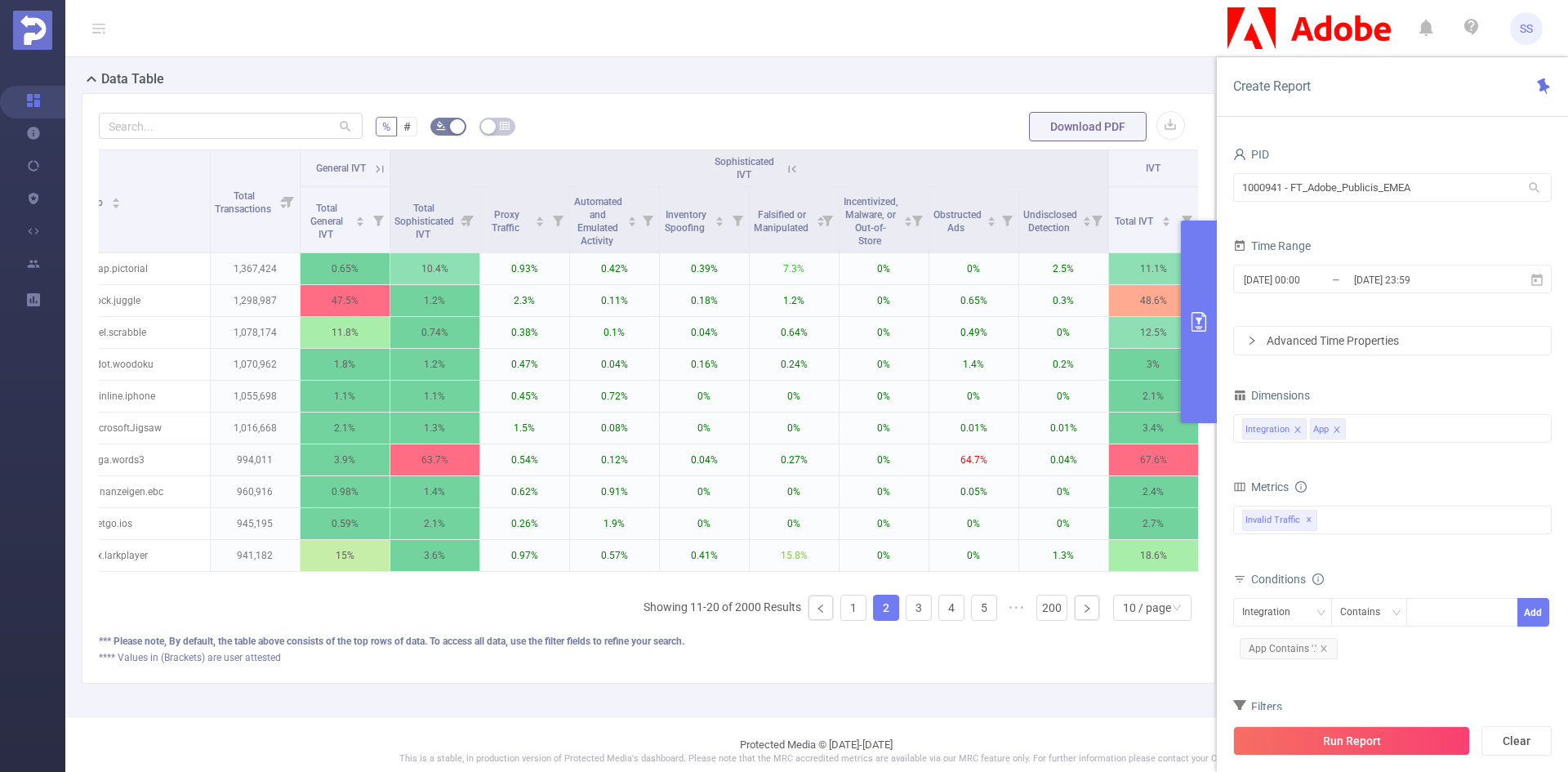
scroll to position [0, 0]
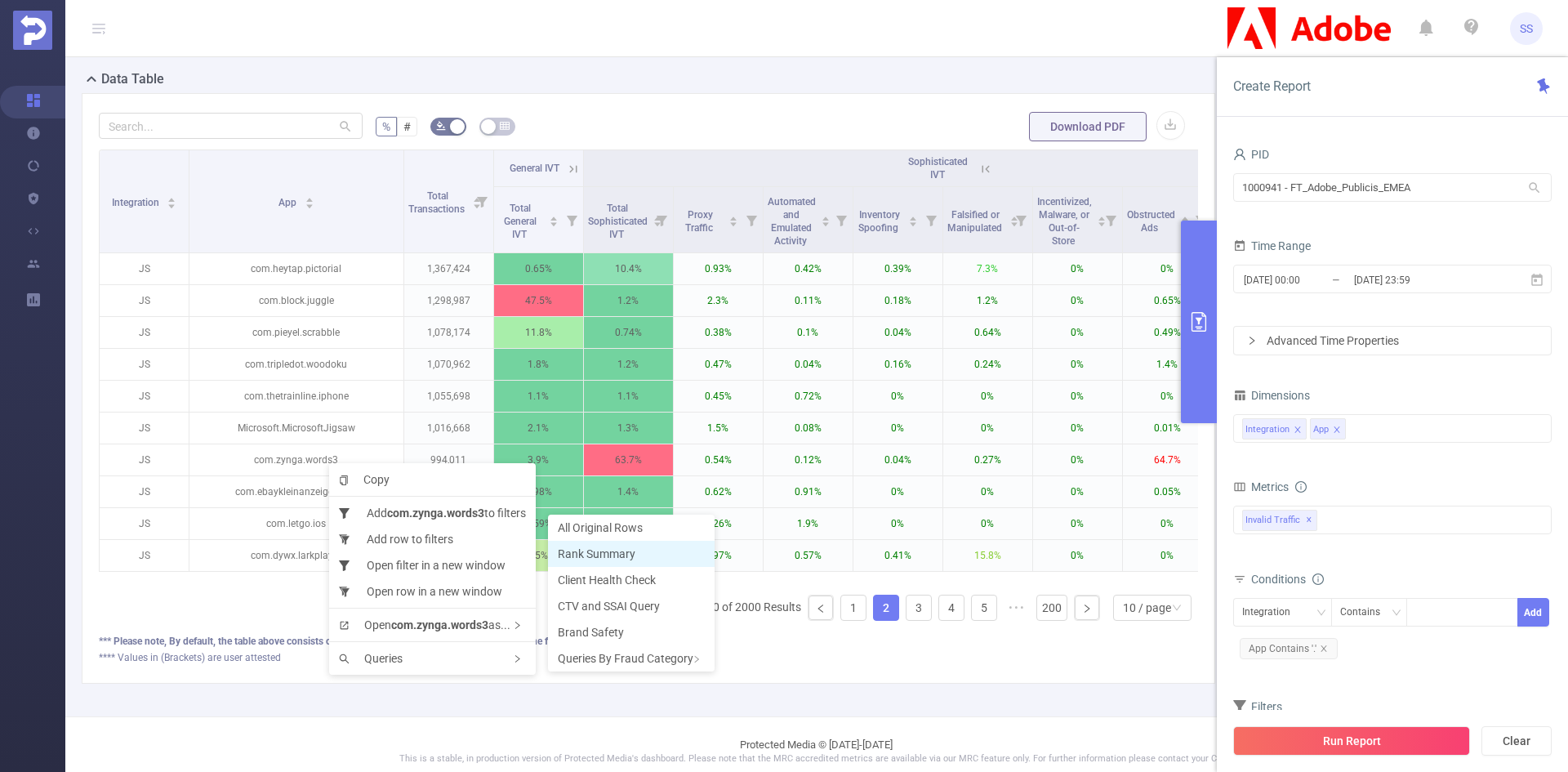
click at [585, 554] on span "Rank Summary" at bounding box center [596, 553] width 77 height 13
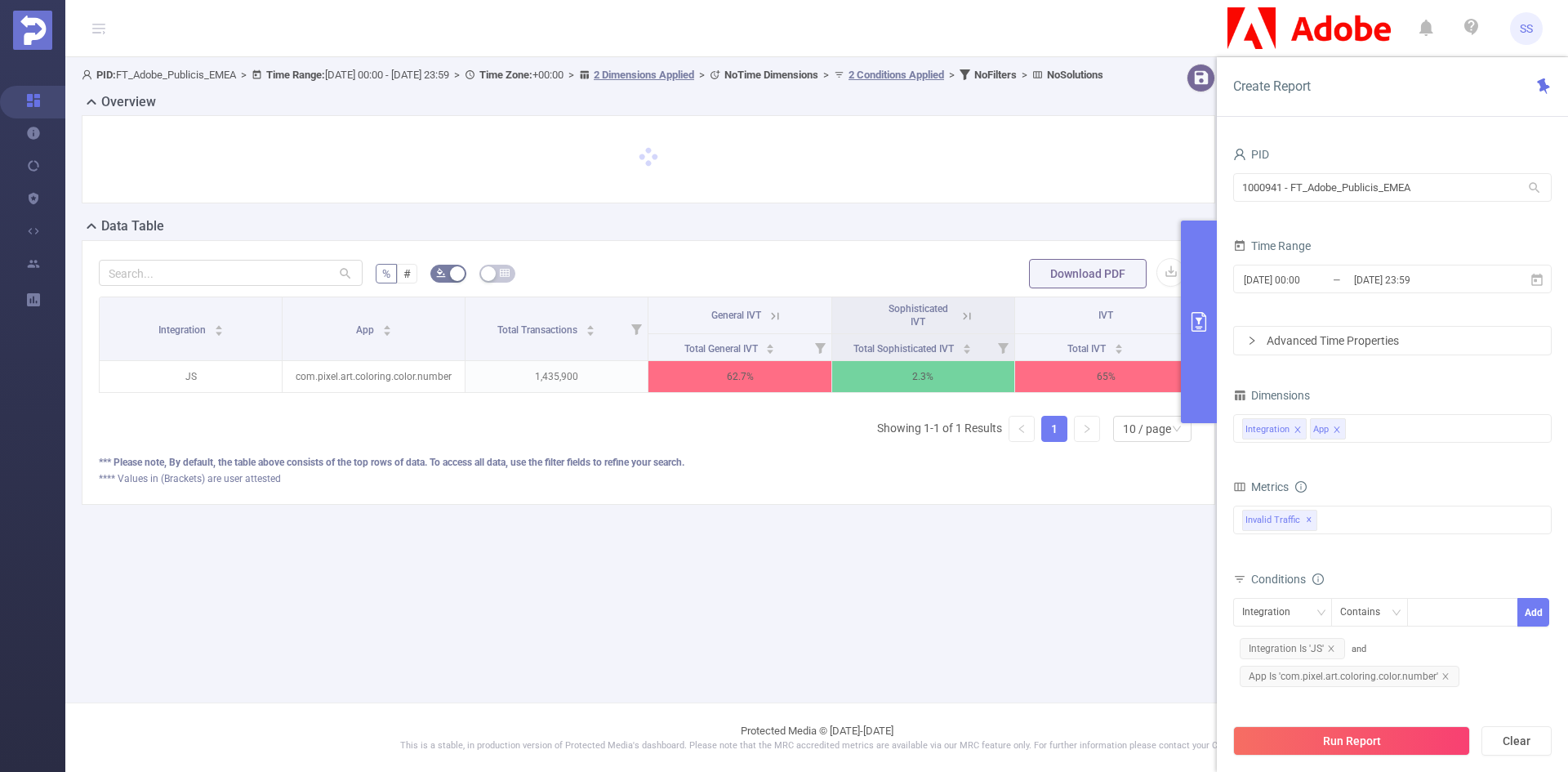
click at [773, 319] on icon at bounding box center [775, 316] width 8 height 8
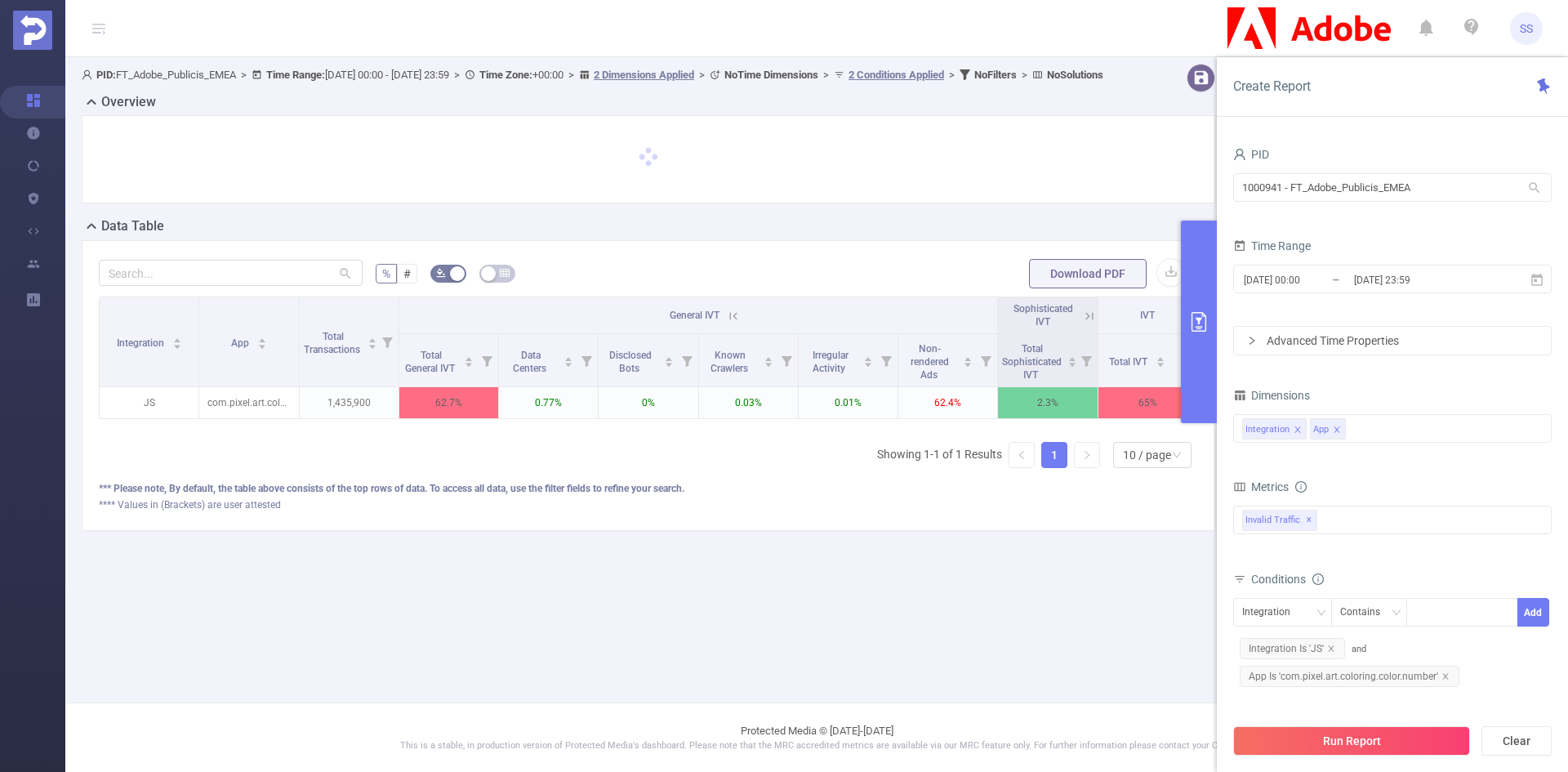
click at [738, 323] on icon at bounding box center [733, 316] width 14 height 14
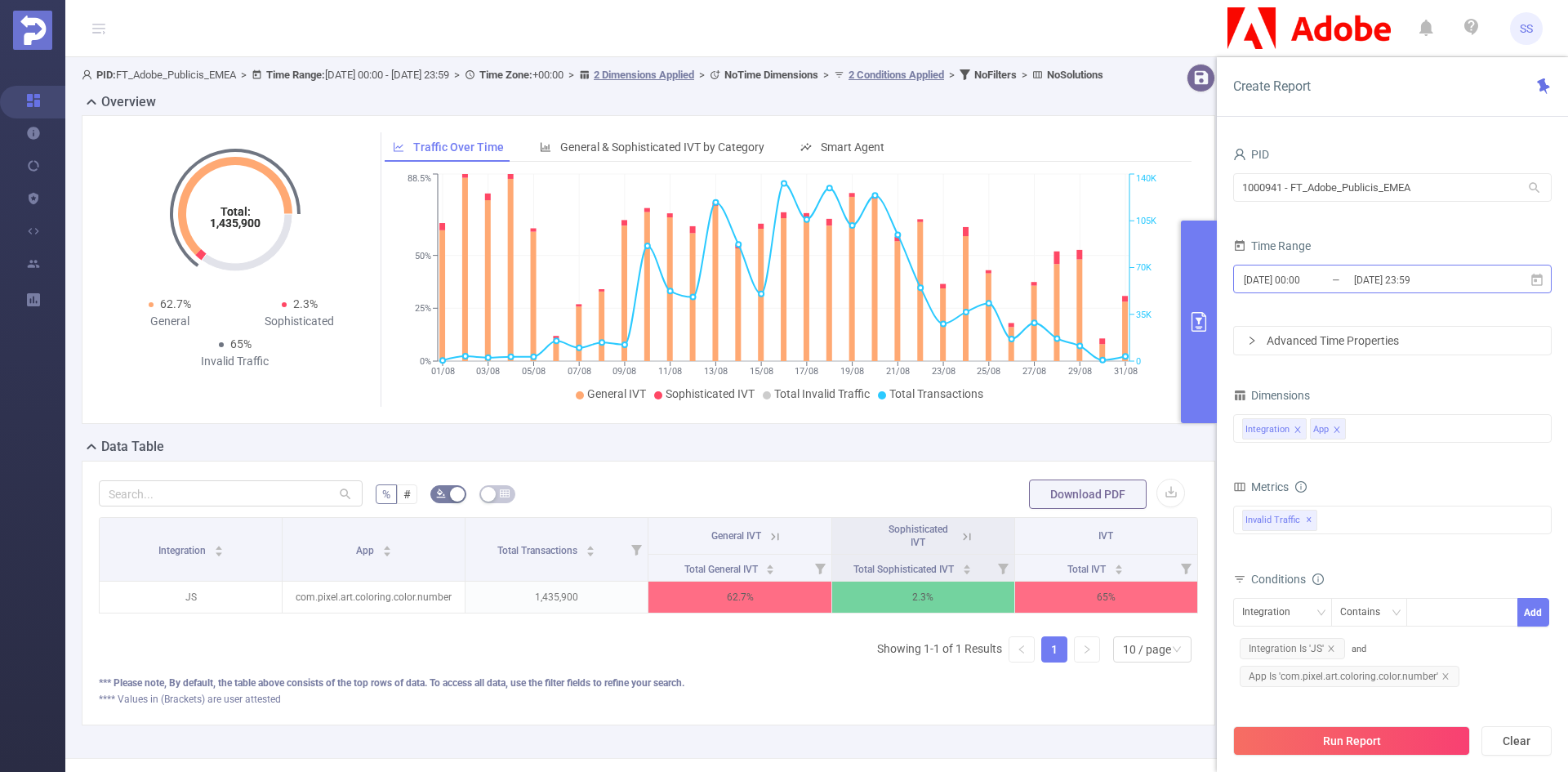
click at [1330, 277] on input "2025-08-01 00:00" at bounding box center [1308, 280] width 132 height 22
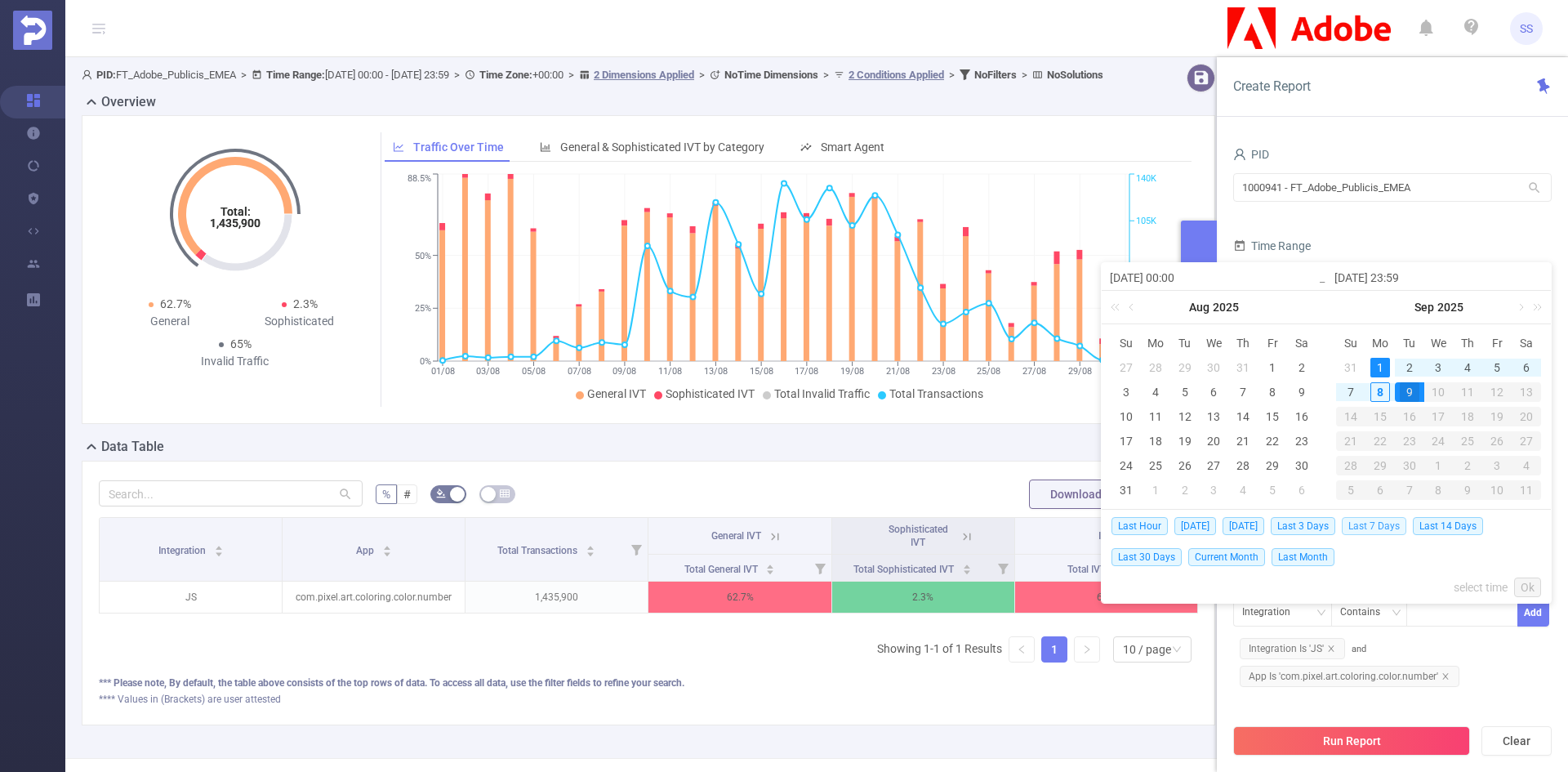
click at [1381, 527] on span "Last 7 Days" at bounding box center [1375, 525] width 65 height 18
type input "[DATE] 00:00"
type input "[DATE] 23:59"
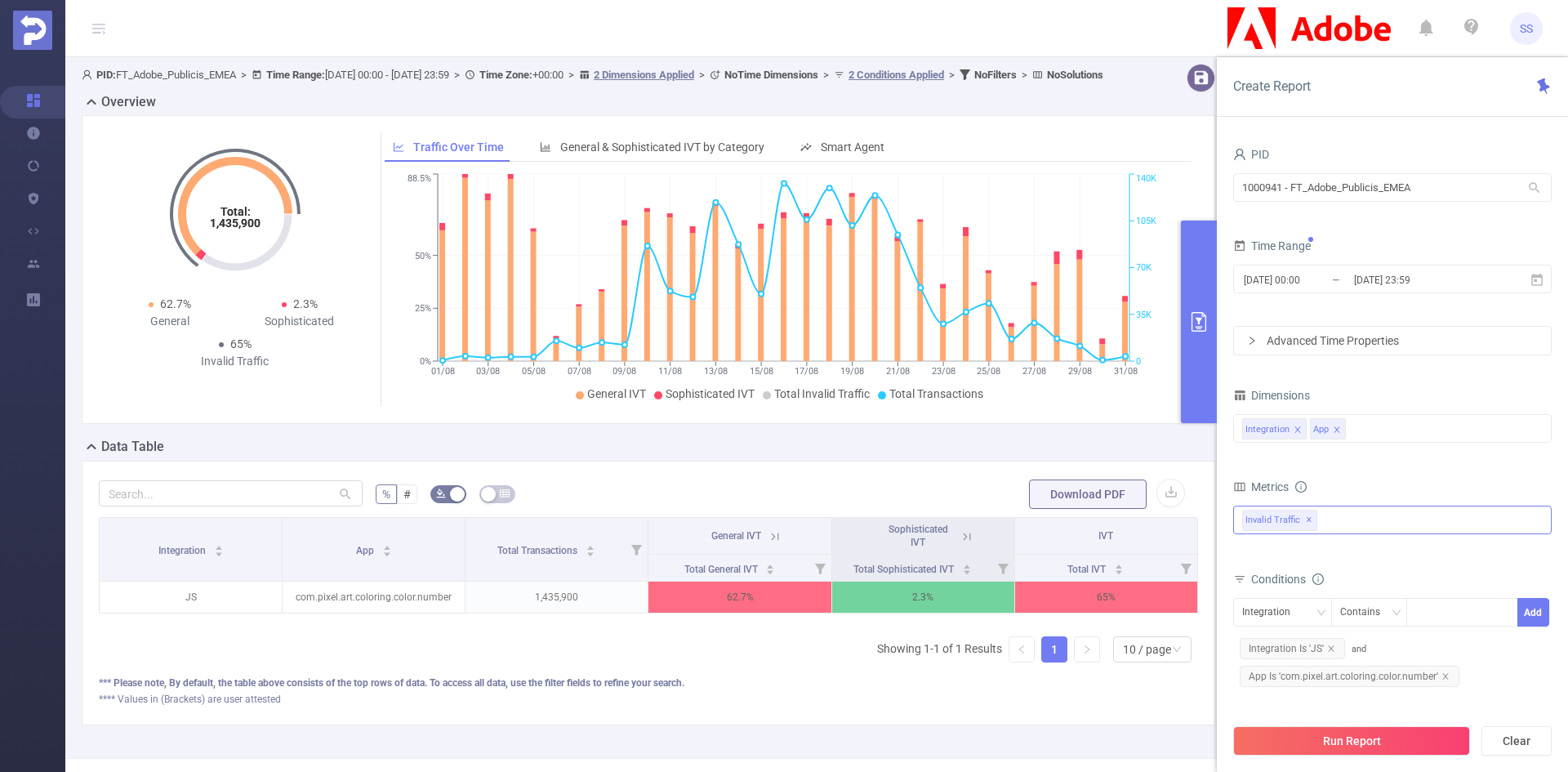
click at [1348, 529] on div "Invalid Traffic ✕" at bounding box center [1393, 520] width 318 height 29
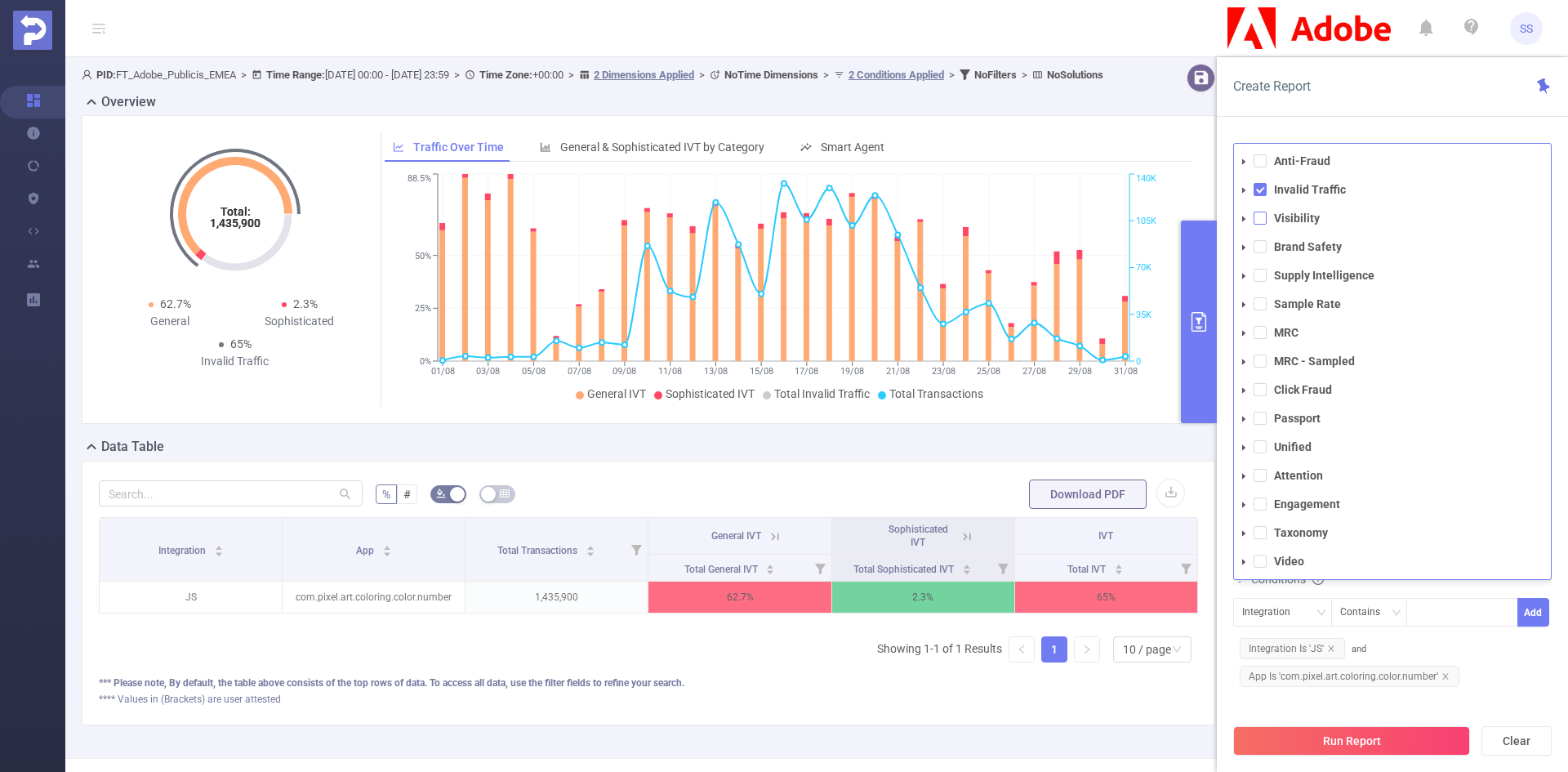
click at [1260, 222] on span at bounding box center [1260, 218] width 13 height 13
drag, startPoint x: 1402, startPoint y: 76, endPoint x: 1393, endPoint y: 73, distance: 9.5
click at [1402, 74] on div "Create Report" at bounding box center [1393, 87] width 352 height 60
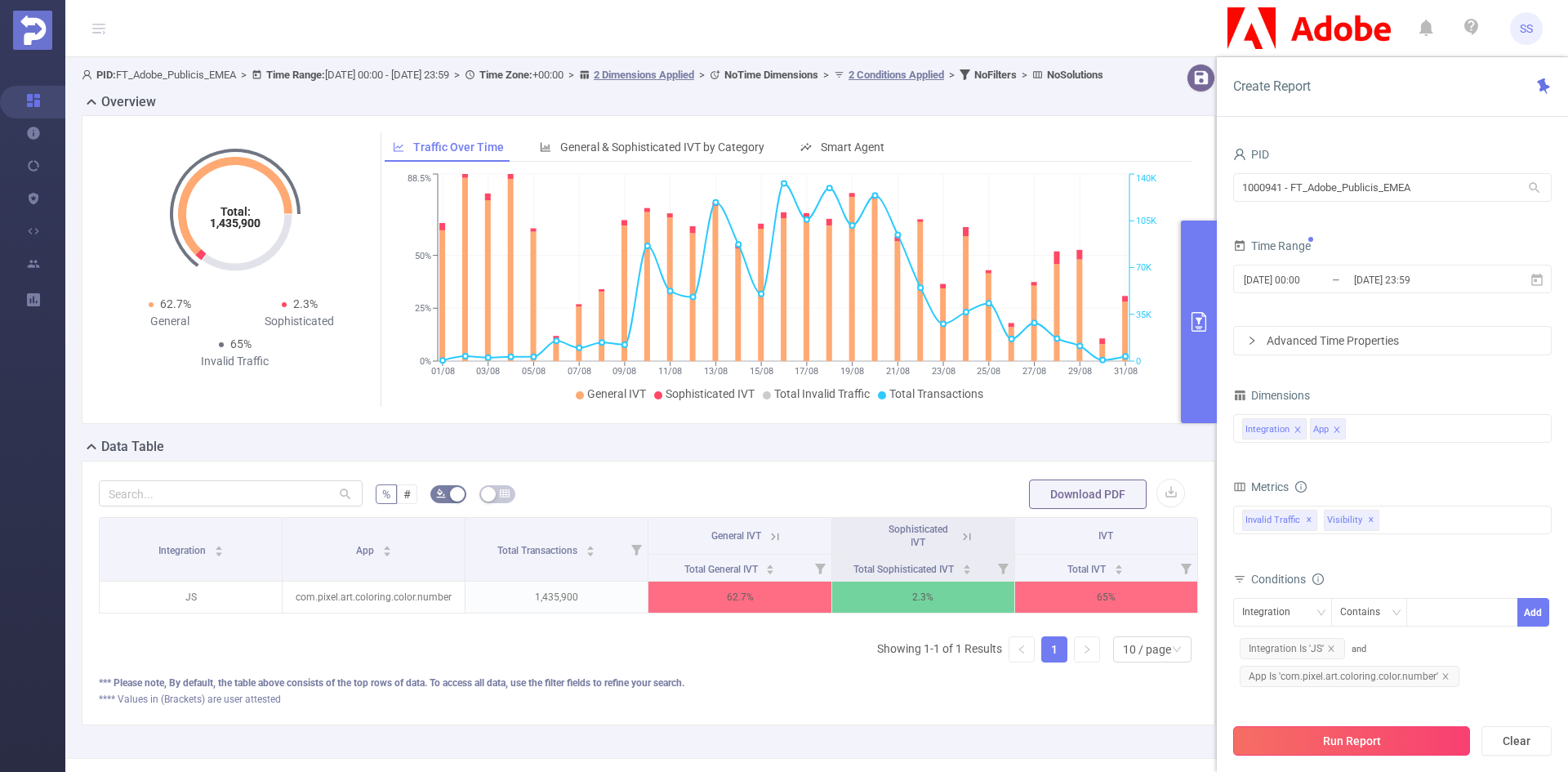
click at [1392, 748] on button "Run Report" at bounding box center [1352, 741] width 237 height 30
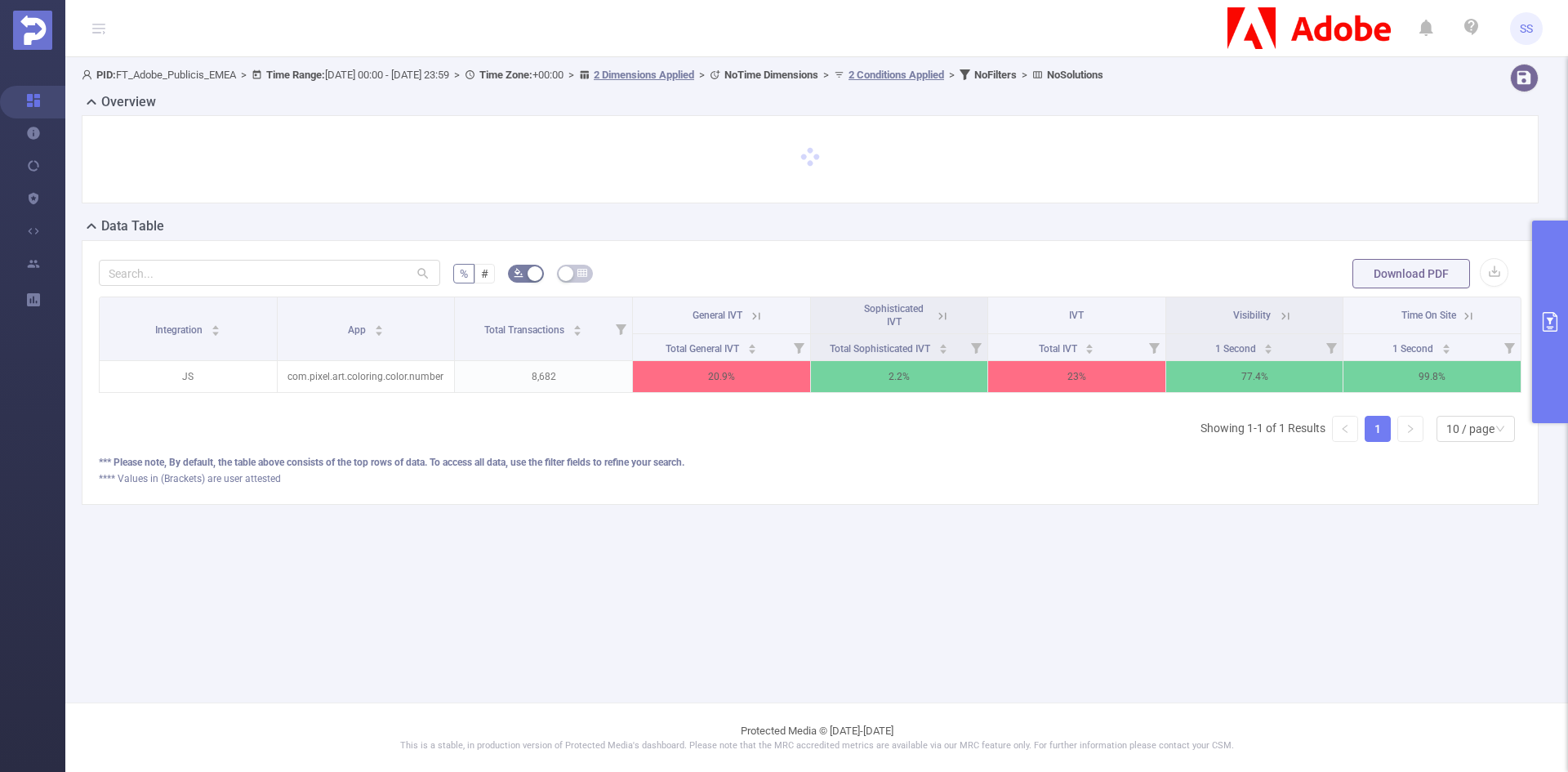
click at [753, 313] on icon at bounding box center [756, 316] width 14 height 14
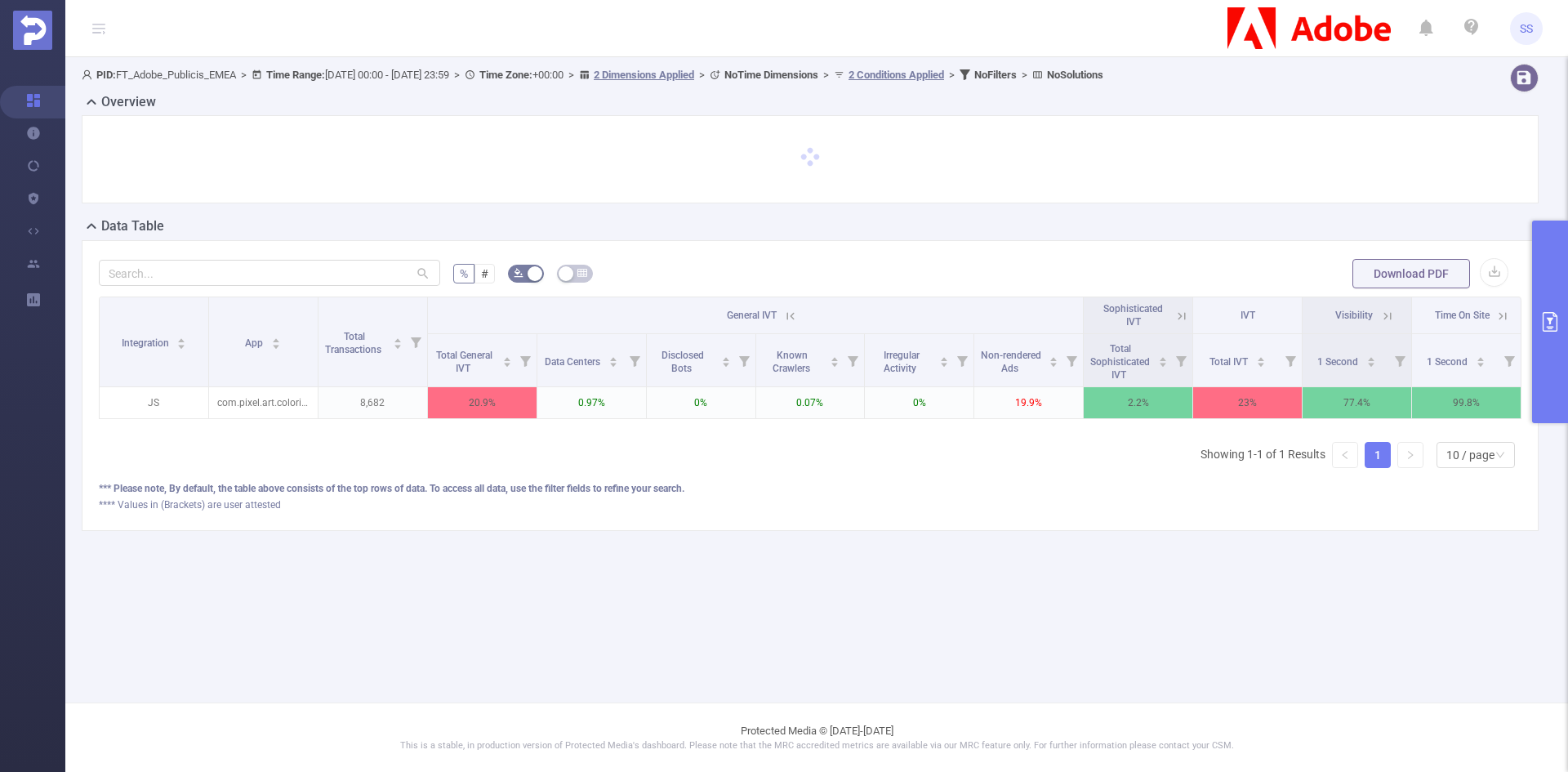
click at [776, 312] on span "General IVT" at bounding box center [752, 315] width 50 height 11
click at [797, 314] on icon at bounding box center [790, 316] width 14 height 14
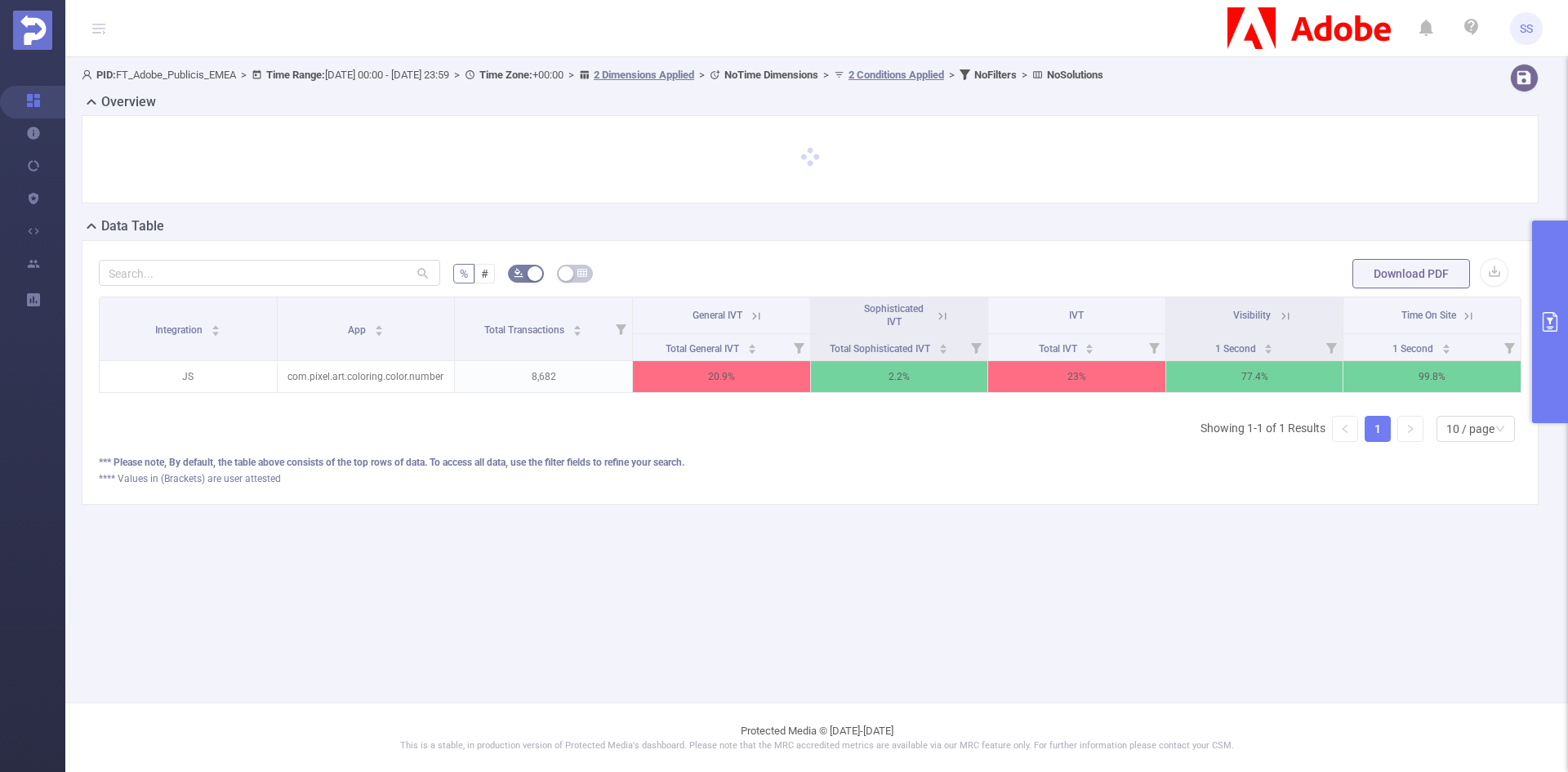
click at [1284, 317] on icon at bounding box center [1285, 316] width 8 height 8
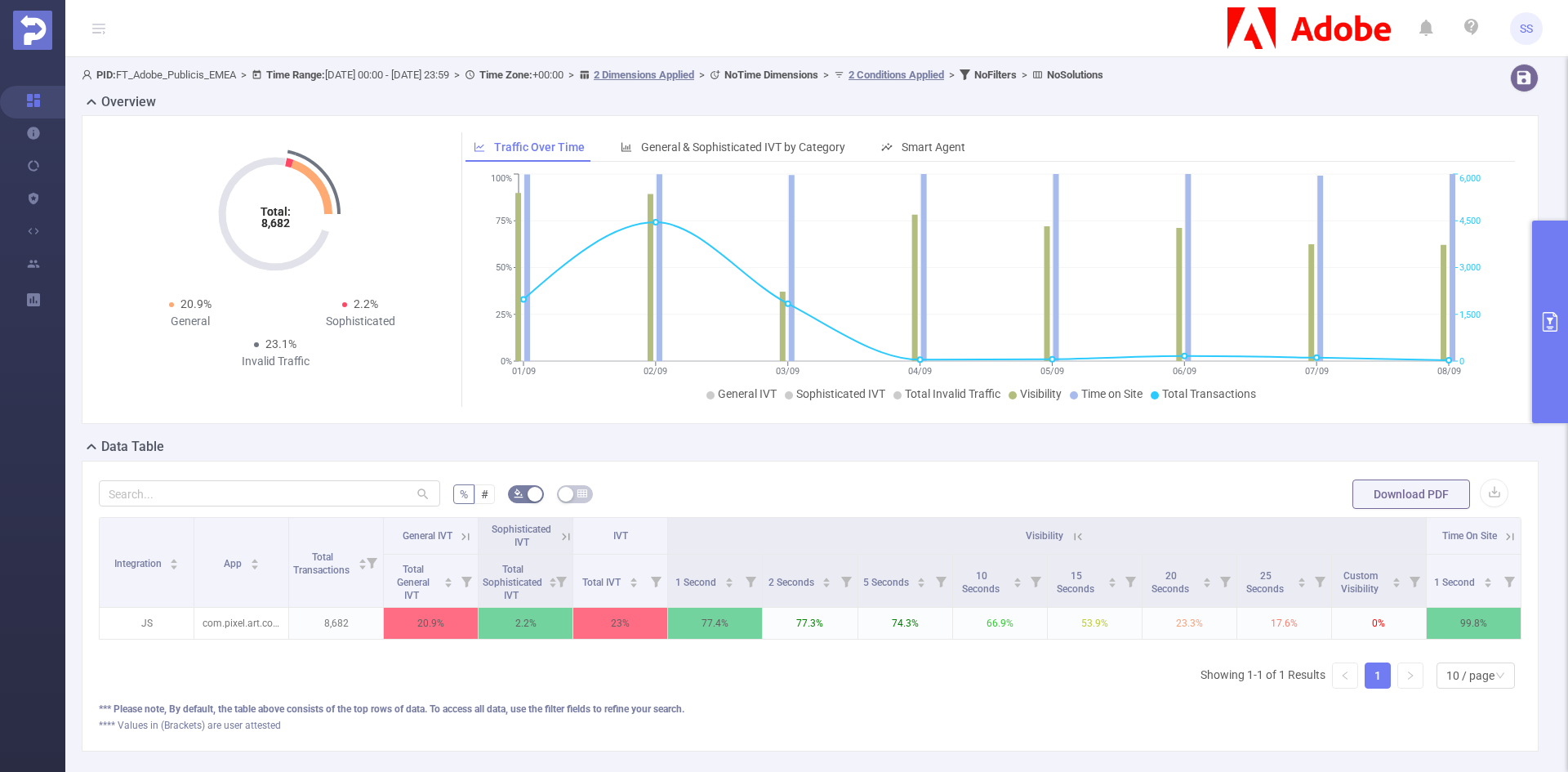
click at [1071, 537] on icon at bounding box center [1078, 536] width 14 height 14
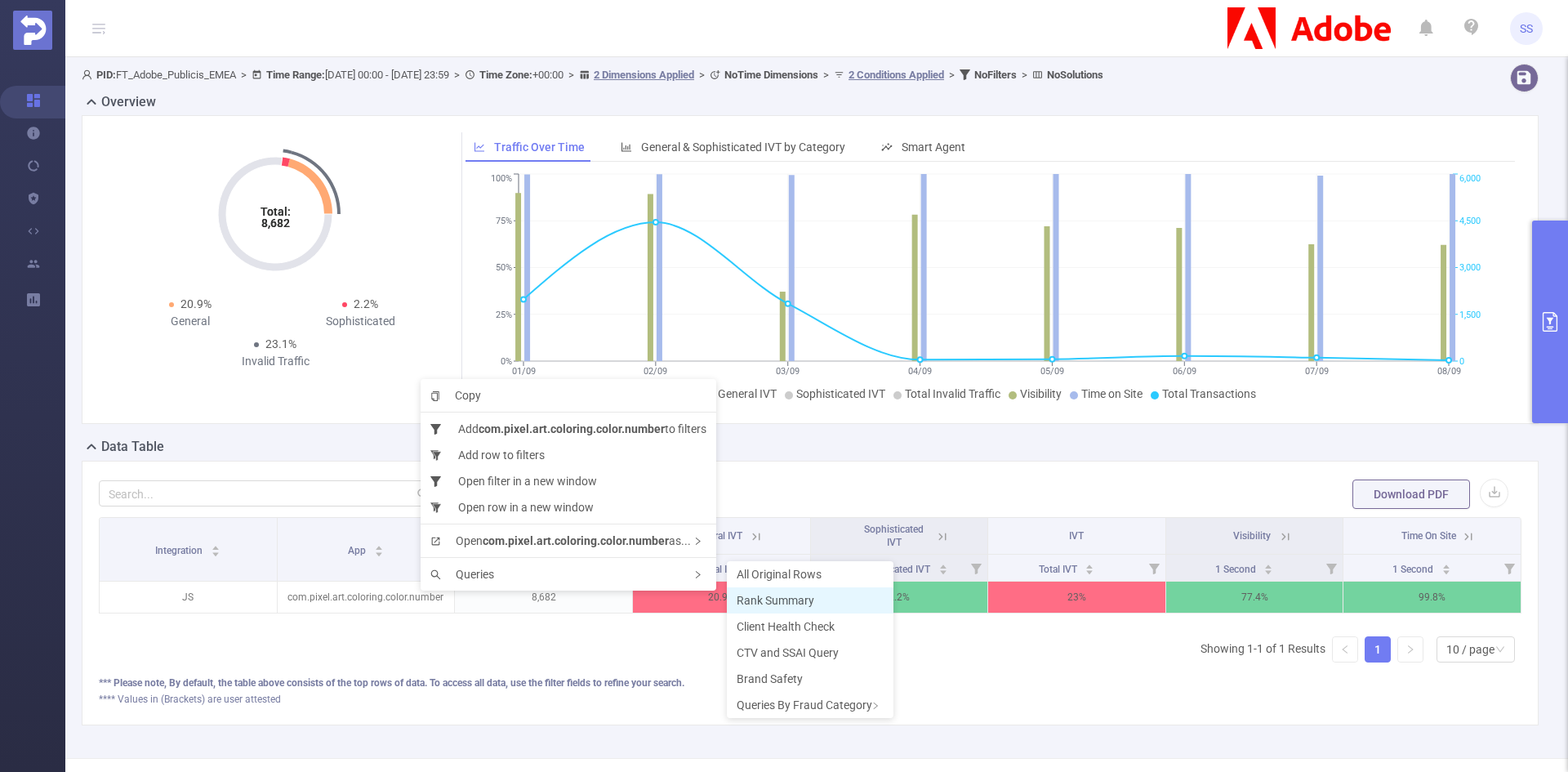
click at [767, 602] on span "Rank Summary" at bounding box center [775, 600] width 77 height 13
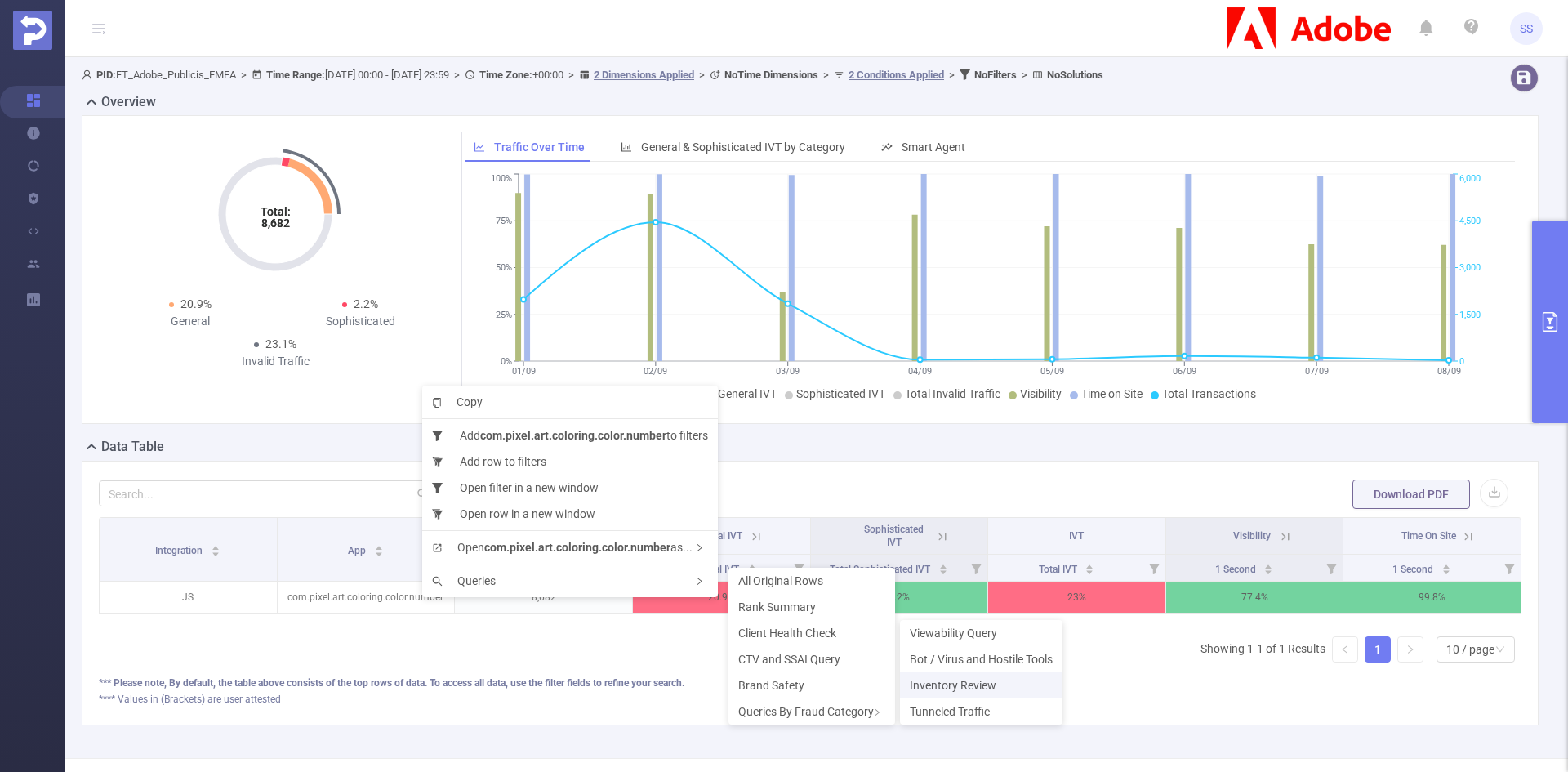
click at [957, 682] on span "Inventory Review" at bounding box center [953, 684] width 87 height 13
click at [926, 629] on span "Viewability Query" at bounding box center [946, 629] width 88 height 13
